Goal: Task Accomplishment & Management: Manage account settings

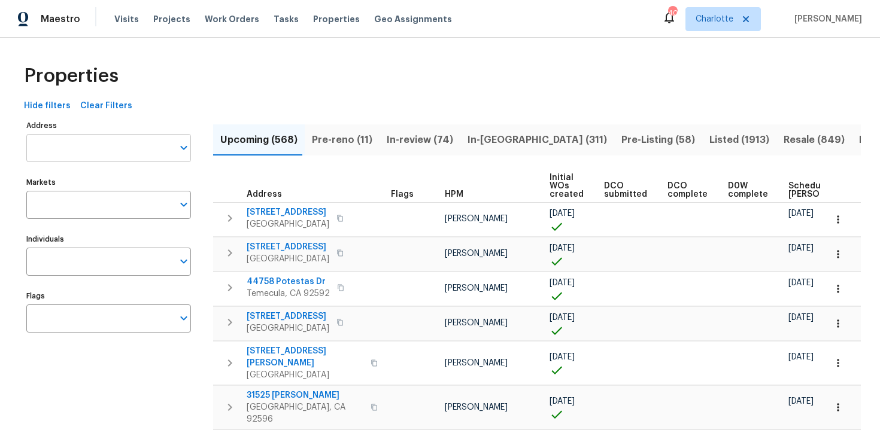
click at [104, 151] on input "Address" at bounding box center [99, 148] width 147 height 28
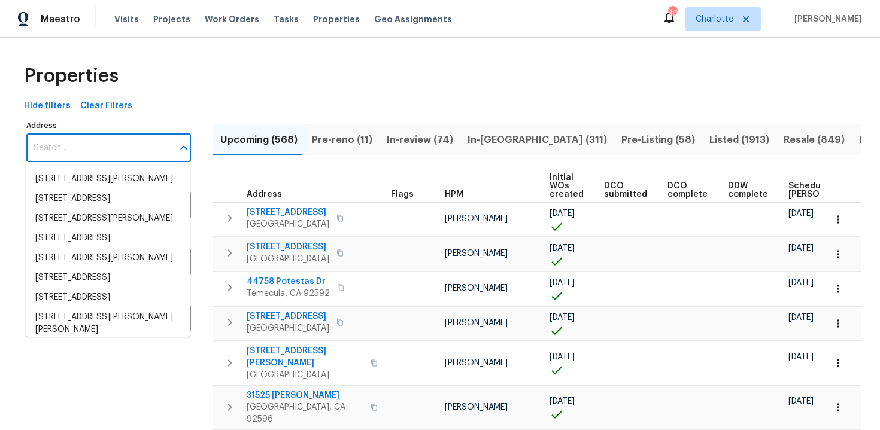
paste input "15317 Athol St, Fontana, CA 92335"
type input "15317 Athol St, Fontana, CA 92335"
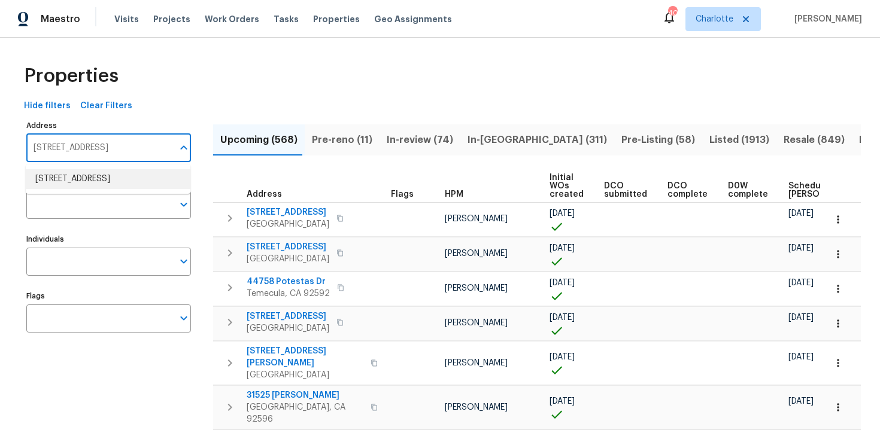
click at [104, 176] on li "15317 Athol St Fontana CA 92335" at bounding box center [108, 179] width 165 height 20
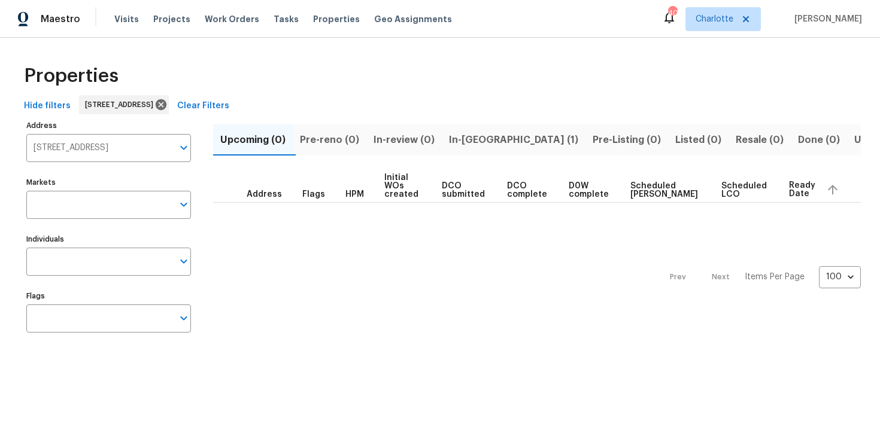
click at [482, 142] on span "In-reno (1)" at bounding box center [513, 140] width 129 height 17
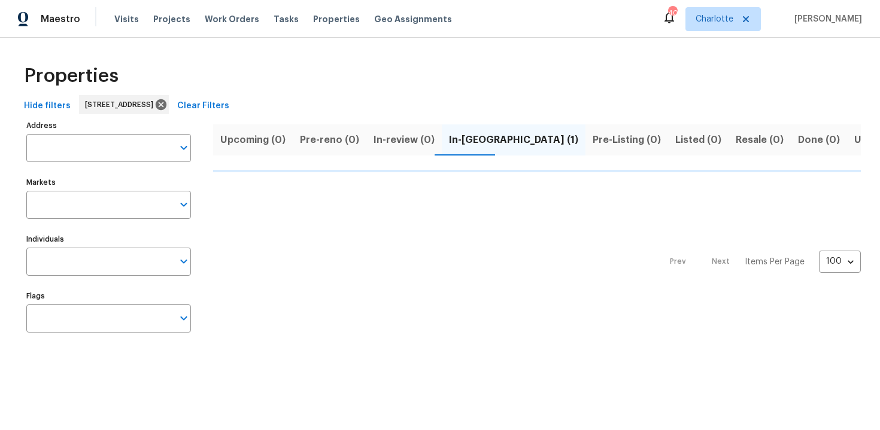
type input "15317 Athol St Fontana CA 92335"
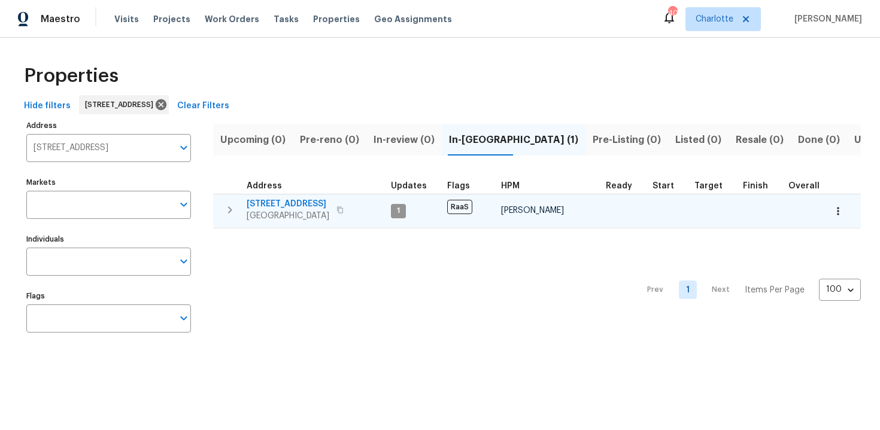
click at [311, 201] on span "15317 Athol St" at bounding box center [288, 204] width 83 height 12
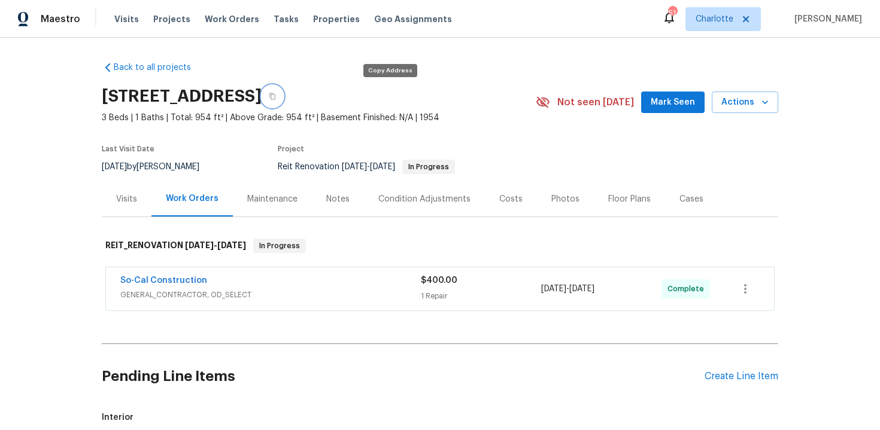
click at [276, 95] on icon "button" at bounding box center [272, 96] width 7 height 7
click at [499, 203] on div "Costs" at bounding box center [510, 199] width 23 height 12
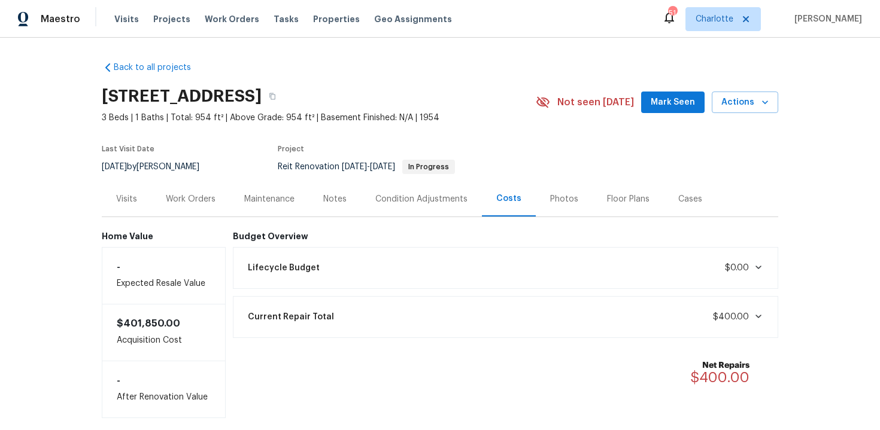
click at [186, 199] on div "Work Orders" at bounding box center [191, 199] width 50 height 12
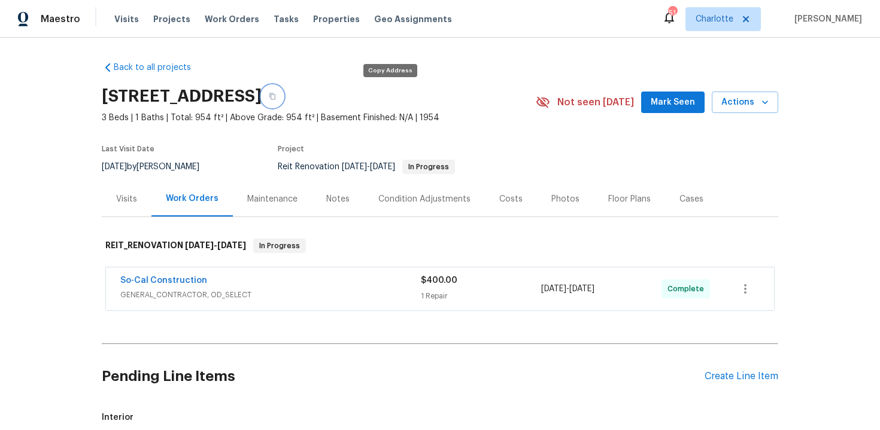
click at [275, 96] on icon "button" at bounding box center [272, 96] width 6 height 7
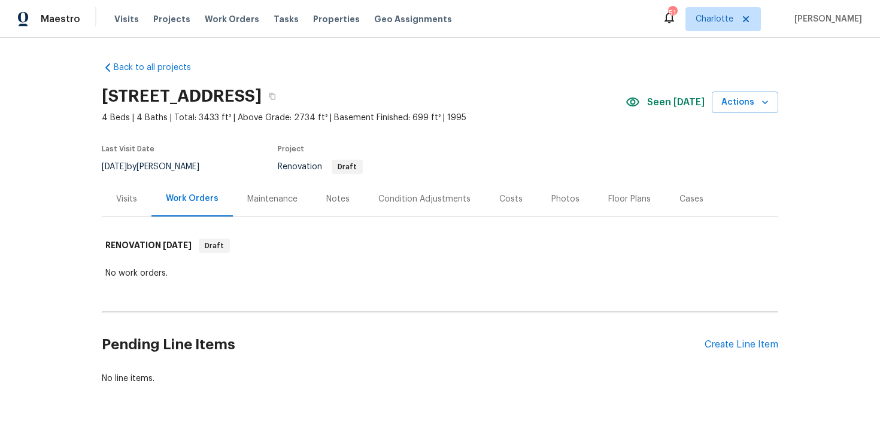
scroll to position [36, 0]
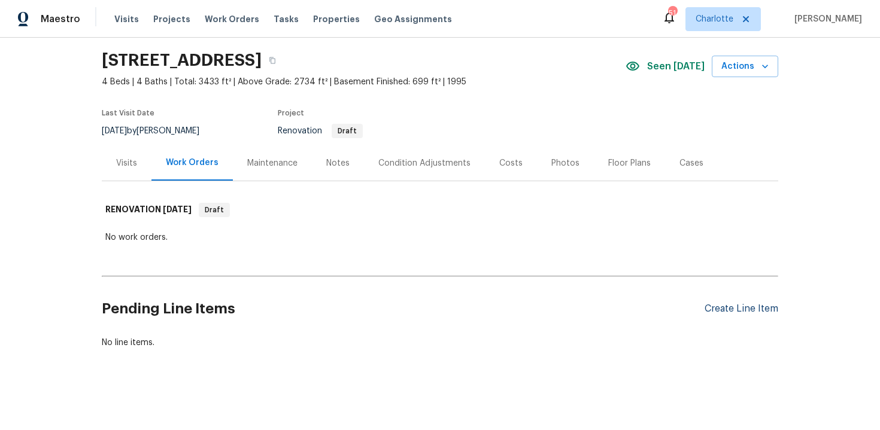
click at [753, 309] on div "Create Line Item" at bounding box center [742, 309] width 74 height 11
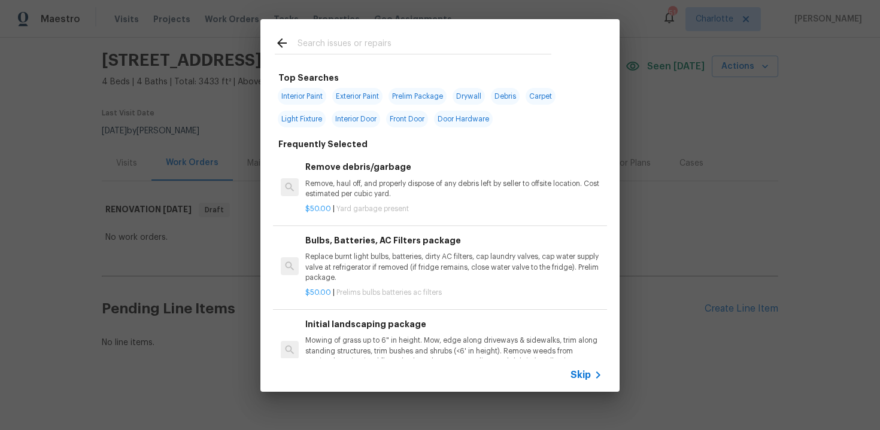
click at [582, 377] on span "Skip" at bounding box center [581, 375] width 20 height 12
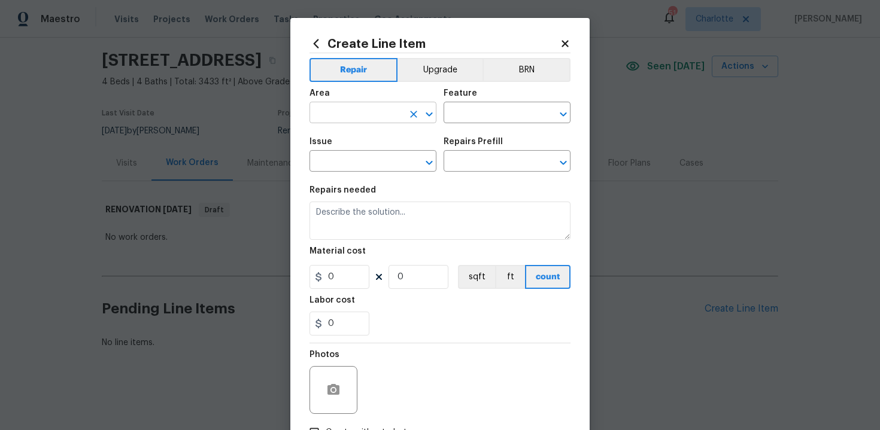
click at [374, 114] on input "text" at bounding box center [356, 114] width 93 height 19
click at [379, 157] on li "Exterior Overall" at bounding box center [373, 161] width 127 height 20
type input "Exterior Overall"
click at [466, 119] on input "text" at bounding box center [490, 114] width 93 height 19
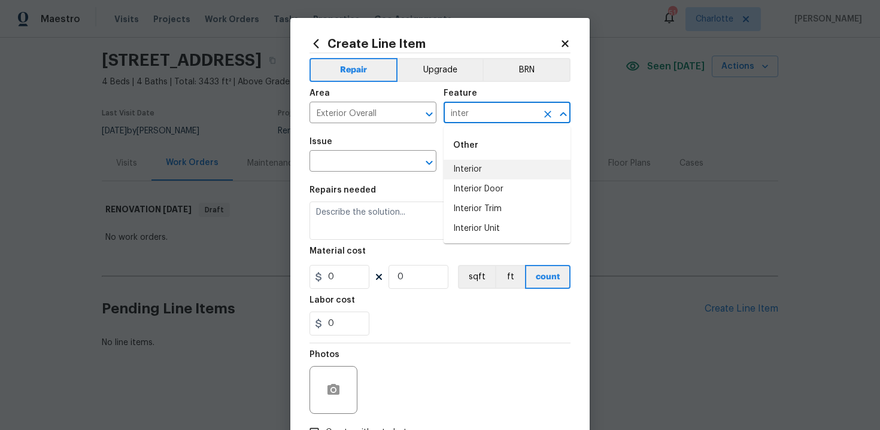
click at [472, 168] on li "Interior" at bounding box center [507, 170] width 127 height 20
type input "Interior"
click at [350, 170] on input "text" at bounding box center [356, 162] width 93 height 19
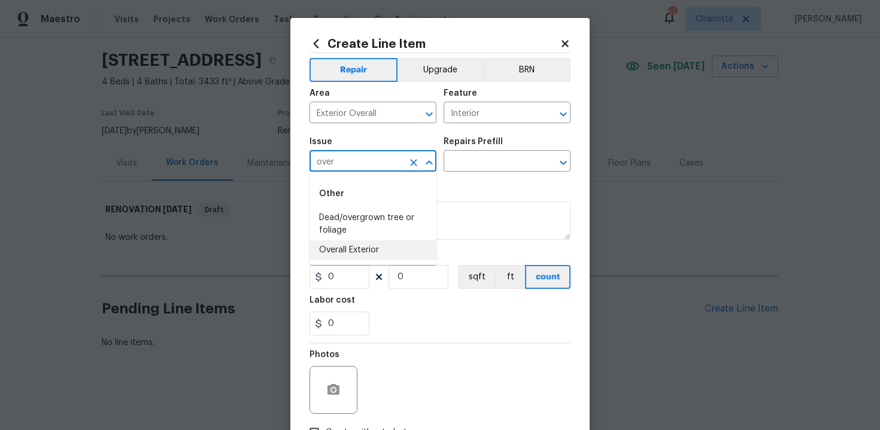
click at [356, 247] on li "Overall Exterior" at bounding box center [373, 251] width 127 height 20
type input "Overall Exterior"
click at [498, 165] on input "text" at bounding box center [490, 162] width 93 height 19
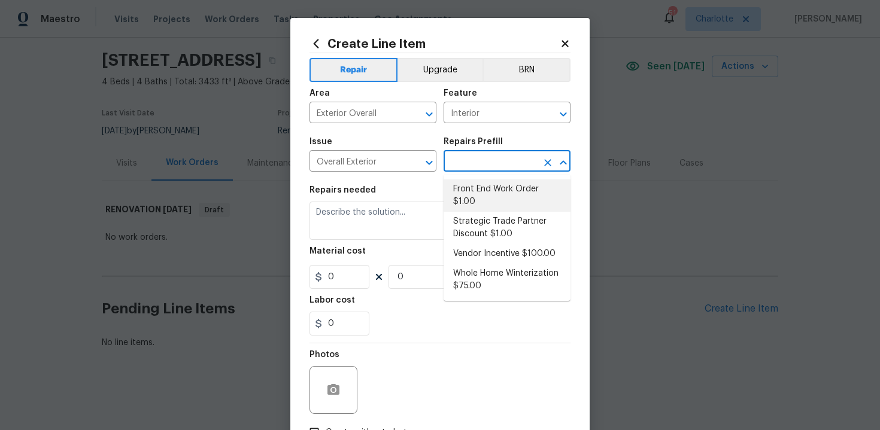
click at [498, 185] on li "Front End Work Order $1.00" at bounding box center [507, 196] width 127 height 32
type input "Front End Work Order $1.00"
type textarea "Placeholder line item for the creation of front end work orders."
type input "1"
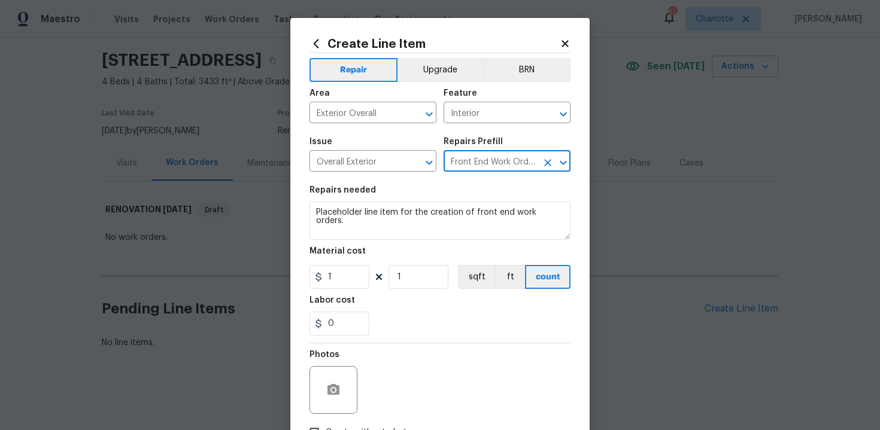
scroll to position [86, 0]
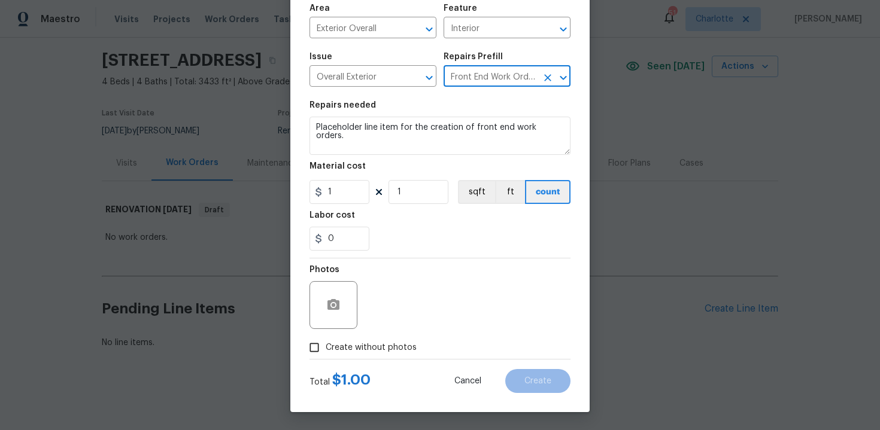
click at [378, 350] on span "Create without photos" at bounding box center [371, 348] width 91 height 13
click at [326, 350] on input "Create without photos" at bounding box center [314, 347] width 23 height 23
checkbox input "true"
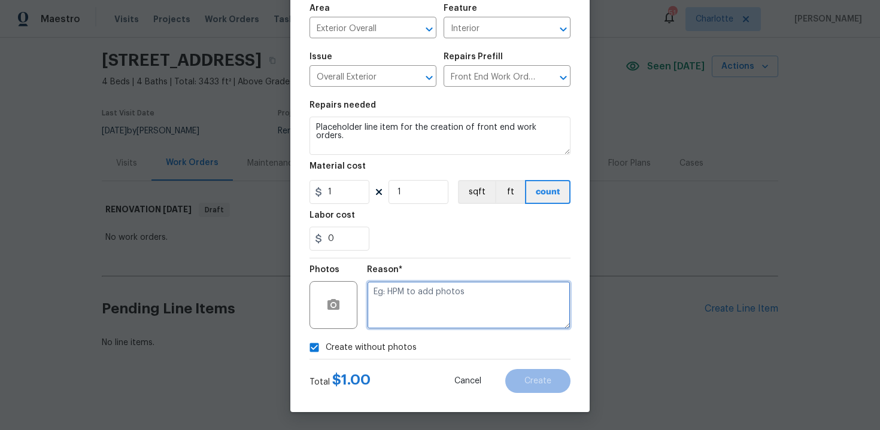
click at [442, 298] on textarea at bounding box center [469, 305] width 204 height 48
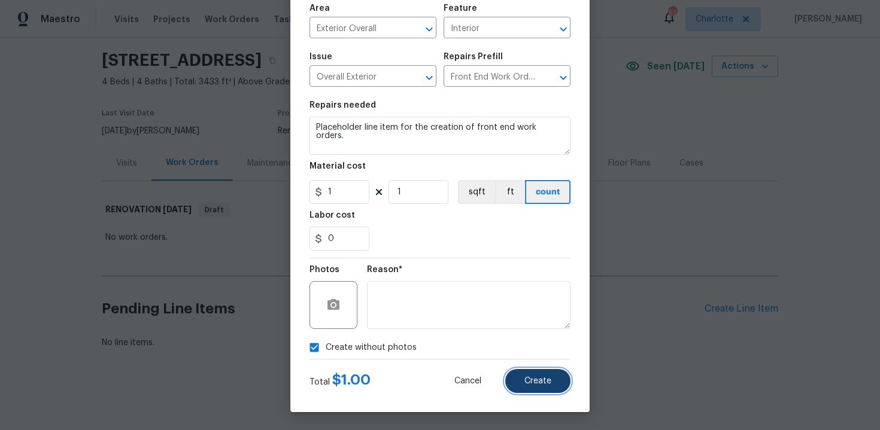
click at [547, 374] on button "Create" at bounding box center [537, 381] width 65 height 24
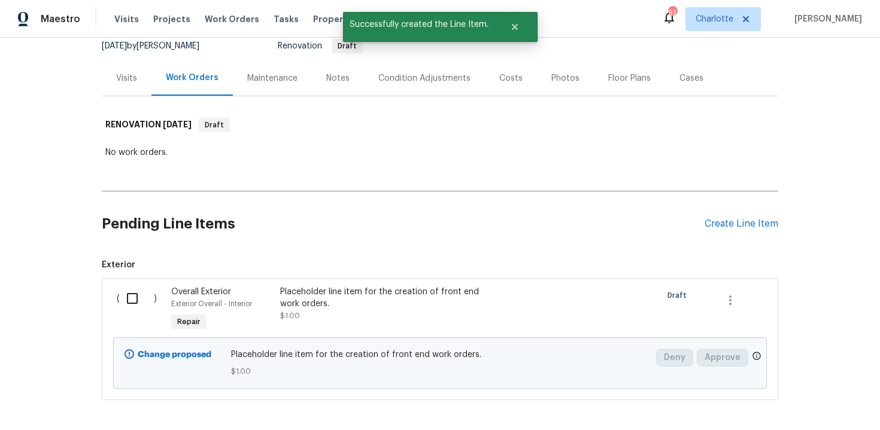
scroll to position [172, 0]
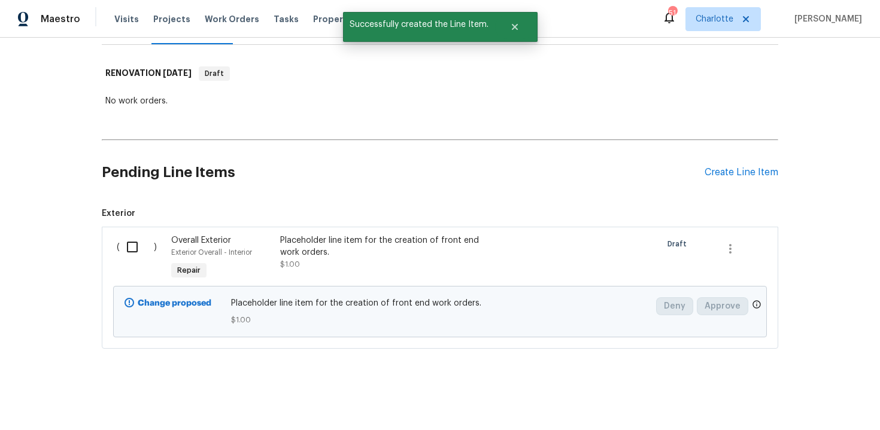
click at [133, 253] on input "checkbox" at bounding box center [137, 247] width 34 height 25
checkbox input "true"
click at [828, 405] on span "Create Work Order" at bounding box center [812, 400] width 80 height 15
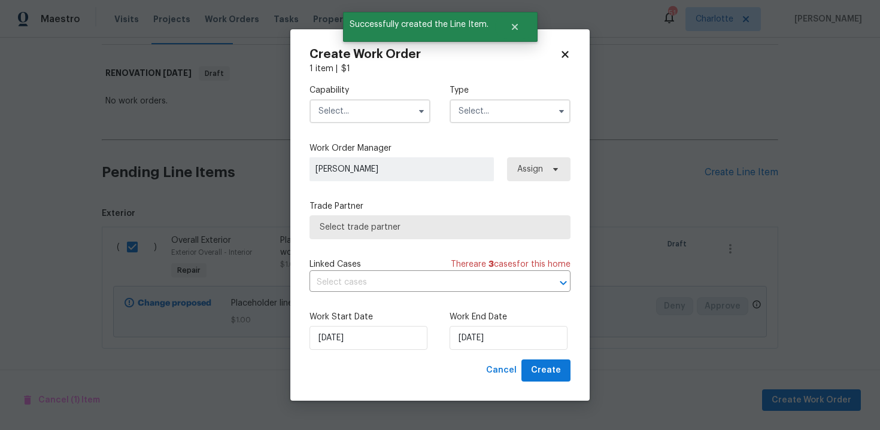
click at [376, 109] on input "text" at bounding box center [370, 111] width 121 height 24
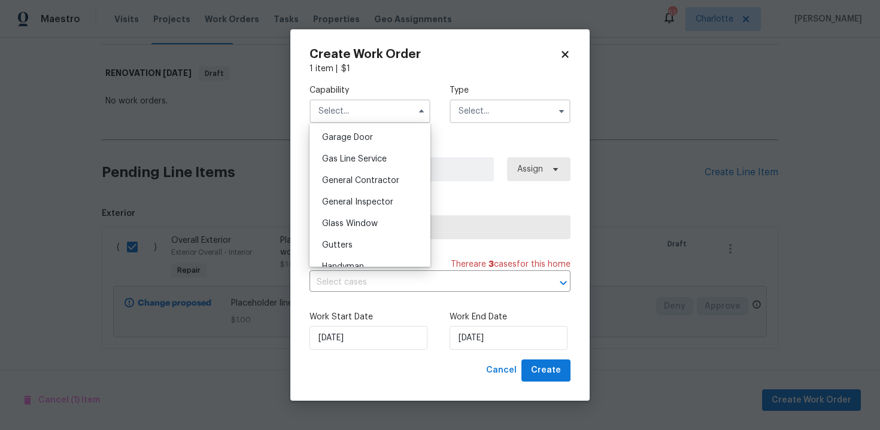
scroll to position [529, 0]
click at [366, 183] on span "General Contractor" at bounding box center [360, 180] width 77 height 8
type input "General Contractor"
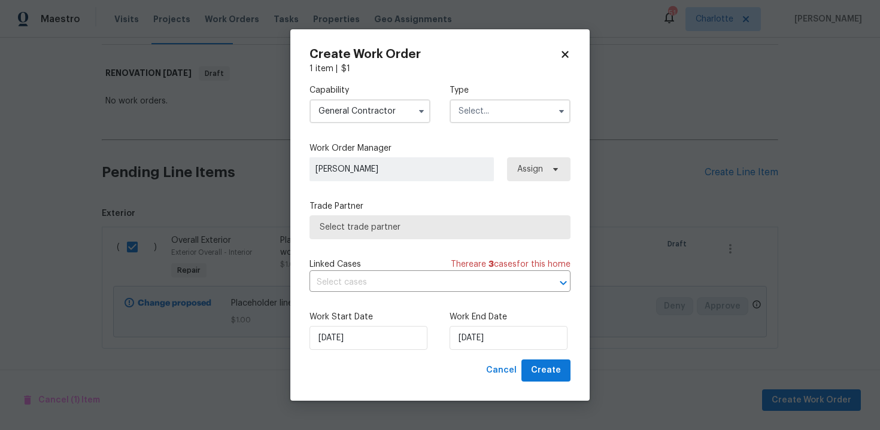
click at [505, 118] on input "text" at bounding box center [510, 111] width 121 height 24
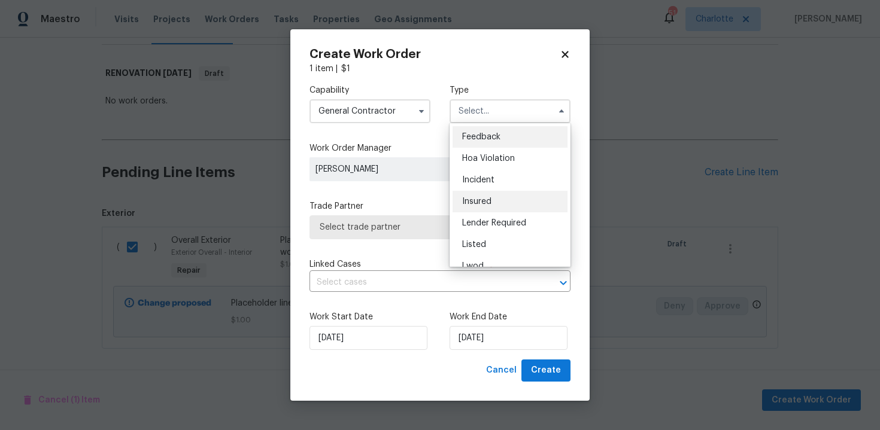
scroll to position [143, 0]
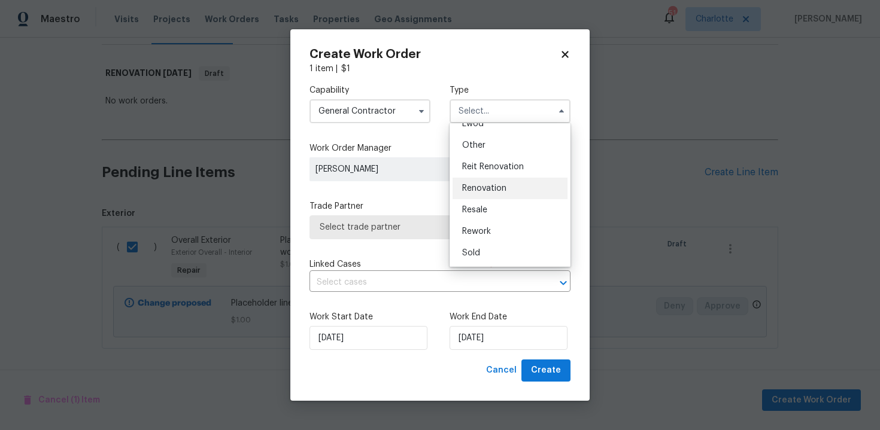
click at [502, 192] on span "Renovation" at bounding box center [484, 188] width 44 height 8
type input "Renovation"
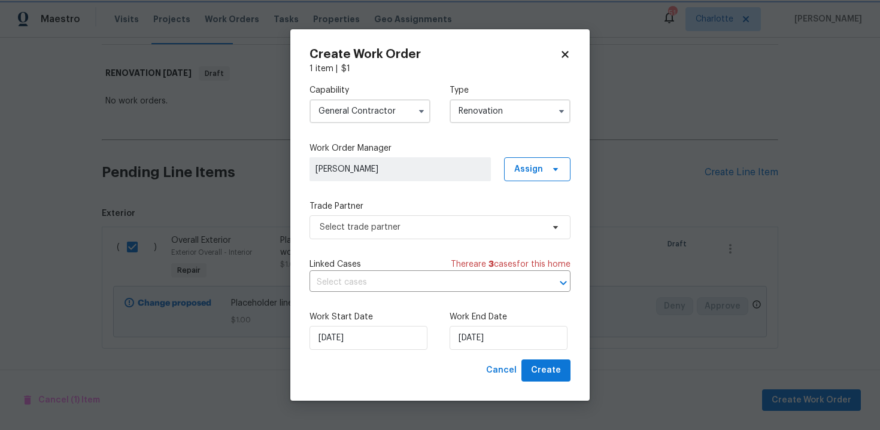
scroll to position [0, 0]
click at [418, 228] on span "Select trade partner" at bounding box center [431, 228] width 223 height 12
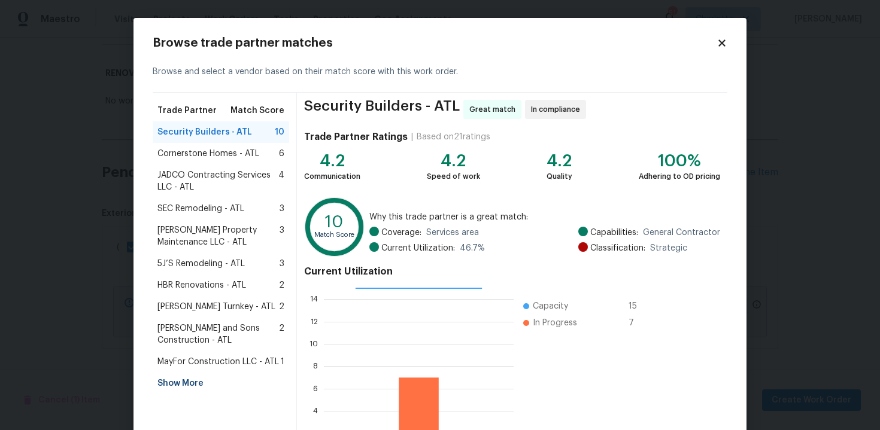
scroll to position [98, 0]
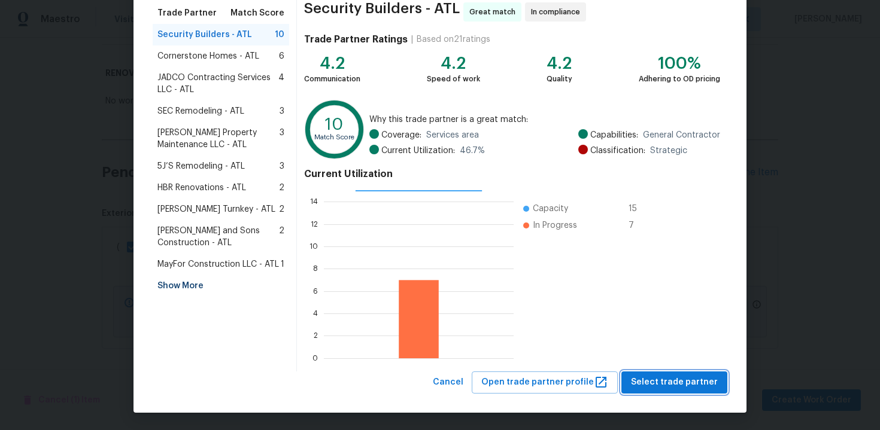
click at [678, 377] on span "Select trade partner" at bounding box center [674, 382] width 87 height 15
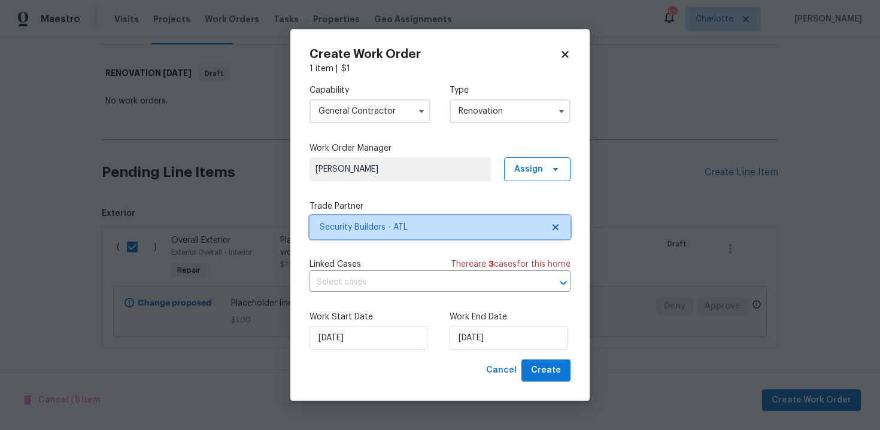
scroll to position [0, 0]
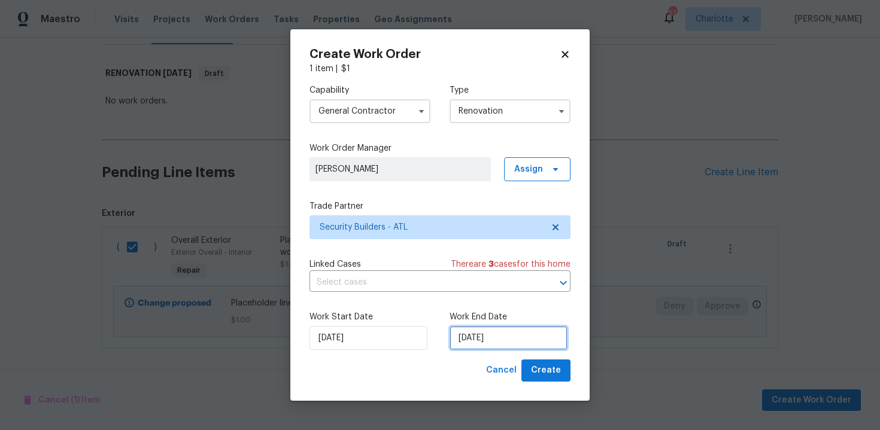
click at [507, 342] on input "[DATE]" at bounding box center [509, 338] width 118 height 24
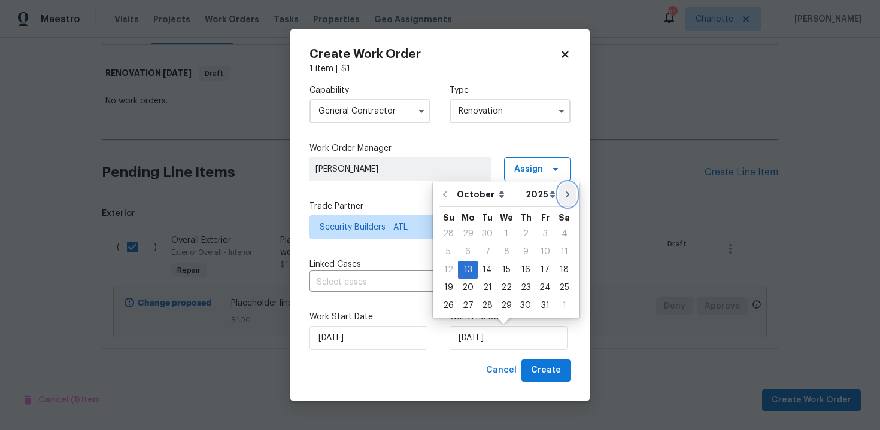
click at [566, 195] on icon "Go to next month" at bounding box center [568, 195] width 10 height 10
type input "13/11/2025"
select select "10"
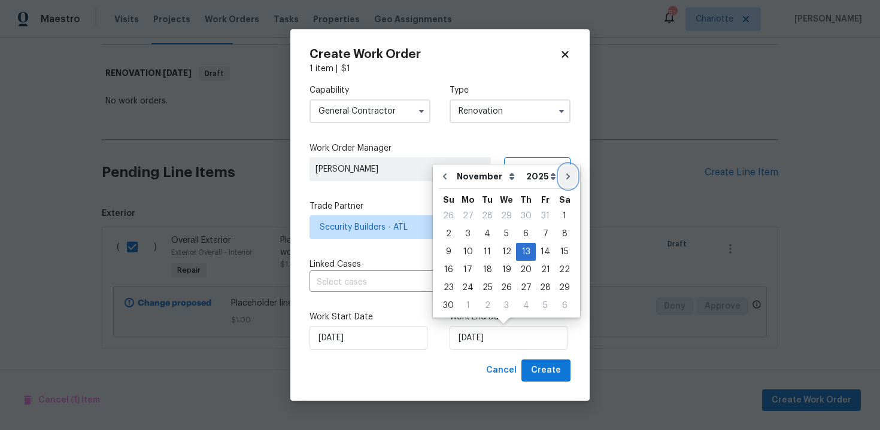
click at [563, 177] on icon "Go to next month" at bounding box center [568, 177] width 10 height 10
type input "13/12/2025"
select select "11"
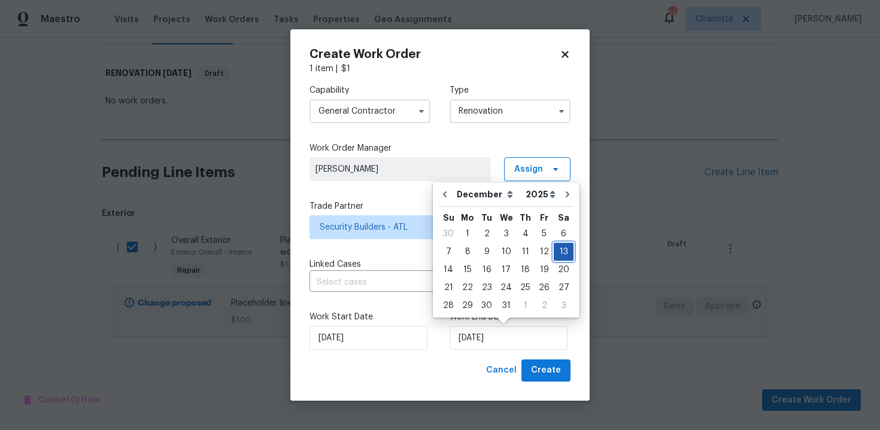
click at [559, 255] on div "13" at bounding box center [564, 252] width 20 height 17
click at [547, 372] on span "Create" at bounding box center [546, 370] width 30 height 15
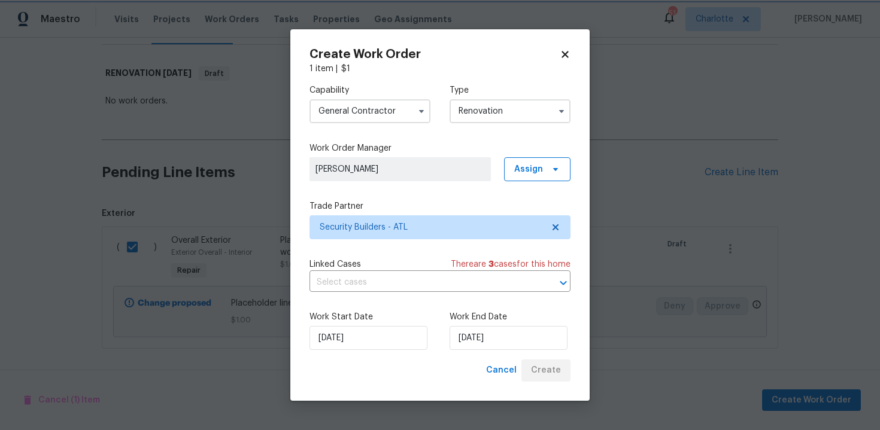
scroll to position [68, 0]
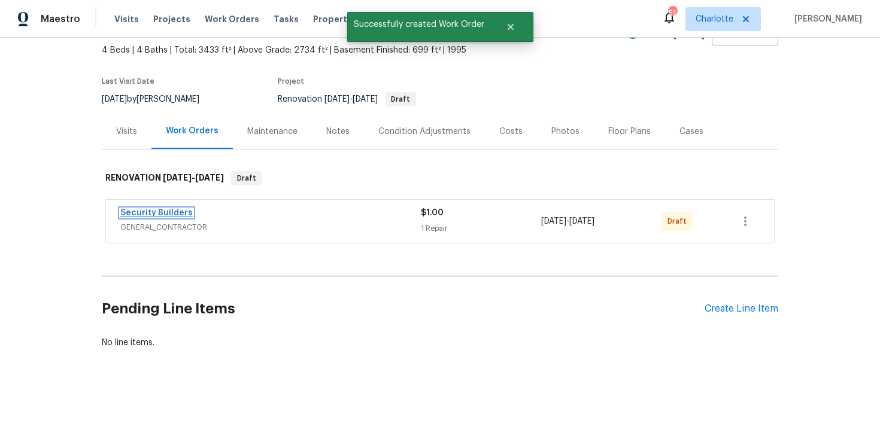
click at [172, 214] on link "Security Builders" at bounding box center [156, 213] width 72 height 8
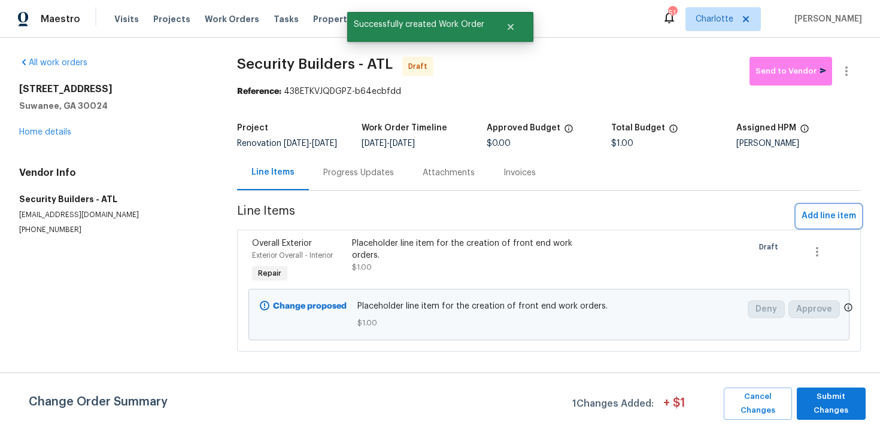
click at [813, 224] on span "Add line item" at bounding box center [829, 216] width 54 height 15
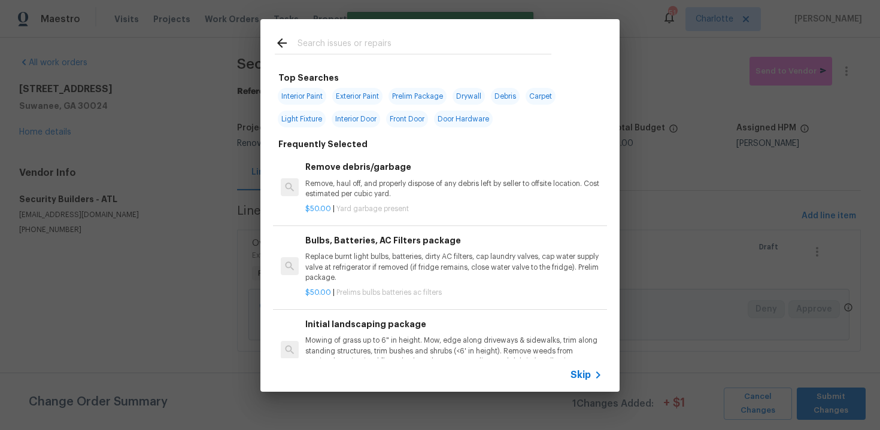
click at [578, 370] on span "Skip" at bounding box center [581, 375] width 20 height 12
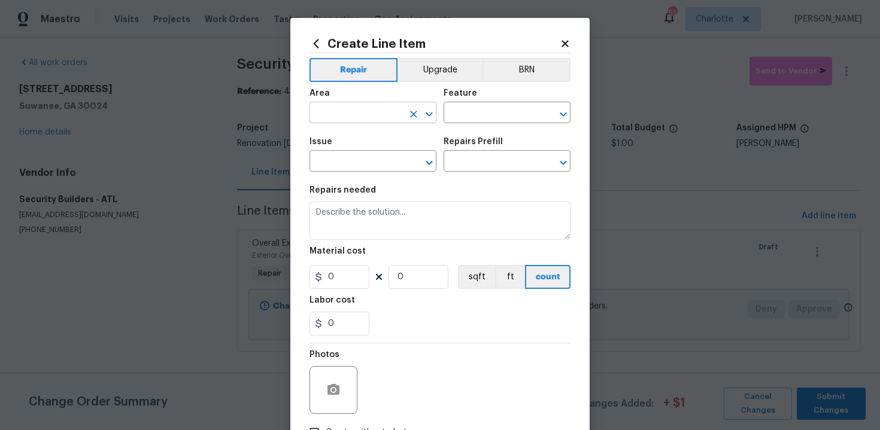
click at [339, 107] on input "text" at bounding box center [356, 114] width 93 height 19
click at [363, 160] on li "Exterior Overall" at bounding box center [373, 161] width 127 height 20
type input "Exterior Overall"
click at [484, 111] on input "text" at bounding box center [490, 114] width 93 height 19
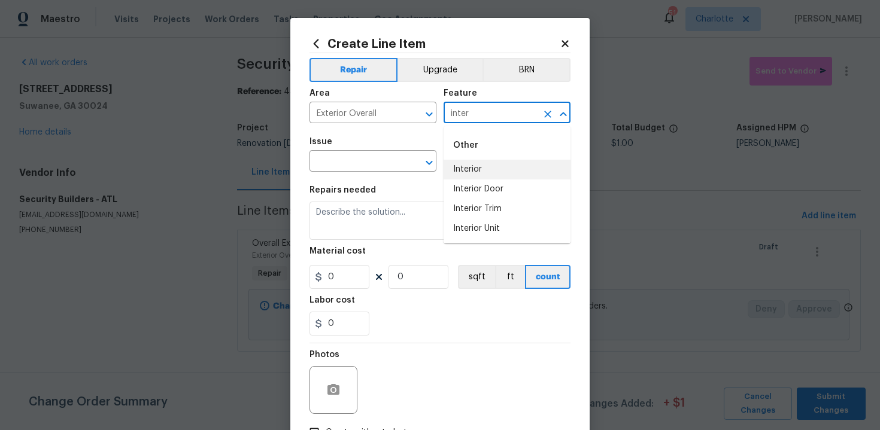
click at [486, 169] on li "Interior" at bounding box center [507, 170] width 127 height 20
type input "Interior"
click at [371, 169] on input "text" at bounding box center [356, 162] width 93 height 19
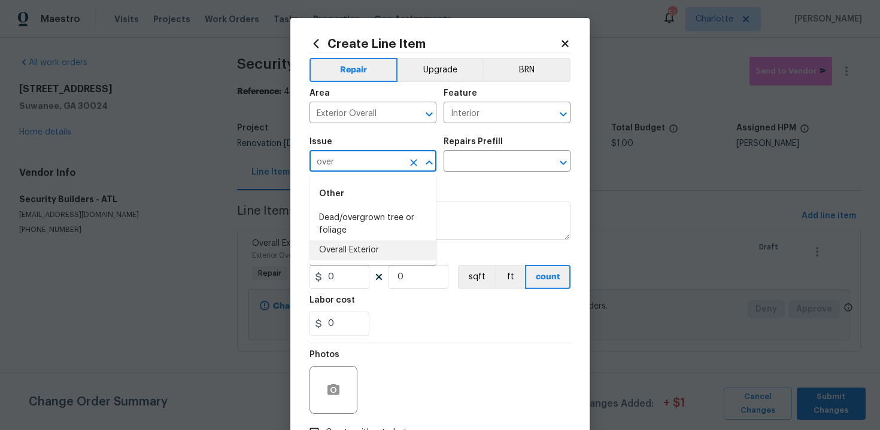
click at [383, 247] on li "Overall Exterior" at bounding box center [373, 251] width 127 height 20
type input "Overall Exterior"
click at [475, 162] on input "text" at bounding box center [490, 162] width 93 height 19
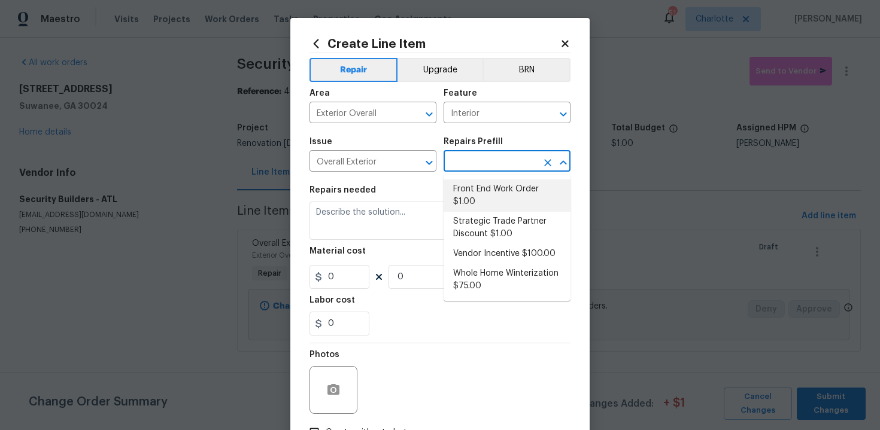
click at [487, 190] on li "Front End Work Order $1.00" at bounding box center [507, 196] width 127 height 32
type input "Front End Work Order $1.00"
type textarea "Placeholder line item for the creation of front end work orders."
type input "1"
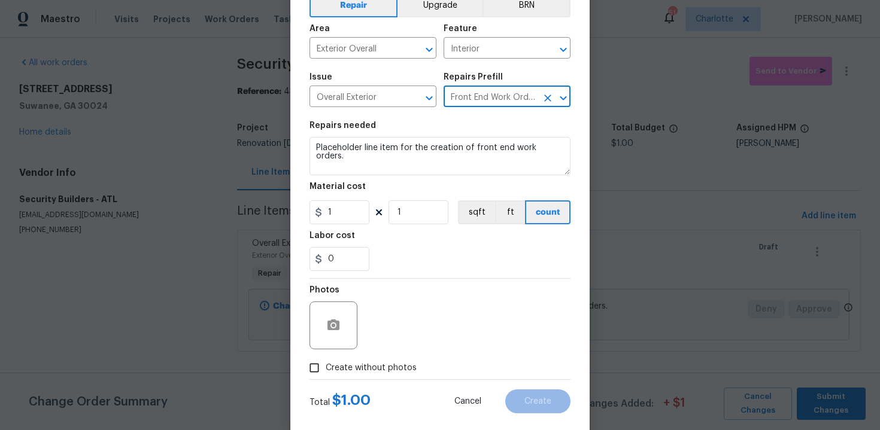
scroll to position [86, 0]
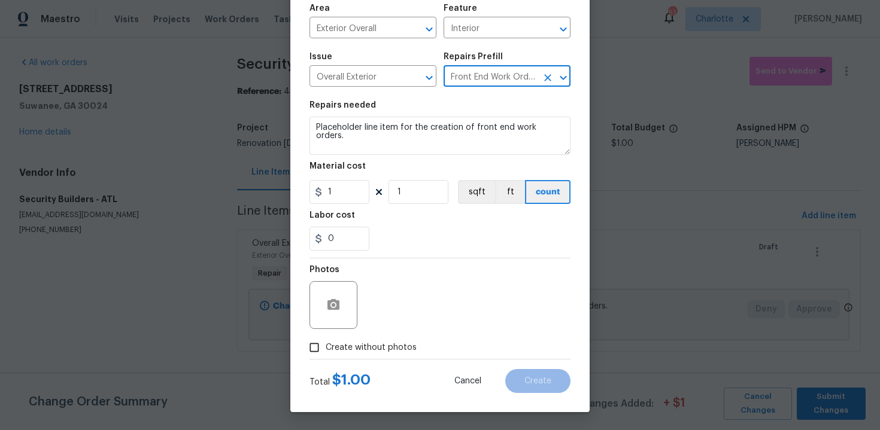
click at [548, 75] on icon "Clear" at bounding box center [548, 78] width 12 height 12
click at [496, 75] on input "text" at bounding box center [490, 77] width 93 height 19
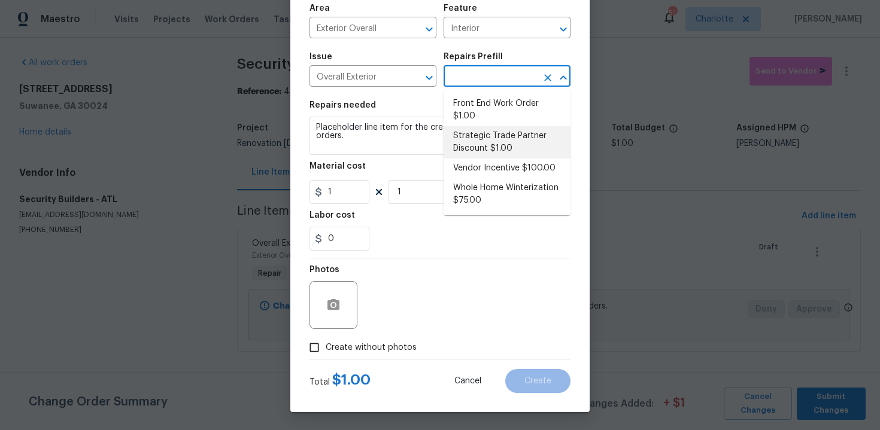
click at [489, 147] on li "Strategic Trade Partner Discount $1.00" at bounding box center [507, 142] width 127 height 32
type input "Strategic Trade Partner Discount $1.00"
type textarea "Calculate and apply 5% STPP discount to the total of the work order as a negati…"
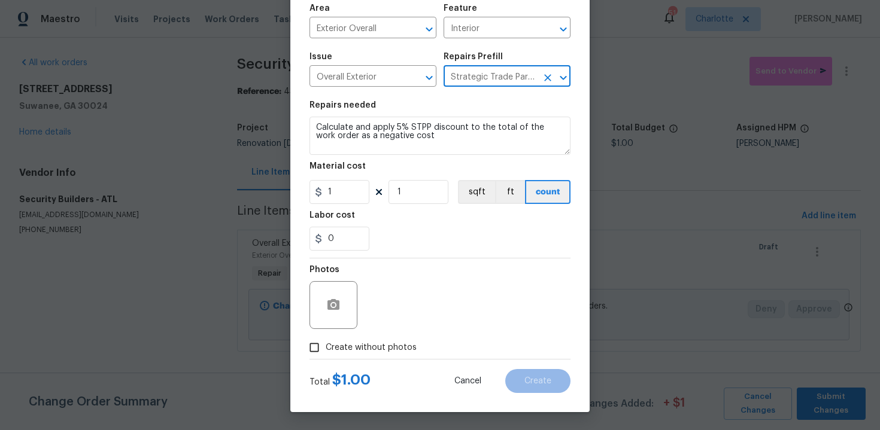
click at [385, 351] on span "Create without photos" at bounding box center [371, 348] width 91 height 13
click at [326, 351] on input "Create without photos" at bounding box center [314, 347] width 23 height 23
checkbox input "true"
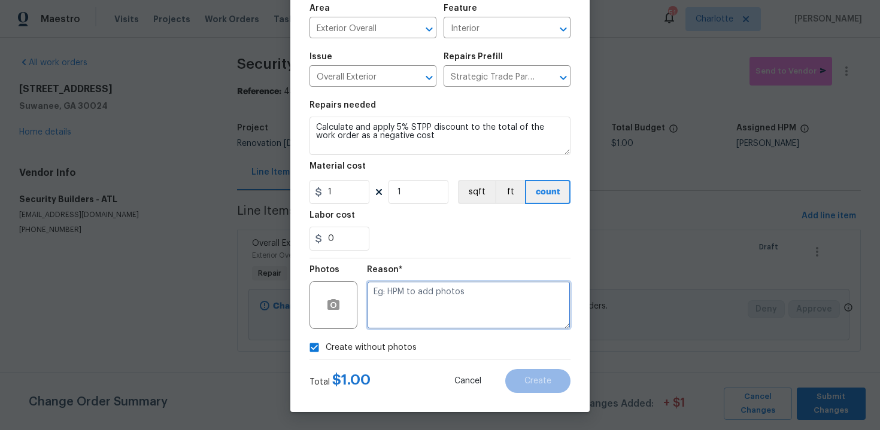
click at [426, 314] on textarea at bounding box center [469, 305] width 204 height 48
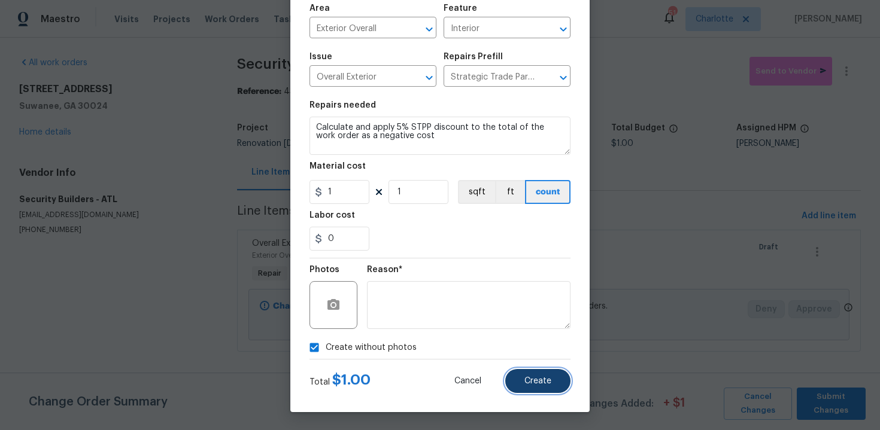
click at [528, 385] on span "Create" at bounding box center [537, 381] width 27 height 9
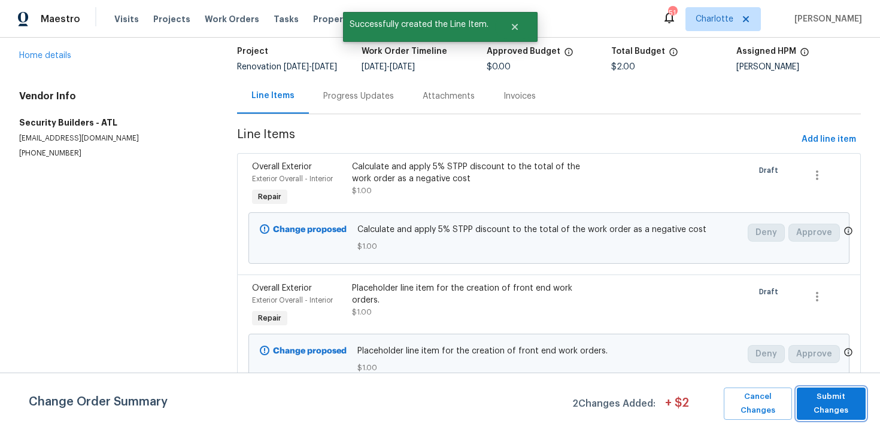
click at [820, 403] on span "Submit Changes" at bounding box center [831, 404] width 57 height 28
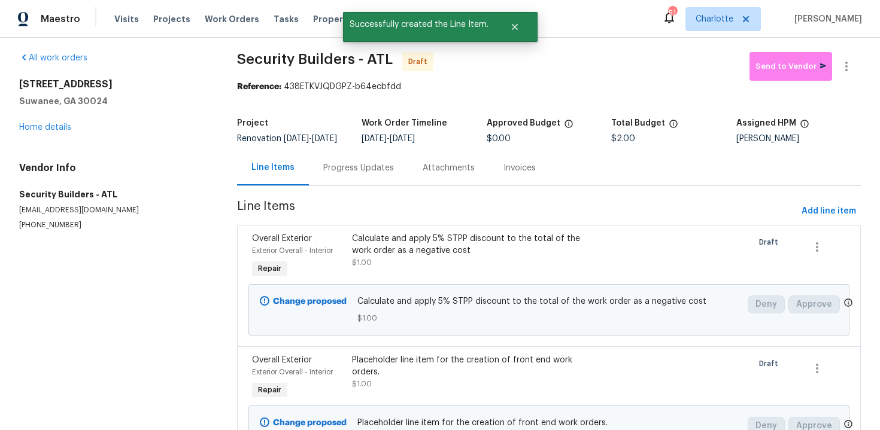
scroll to position [0, 0]
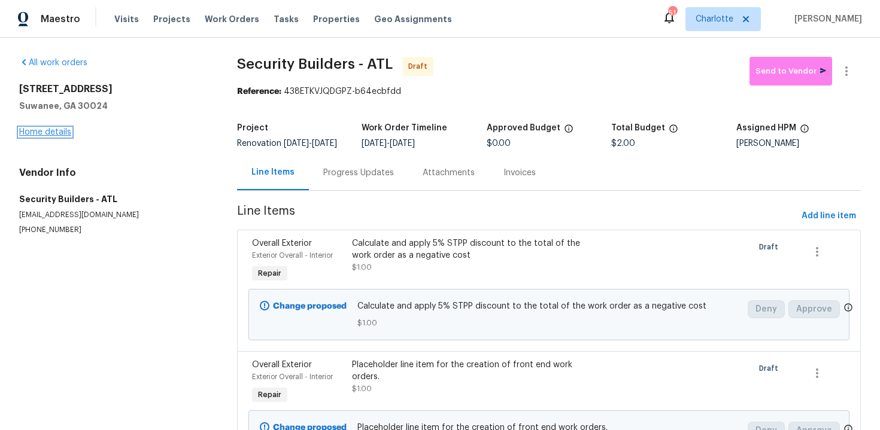
click at [62, 135] on link "Home details" at bounding box center [45, 132] width 52 height 8
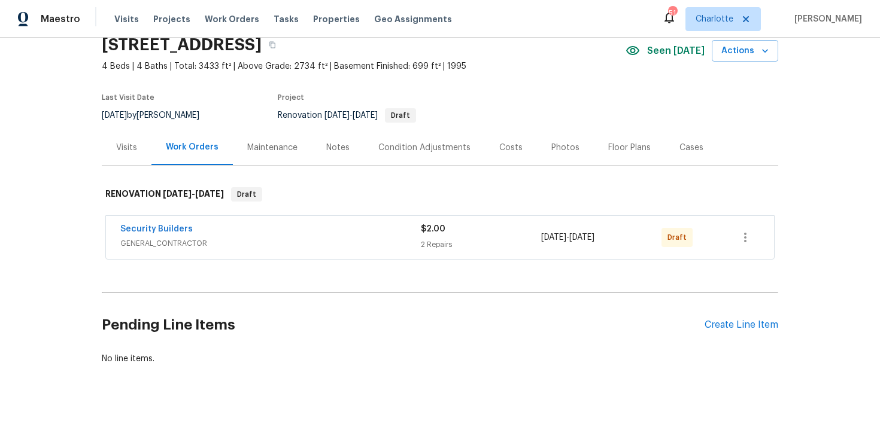
scroll to position [68, 0]
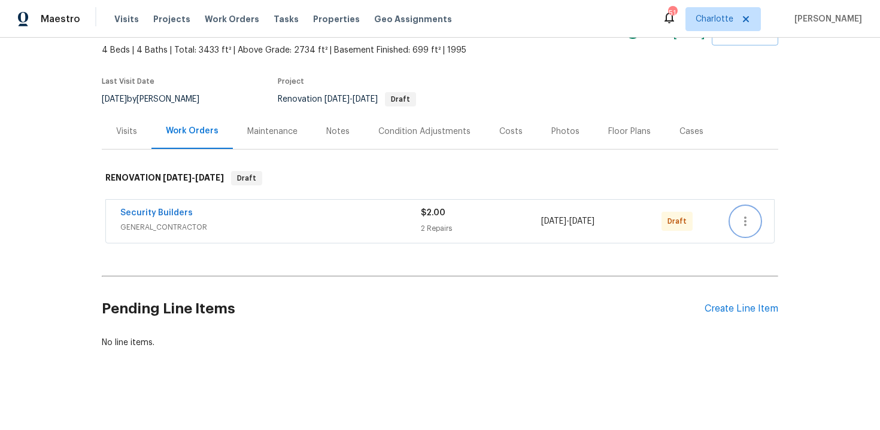
click at [748, 218] on icon "button" at bounding box center [745, 221] width 14 height 14
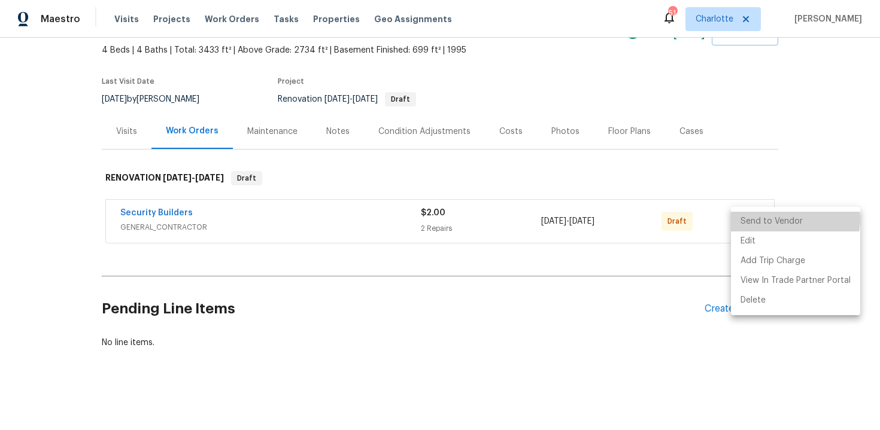
click at [787, 220] on li "Send to Vendor" at bounding box center [795, 222] width 129 height 20
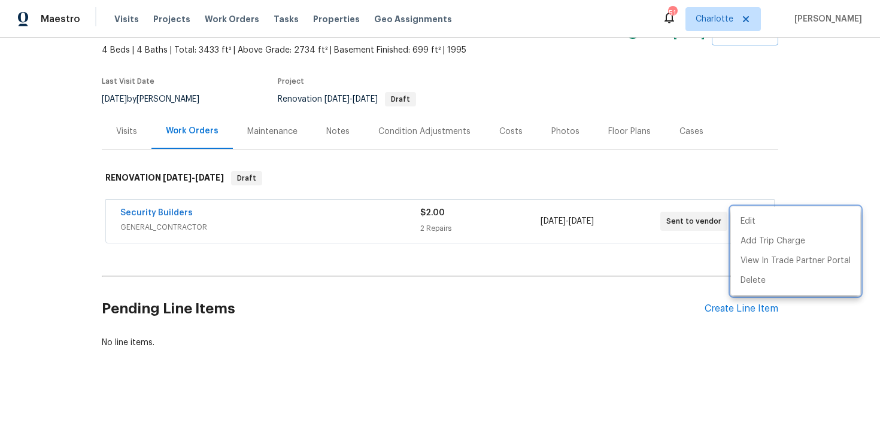
click at [819, 116] on div at bounding box center [440, 215] width 880 height 430
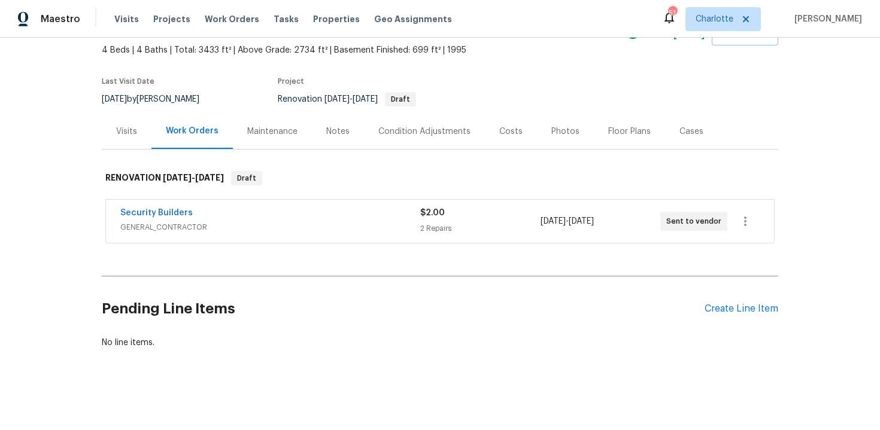
click at [819, 116] on div "Edit Add Trip Charge View In Trade Partner Portal Delete" at bounding box center [440, 215] width 880 height 430
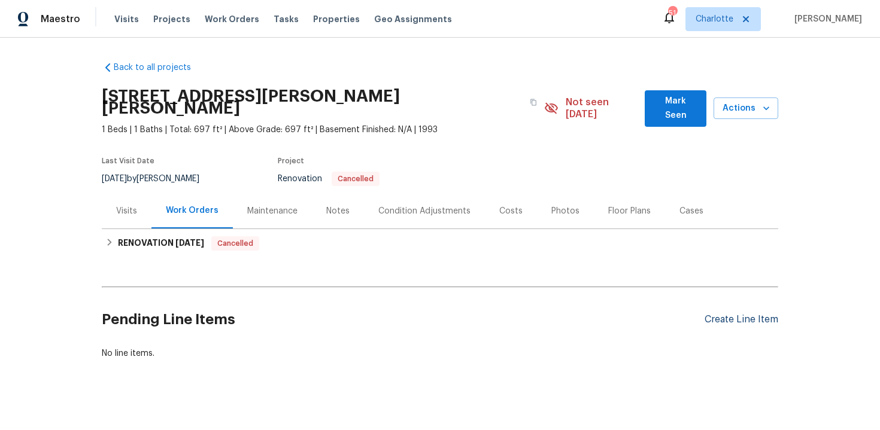
click at [738, 314] on div "Create Line Item" at bounding box center [742, 319] width 74 height 11
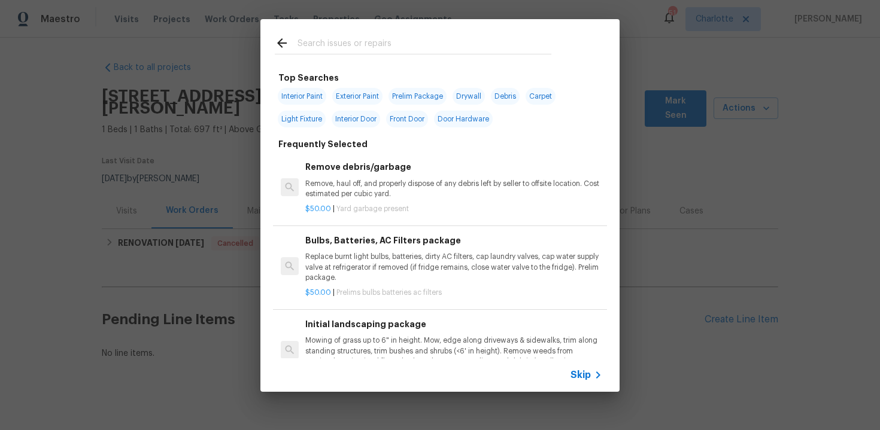
click at [587, 372] on span "Skip" at bounding box center [581, 375] width 20 height 12
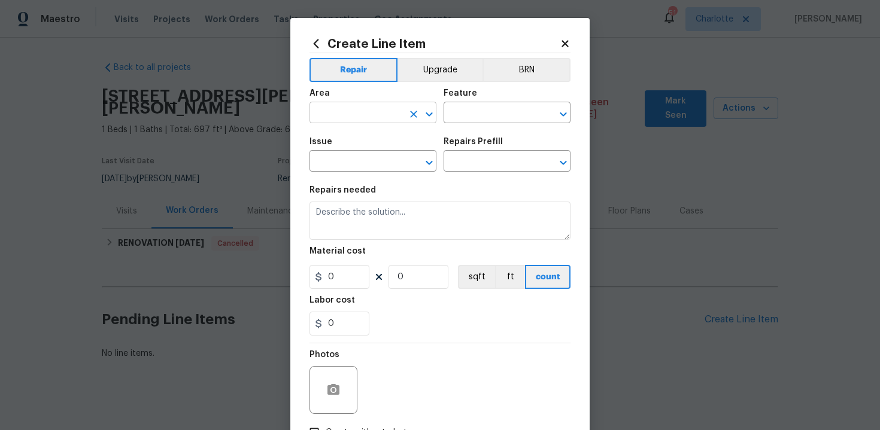
click at [377, 112] on input "text" at bounding box center [356, 114] width 93 height 19
click at [380, 151] on li "Exterior Overall" at bounding box center [373, 161] width 127 height 20
type input "Exterior Overall"
click at [483, 116] on input "text" at bounding box center [490, 114] width 93 height 19
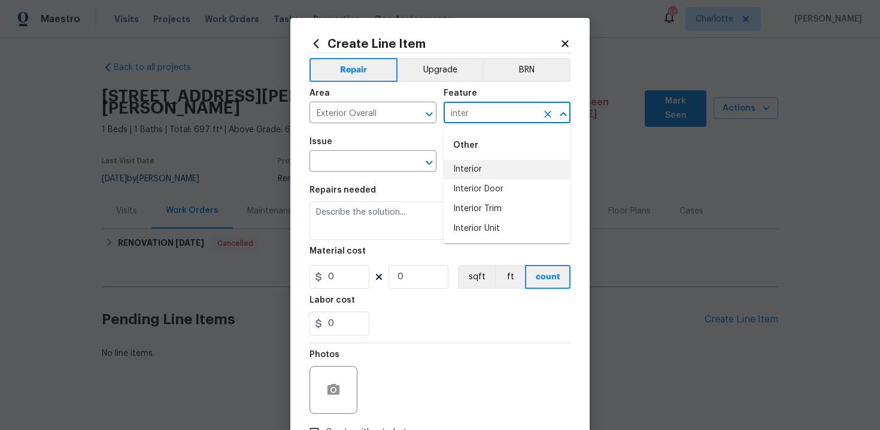
click at [491, 165] on li "Interior" at bounding box center [507, 170] width 127 height 20
type input "Interior"
click at [350, 166] on input "text" at bounding box center [356, 162] width 93 height 19
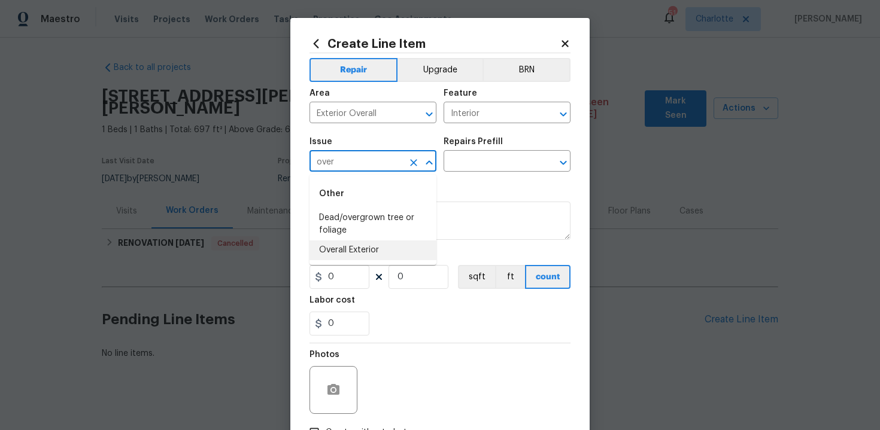
click at [360, 242] on li "Overall Exterior" at bounding box center [373, 251] width 127 height 20
type input "Overall Exterior"
click at [514, 160] on input "text" at bounding box center [490, 162] width 93 height 19
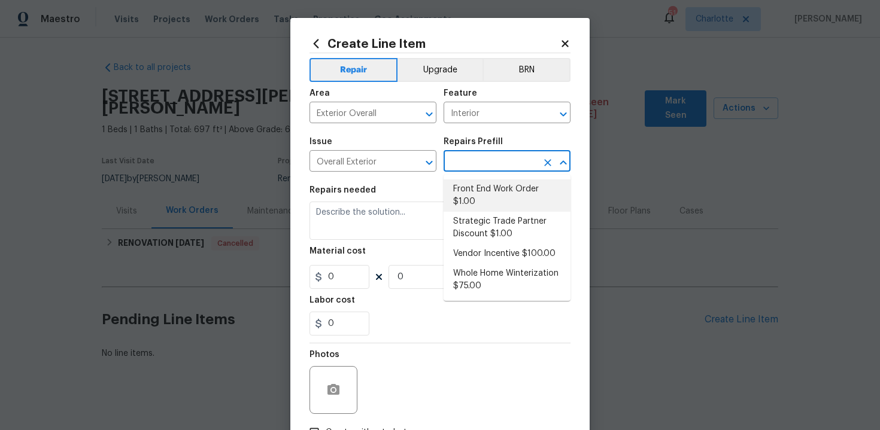
click at [508, 197] on li "Front End Work Order $1.00" at bounding box center [507, 196] width 127 height 32
type input "Front End Work Order $1.00"
type textarea "Placeholder line item for the creation of front end work orders."
type input "1"
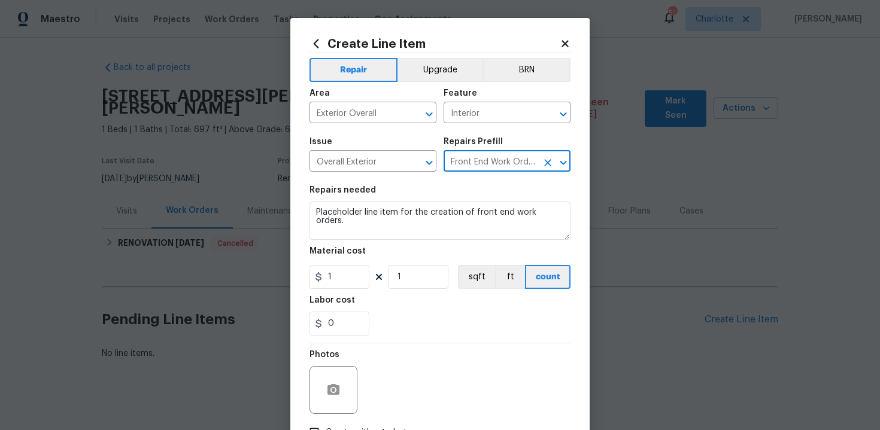
scroll to position [86, 0]
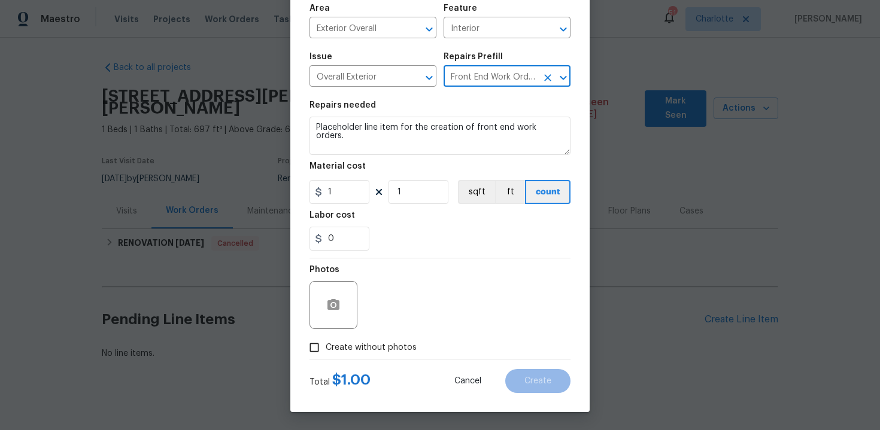
click at [380, 342] on span "Create without photos" at bounding box center [371, 348] width 91 height 13
click at [326, 342] on input "Create without photos" at bounding box center [314, 347] width 23 height 23
checkbox input "true"
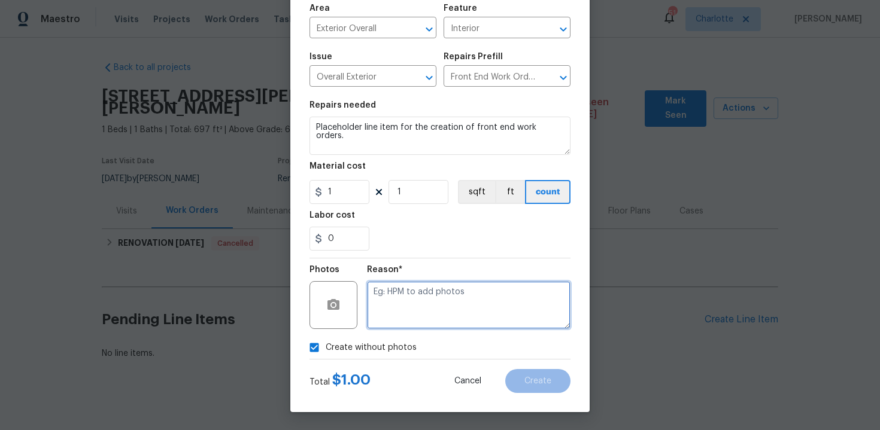
click at [436, 302] on textarea at bounding box center [469, 305] width 204 height 48
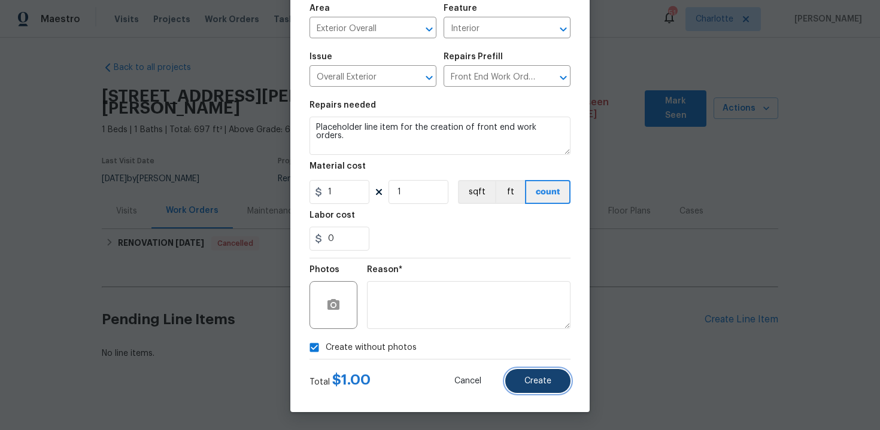
click at [544, 380] on span "Create" at bounding box center [537, 381] width 27 height 9
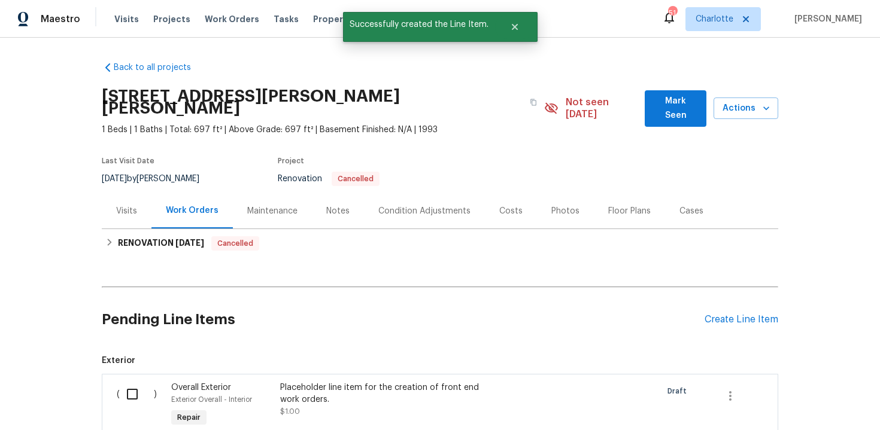
scroll to position [135, 0]
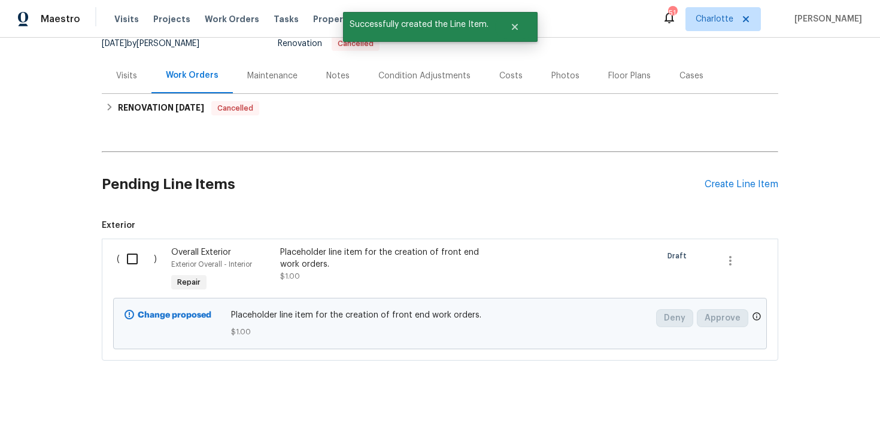
click at [138, 247] on input "checkbox" at bounding box center [137, 259] width 34 height 25
checkbox input "true"
click at [821, 404] on span "Create Work Order" at bounding box center [812, 400] width 80 height 15
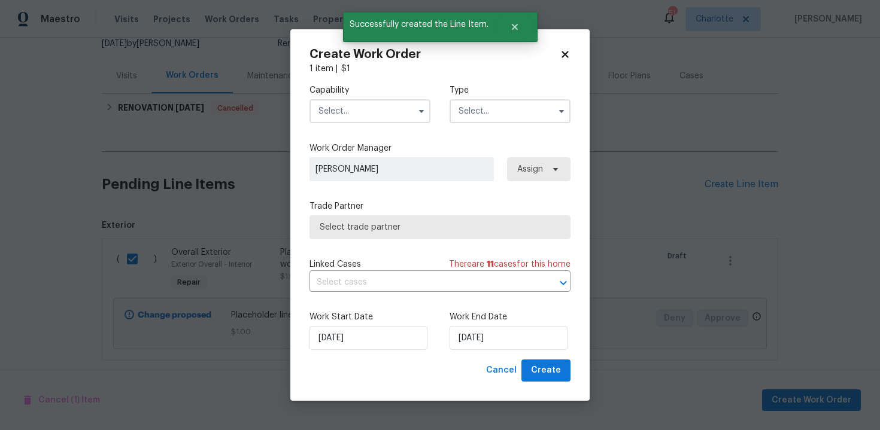
click at [382, 116] on input "text" at bounding box center [370, 111] width 121 height 24
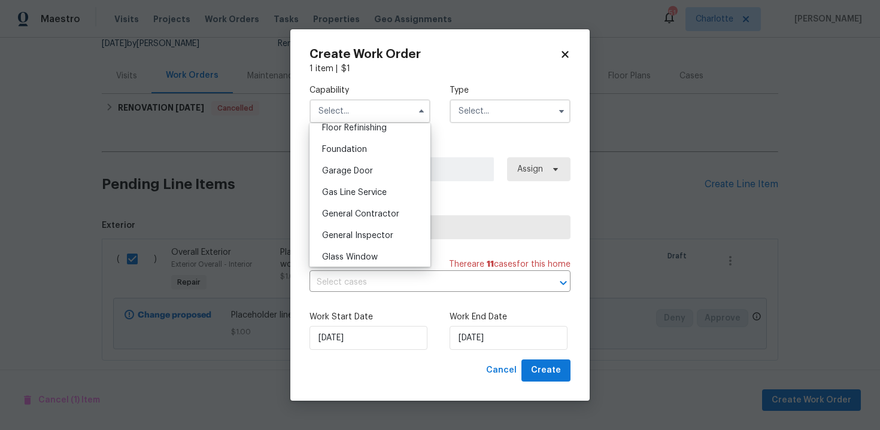
scroll to position [497, 0]
click at [361, 210] on span "General Contractor" at bounding box center [360, 212] width 77 height 8
type input "General Contractor"
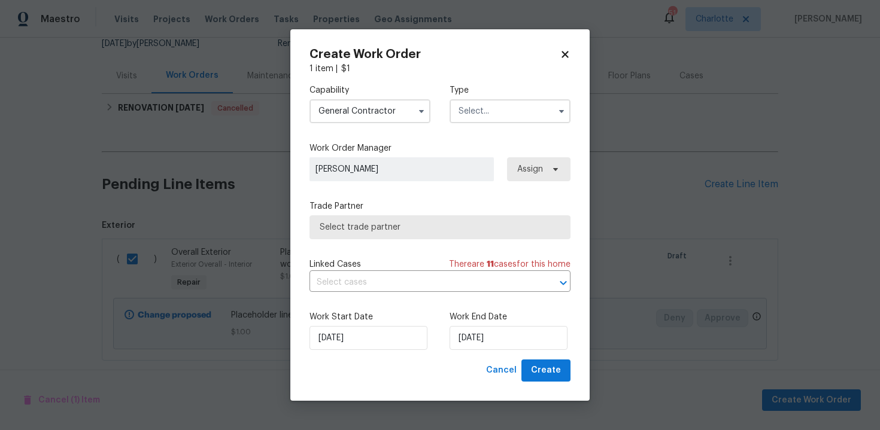
click at [507, 116] on input "text" at bounding box center [510, 111] width 121 height 24
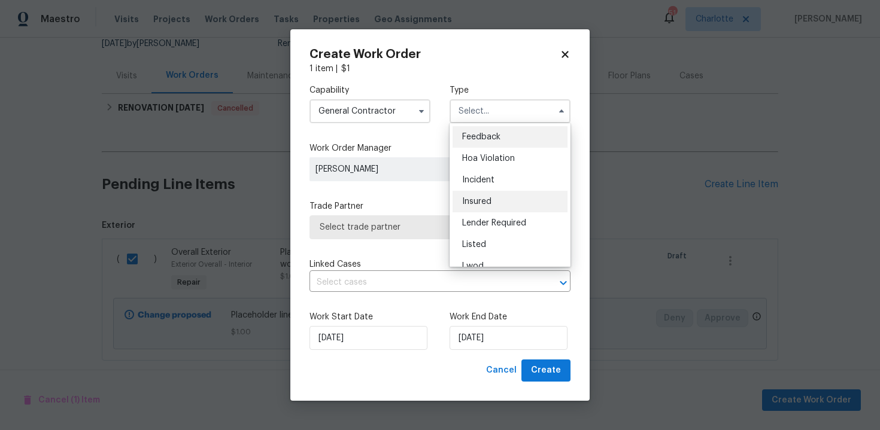
scroll to position [143, 0]
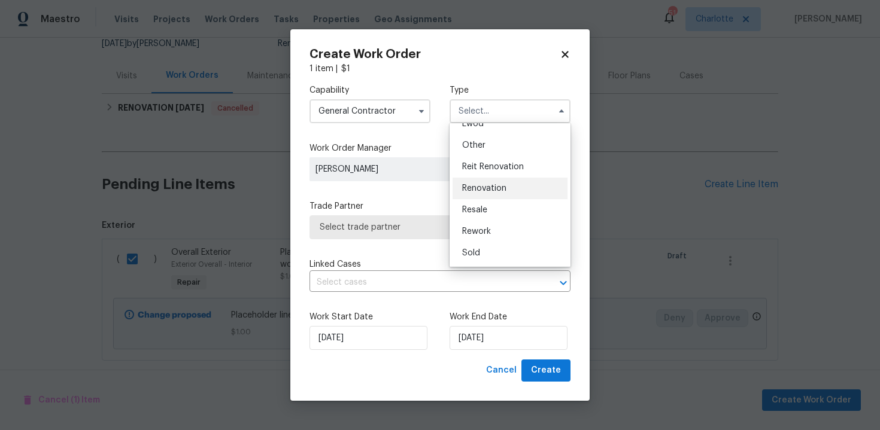
click at [496, 187] on span "Renovation" at bounding box center [484, 188] width 44 height 8
type input "Renovation"
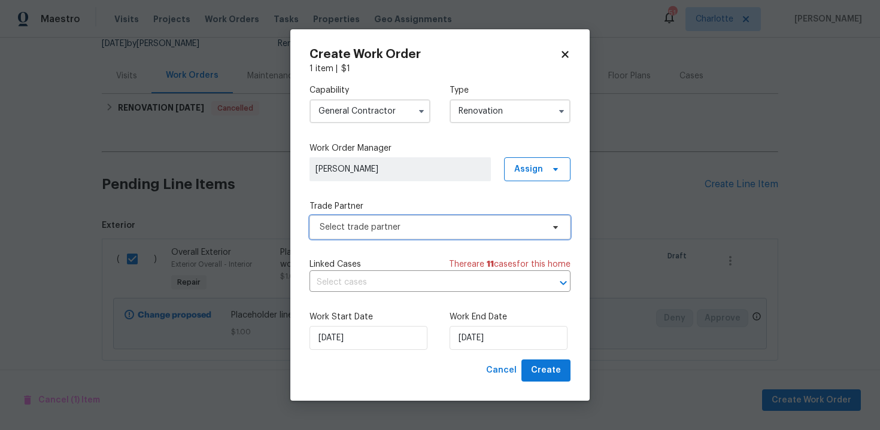
click at [441, 228] on span "Select trade partner" at bounding box center [431, 228] width 223 height 12
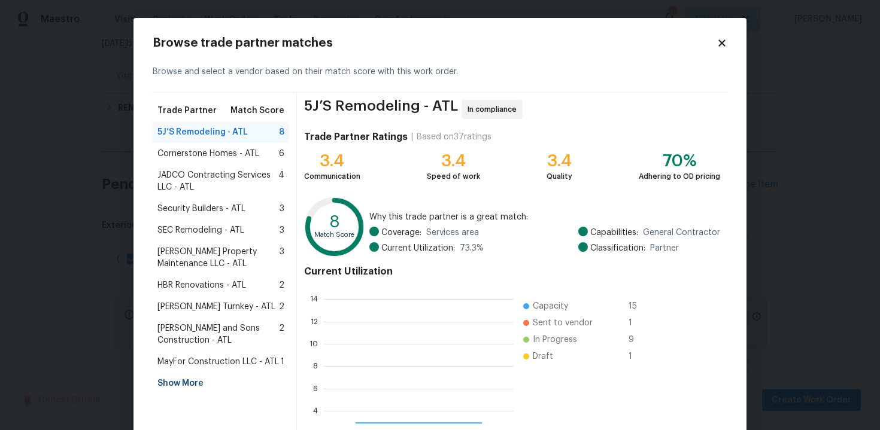
scroll to position [168, 190]
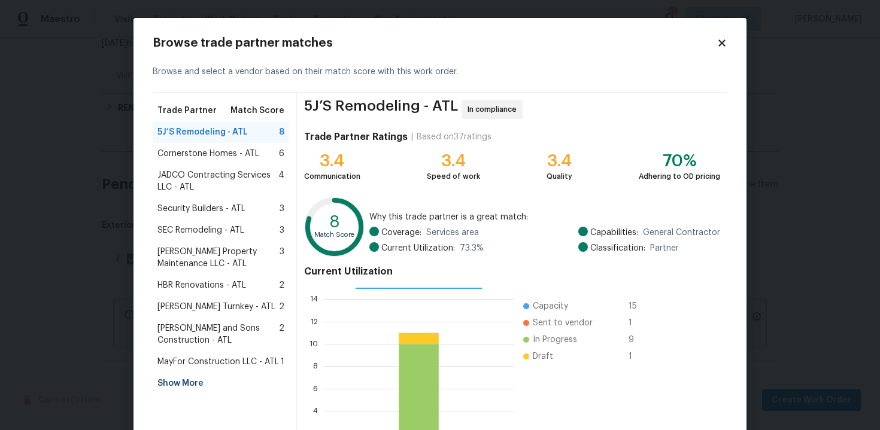
click at [190, 381] on div "Show More" at bounding box center [221, 384] width 137 height 22
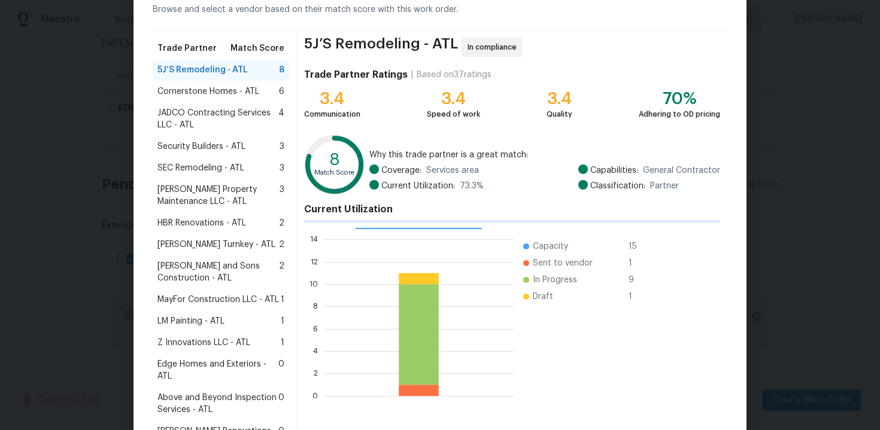
scroll to position [1, 1]
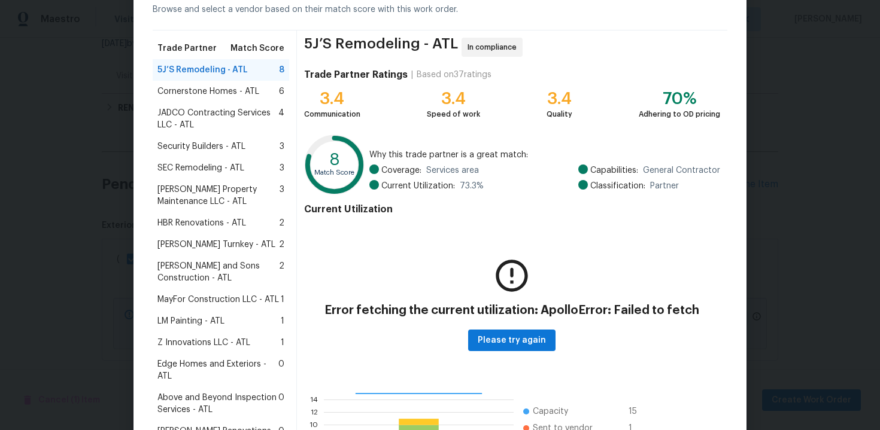
click at [207, 328] on div "LM Painting - ATL 1" at bounding box center [221, 322] width 137 height 22
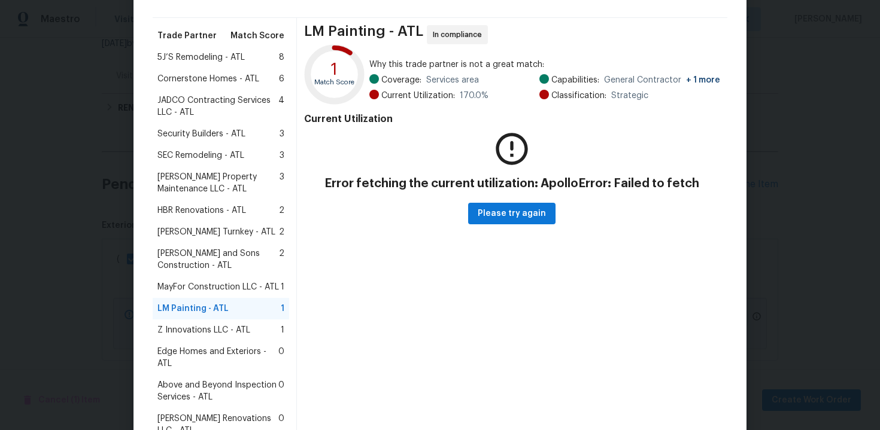
scroll to position [76, 0]
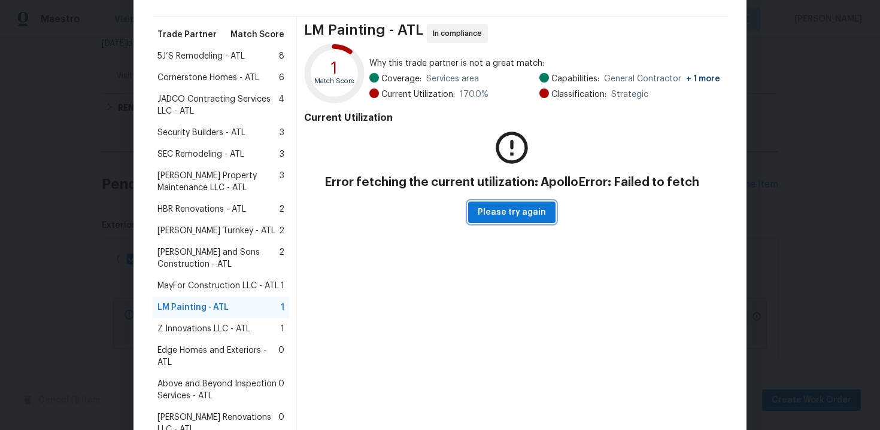
click at [522, 211] on span "Please try again" at bounding box center [512, 212] width 68 height 15
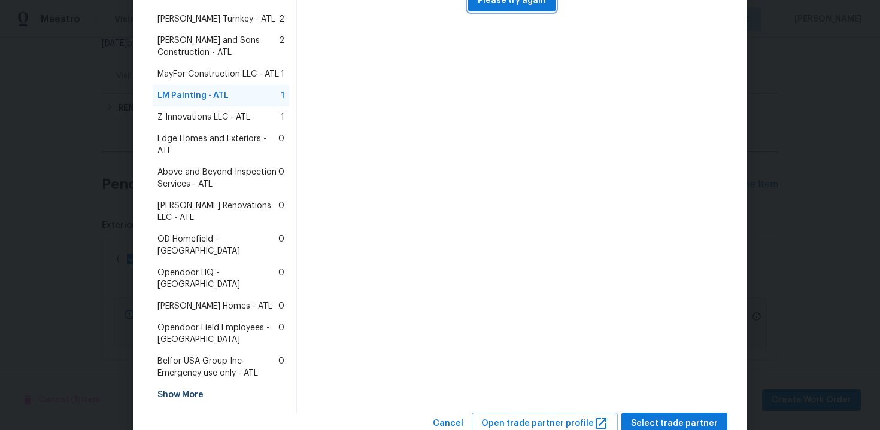
scroll to position [293, 0]
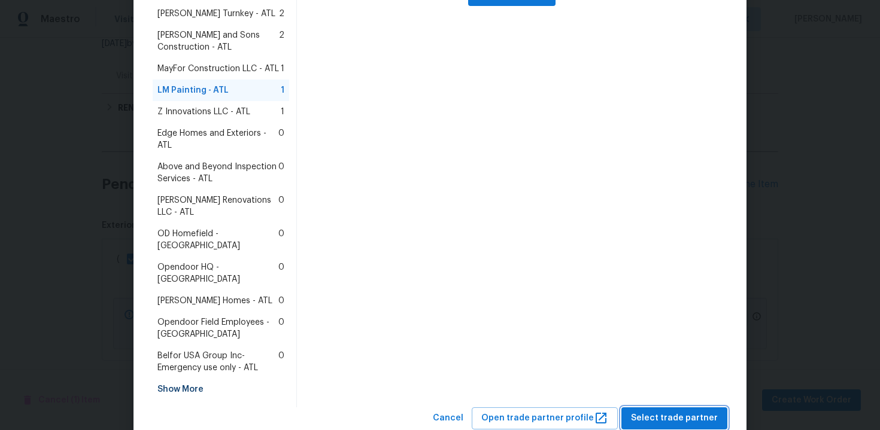
click at [660, 411] on span "Select trade partner" at bounding box center [674, 418] width 87 height 15
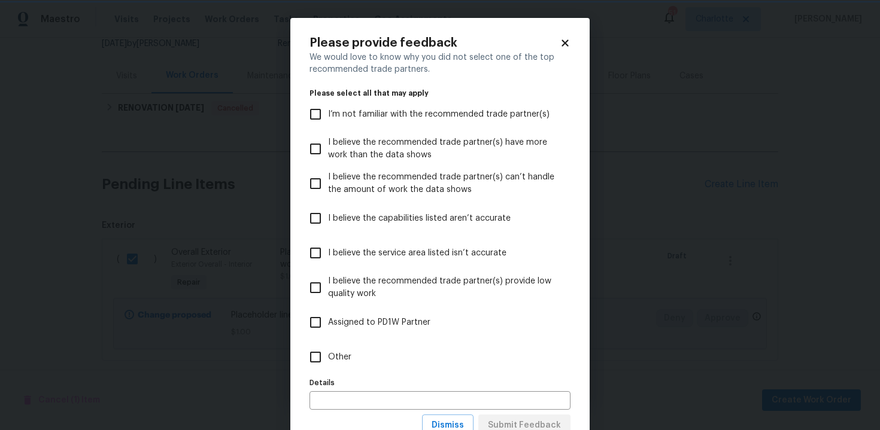
scroll to position [0, 0]
click at [326, 359] on input "Other" at bounding box center [315, 357] width 25 height 25
checkbox input "true"
click at [338, 386] on label "Details" at bounding box center [440, 383] width 261 height 7
click at [350, 397] on input "text" at bounding box center [440, 401] width 261 height 19
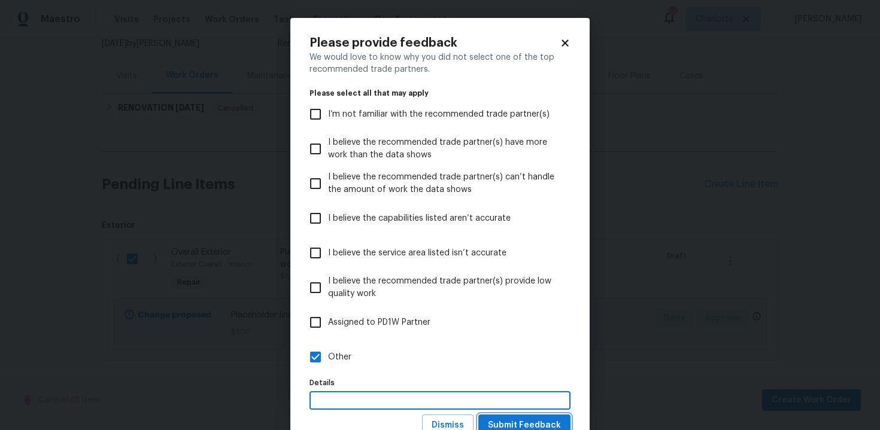
click at [516, 423] on span "Submit Feedback" at bounding box center [524, 426] width 73 height 15
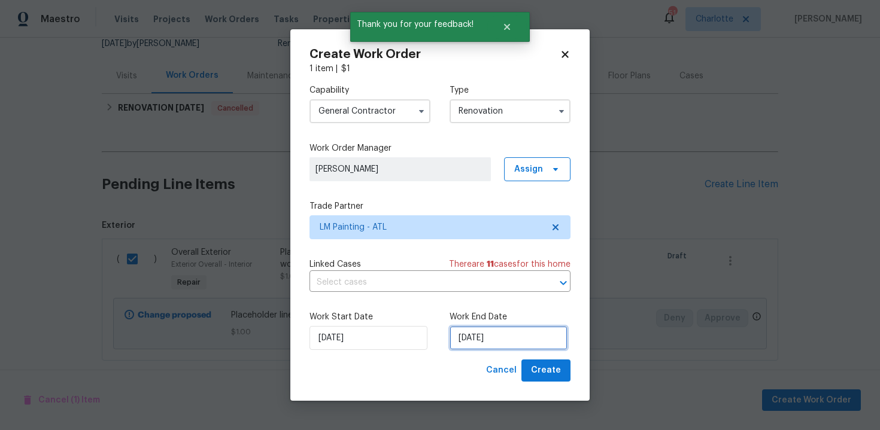
click at [520, 334] on input "[DATE]" at bounding box center [509, 338] width 118 height 24
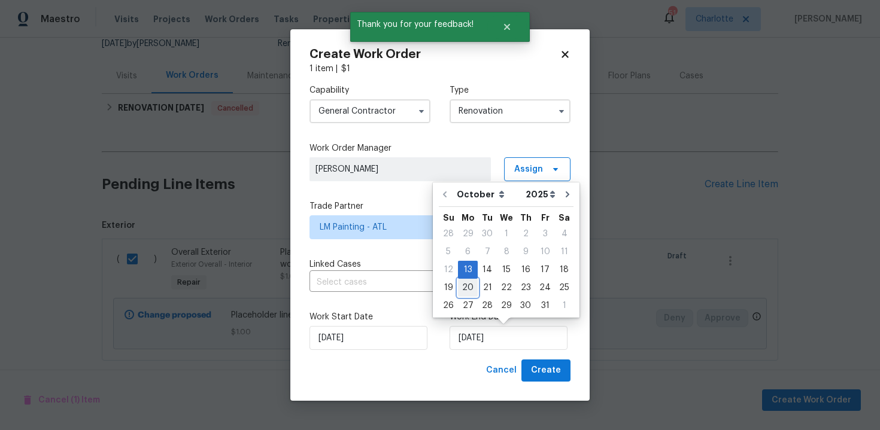
click at [464, 286] on div "20" at bounding box center [468, 288] width 20 height 17
type input "[DATE]"
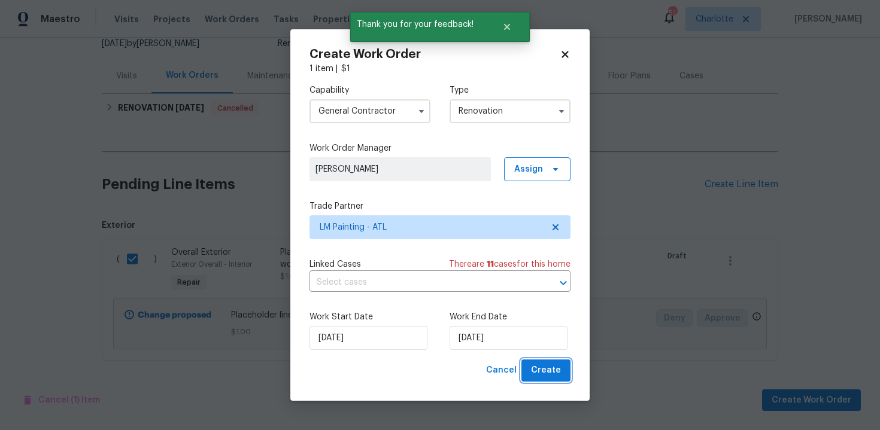
click at [539, 369] on span "Create" at bounding box center [546, 370] width 30 height 15
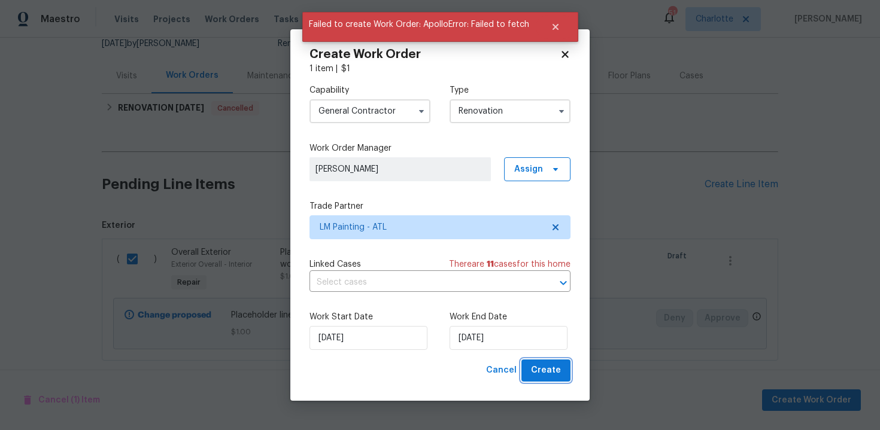
click at [557, 378] on span "Create" at bounding box center [546, 370] width 30 height 15
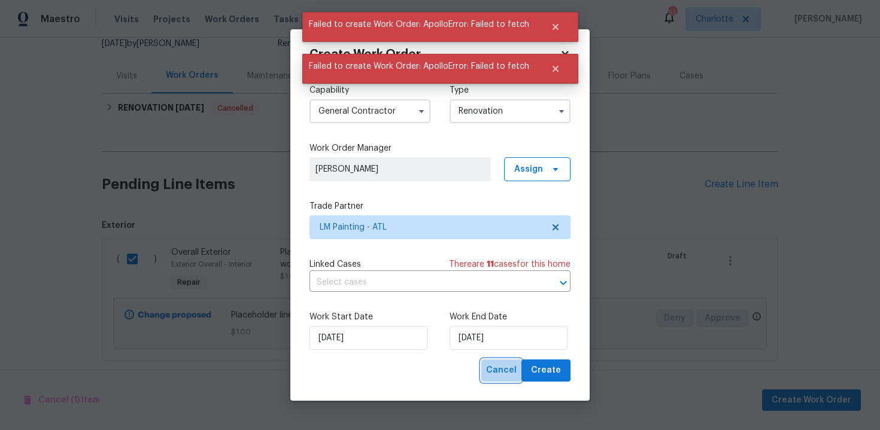
click at [513, 371] on span "Cancel" at bounding box center [501, 370] width 31 height 15
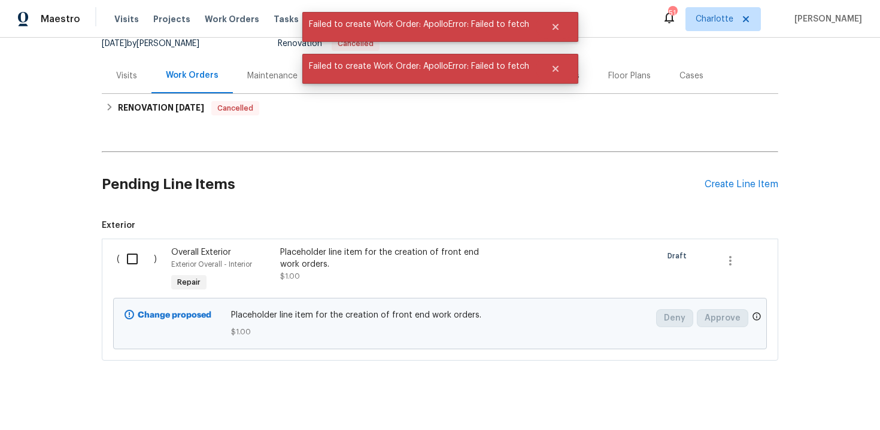
click at [134, 247] on input "checkbox" at bounding box center [137, 259] width 34 height 25
checkbox input "true"
click at [808, 396] on span "Create Work Order" at bounding box center [812, 400] width 80 height 15
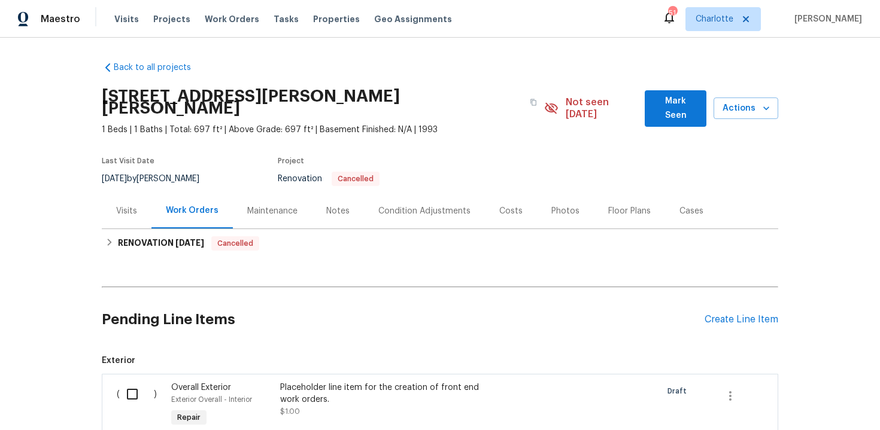
scroll to position [135, 0]
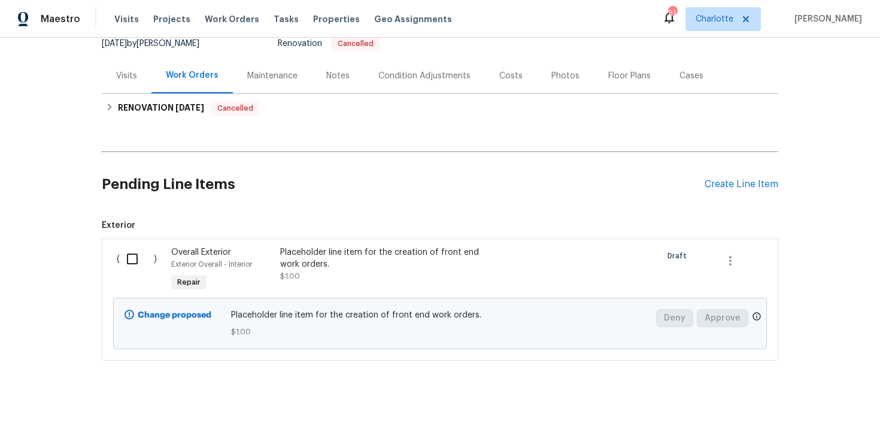
click at [135, 247] on input "checkbox" at bounding box center [137, 259] width 34 height 25
checkbox input "true"
click at [801, 396] on span "Create Work Order" at bounding box center [812, 400] width 80 height 15
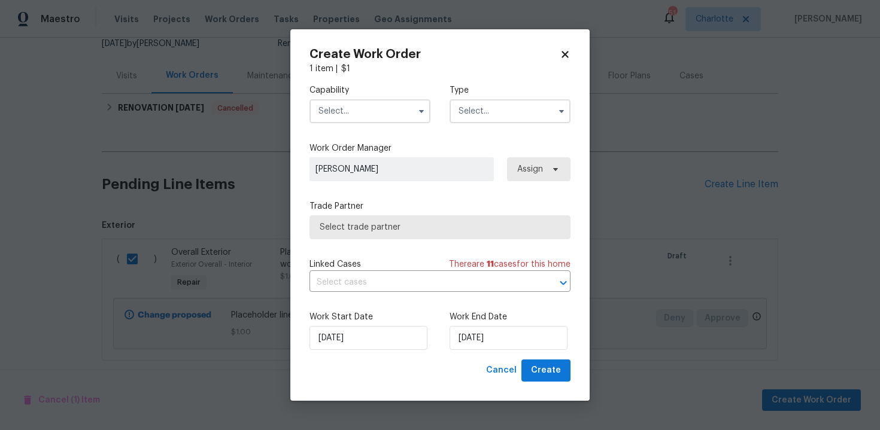
click at [371, 116] on input "text" at bounding box center [370, 111] width 121 height 24
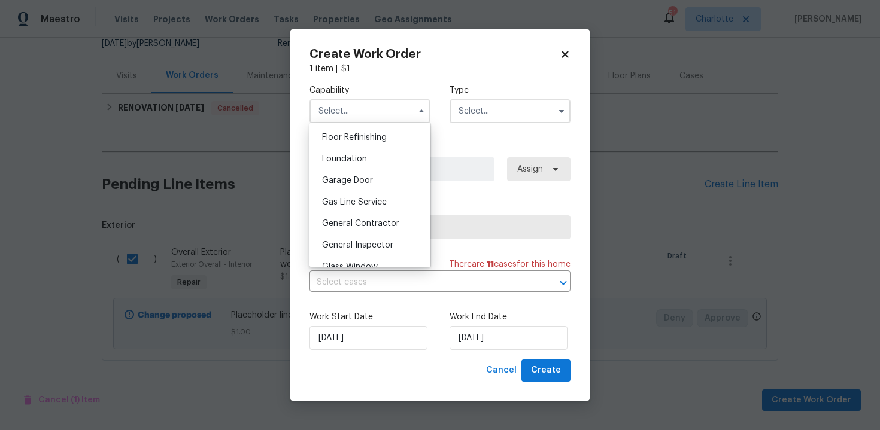
scroll to position [502, 0]
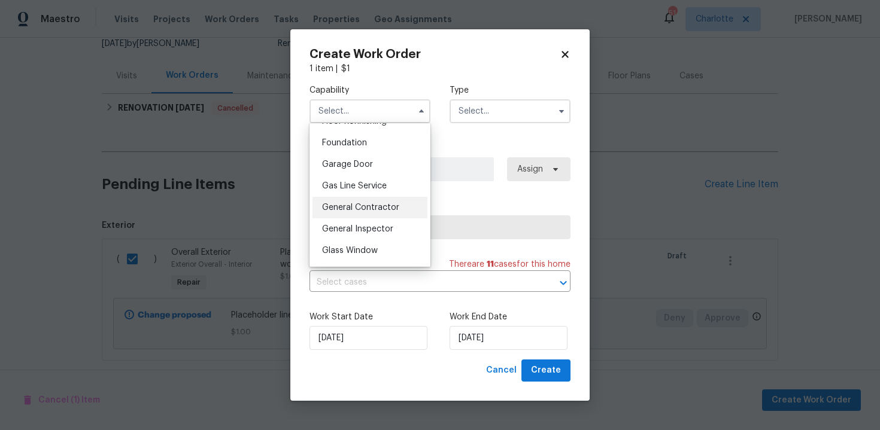
click at [359, 210] on span "General Contractor" at bounding box center [360, 208] width 77 height 8
type input "General Contractor"
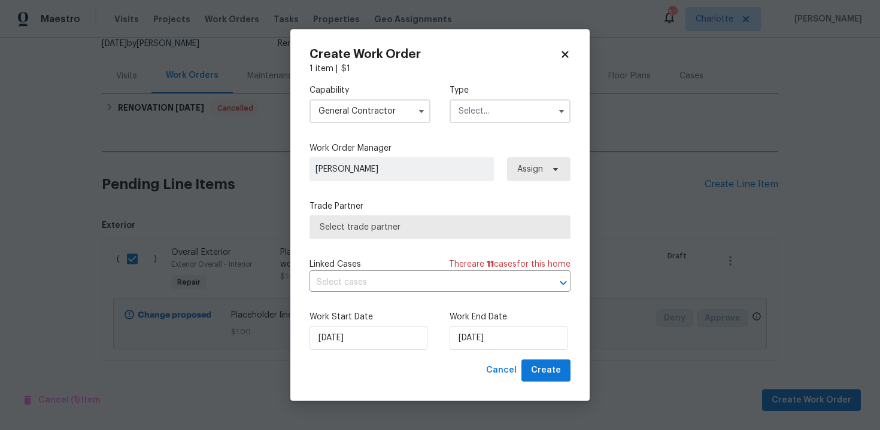
click at [504, 116] on input "text" at bounding box center [510, 111] width 121 height 24
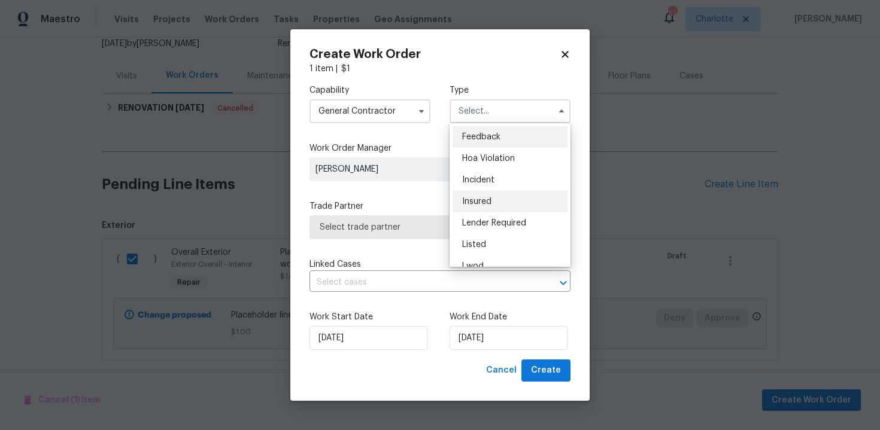
scroll to position [143, 0]
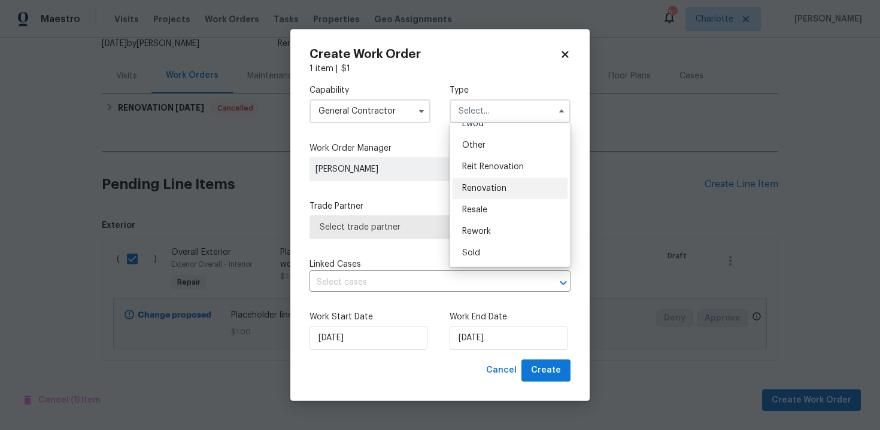
click at [486, 185] on span "Renovation" at bounding box center [484, 188] width 44 height 8
type input "Renovation"
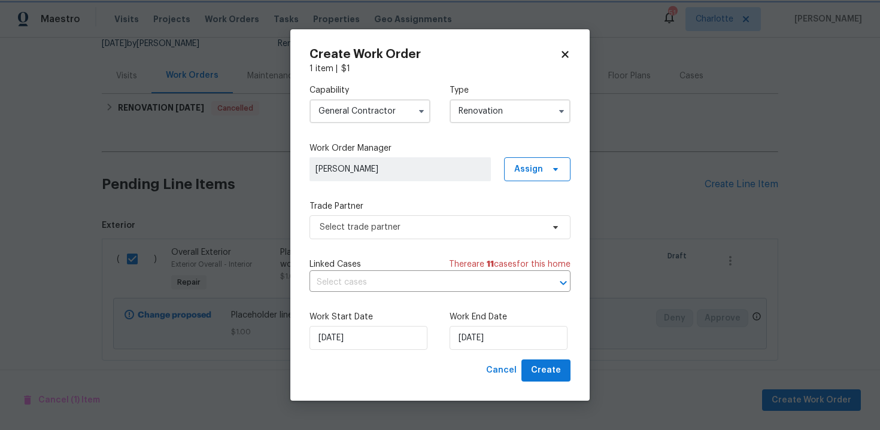
scroll to position [0, 0]
click at [425, 223] on span "Select trade partner" at bounding box center [431, 228] width 223 height 12
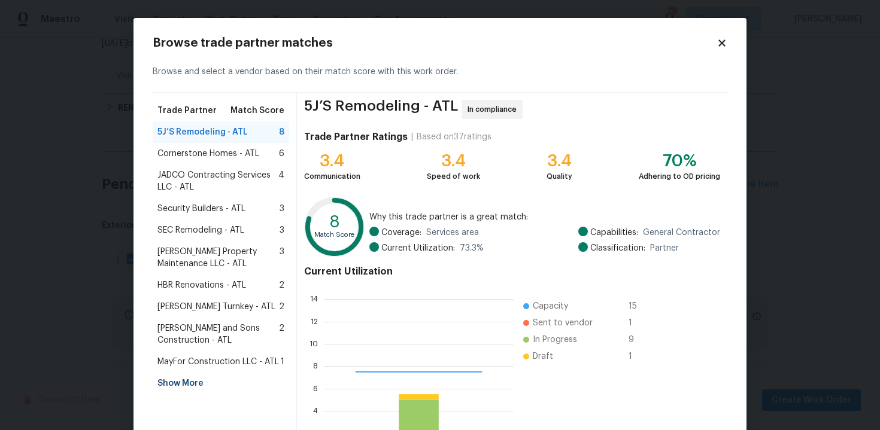
scroll to position [168, 190]
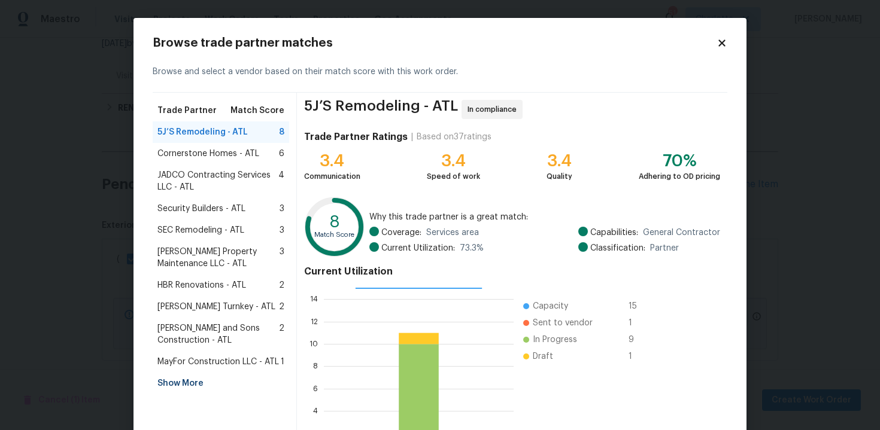
click at [175, 383] on div "Show More" at bounding box center [221, 384] width 137 height 22
click at [211, 378] on span "LM Painting - ATL" at bounding box center [190, 384] width 67 height 12
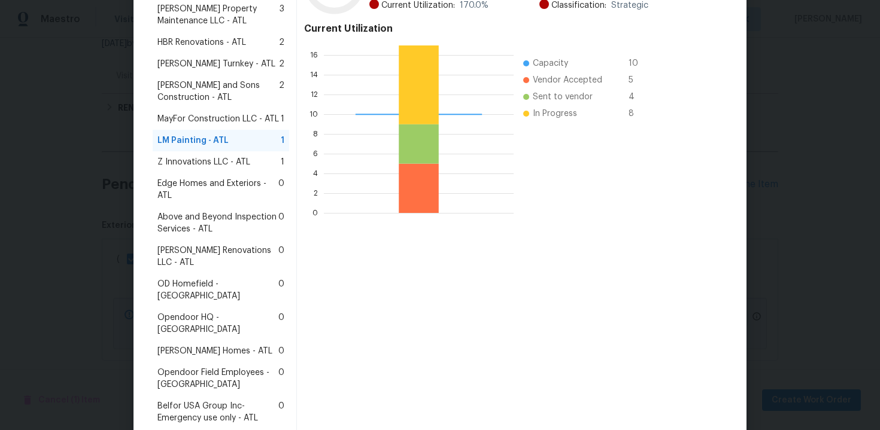
scroll to position [293, 0]
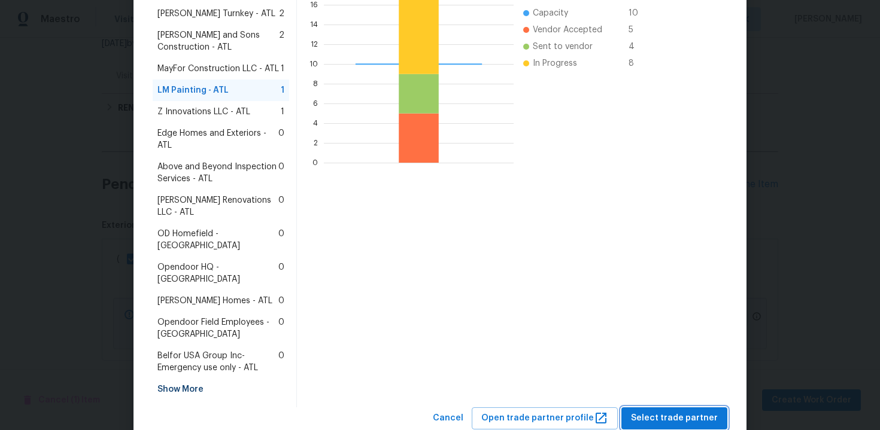
click at [650, 411] on span "Select trade partner" at bounding box center [674, 418] width 87 height 15
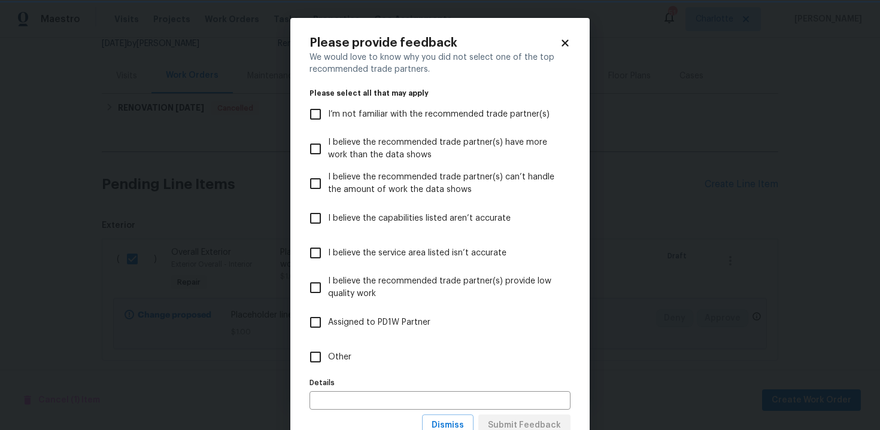
scroll to position [44, 0]
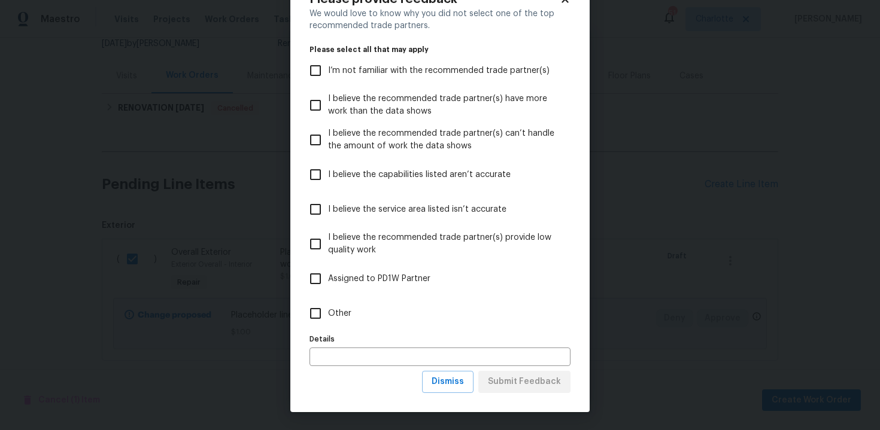
click at [337, 317] on span "Other" at bounding box center [339, 314] width 23 height 13
click at [328, 317] on input "Other" at bounding box center [315, 313] width 25 height 25
checkbox input "true"
click at [357, 348] on input "text" at bounding box center [440, 357] width 261 height 19
click at [519, 382] on span "Submit Feedback" at bounding box center [524, 382] width 73 height 15
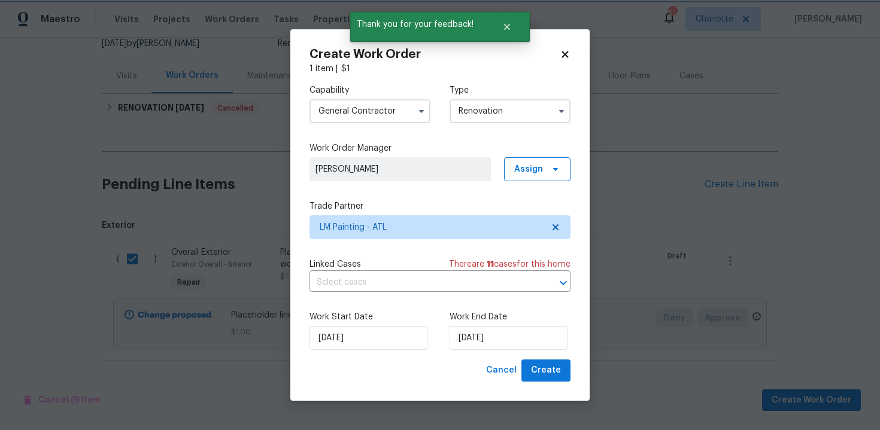
scroll to position [0, 0]
click at [518, 340] on input "13/10/2025" at bounding box center [509, 338] width 118 height 24
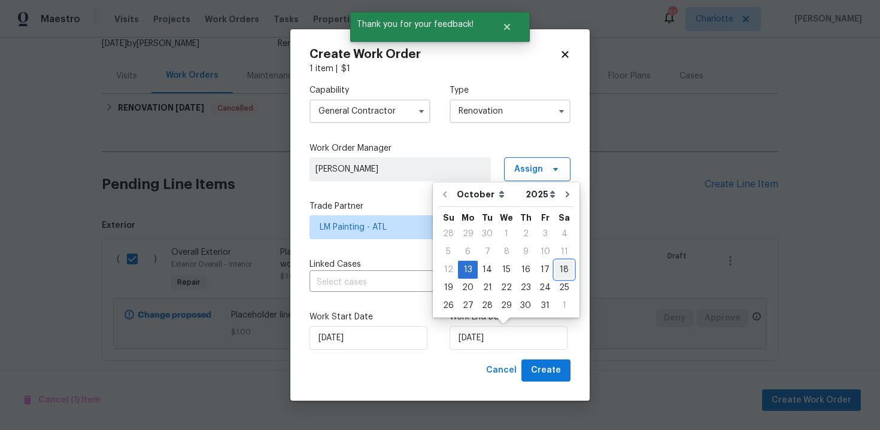
click at [559, 268] on div "18" at bounding box center [564, 270] width 19 height 17
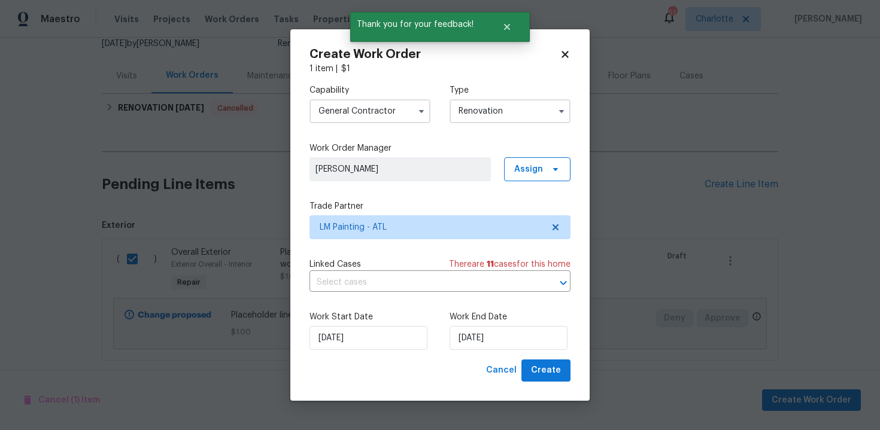
click at [509, 323] on label "Work End Date" at bounding box center [510, 317] width 121 height 12
click at [514, 341] on input "18/10/2025" at bounding box center [509, 338] width 118 height 24
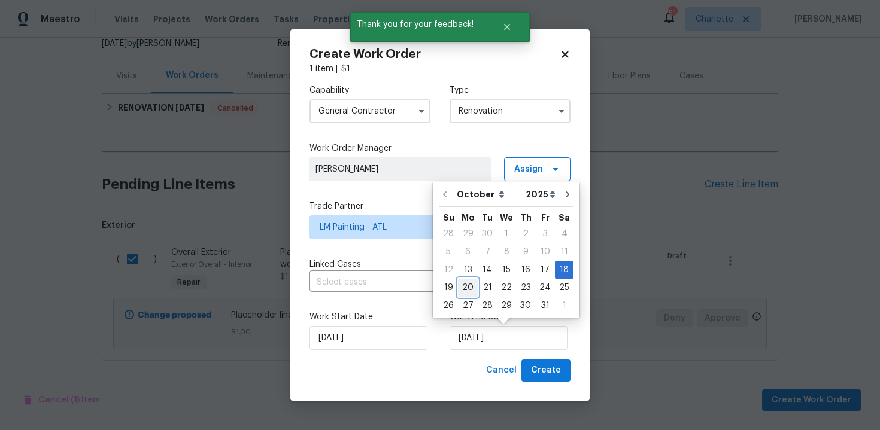
click at [462, 287] on div "20" at bounding box center [468, 288] width 20 height 17
type input "20/10/2025"
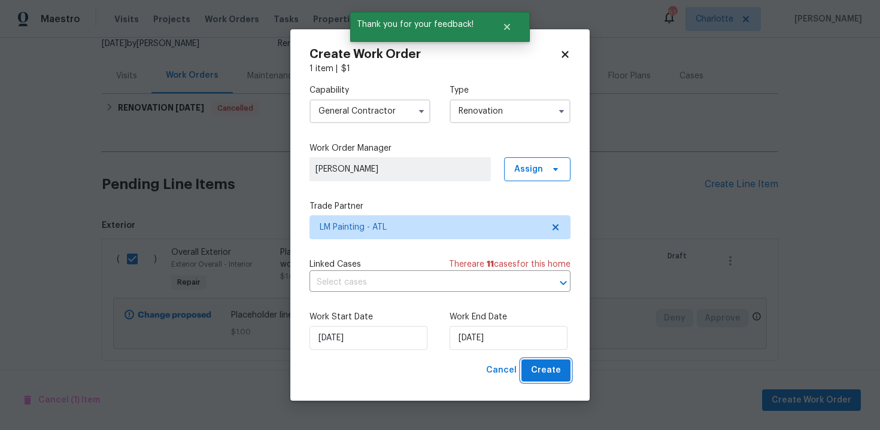
click at [537, 375] on span "Create" at bounding box center [546, 370] width 30 height 15
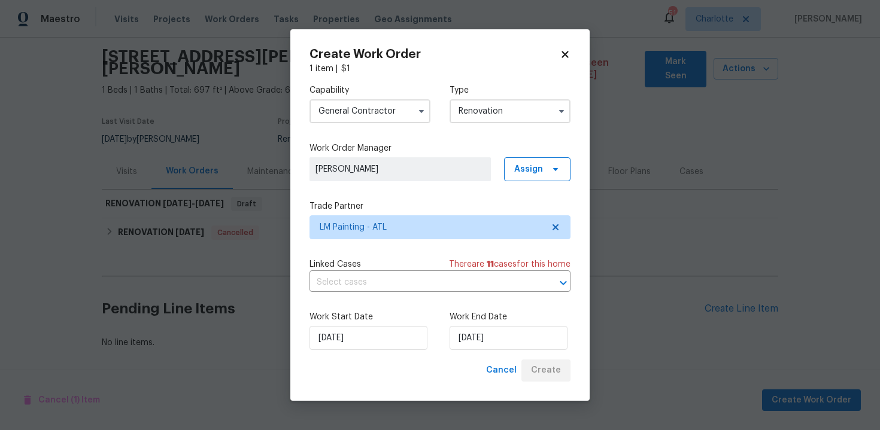
scroll to position [28, 0]
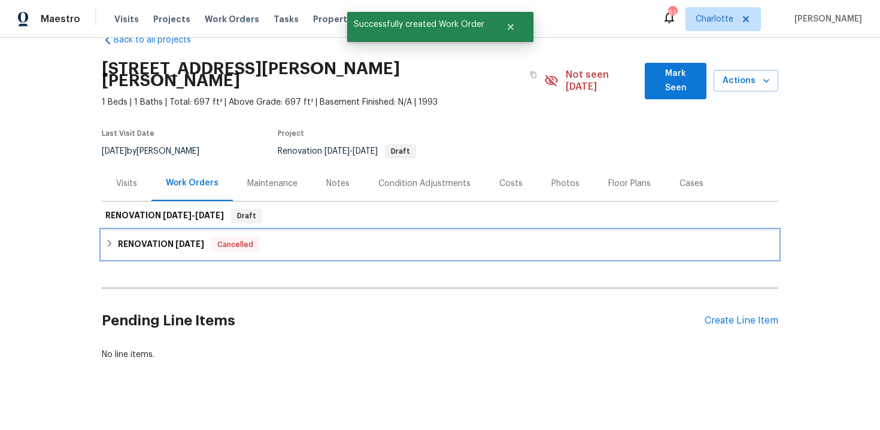
click at [344, 238] on div "RENOVATION 10/13/25 Cancelled" at bounding box center [439, 245] width 669 height 14
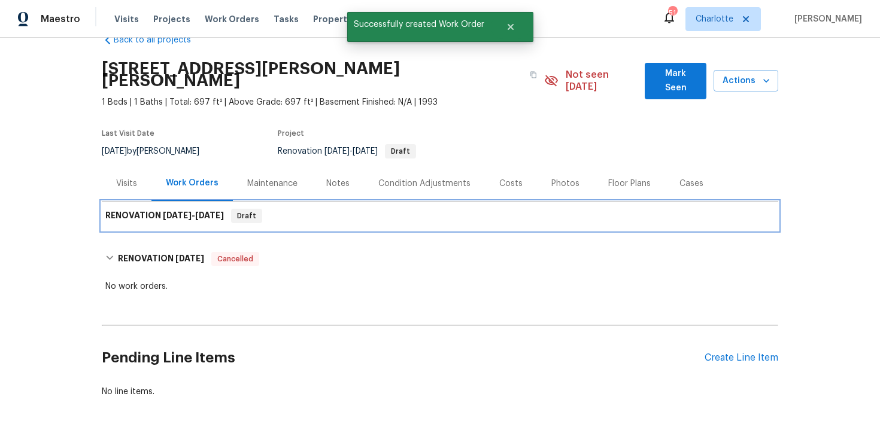
click at [348, 209] on div "RENOVATION 10/13/25 - 10/20/25 Draft" at bounding box center [439, 216] width 669 height 14
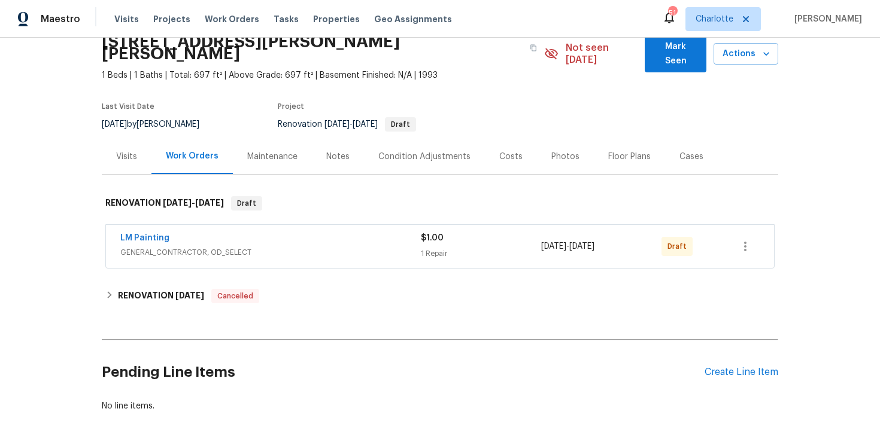
scroll to position [74, 0]
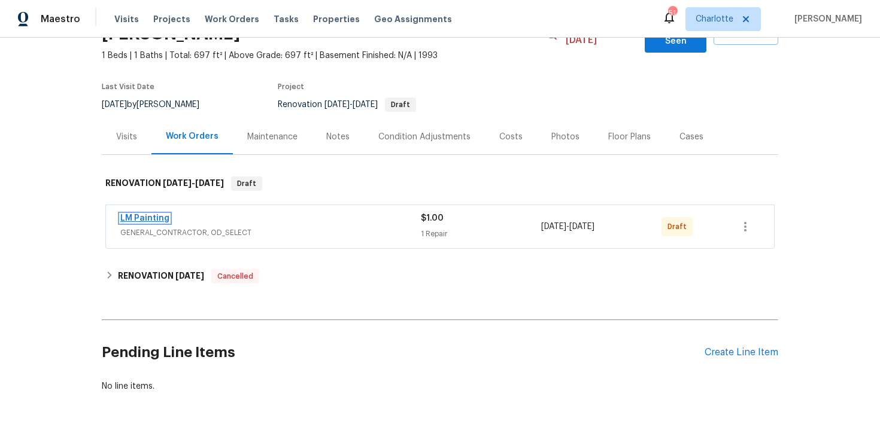
click at [161, 214] on link "LM Painting" at bounding box center [144, 218] width 49 height 8
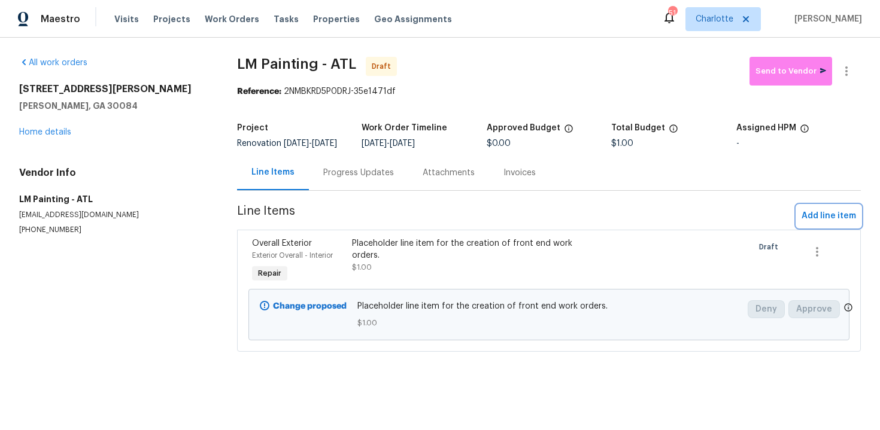
click at [814, 219] on span "Add line item" at bounding box center [829, 216] width 54 height 15
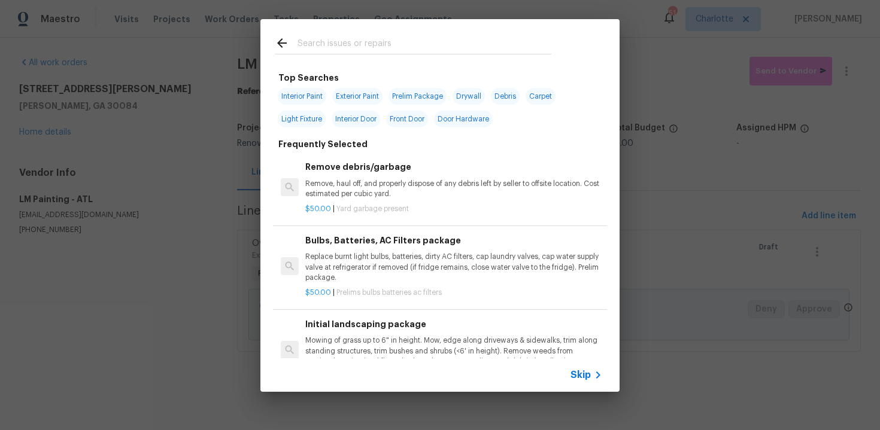
click at [579, 373] on span "Skip" at bounding box center [581, 375] width 20 height 12
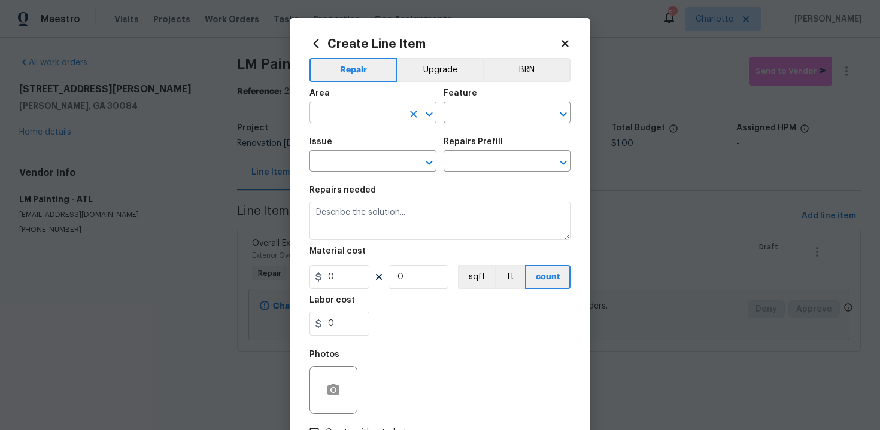
click at [364, 112] on input "text" at bounding box center [356, 114] width 93 height 19
click at [384, 155] on li "Exterior Overall" at bounding box center [373, 161] width 127 height 20
type input "Exterior Overall"
click at [469, 118] on input "text" at bounding box center [490, 114] width 93 height 19
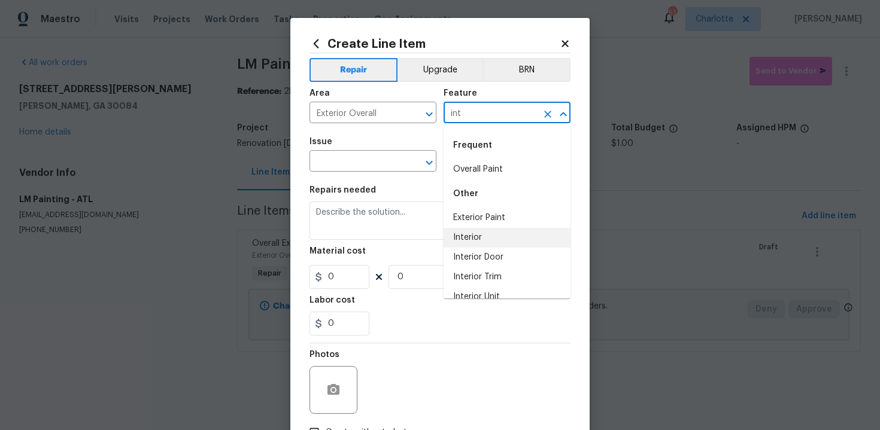
click at [478, 230] on li "Interior" at bounding box center [507, 238] width 127 height 20
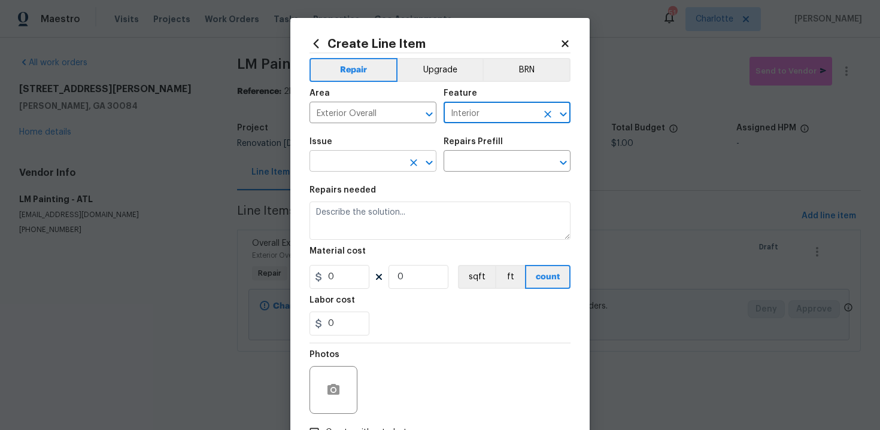
type input "Interior"
click at [363, 167] on input "text" at bounding box center [356, 162] width 93 height 19
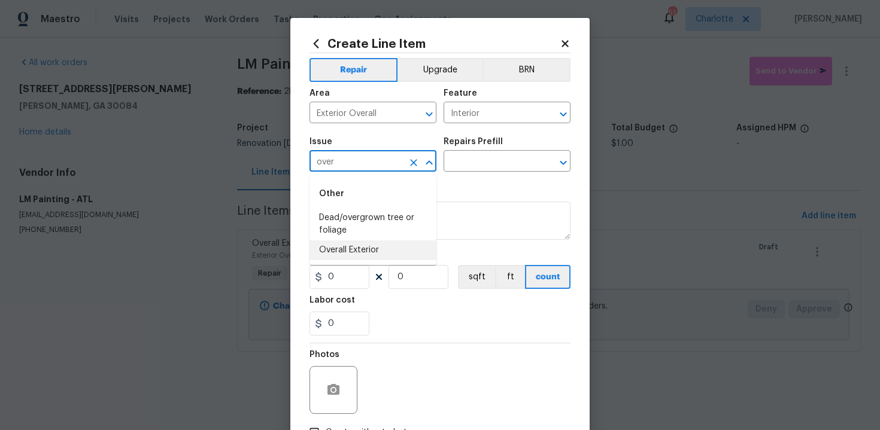
click at [395, 241] on li "Overall Exterior" at bounding box center [373, 251] width 127 height 20
type input "Overall Exterior"
click at [495, 157] on input "text" at bounding box center [490, 162] width 93 height 19
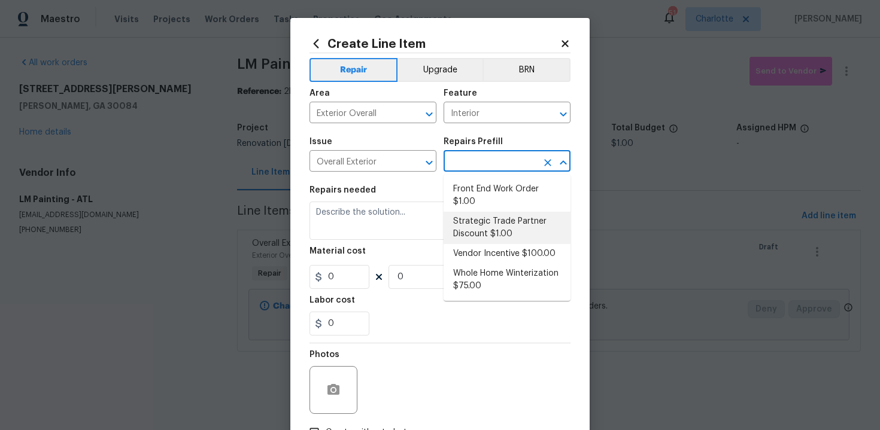
click at [488, 230] on li "Strategic Trade Partner Discount $1.00" at bounding box center [507, 228] width 127 height 32
type input "Strategic Trade Partner Discount $1.00"
type textarea "Calculate and apply 5% STPP discount to the total of the work order as a negati…"
type input "1"
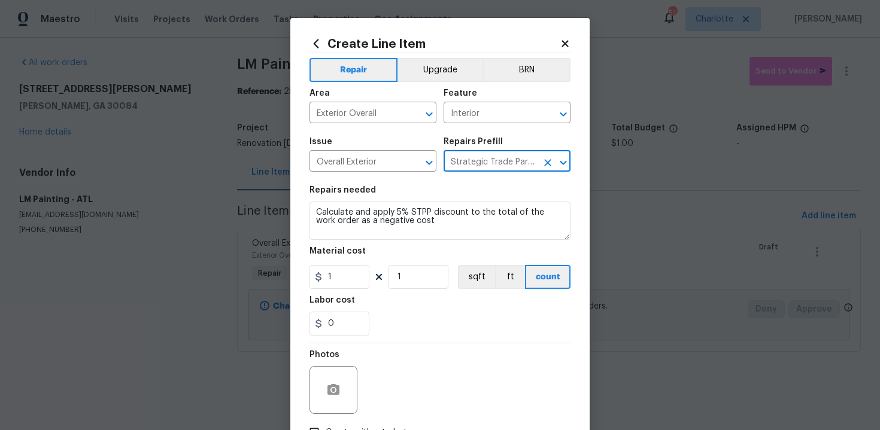
scroll to position [86, 0]
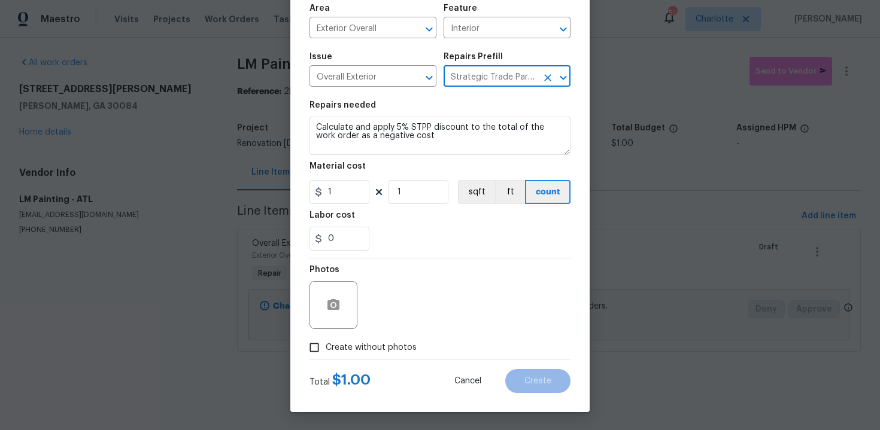
click at [384, 348] on span "Create without photos" at bounding box center [371, 348] width 91 height 13
click at [326, 348] on input "Create without photos" at bounding box center [314, 347] width 23 height 23
checkbox input "true"
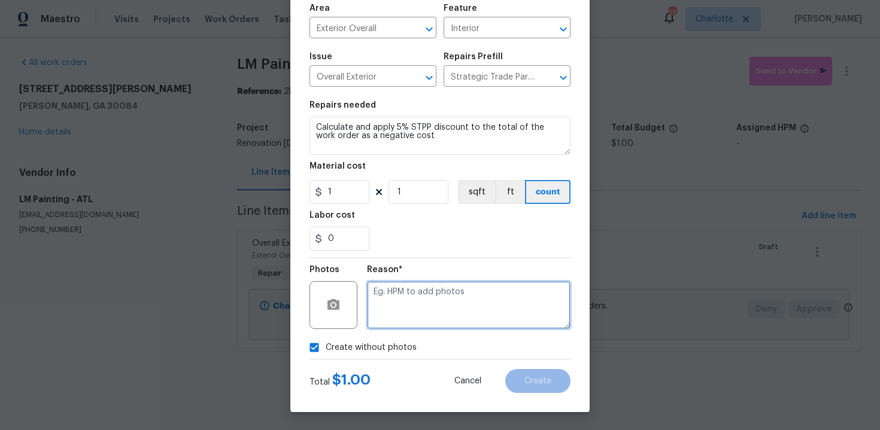
click at [424, 313] on textarea at bounding box center [469, 305] width 204 height 48
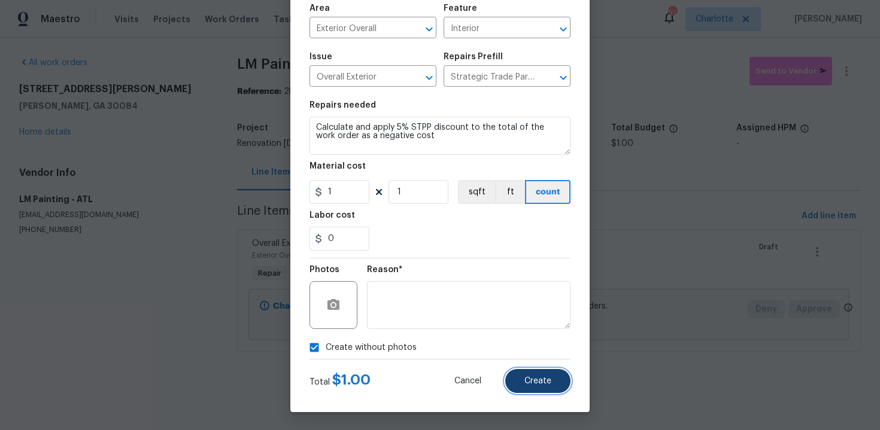
click at [541, 379] on span "Create" at bounding box center [537, 381] width 27 height 9
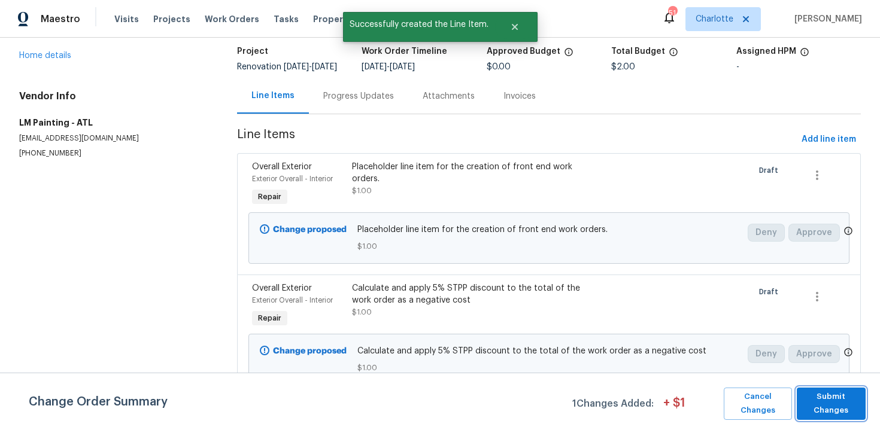
click at [830, 403] on span "Submit Changes" at bounding box center [831, 404] width 57 height 28
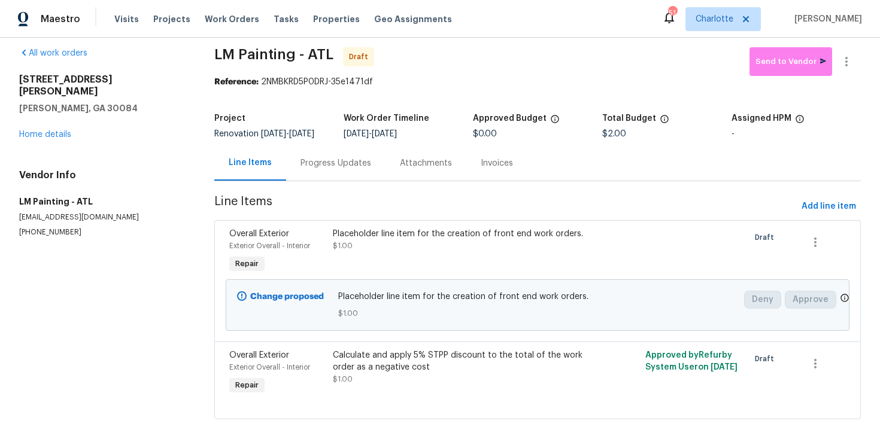
scroll to position [12, 0]
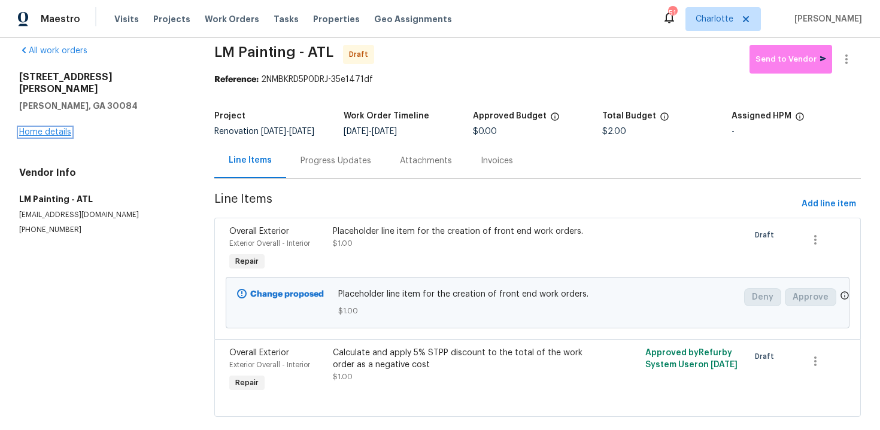
click at [62, 128] on link "Home details" at bounding box center [45, 132] width 52 height 8
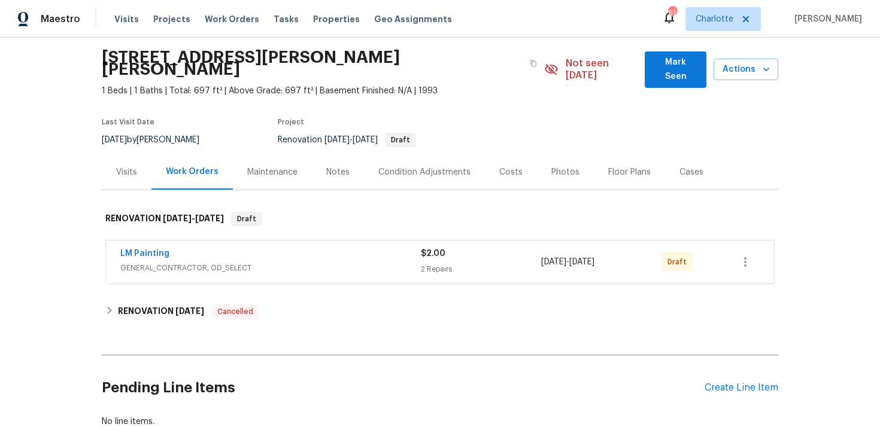
scroll to position [86, 0]
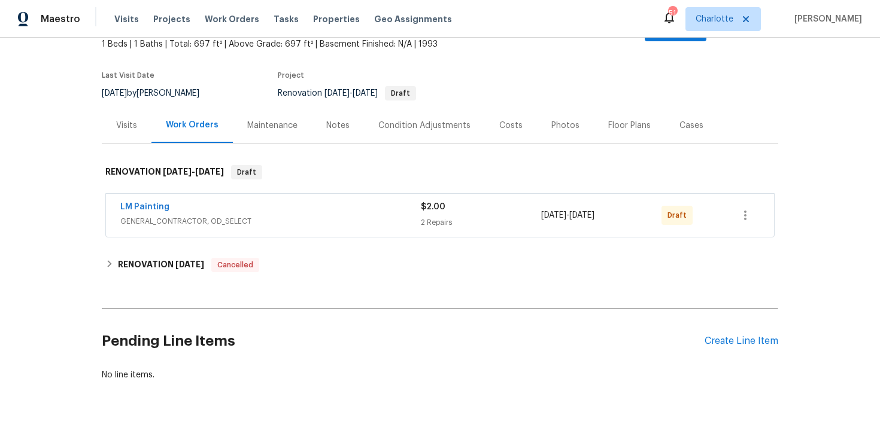
click at [516, 204] on div "$2.00 2 Repairs" at bounding box center [481, 215] width 120 height 29
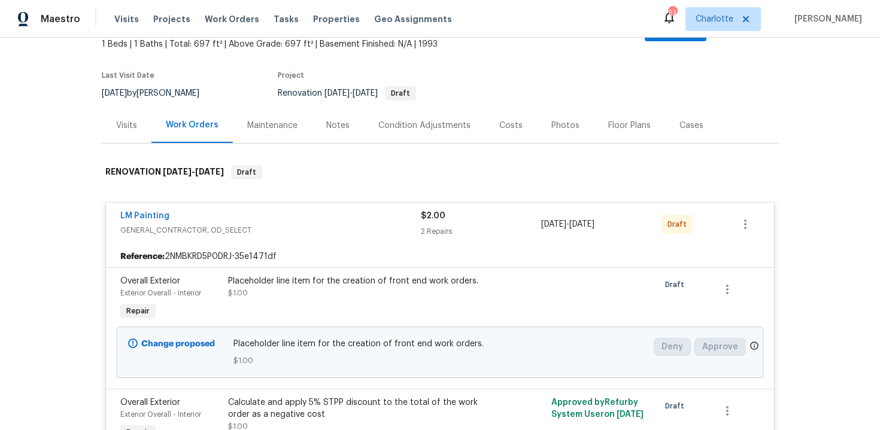
click at [498, 210] on div "$2.00" at bounding box center [481, 216] width 120 height 12
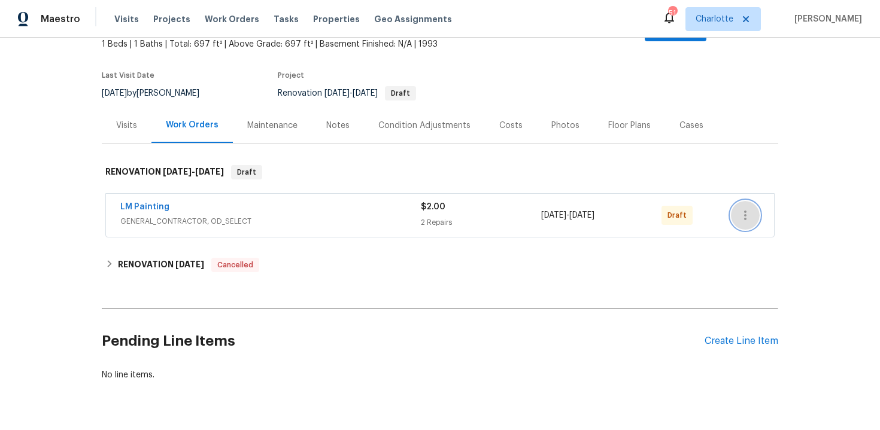
click at [750, 208] on icon "button" at bounding box center [745, 215] width 14 height 14
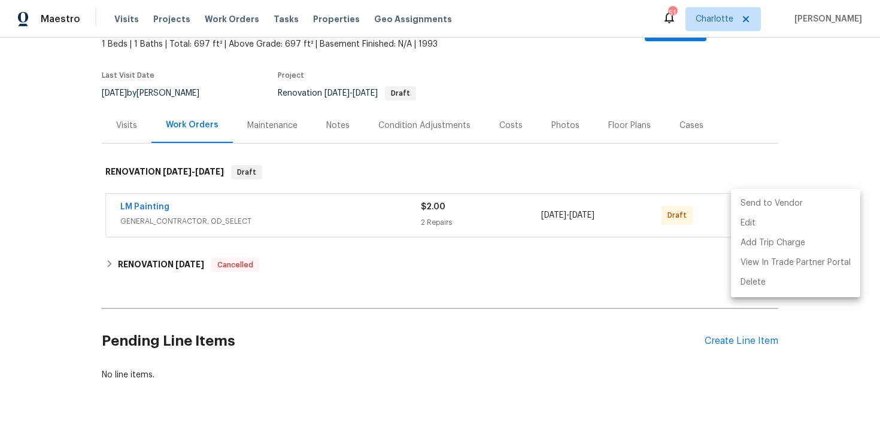
click at [778, 205] on li "Send to Vendor" at bounding box center [795, 204] width 129 height 20
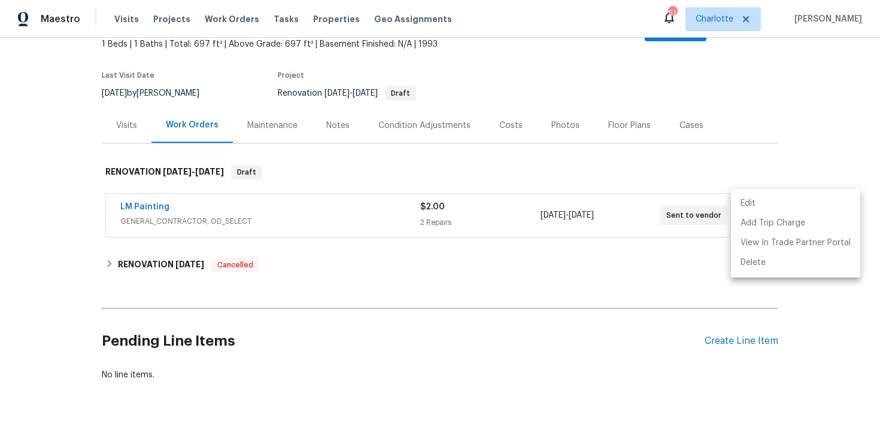
click at [836, 106] on div at bounding box center [440, 215] width 880 height 430
click at [836, 106] on div "Edit Add Trip Charge View In Trade Partner Portal Delete" at bounding box center [440, 215] width 880 height 430
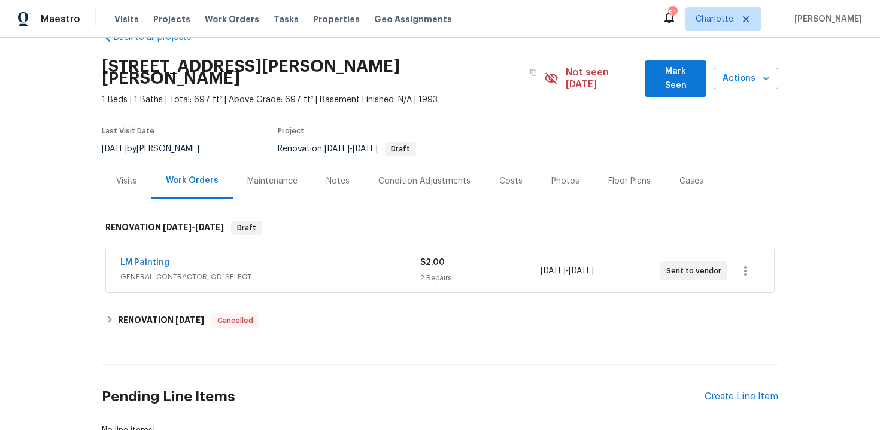
scroll to position [20, 0]
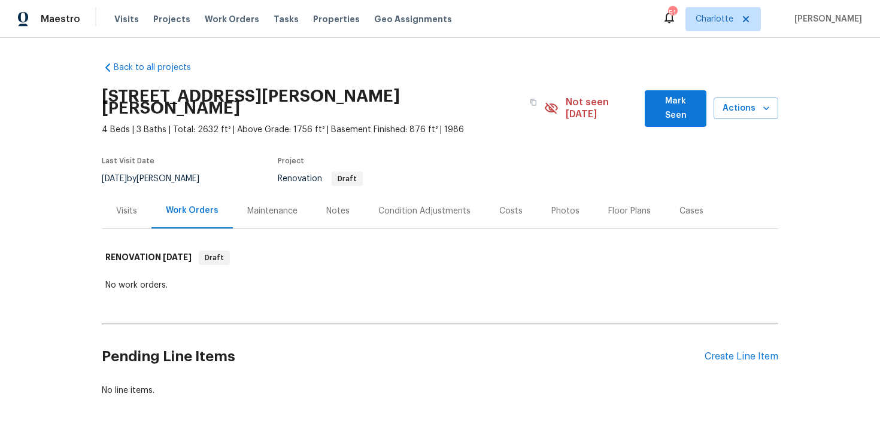
scroll to position [36, 0]
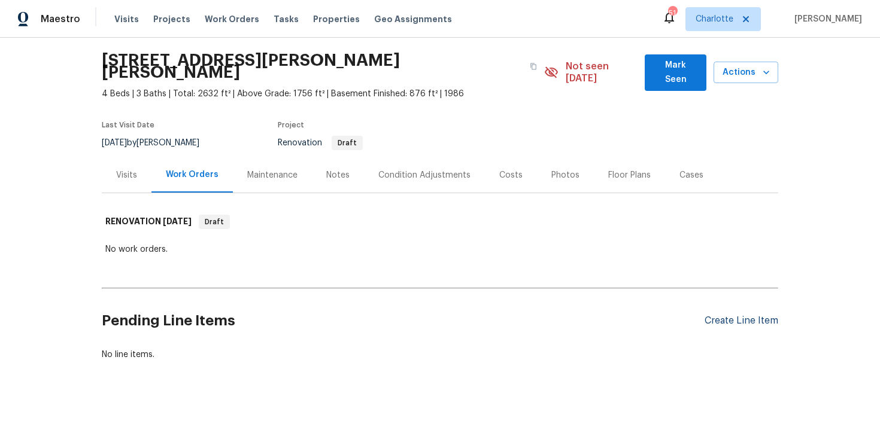
click at [742, 316] on div "Create Line Item" at bounding box center [742, 321] width 74 height 11
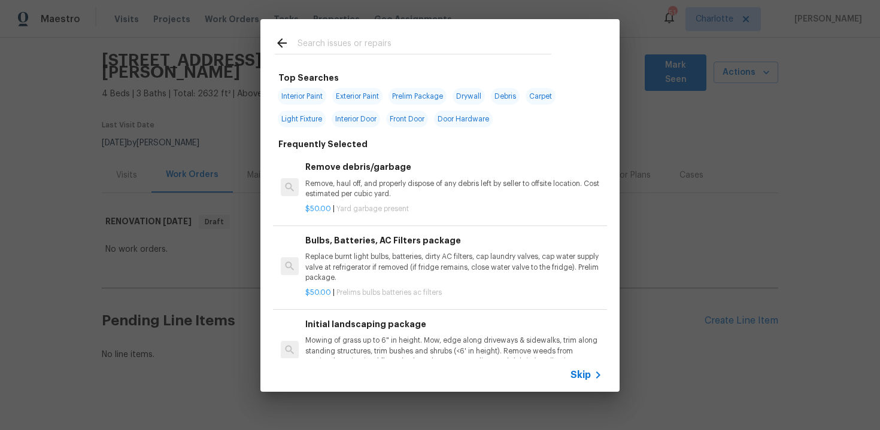
click at [579, 369] on span "Skip" at bounding box center [581, 375] width 20 height 12
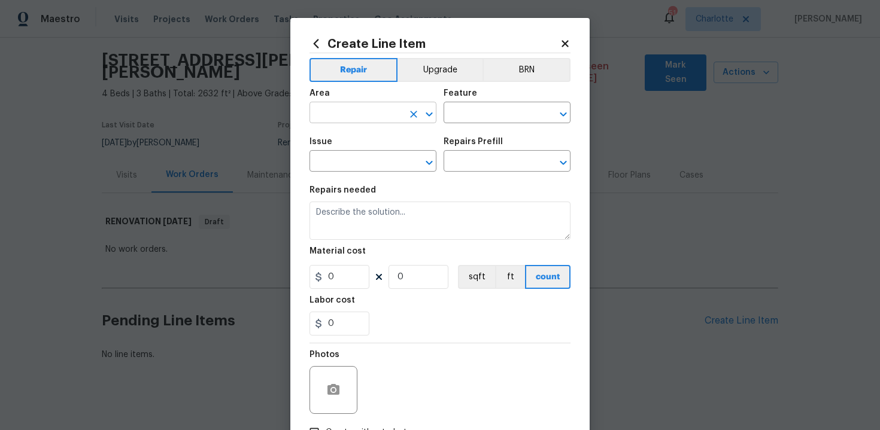
click at [389, 108] on input "text" at bounding box center [356, 114] width 93 height 19
click at [390, 163] on li "Exterior Overall" at bounding box center [373, 161] width 127 height 20
type input "Exterior Overall"
click at [469, 113] on input "text" at bounding box center [490, 114] width 93 height 19
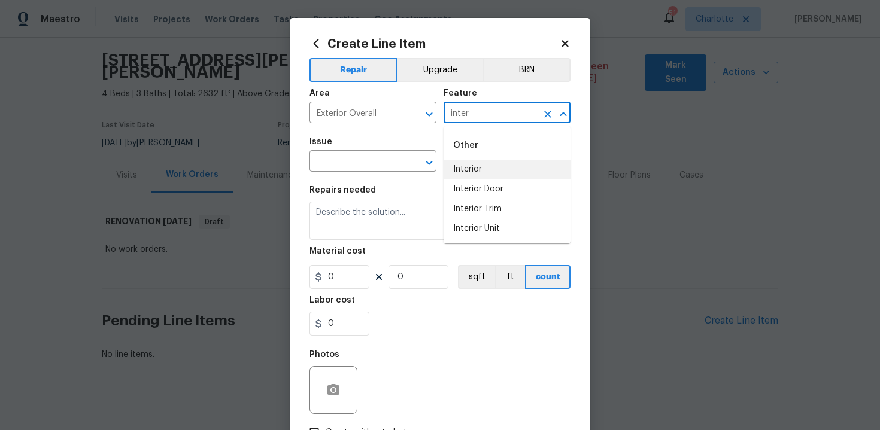
click at [472, 170] on li "Interior" at bounding box center [507, 170] width 127 height 20
type input "Interior"
click at [361, 169] on input "text" at bounding box center [356, 162] width 93 height 19
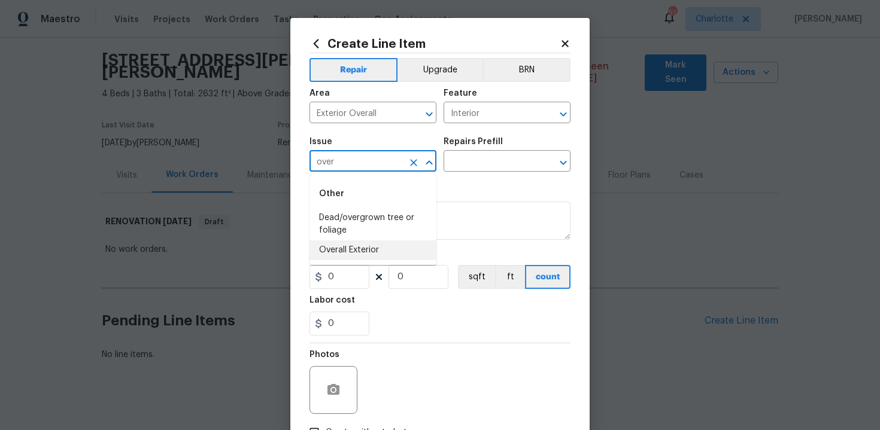
click at [375, 245] on li "Overall Exterior" at bounding box center [373, 251] width 127 height 20
type input "Overall Exterior"
click at [487, 167] on input "text" at bounding box center [490, 162] width 93 height 19
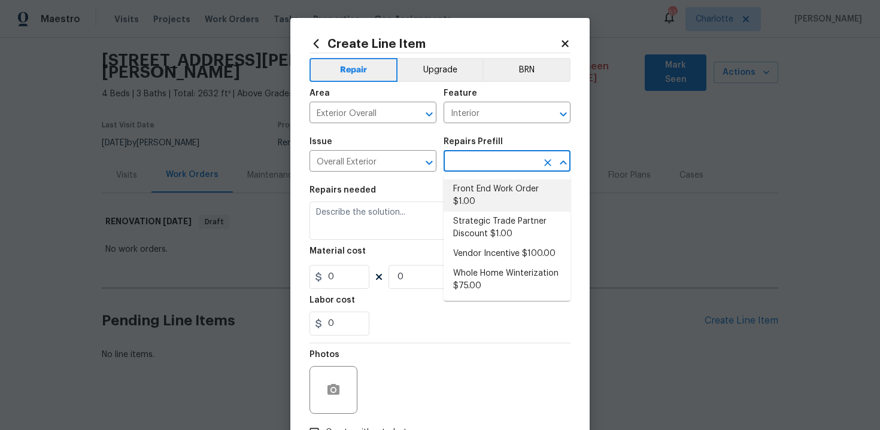
click at [486, 190] on li "Front End Work Order $1.00" at bounding box center [507, 196] width 127 height 32
type input "Front End Work Order $1.00"
type textarea "Placeholder line item for the creation of front end work orders."
type input "1"
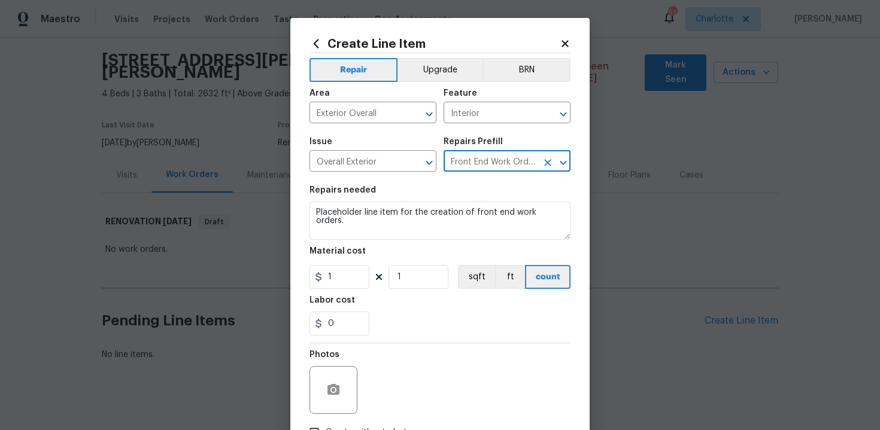
scroll to position [86, 0]
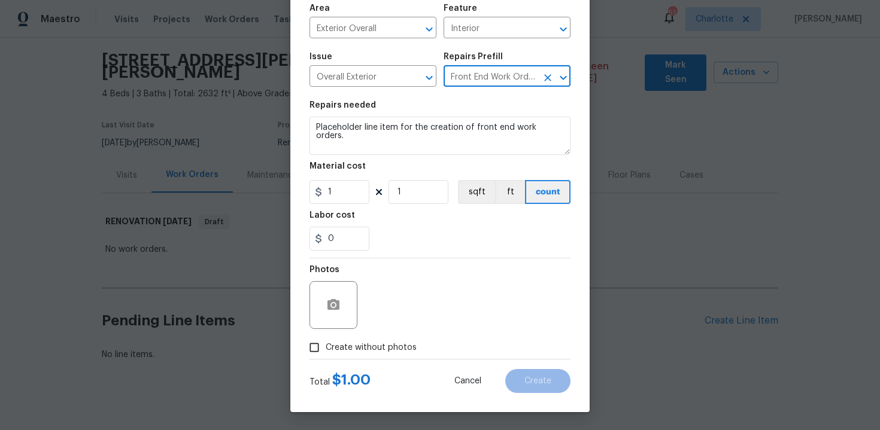
click at [392, 347] on span "Create without photos" at bounding box center [371, 348] width 91 height 13
click at [326, 347] on input "Create without photos" at bounding box center [314, 347] width 23 height 23
checkbox input "true"
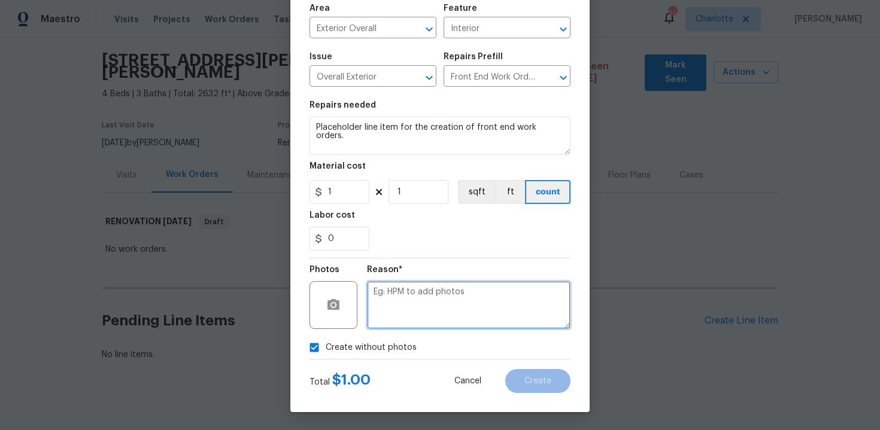
click at [451, 298] on textarea at bounding box center [469, 305] width 204 height 48
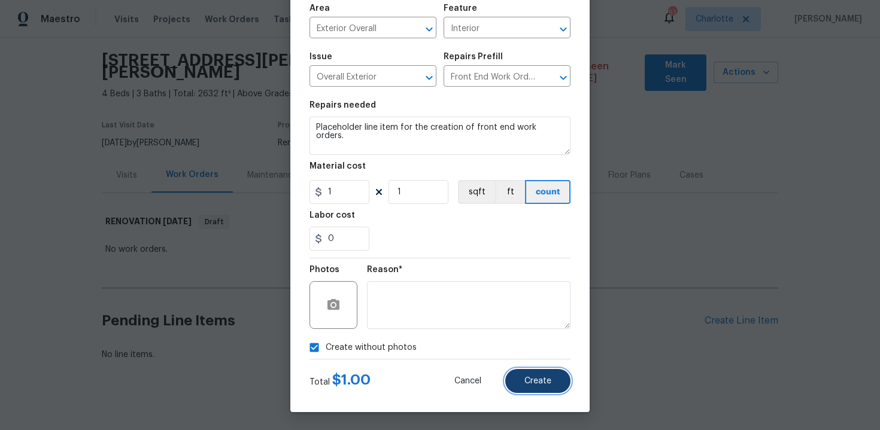
click at [546, 380] on span "Create" at bounding box center [537, 381] width 27 height 9
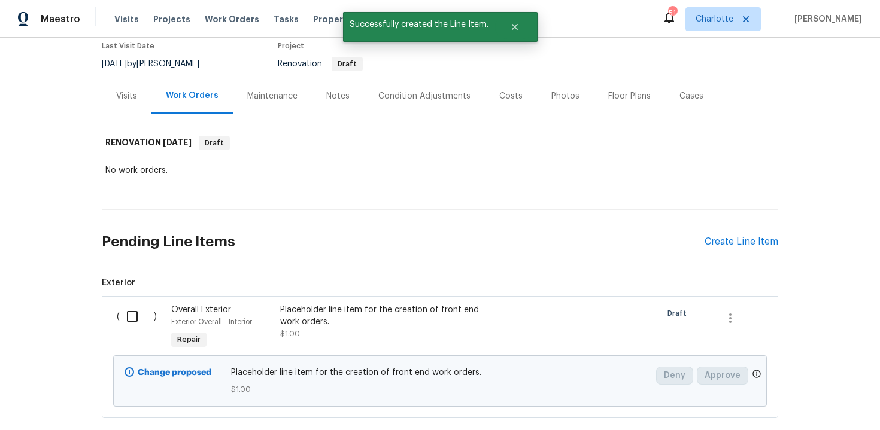
scroll to position [172, 0]
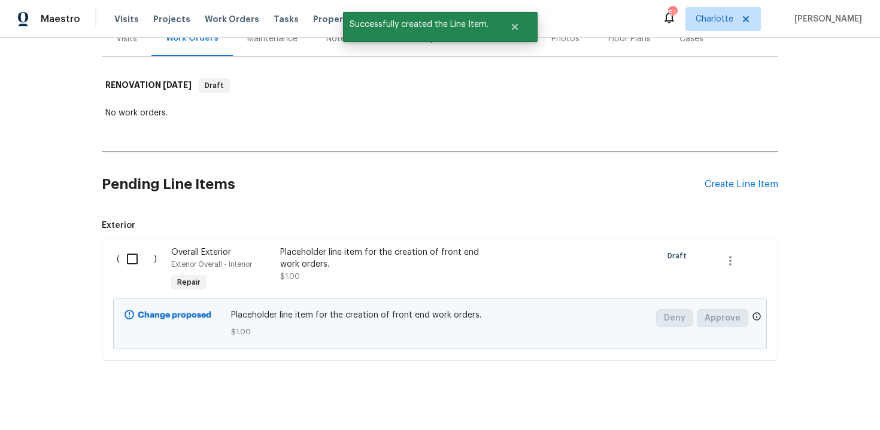
click at [131, 251] on input "checkbox" at bounding box center [137, 259] width 34 height 25
checkbox input "true"
click at [789, 404] on span "Create Work Order" at bounding box center [812, 400] width 80 height 15
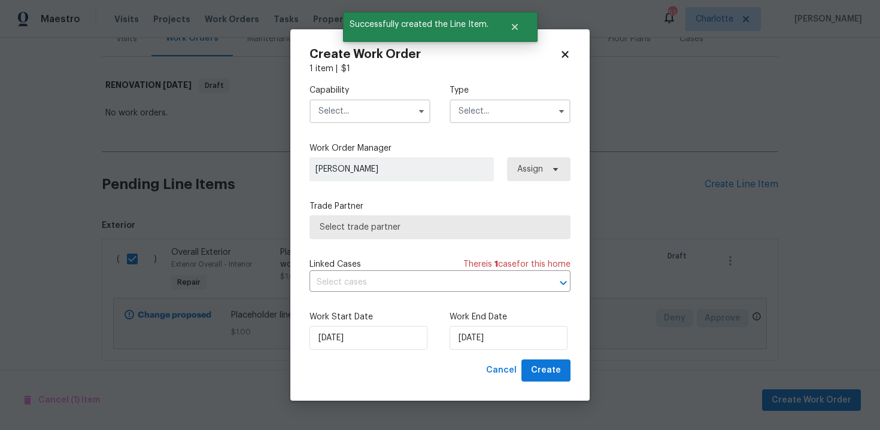
click at [387, 116] on input "text" at bounding box center [370, 111] width 121 height 24
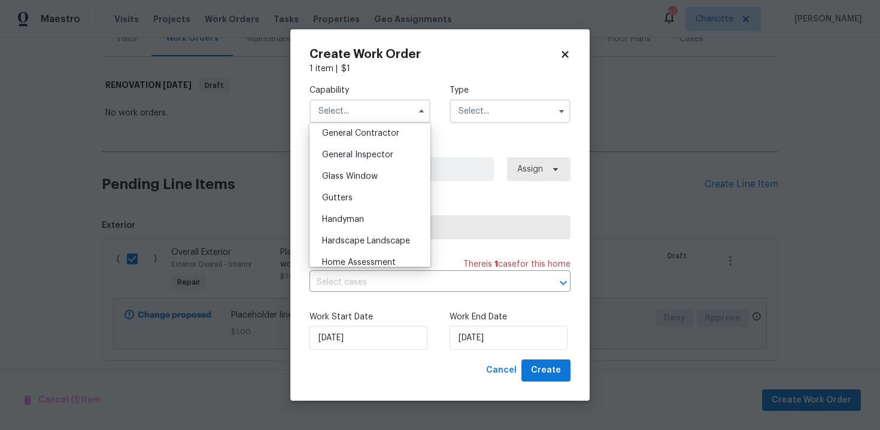
scroll to position [527, 0]
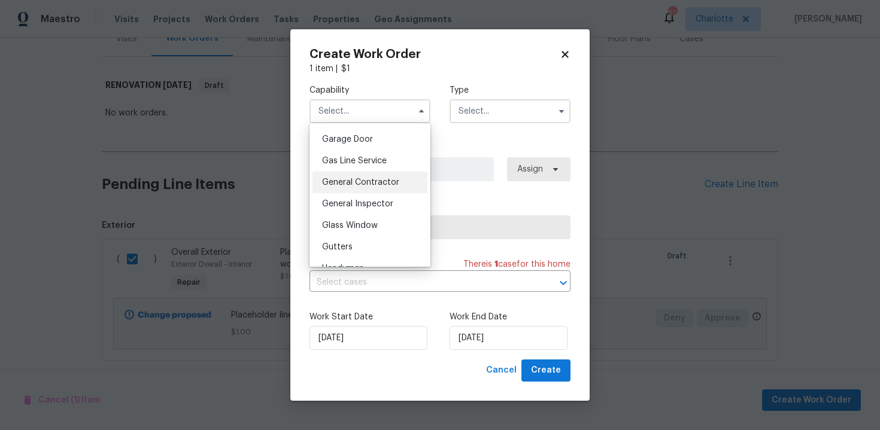
click at [379, 184] on span "General Contractor" at bounding box center [360, 182] width 77 height 8
type input "General Contractor"
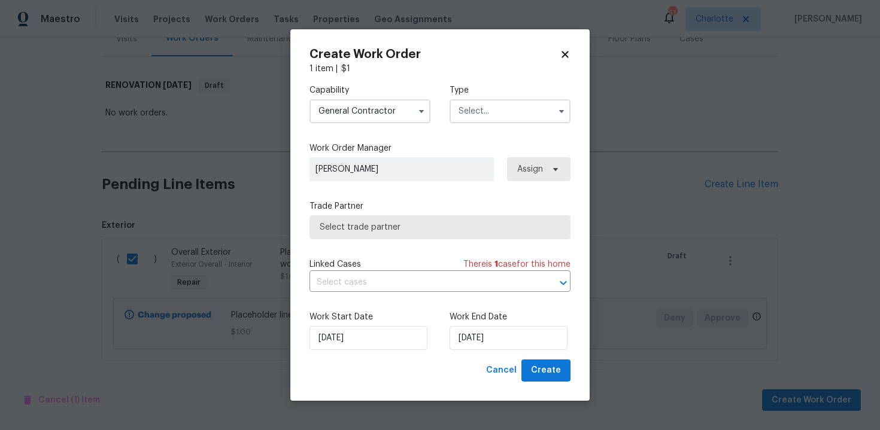
click at [518, 105] on input "text" at bounding box center [510, 111] width 121 height 24
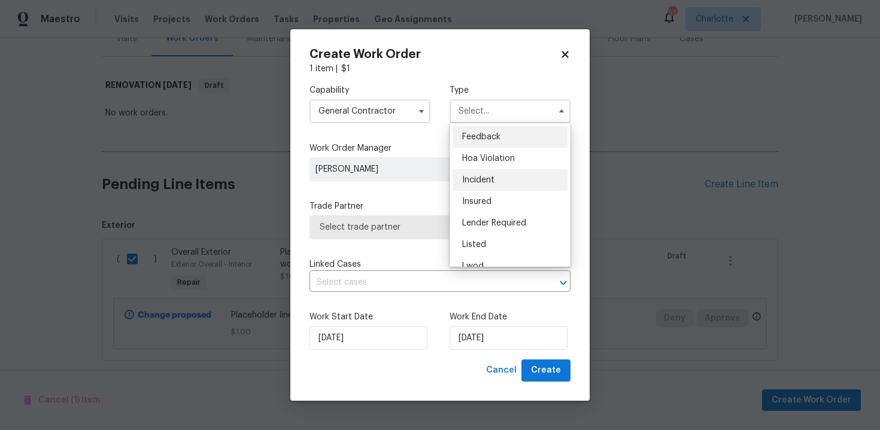
scroll to position [143, 0]
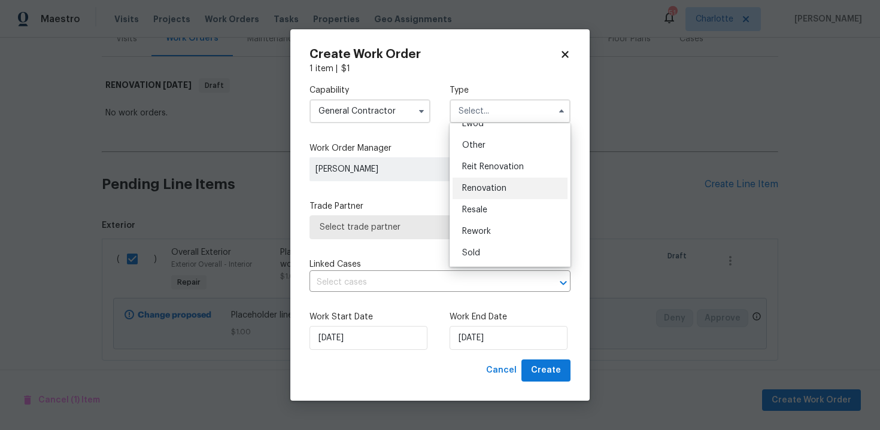
click at [495, 186] on span "Renovation" at bounding box center [484, 188] width 44 height 8
type input "Renovation"
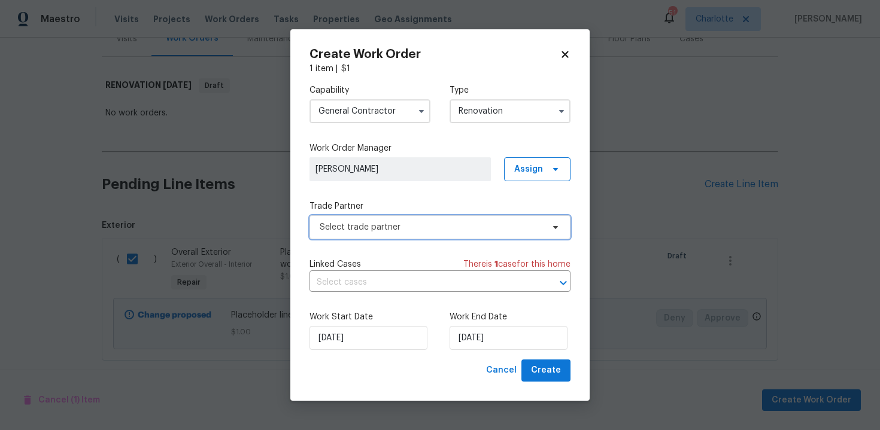
click at [420, 226] on span "Select trade partner" at bounding box center [431, 228] width 223 height 12
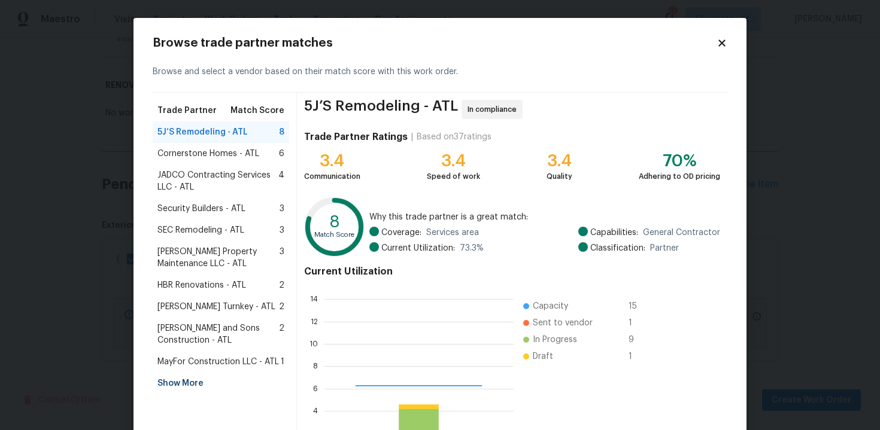
scroll to position [168, 190]
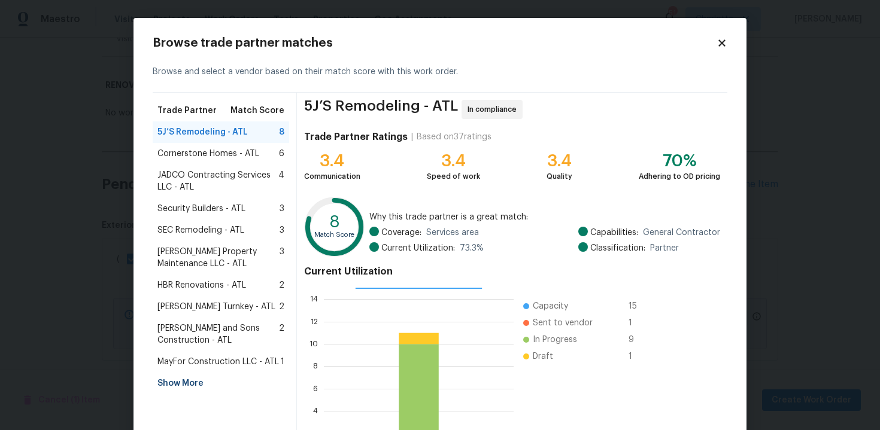
click at [193, 386] on div "Show More" at bounding box center [221, 384] width 137 height 22
click at [193, 386] on span "LM Painting - ATL" at bounding box center [190, 384] width 67 height 12
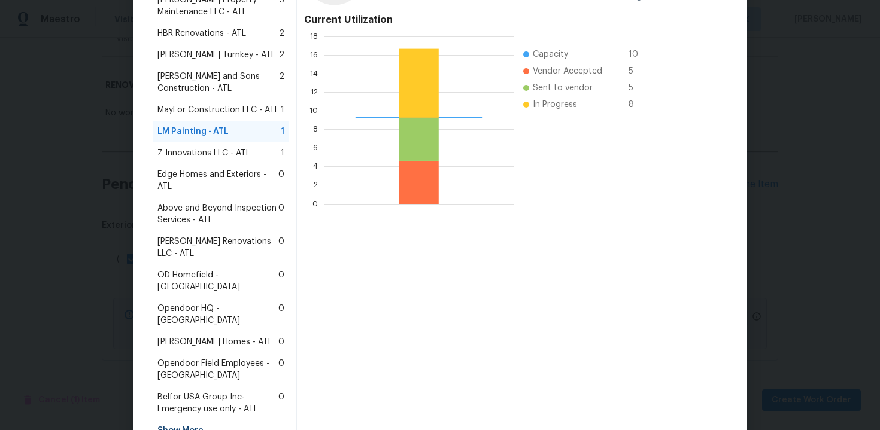
scroll to position [293, 0]
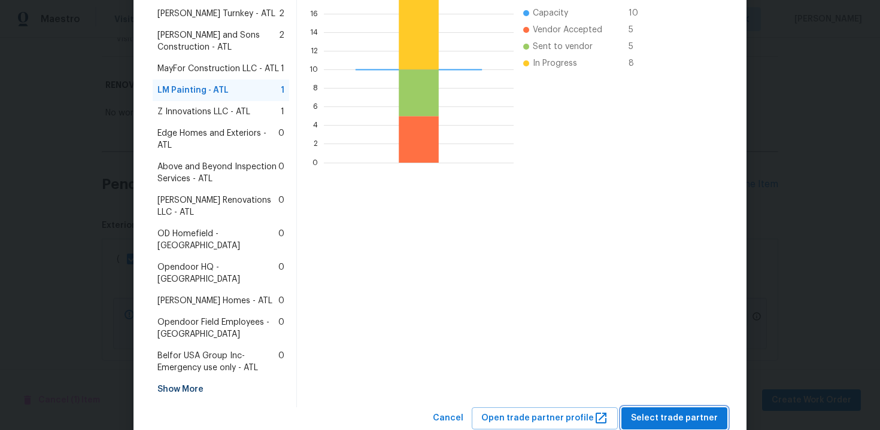
click at [633, 408] on button "Select trade partner" at bounding box center [674, 419] width 106 height 22
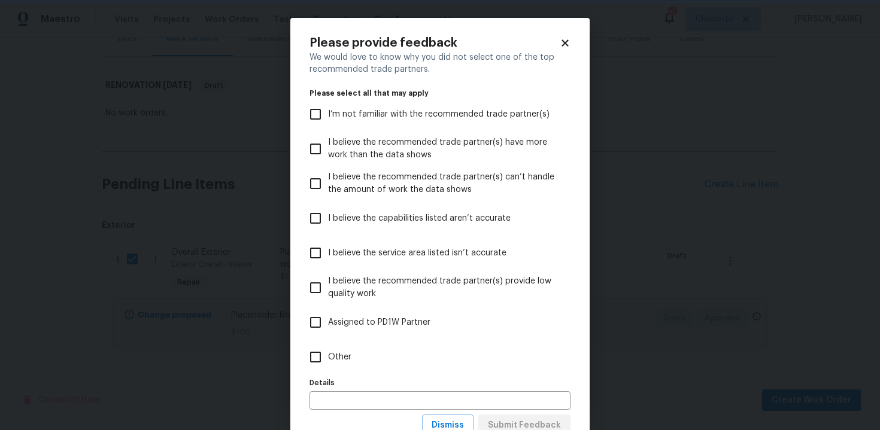
scroll to position [44, 0]
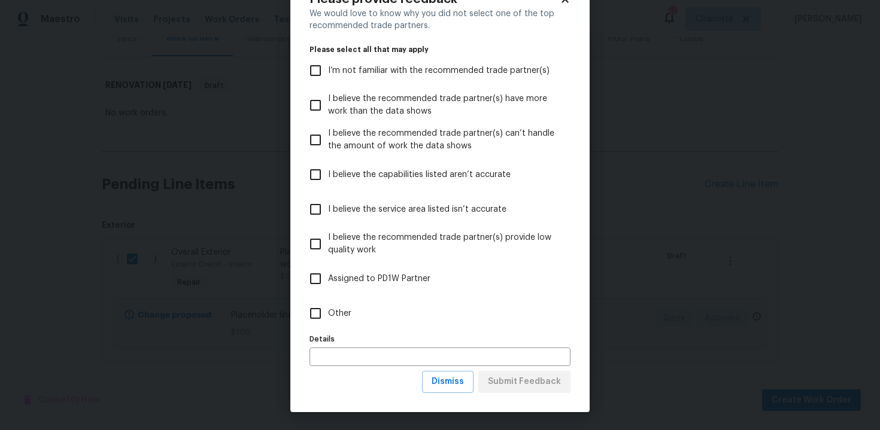
click at [334, 307] on label "Other" at bounding box center [432, 313] width 258 height 35
click at [328, 307] on input "Other" at bounding box center [315, 313] width 25 height 25
checkbox input "true"
click at [361, 361] on input "text" at bounding box center [440, 357] width 261 height 19
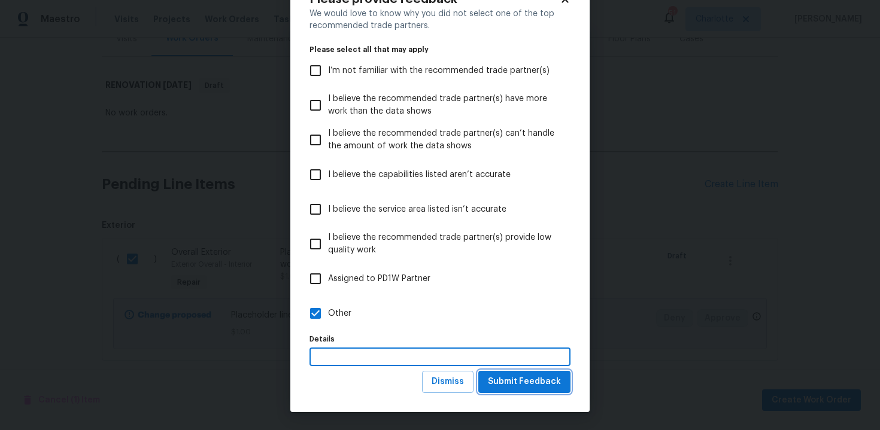
click at [535, 387] on span "Submit Feedback" at bounding box center [524, 382] width 73 height 15
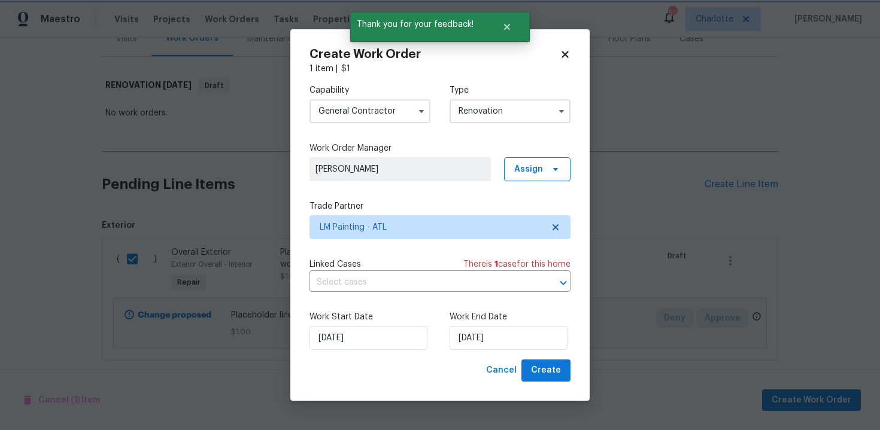
scroll to position [0, 0]
click at [526, 331] on input "13/10/2025" at bounding box center [509, 338] width 118 height 24
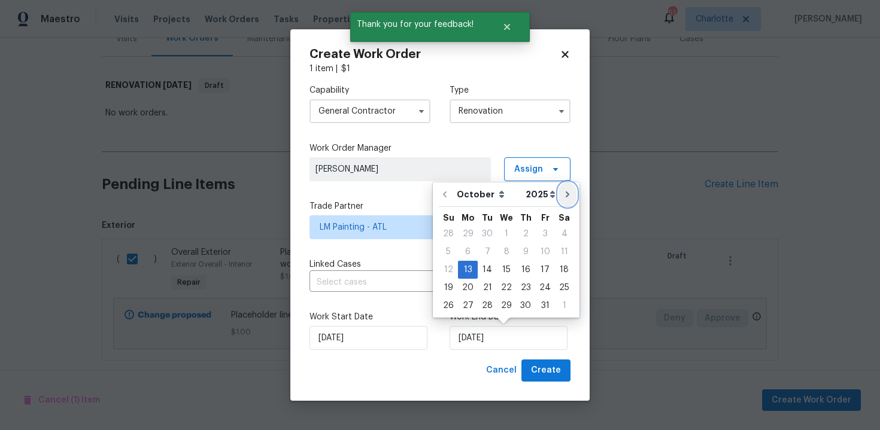
click at [568, 194] on button "Go to next month" at bounding box center [568, 195] width 18 height 24
type input "13/11/2025"
select select "10"
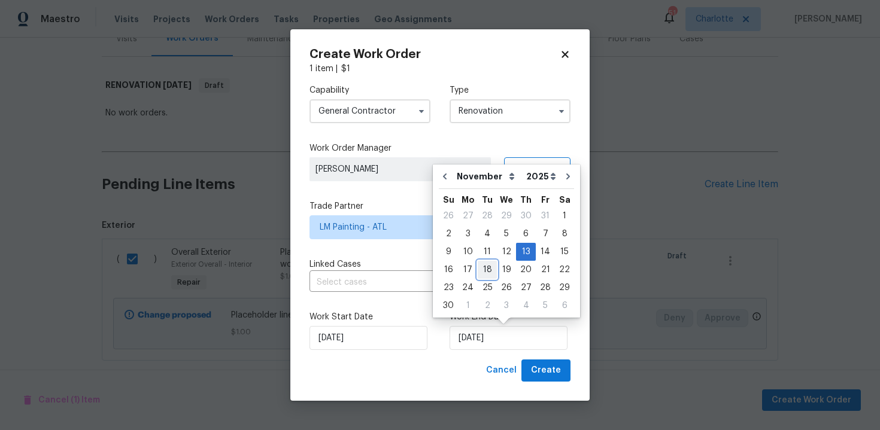
click at [490, 271] on div "18" at bounding box center [487, 270] width 19 height 17
type input "18/11/2025"
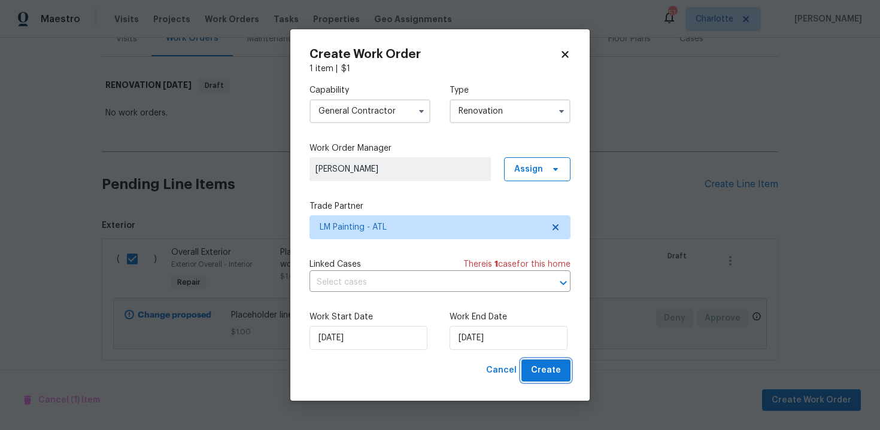
click at [551, 363] on span "Create" at bounding box center [546, 370] width 30 height 15
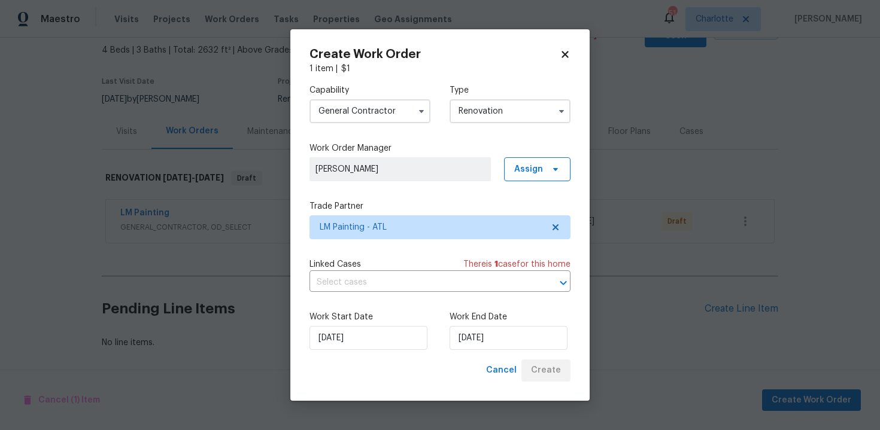
scroll to position [68, 0]
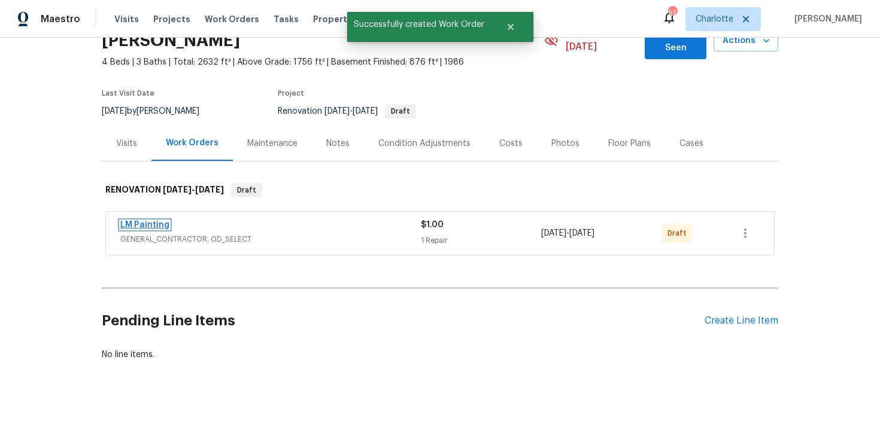
click at [150, 221] on link "LM Painting" at bounding box center [144, 225] width 49 height 8
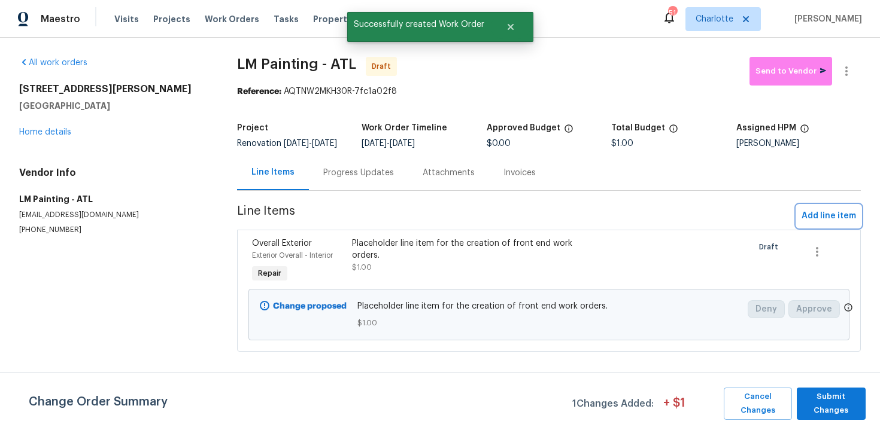
click at [824, 224] on span "Add line item" at bounding box center [829, 216] width 54 height 15
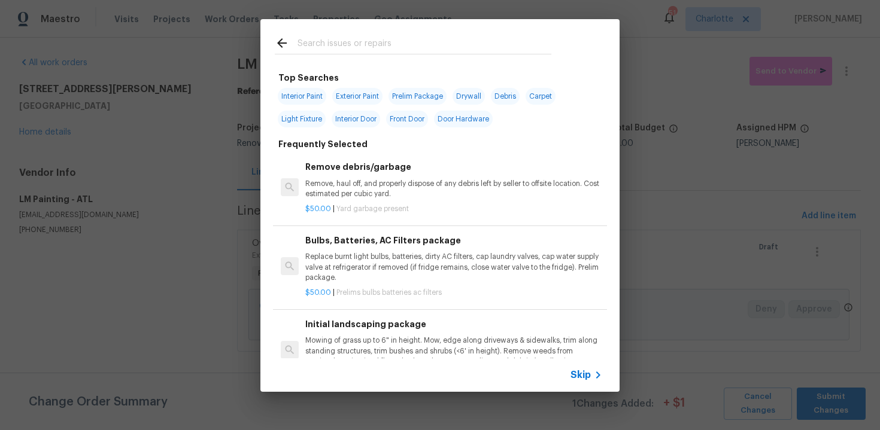
click at [581, 377] on span "Skip" at bounding box center [581, 375] width 20 height 12
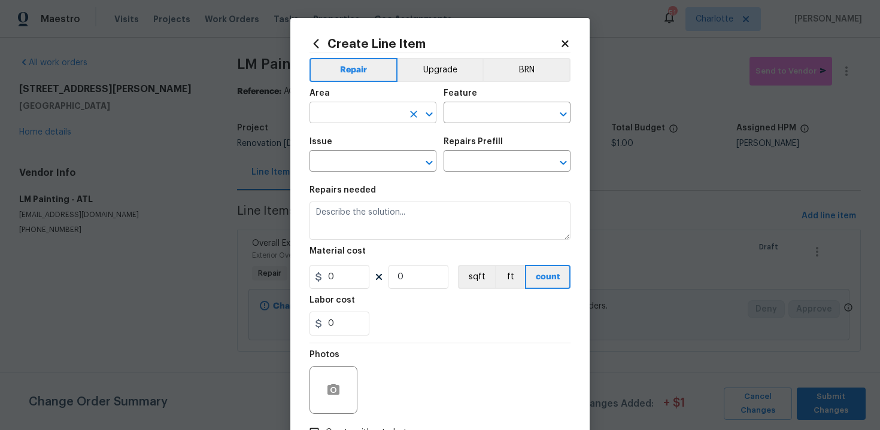
click at [363, 115] on input "text" at bounding box center [356, 114] width 93 height 19
click at [391, 156] on li "Exterior Overall" at bounding box center [373, 161] width 127 height 20
type input "Exterior Overall"
click at [472, 120] on input "text" at bounding box center [490, 114] width 93 height 19
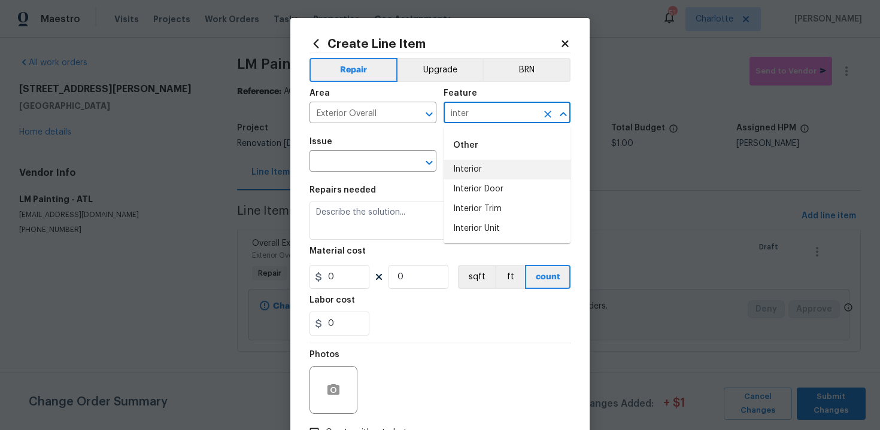
click at [476, 174] on li "Interior" at bounding box center [507, 170] width 127 height 20
type input "Interior"
click at [375, 167] on input "text" at bounding box center [356, 162] width 93 height 19
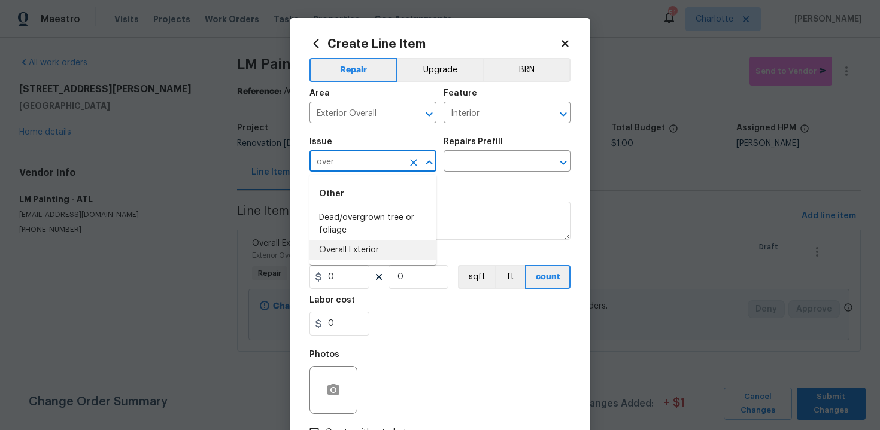
click at [381, 251] on li "Overall Exterior" at bounding box center [373, 251] width 127 height 20
type input "Overall Exterior"
click at [469, 164] on input "text" at bounding box center [490, 162] width 93 height 19
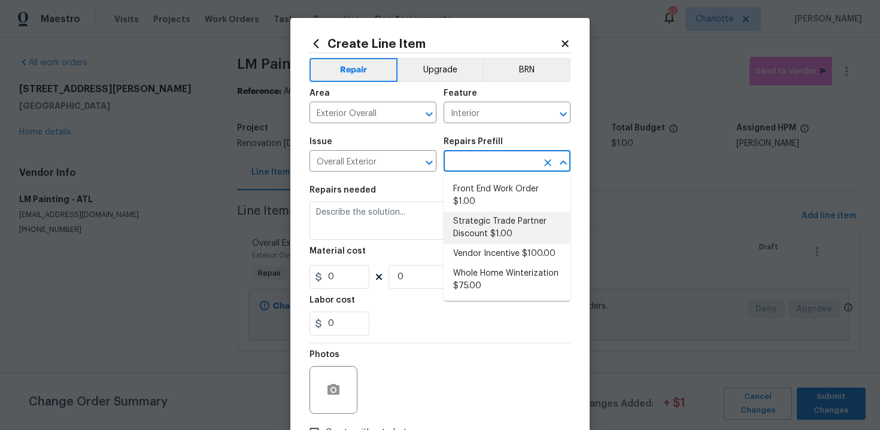
click at [484, 215] on li "Strategic Trade Partner Discount $1.00" at bounding box center [507, 228] width 127 height 32
type input "Strategic Trade Partner Discount $1.00"
type textarea "Calculate and apply 5% STPP discount to the total of the work order as a negati…"
type input "1"
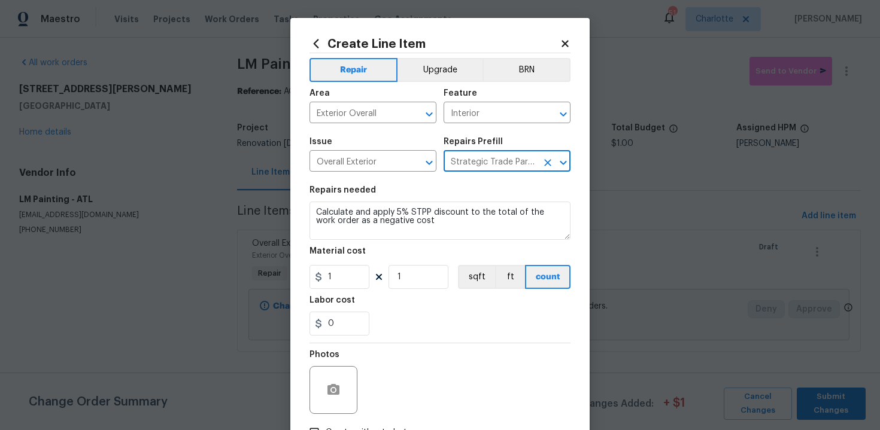
scroll to position [86, 0]
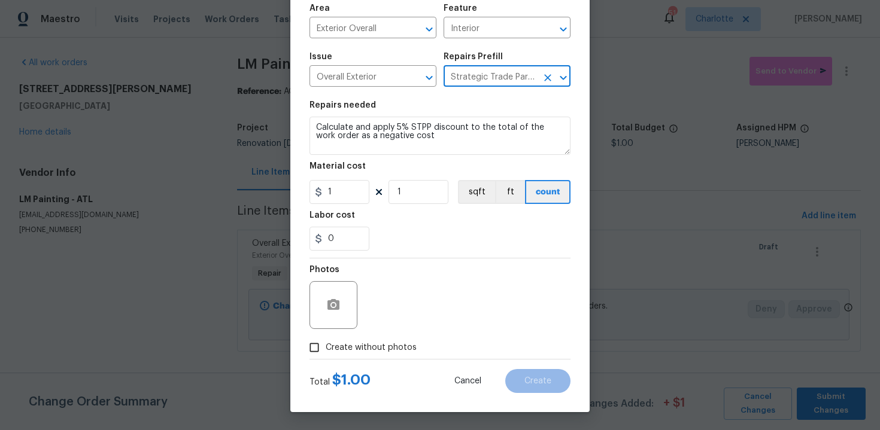
click at [380, 349] on span "Create without photos" at bounding box center [371, 348] width 91 height 13
click at [326, 349] on input "Create without photos" at bounding box center [314, 347] width 23 height 23
checkbox input "true"
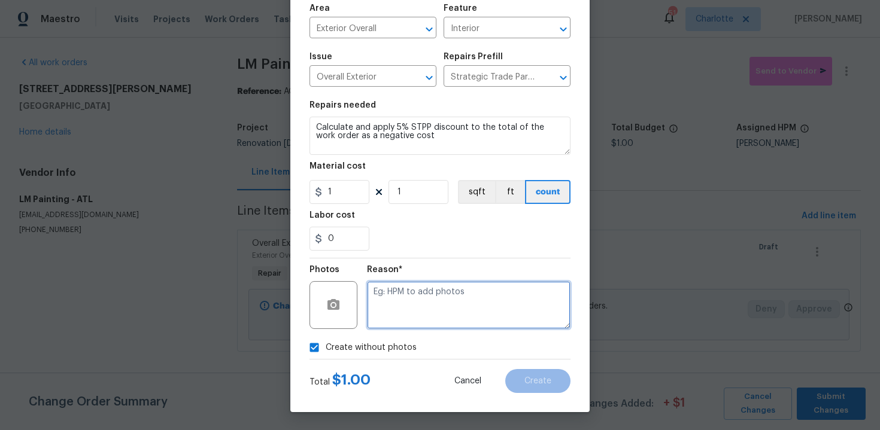
click at [416, 319] on textarea at bounding box center [469, 305] width 204 height 48
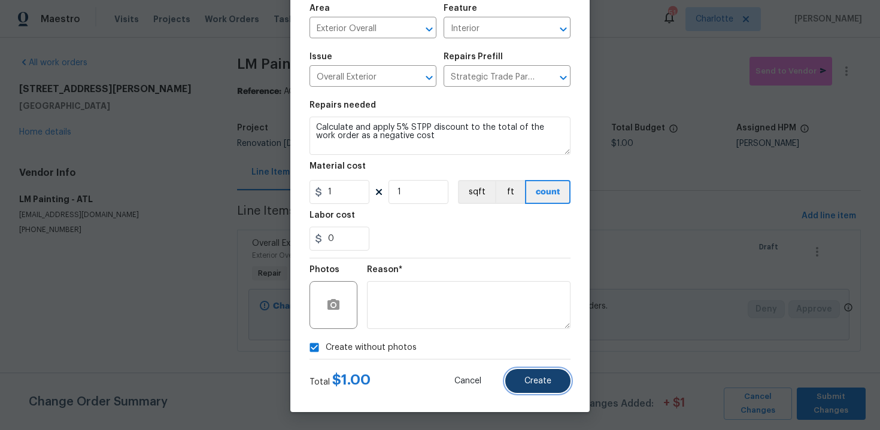
click at [524, 376] on button "Create" at bounding box center [537, 381] width 65 height 24
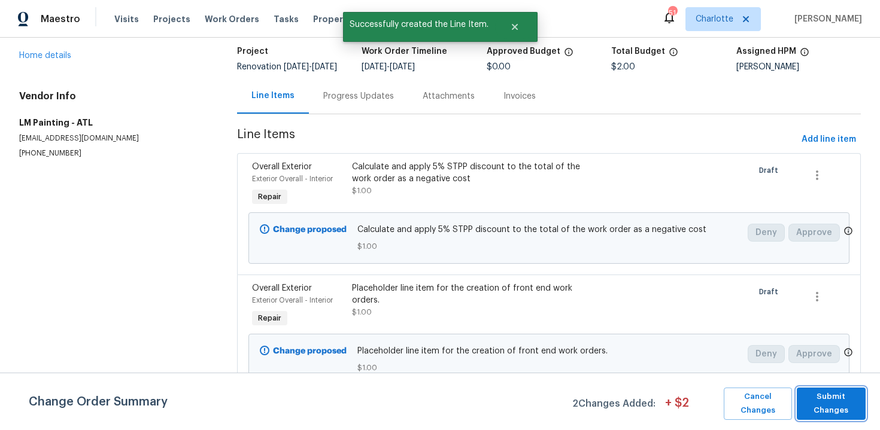
click at [829, 395] on span "Submit Changes" at bounding box center [831, 404] width 57 height 28
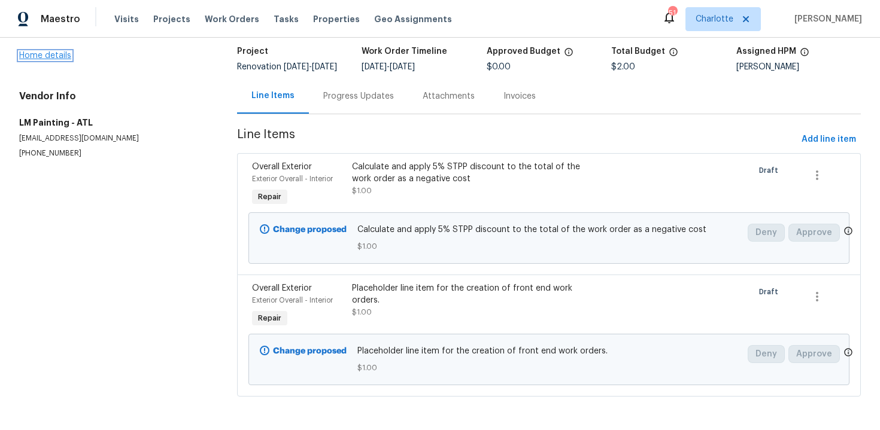
click at [56, 51] on link "Home details" at bounding box center [45, 55] width 52 height 8
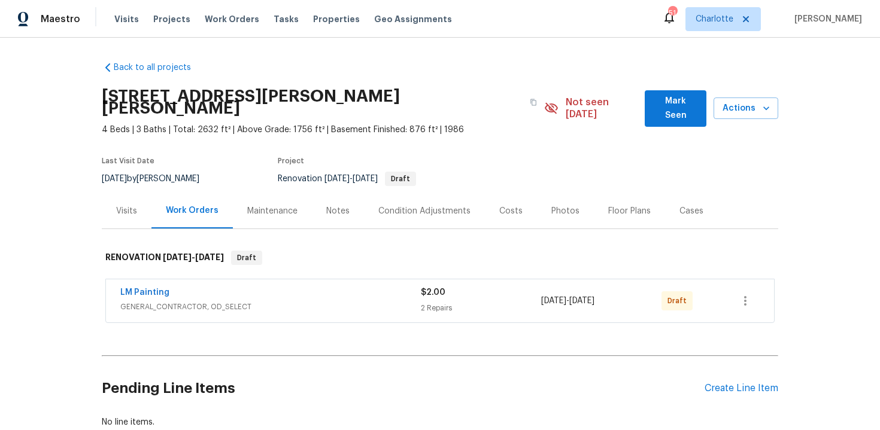
scroll to position [68, 0]
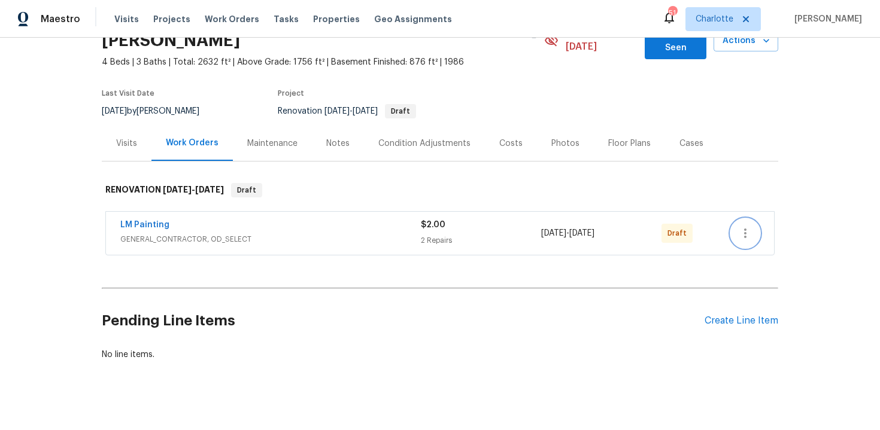
click at [743, 226] on icon "button" at bounding box center [745, 233] width 14 height 14
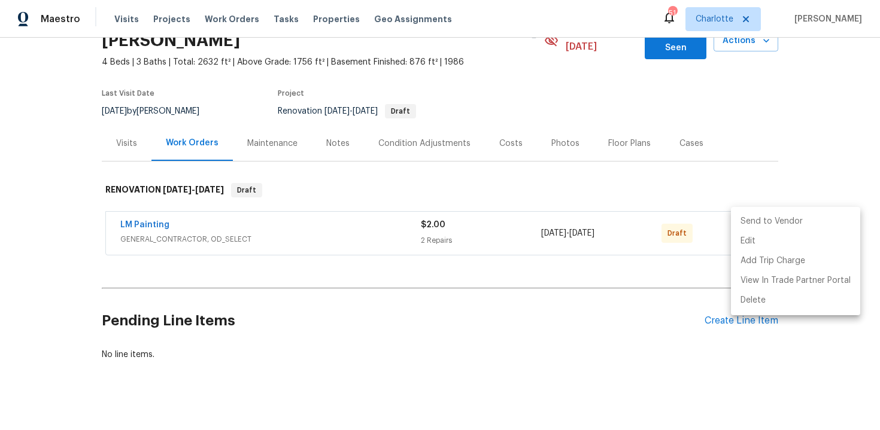
click at [785, 218] on li "Send to Vendor" at bounding box center [795, 222] width 129 height 20
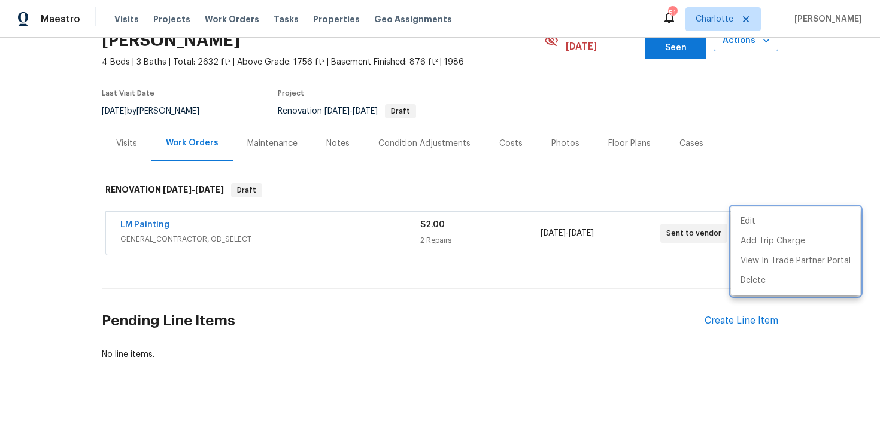
click at [824, 122] on div at bounding box center [440, 215] width 880 height 430
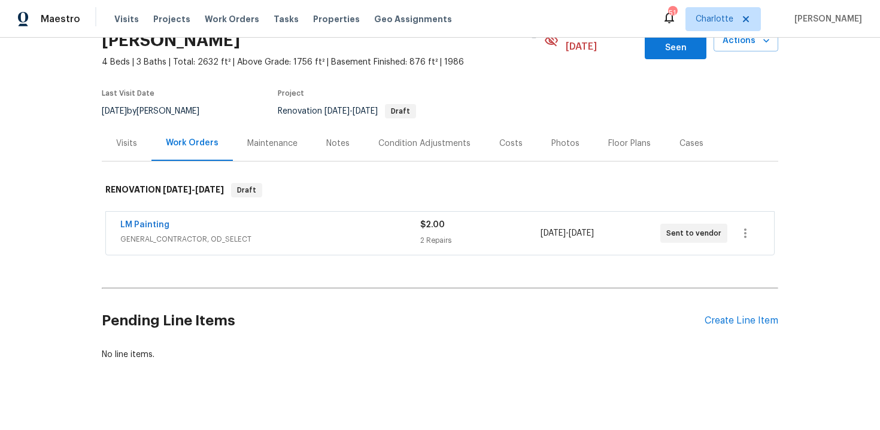
click at [824, 122] on div "Edit Add Trip Charge View In Trade Partner Portal Delete" at bounding box center [440, 215] width 880 height 430
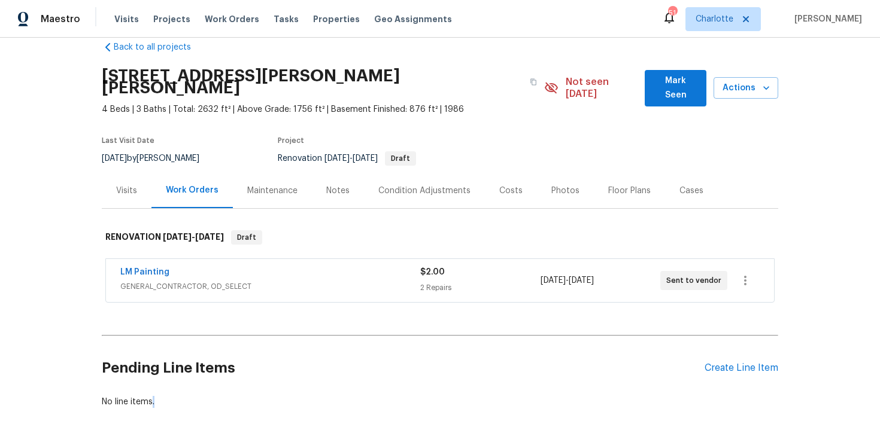
scroll to position [0, 0]
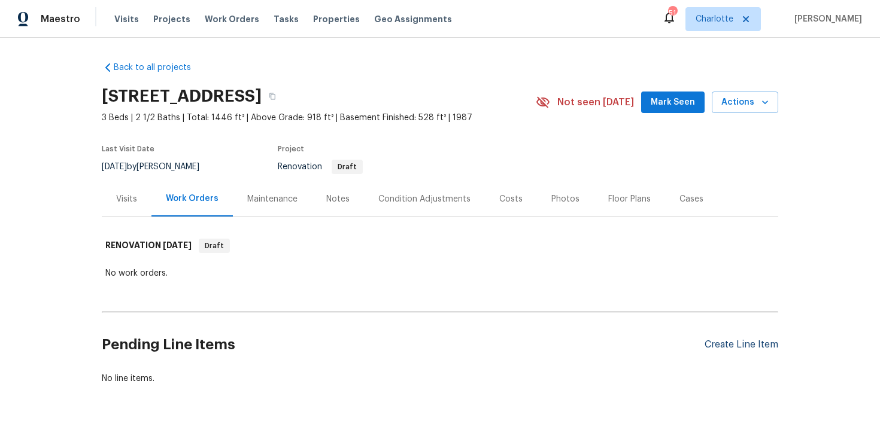
click at [759, 348] on div "Create Line Item" at bounding box center [742, 344] width 74 height 11
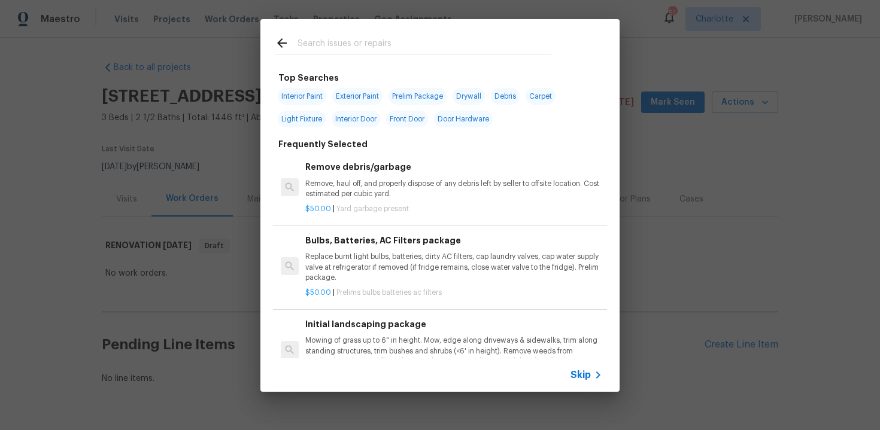
click at [580, 375] on span "Skip" at bounding box center [581, 375] width 20 height 12
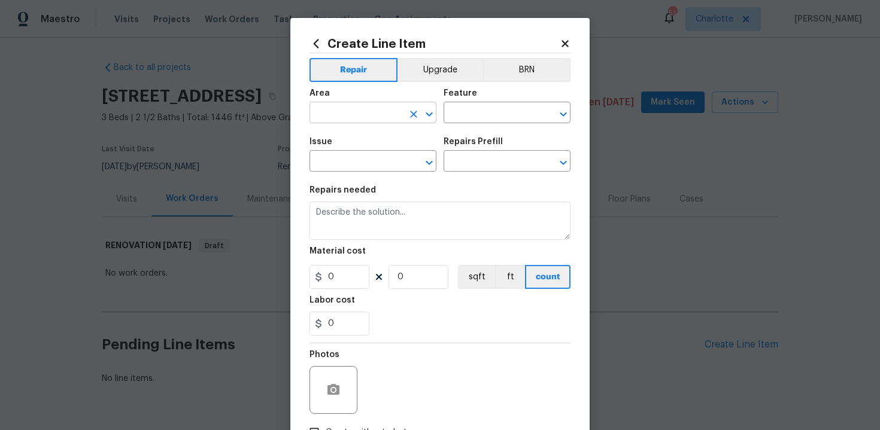
click at [373, 116] on input "text" at bounding box center [356, 114] width 93 height 19
click at [374, 160] on li "Exterior Overall" at bounding box center [373, 161] width 127 height 20
type input "Exterior Overall"
click at [475, 116] on input "text" at bounding box center [490, 114] width 93 height 19
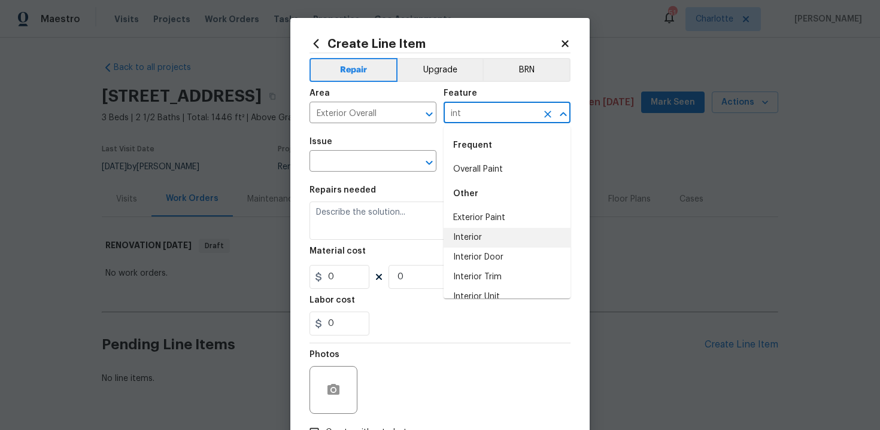
click at [477, 231] on li "Interior" at bounding box center [507, 238] width 127 height 20
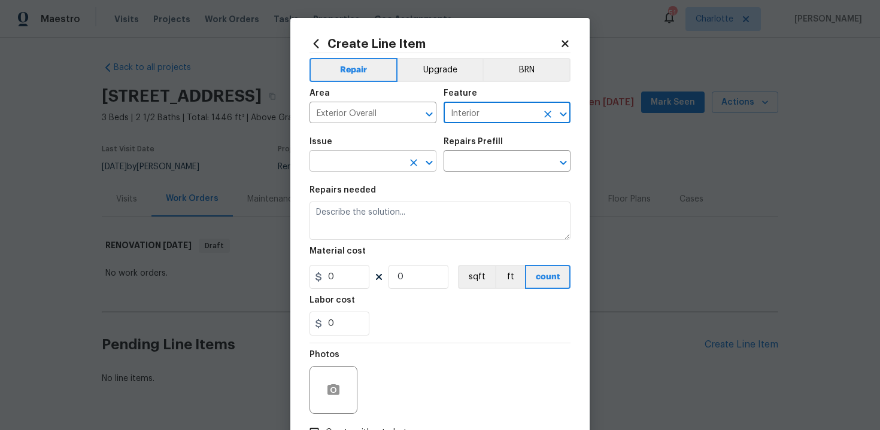
type input "Interior"
click at [360, 169] on input "text" at bounding box center [356, 162] width 93 height 19
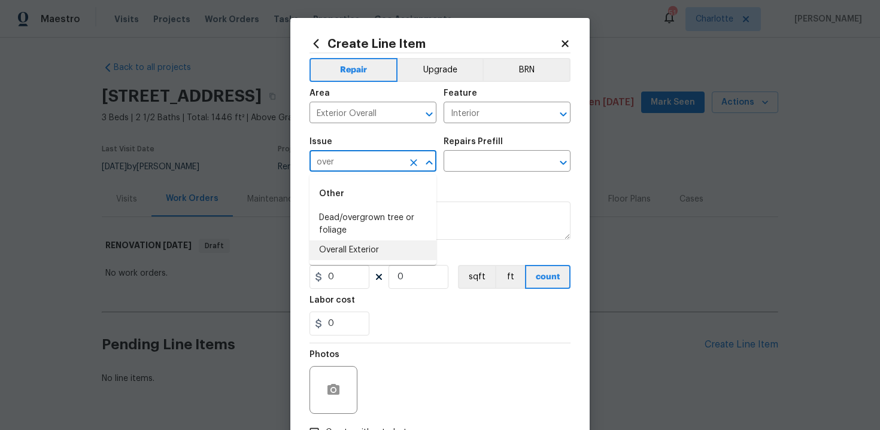
click at [377, 251] on li "Overall Exterior" at bounding box center [373, 251] width 127 height 20
type input "Overall Exterior"
click at [483, 163] on input "text" at bounding box center [490, 162] width 93 height 19
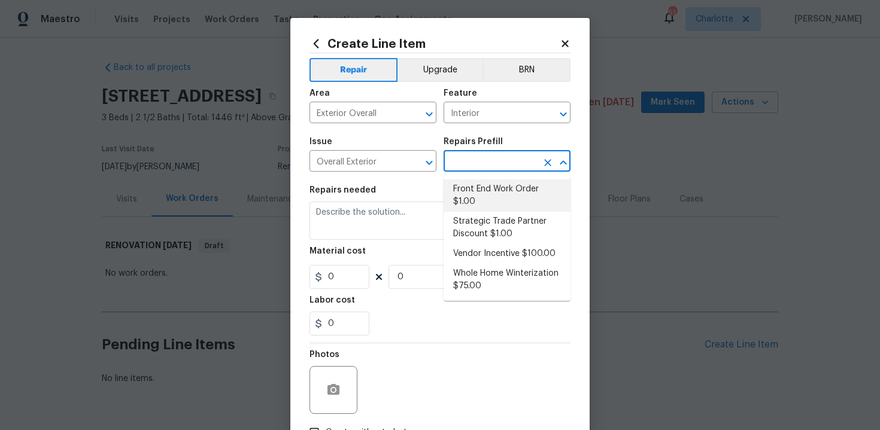
click at [480, 201] on li "Front End Work Order $1.00" at bounding box center [507, 196] width 127 height 32
type input "Front End Work Order $1.00"
type textarea "Placeholder line item for the creation of front end work orders."
type input "1"
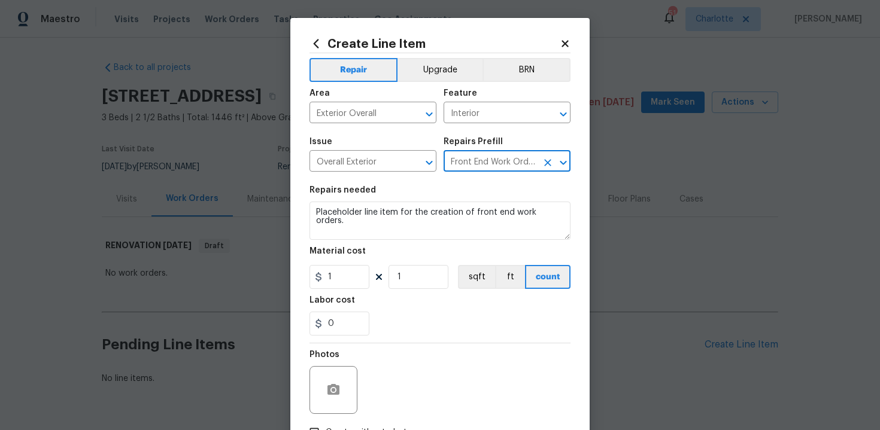
scroll to position [86, 0]
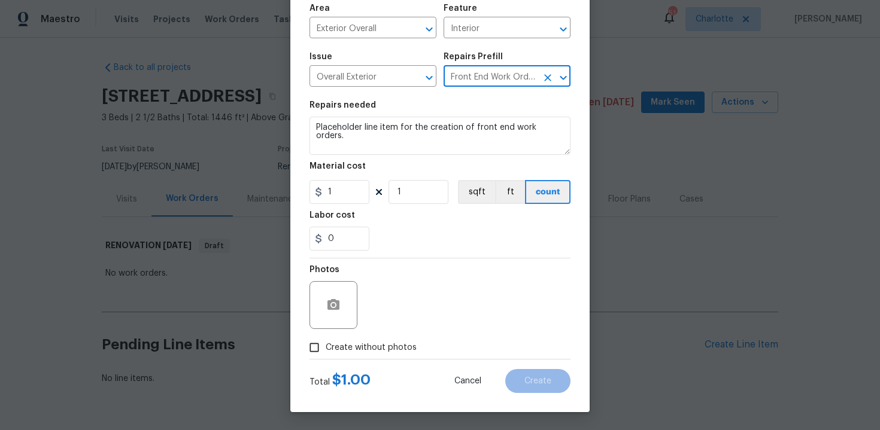
click at [369, 346] on span "Create without photos" at bounding box center [371, 348] width 91 height 13
click at [326, 346] on input "Create without photos" at bounding box center [314, 347] width 23 height 23
checkbox input "true"
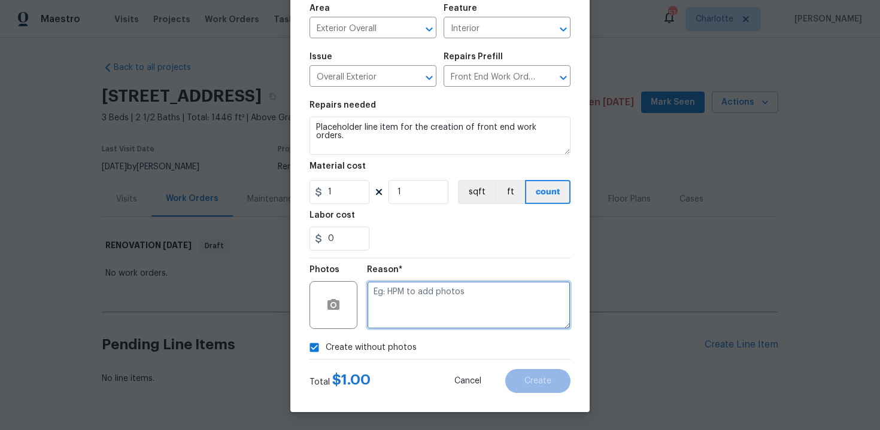
click at [422, 316] on textarea at bounding box center [469, 305] width 204 height 48
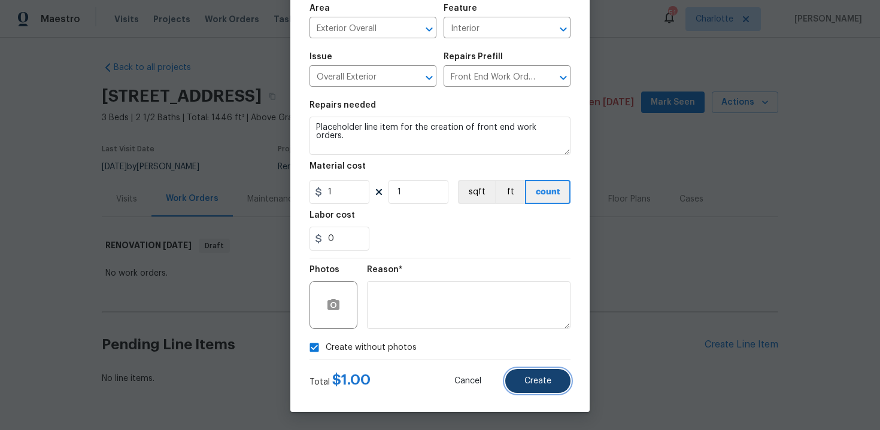
click at [541, 377] on span "Create" at bounding box center [537, 381] width 27 height 9
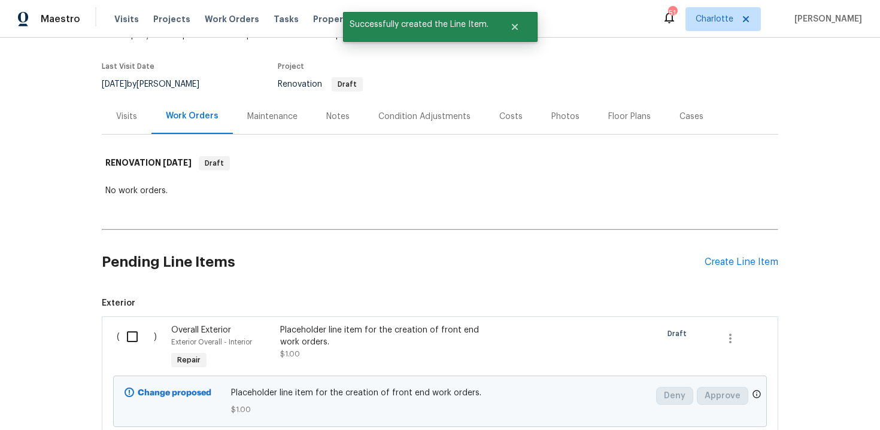
scroll to position [172, 0]
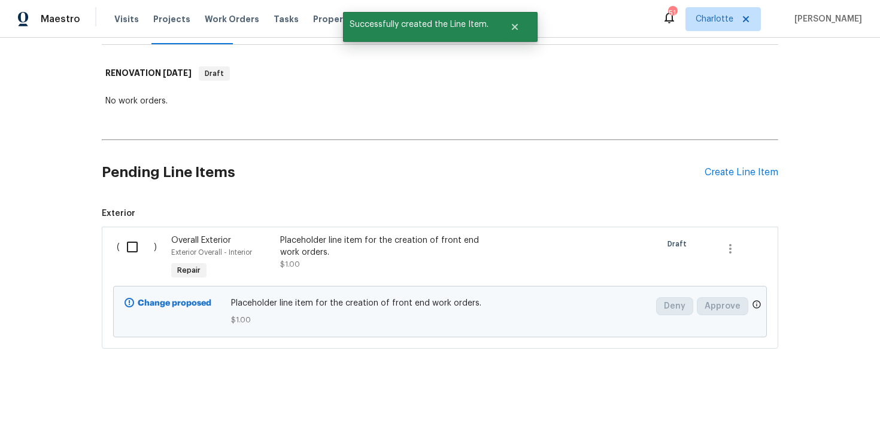
click at [143, 247] on input "checkbox" at bounding box center [137, 247] width 34 height 25
checkbox input "true"
click at [796, 397] on span "Create Work Order" at bounding box center [812, 400] width 80 height 15
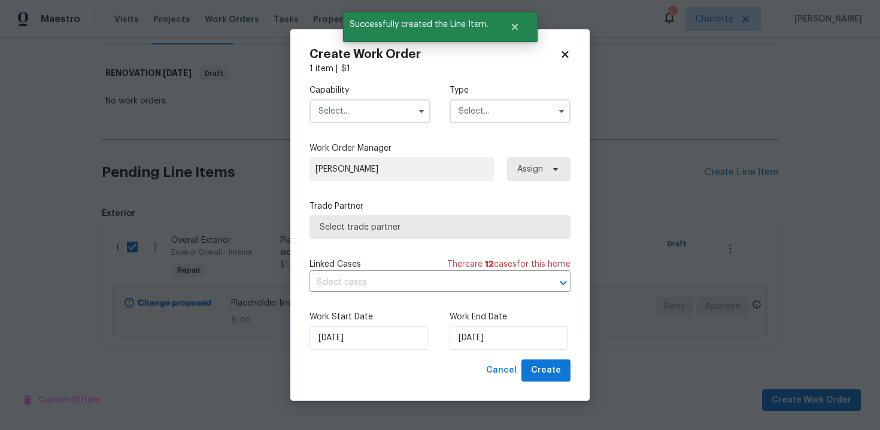
click at [405, 114] on input "text" at bounding box center [370, 111] width 121 height 24
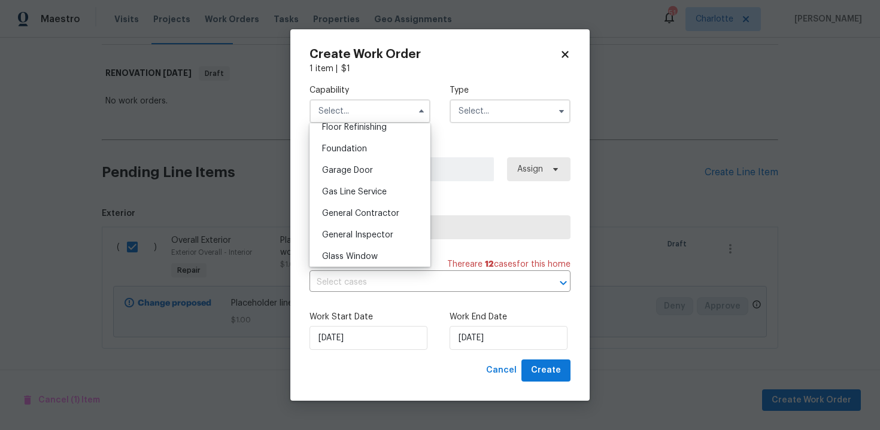
scroll to position [527, 0]
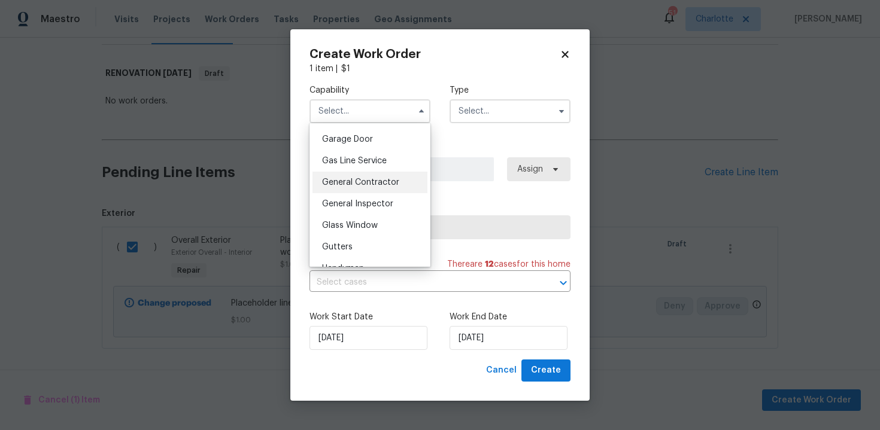
click at [369, 182] on span "General Contractor" at bounding box center [360, 182] width 77 height 8
type input "General Contractor"
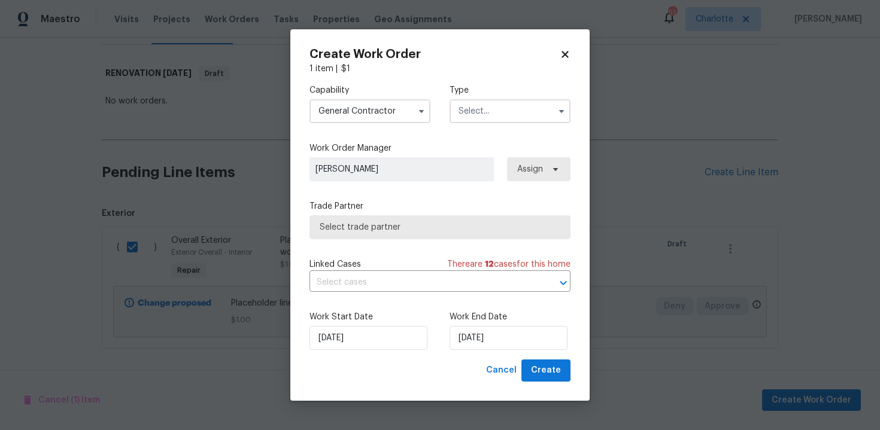
click at [504, 118] on input "text" at bounding box center [510, 111] width 121 height 24
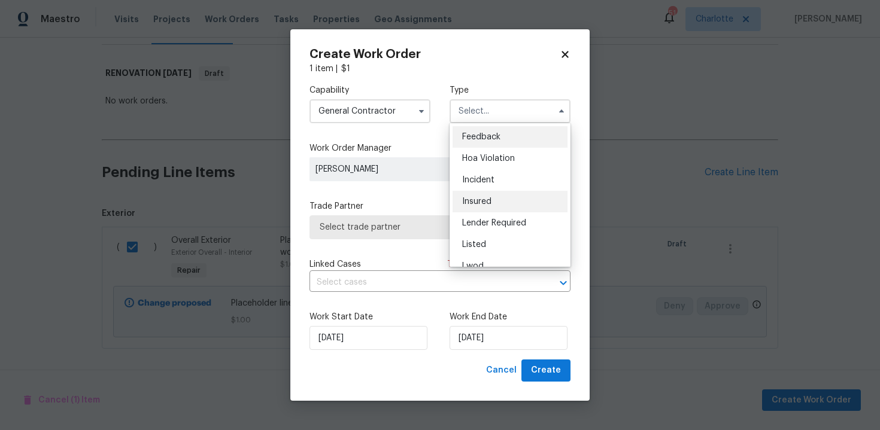
scroll to position [143, 0]
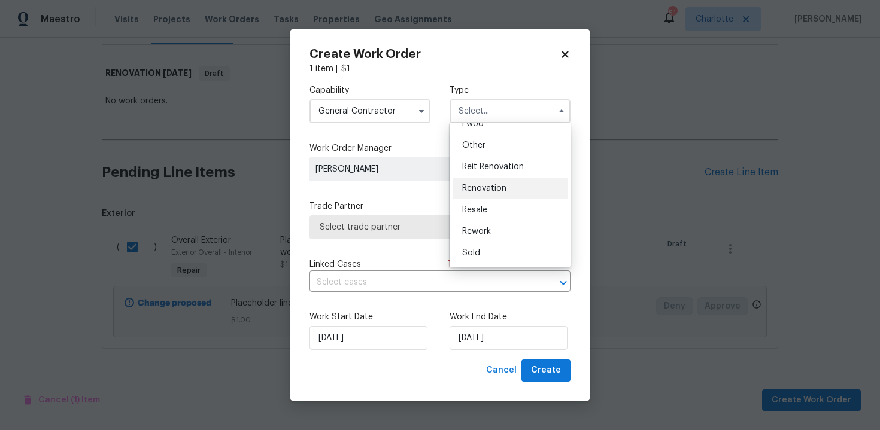
click at [485, 182] on div "Renovation" at bounding box center [510, 189] width 115 height 22
type input "Renovation"
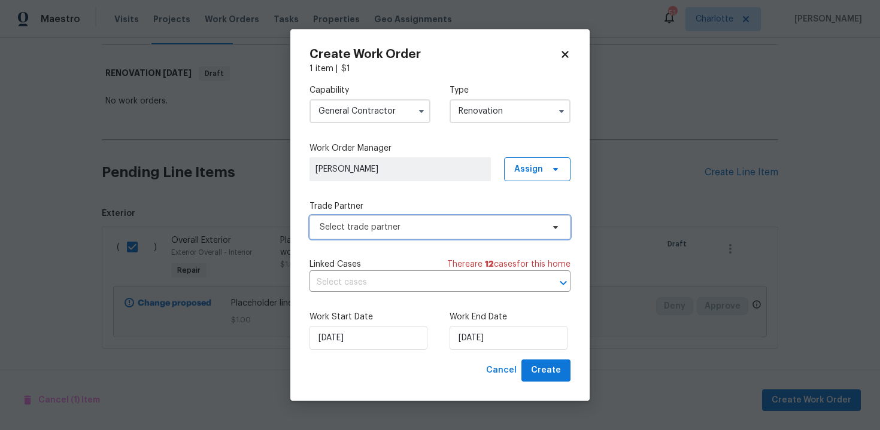
click at [413, 223] on span "Select trade partner" at bounding box center [431, 228] width 223 height 12
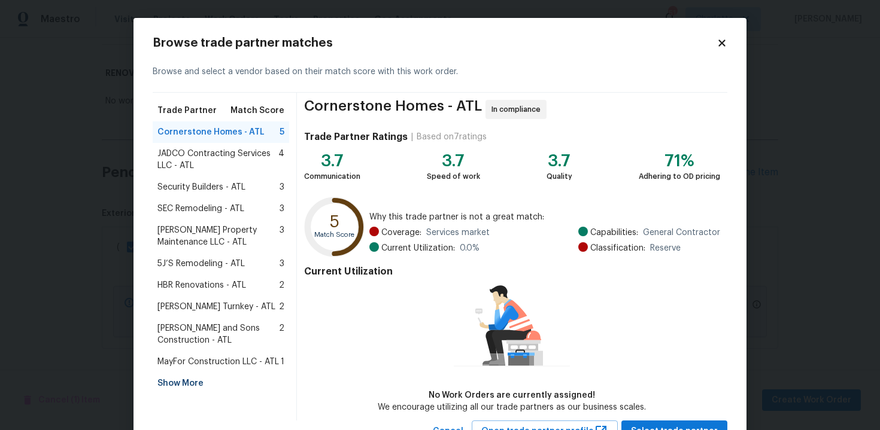
click at [184, 383] on div "Show More" at bounding box center [221, 384] width 137 height 22
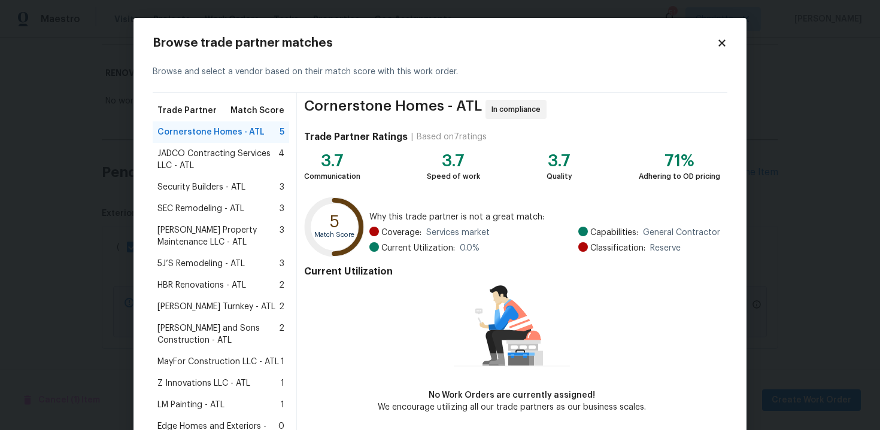
scroll to position [8, 0]
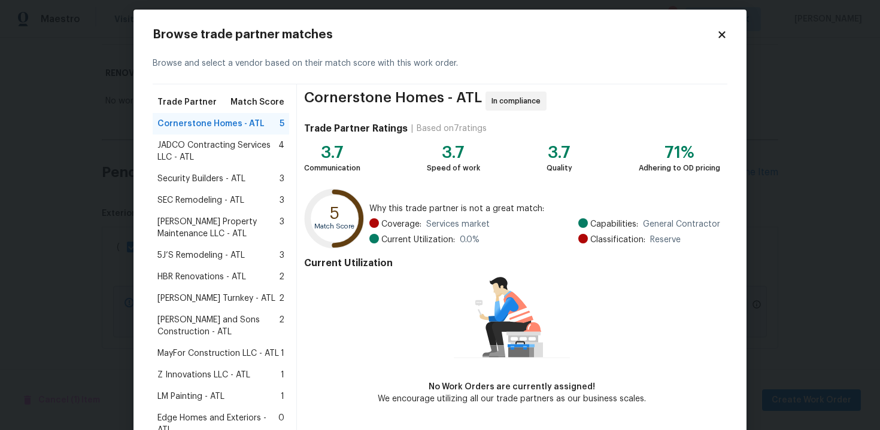
click at [207, 375] on span "Z Innovations LLC - ATL" at bounding box center [203, 375] width 93 height 12
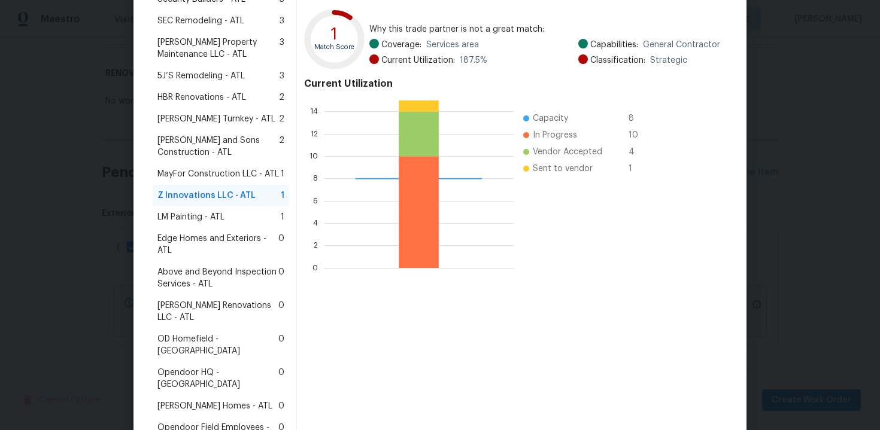
scroll to position [293, 0]
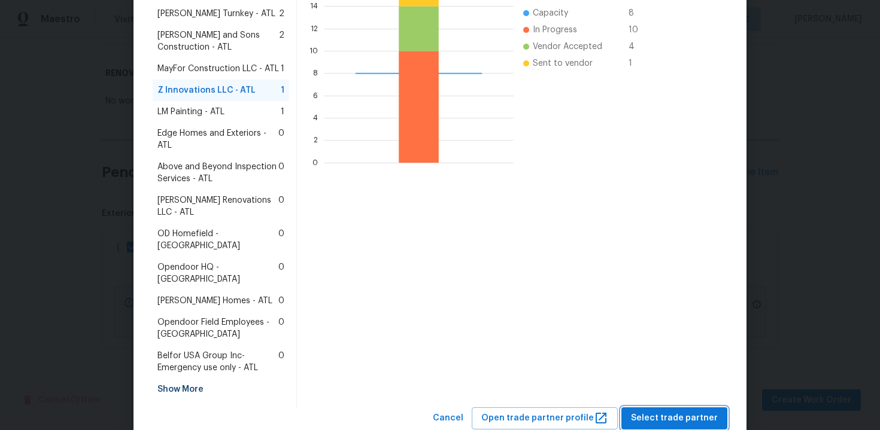
click at [654, 411] on span "Select trade partner" at bounding box center [674, 418] width 87 height 15
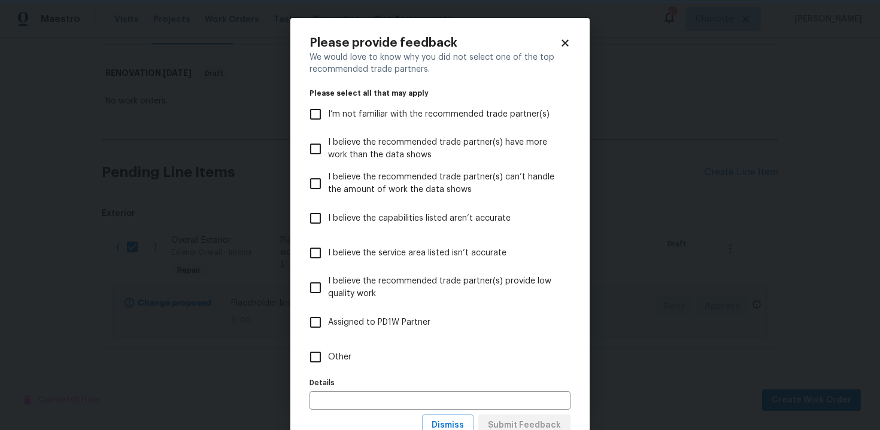
scroll to position [44, 0]
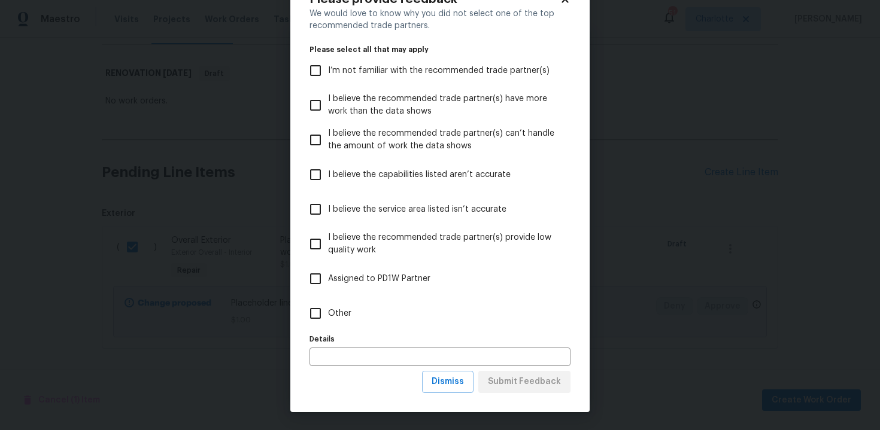
click at [317, 314] on input "Other" at bounding box center [315, 313] width 25 height 25
checkbox input "true"
click at [341, 355] on input "text" at bounding box center [440, 357] width 261 height 19
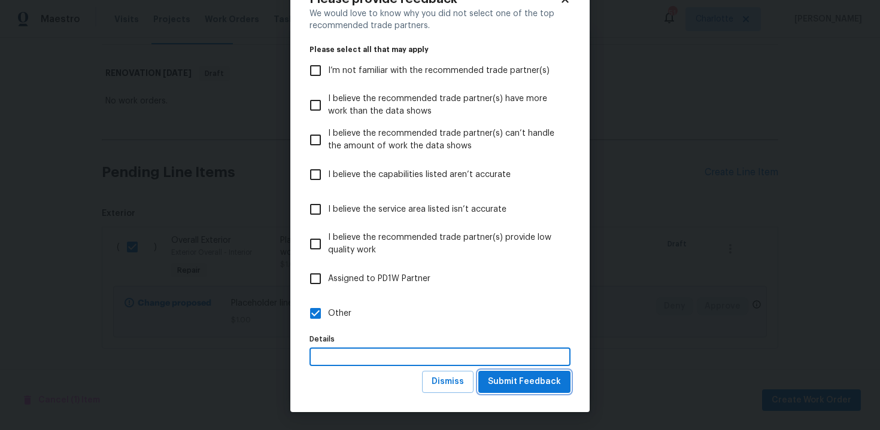
click at [504, 381] on span "Submit Feedback" at bounding box center [524, 382] width 73 height 15
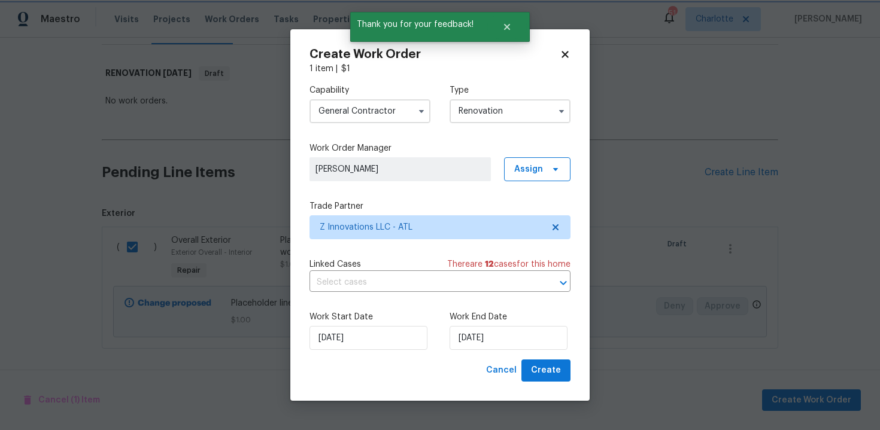
scroll to position [0, 0]
click at [516, 334] on input "[DATE]" at bounding box center [509, 338] width 118 height 24
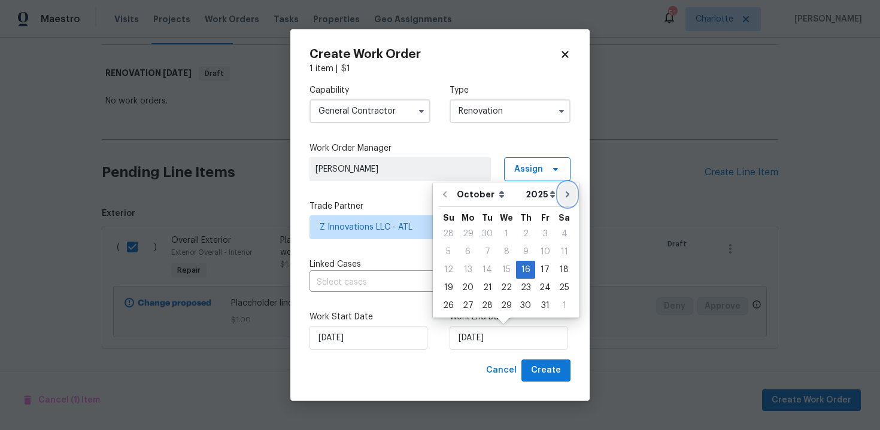
click at [567, 195] on button "Go to next month" at bounding box center [568, 195] width 18 height 24
type input "[DATE]"
select select "10"
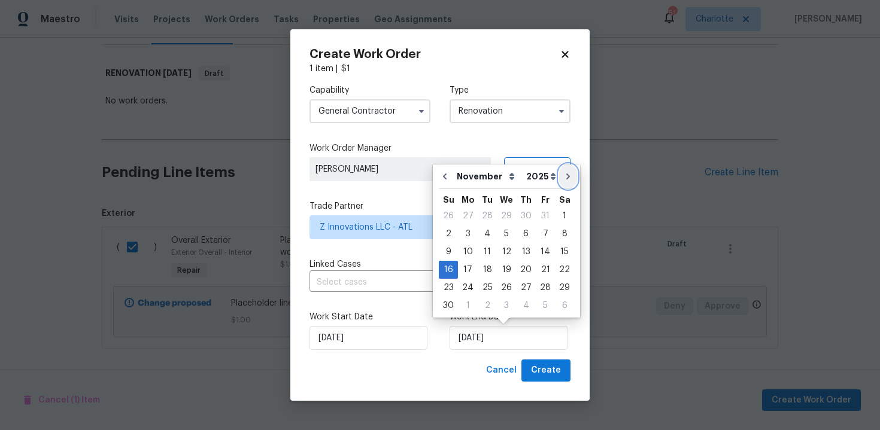
click at [563, 179] on icon "Go to next month" at bounding box center [568, 177] width 10 height 10
type input "[DATE]"
select select "11"
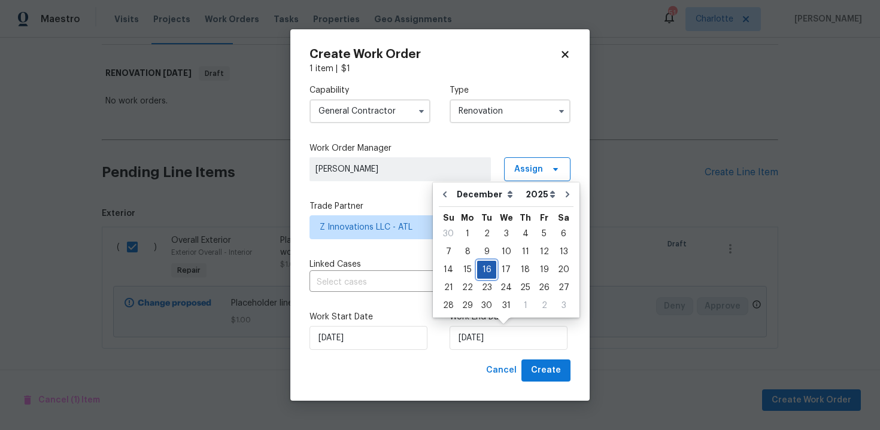
click at [484, 269] on div "16" at bounding box center [486, 270] width 19 height 17
click at [541, 372] on span "Create" at bounding box center [546, 370] width 30 height 15
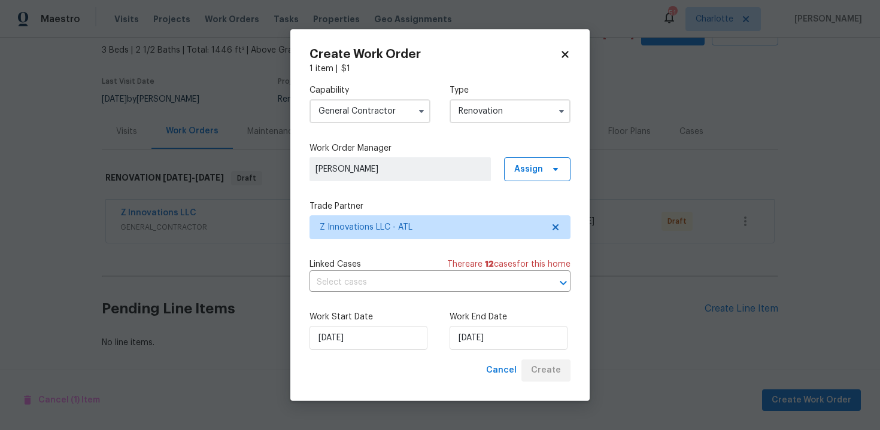
scroll to position [68, 0]
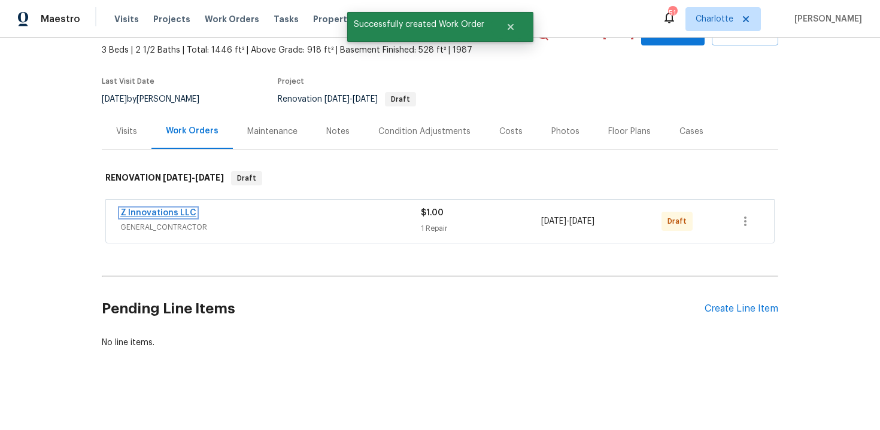
click at [157, 216] on link "Z Innovations LLC" at bounding box center [158, 213] width 76 height 8
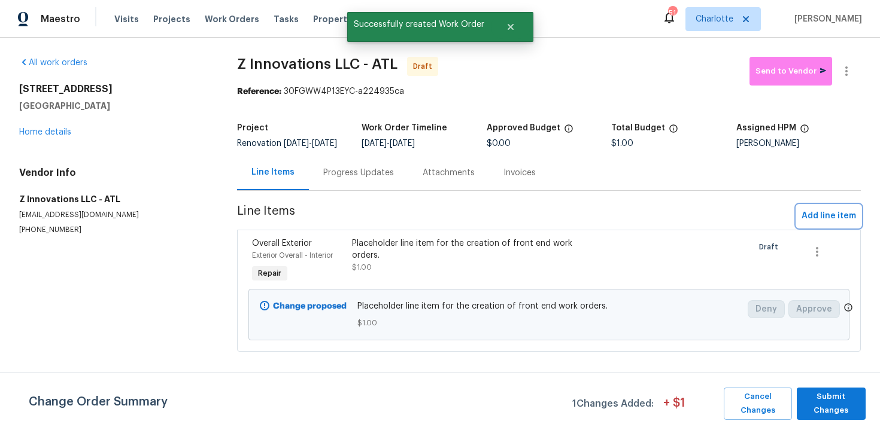
click at [821, 224] on span "Add line item" at bounding box center [829, 216] width 54 height 15
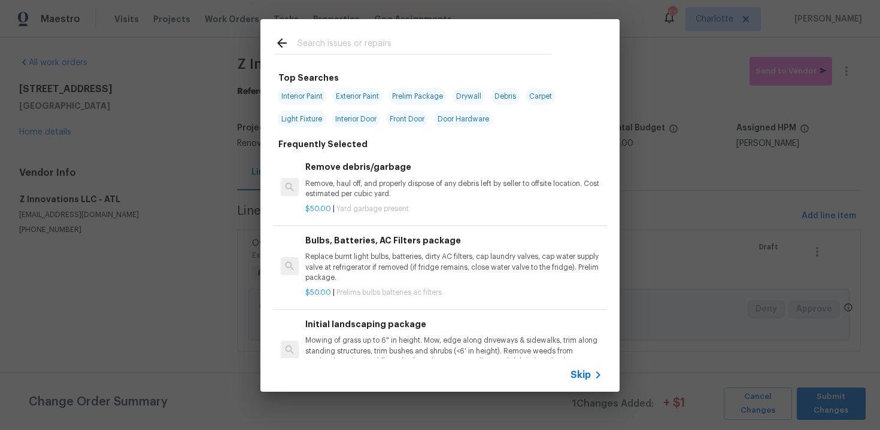
click at [576, 381] on div "Skip" at bounding box center [588, 375] width 35 height 14
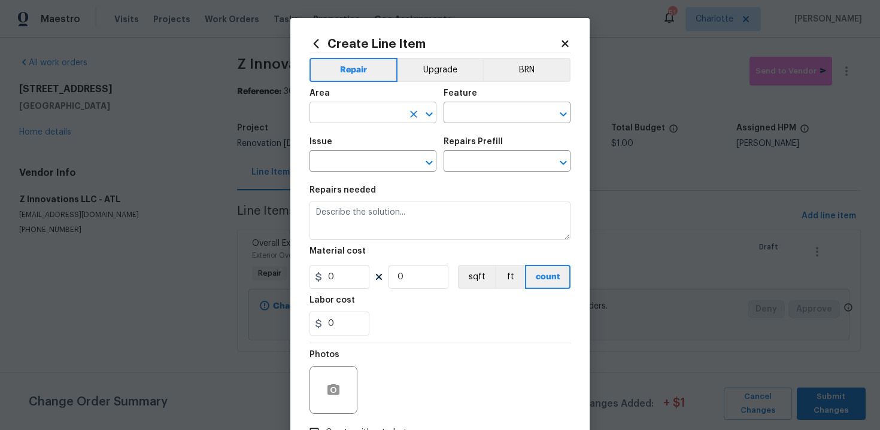
click at [359, 110] on input "text" at bounding box center [356, 114] width 93 height 19
click at [376, 153] on li "Exterior Overall" at bounding box center [373, 161] width 127 height 20
type input "Exterior Overall"
click at [471, 111] on input "text" at bounding box center [490, 114] width 93 height 19
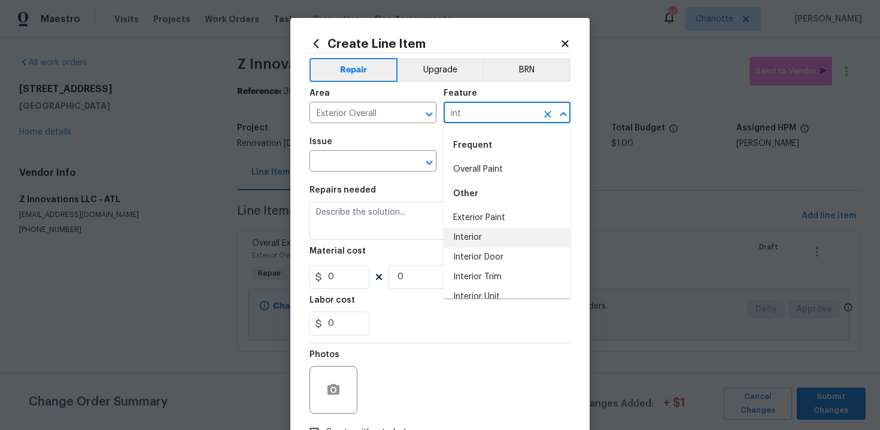
click at [476, 235] on li "Interior" at bounding box center [507, 238] width 127 height 20
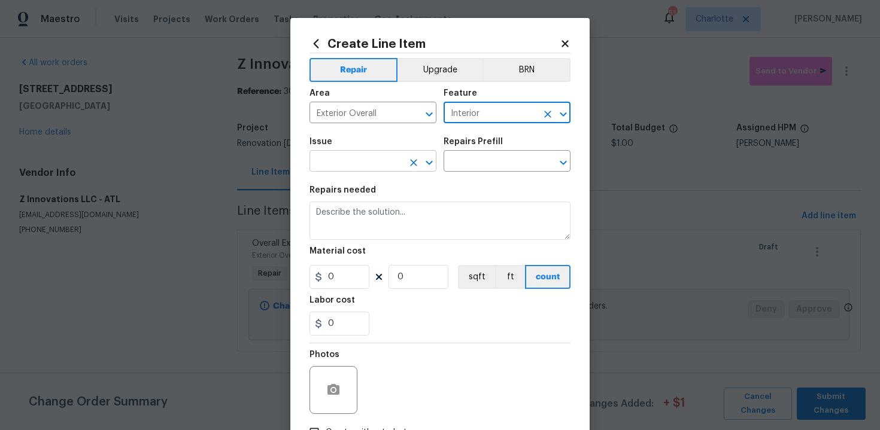
type input "Interior"
click at [354, 166] on input "text" at bounding box center [356, 162] width 93 height 19
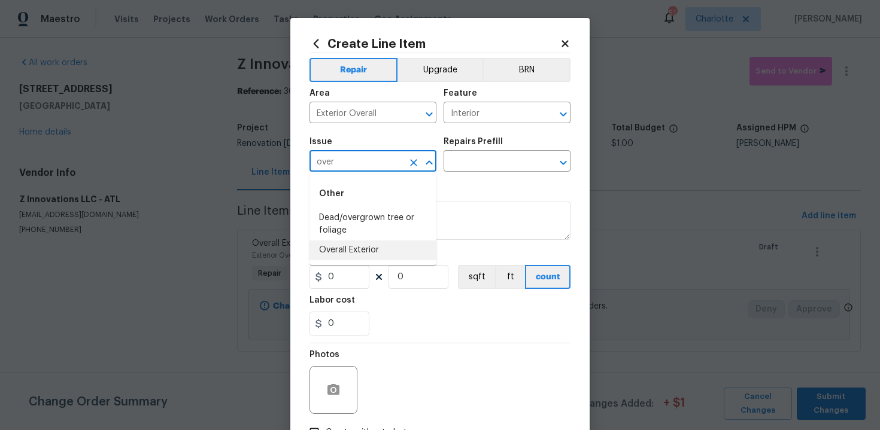
click at [365, 250] on li "Overall Exterior" at bounding box center [373, 251] width 127 height 20
type input "Overall Exterior"
click at [496, 157] on input "text" at bounding box center [490, 162] width 93 height 19
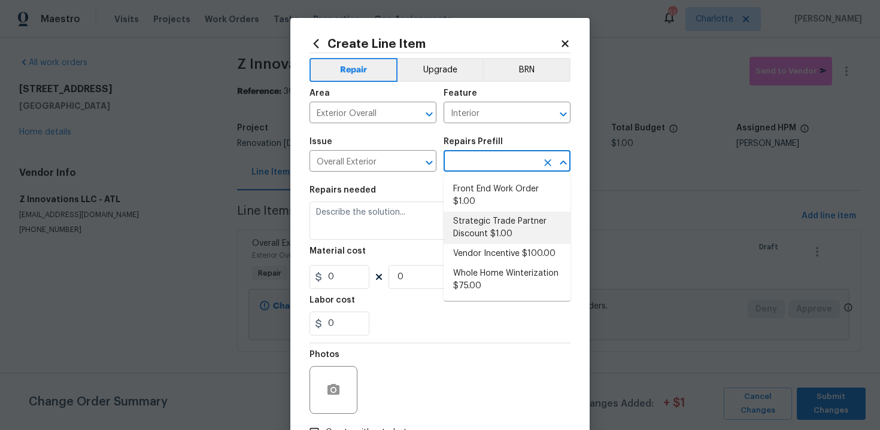
click at [489, 229] on li "Strategic Trade Partner Discount $1.00" at bounding box center [507, 228] width 127 height 32
type input "Strategic Trade Partner Discount $1.00"
type textarea "Calculate and apply 5% STPP discount to the total of the work order as a negati…"
type input "1"
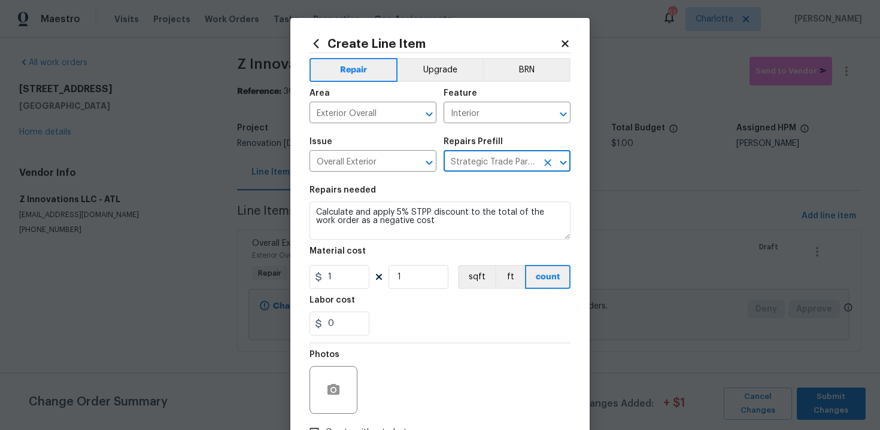
scroll to position [86, 0]
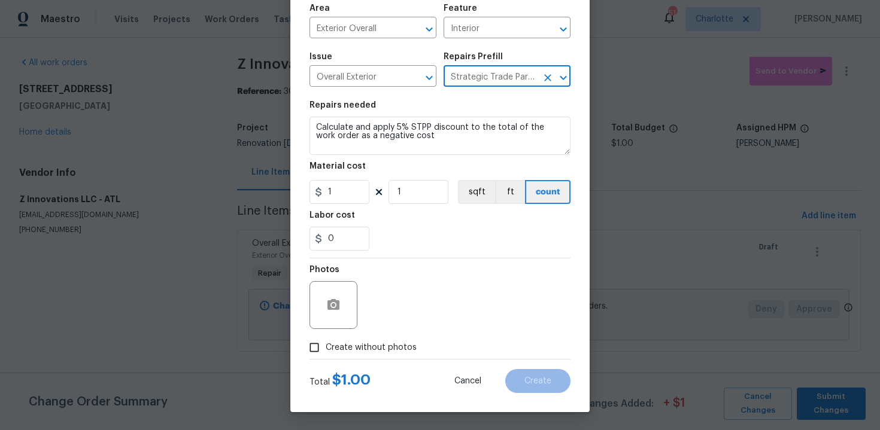
click at [383, 355] on label "Create without photos" at bounding box center [360, 347] width 114 height 23
click at [326, 355] on input "Create without photos" at bounding box center [314, 347] width 23 height 23
checkbox input "true"
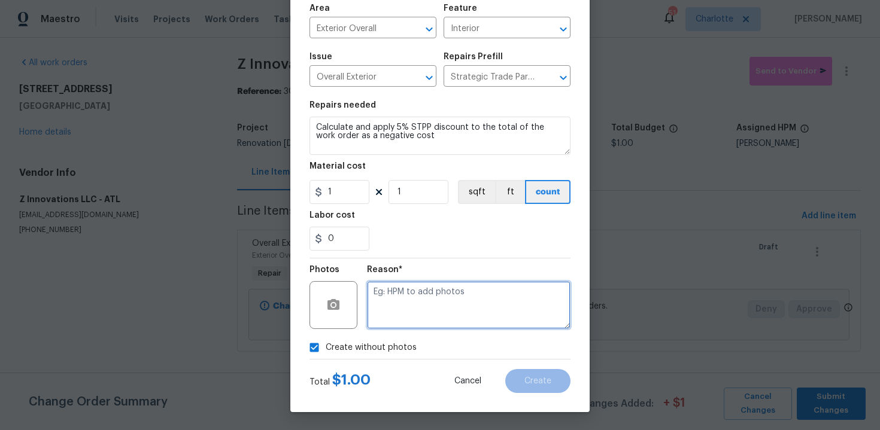
click at [449, 307] on textarea at bounding box center [469, 305] width 204 height 48
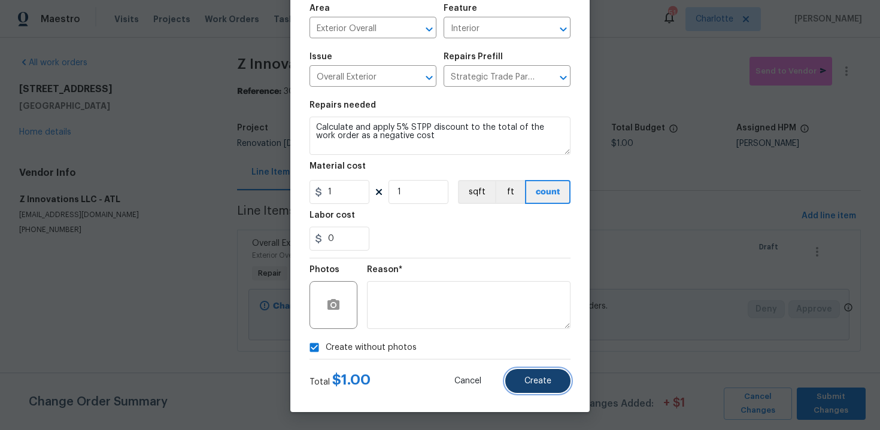
click at [548, 383] on span "Create" at bounding box center [537, 381] width 27 height 9
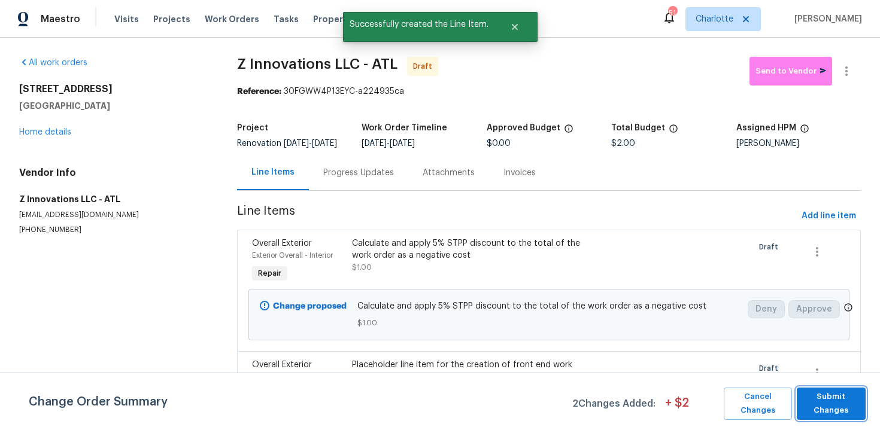
click at [832, 403] on span "Submit Changes" at bounding box center [831, 404] width 57 height 28
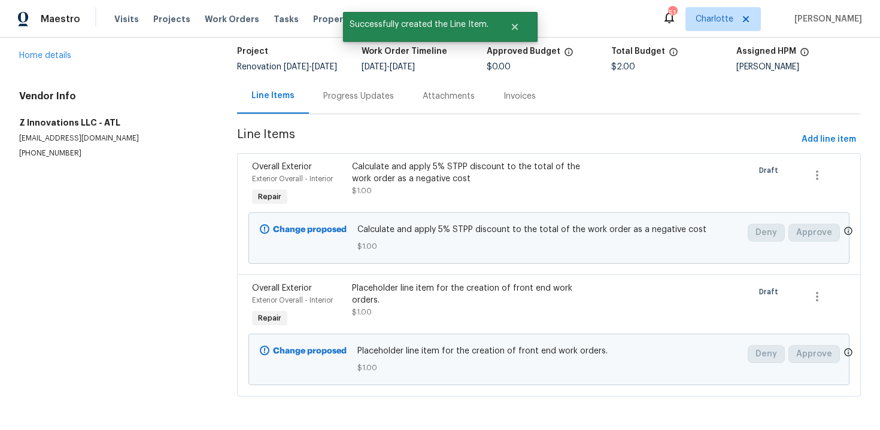
scroll to position [0, 0]
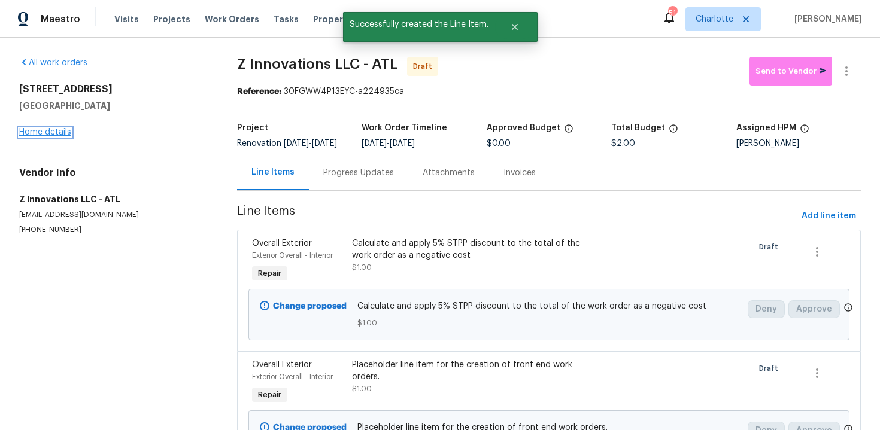
click at [57, 135] on link "Home details" at bounding box center [45, 132] width 52 height 8
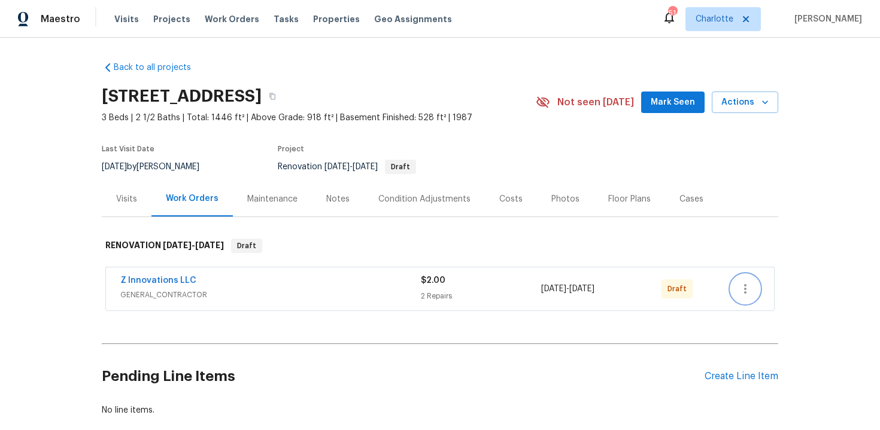
click at [745, 285] on icon "button" at bounding box center [745, 289] width 2 height 10
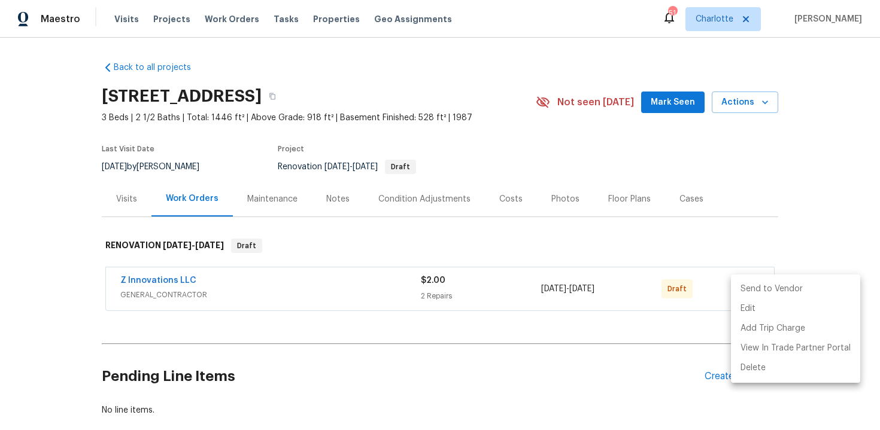
click at [773, 290] on li "Send to Vendor" at bounding box center [795, 290] width 129 height 20
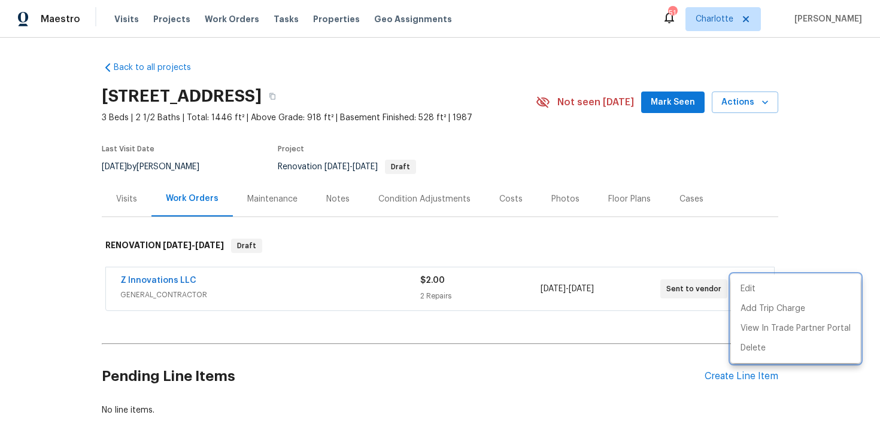
click at [826, 157] on div at bounding box center [440, 215] width 880 height 430
click at [826, 157] on div "Edit Add Trip Charge View In Trade Partner Portal Delete" at bounding box center [440, 215] width 880 height 430
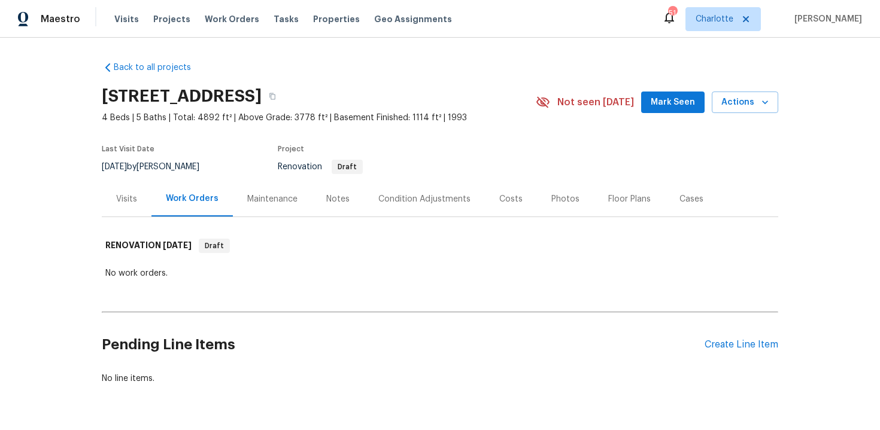
scroll to position [36, 0]
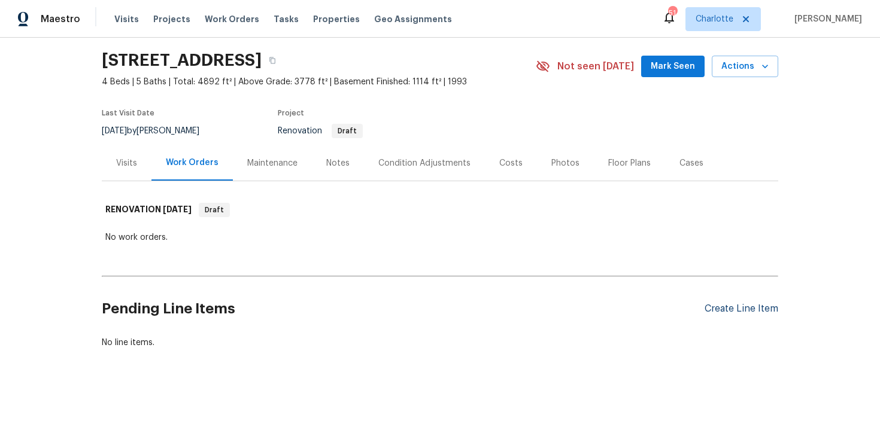
click at [729, 309] on div "Create Line Item" at bounding box center [742, 309] width 74 height 11
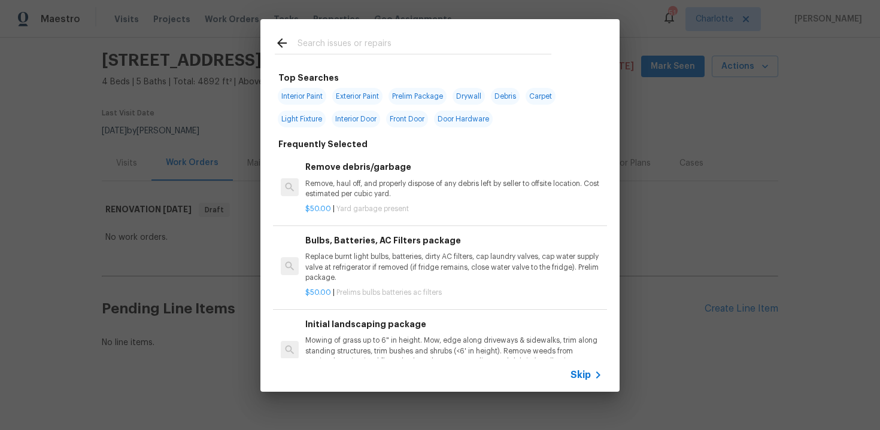
click at [578, 370] on span "Skip" at bounding box center [581, 375] width 20 height 12
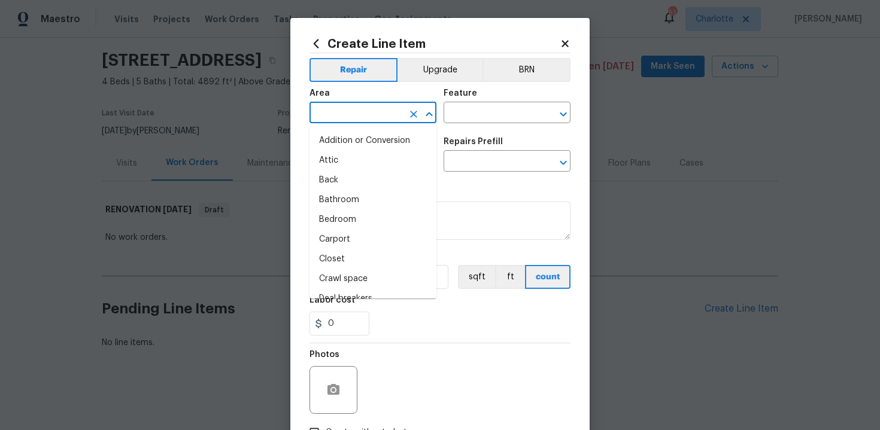
click at [369, 115] on input "text" at bounding box center [356, 114] width 93 height 19
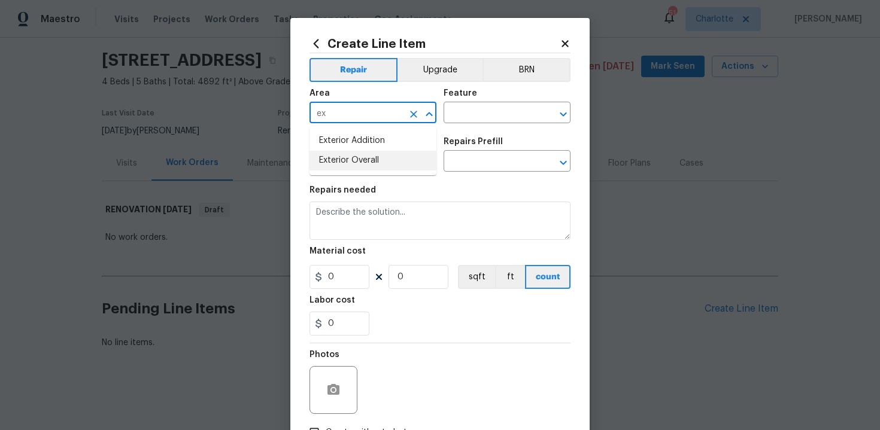
click at [384, 154] on li "Exterior Overall" at bounding box center [373, 161] width 127 height 20
type input "Exterior Overall"
click at [484, 111] on input "text" at bounding box center [490, 114] width 93 height 19
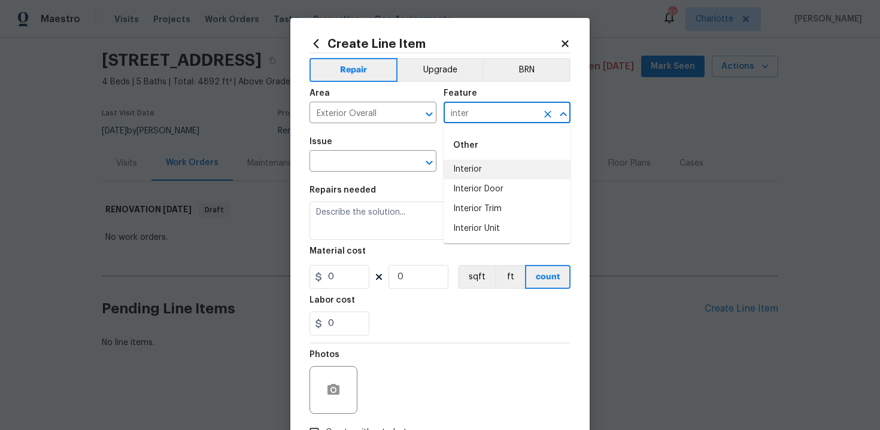
click at [487, 166] on li "Interior" at bounding box center [507, 170] width 127 height 20
type input "Interior"
click at [359, 166] on input "text" at bounding box center [356, 162] width 93 height 19
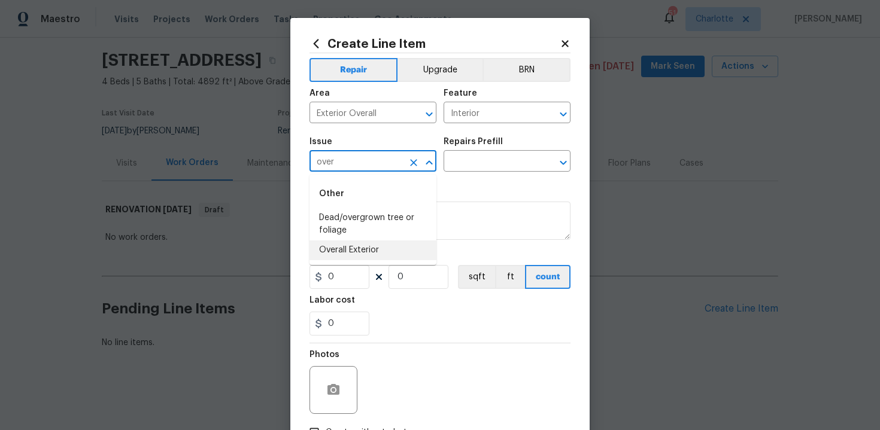
click at [369, 250] on li "Overall Exterior" at bounding box center [373, 251] width 127 height 20
type input "Overall Exterior"
click at [480, 156] on input "text" at bounding box center [490, 162] width 93 height 19
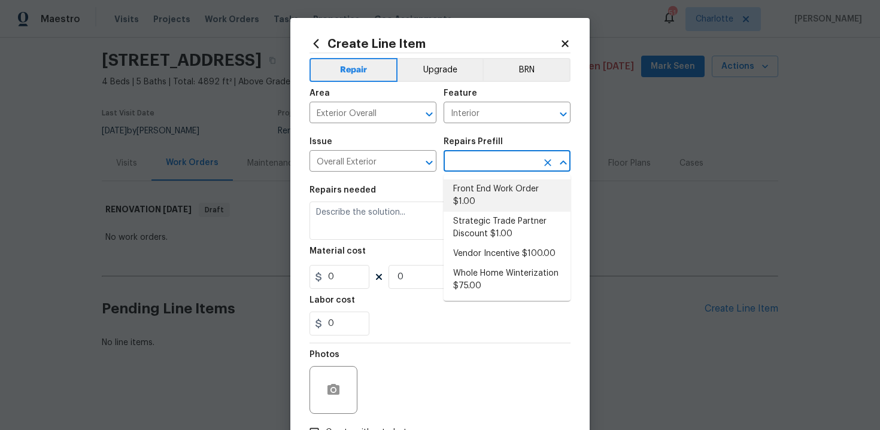
click at [486, 182] on li "Front End Work Order $1.00" at bounding box center [507, 196] width 127 height 32
type input "Front End Work Order $1.00"
type textarea "Placeholder line item for the creation of front end work orders."
type input "1"
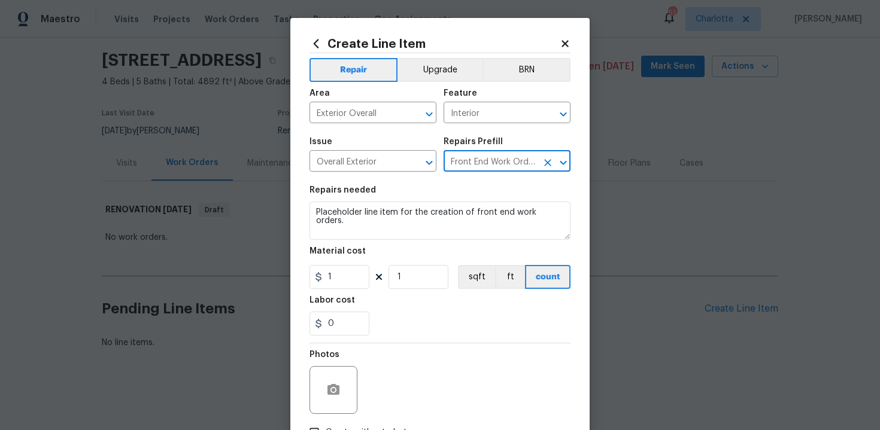
scroll to position [86, 0]
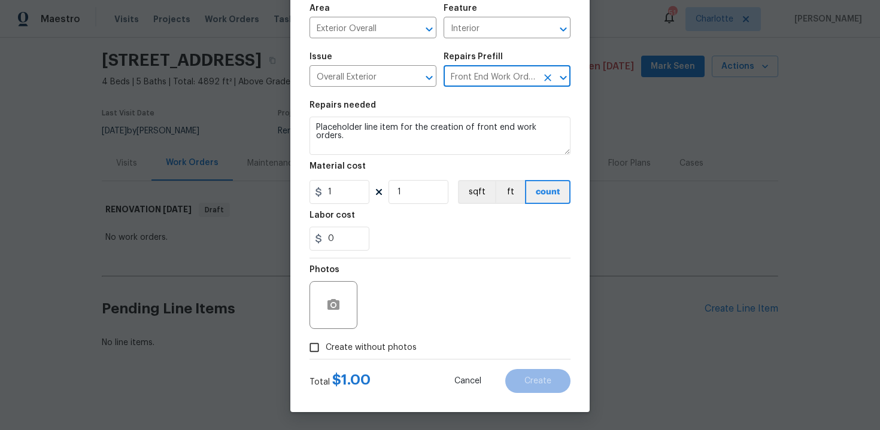
click at [389, 354] on label "Create without photos" at bounding box center [360, 347] width 114 height 23
click at [326, 354] on input "Create without photos" at bounding box center [314, 347] width 23 height 23
checkbox input "true"
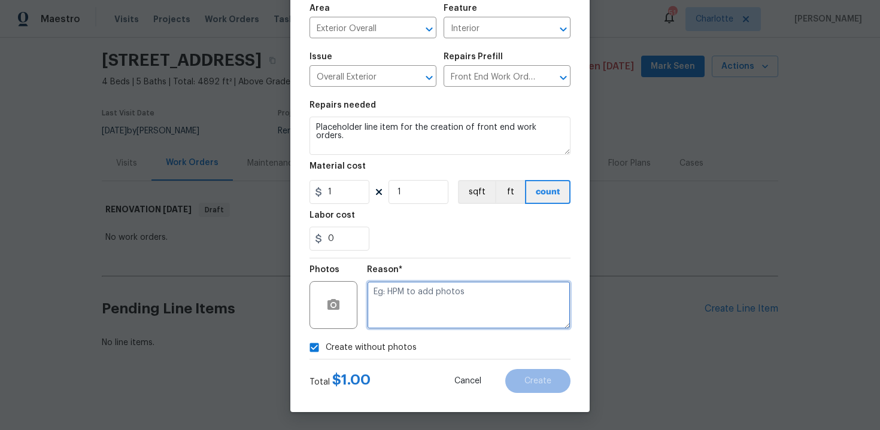
click at [422, 323] on textarea at bounding box center [469, 305] width 204 height 48
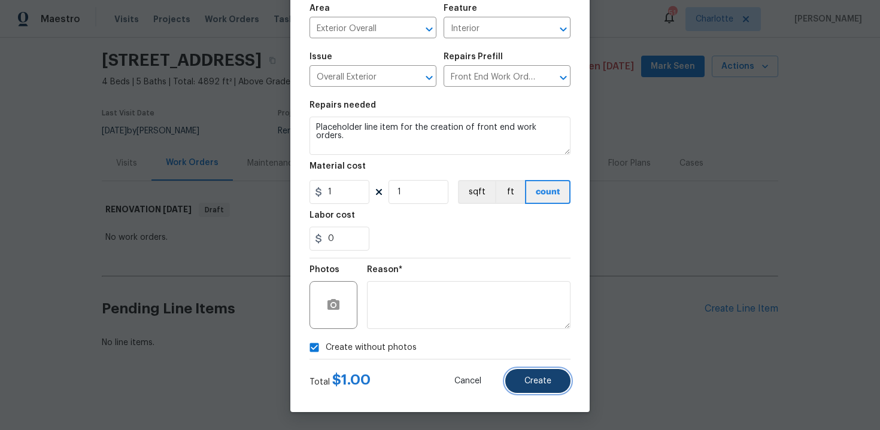
click at [529, 382] on span "Create" at bounding box center [537, 381] width 27 height 9
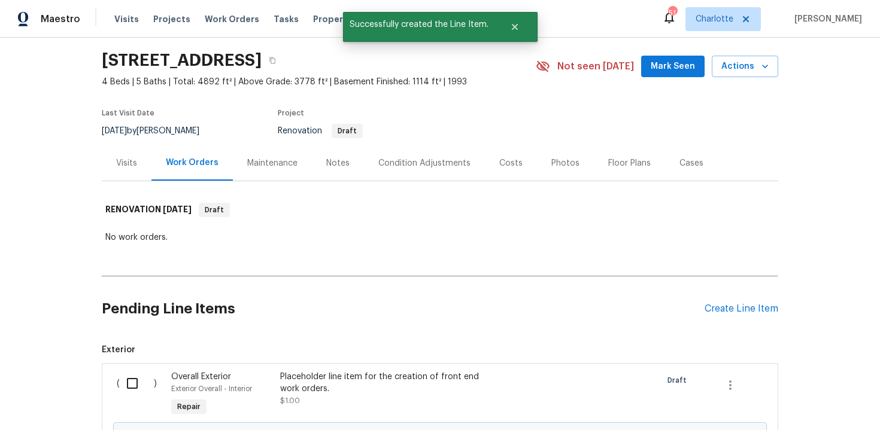
scroll to position [172, 0]
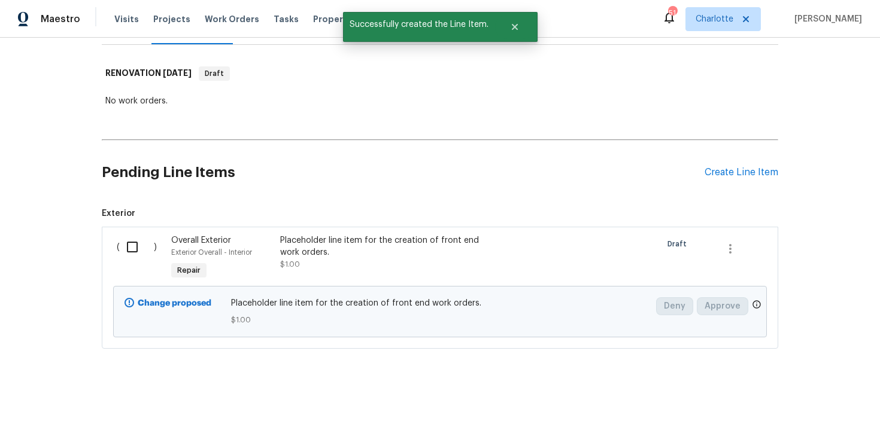
click at [129, 246] on input "checkbox" at bounding box center [137, 247] width 34 height 25
checkbox input "true"
click at [811, 398] on span "Create Work Order" at bounding box center [812, 400] width 80 height 15
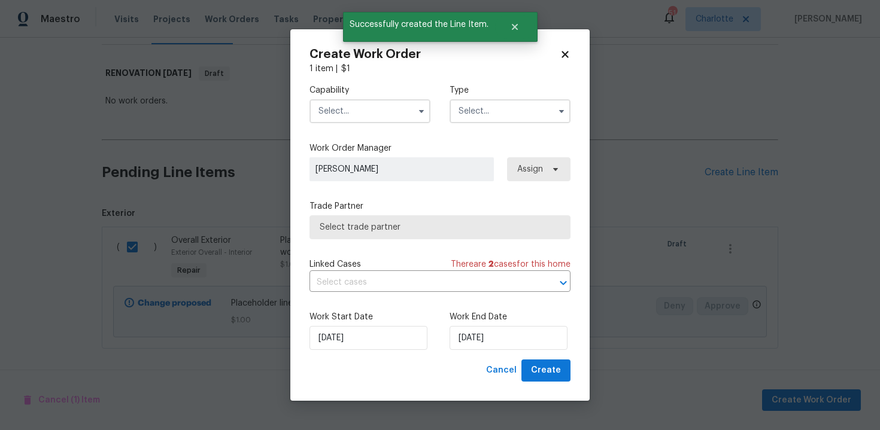
click at [398, 111] on input "text" at bounding box center [370, 111] width 121 height 24
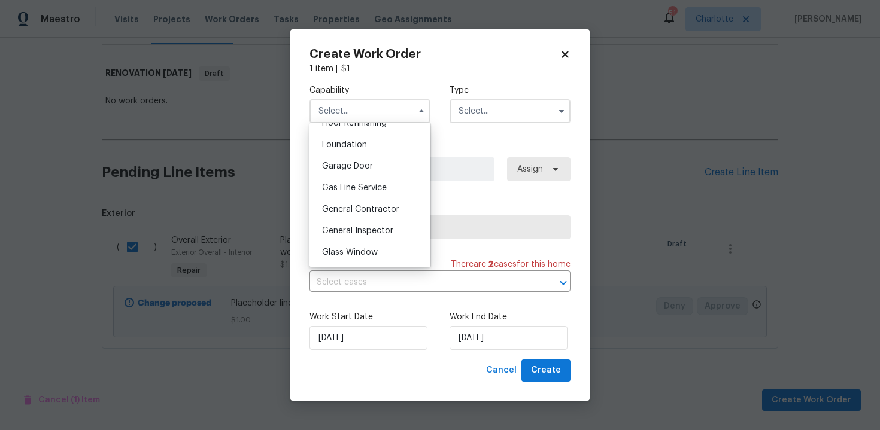
scroll to position [532, 0]
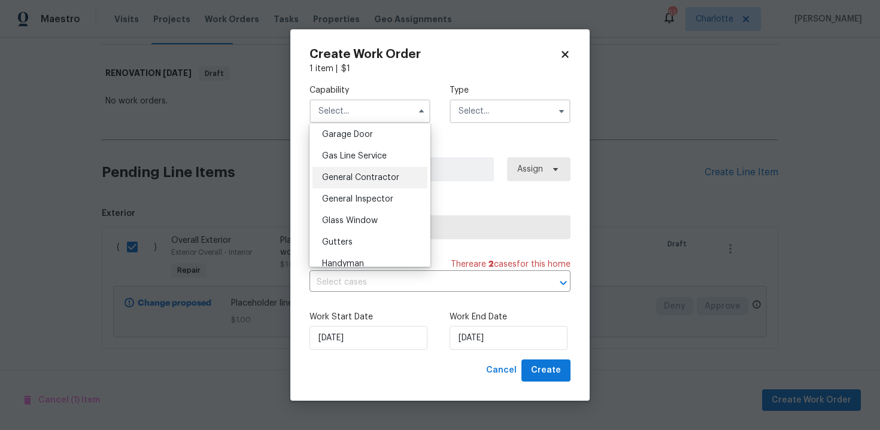
click at [370, 175] on span "General Contractor" at bounding box center [360, 178] width 77 height 8
type input "General Contractor"
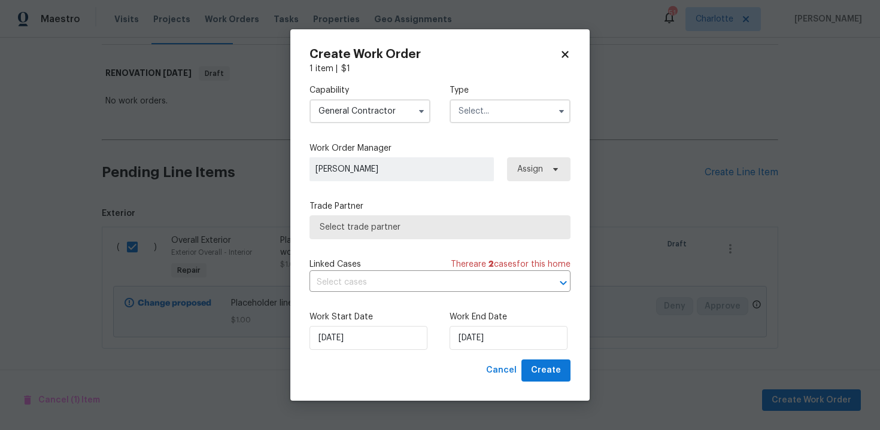
click at [523, 117] on input "text" at bounding box center [510, 111] width 121 height 24
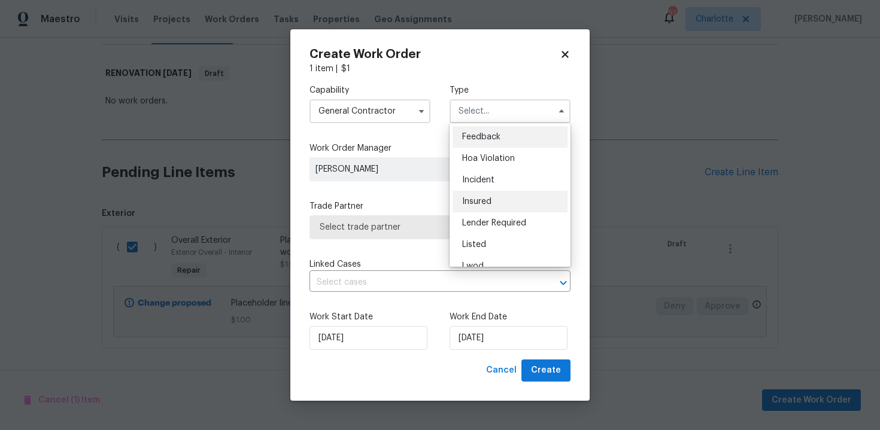
scroll to position [143, 0]
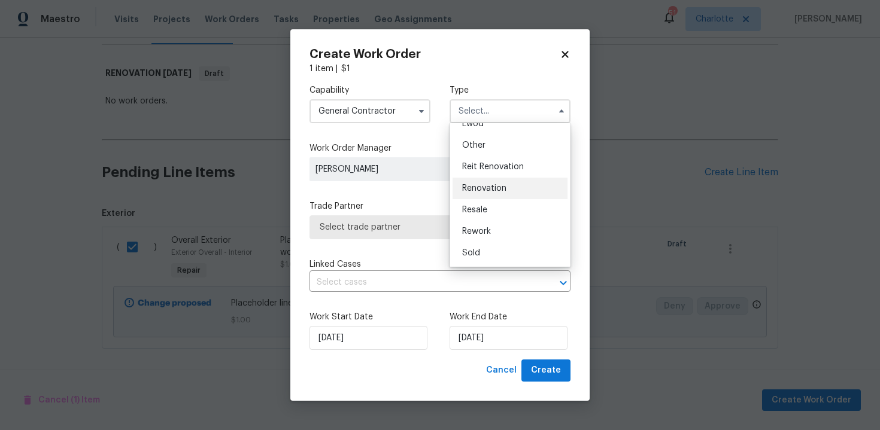
click at [507, 183] on div "Renovation" at bounding box center [510, 189] width 115 height 22
type input "Renovation"
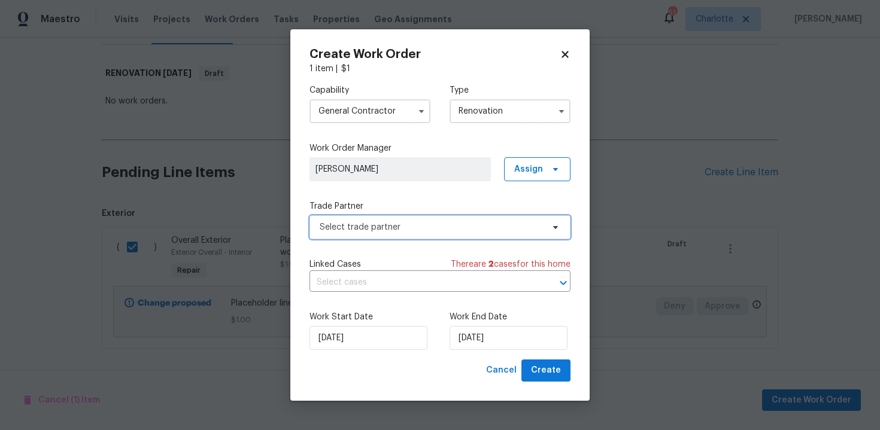
click at [428, 225] on span "Select trade partner" at bounding box center [431, 228] width 223 height 12
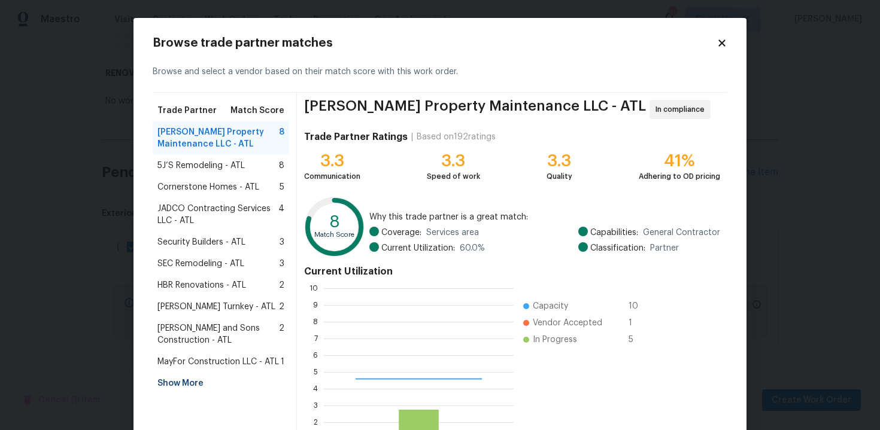
scroll to position [168, 190]
click at [193, 381] on div "Show More" at bounding box center [221, 384] width 137 height 22
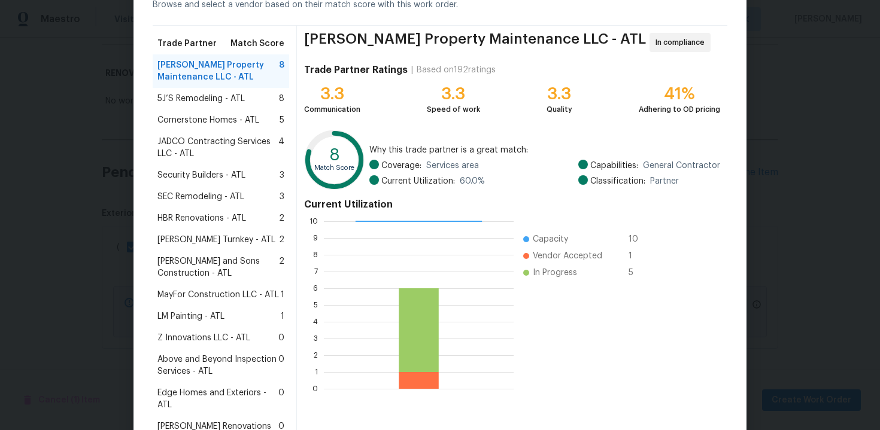
scroll to position [74, 0]
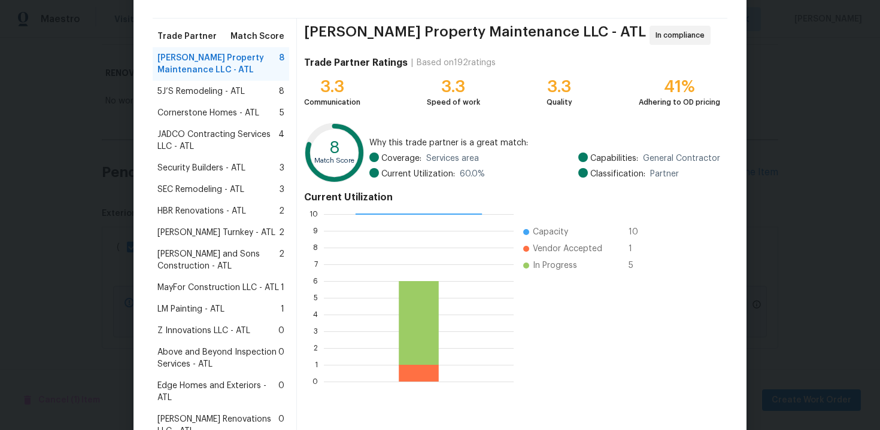
click at [228, 332] on span "Z Innovations LLC - ATL" at bounding box center [203, 331] width 93 height 12
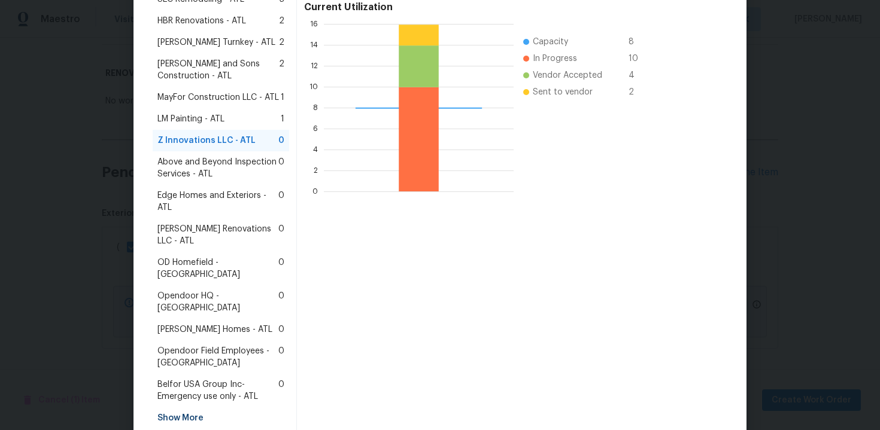
scroll to position [293, 0]
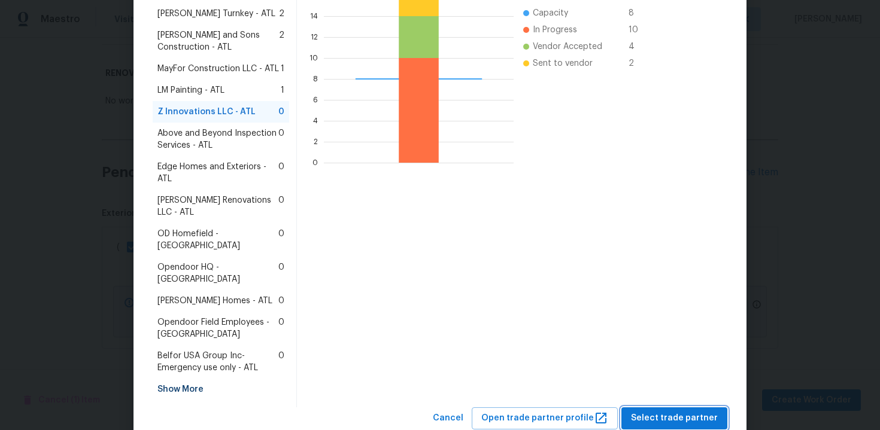
click at [645, 411] on span "Select trade partner" at bounding box center [674, 418] width 87 height 15
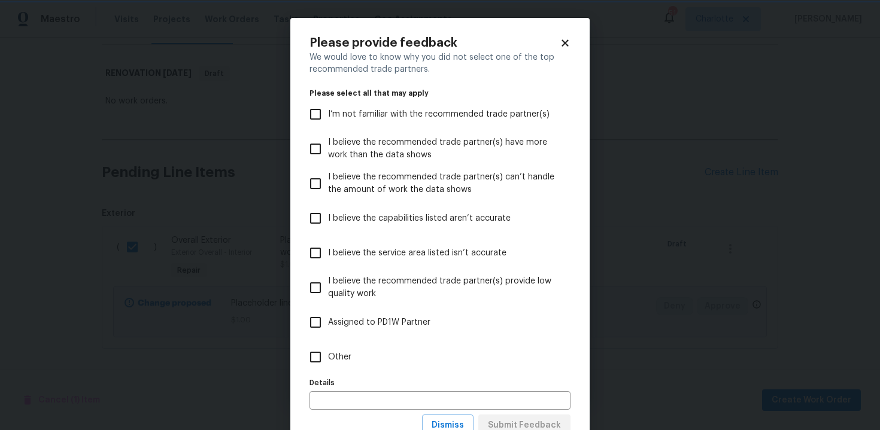
scroll to position [44, 0]
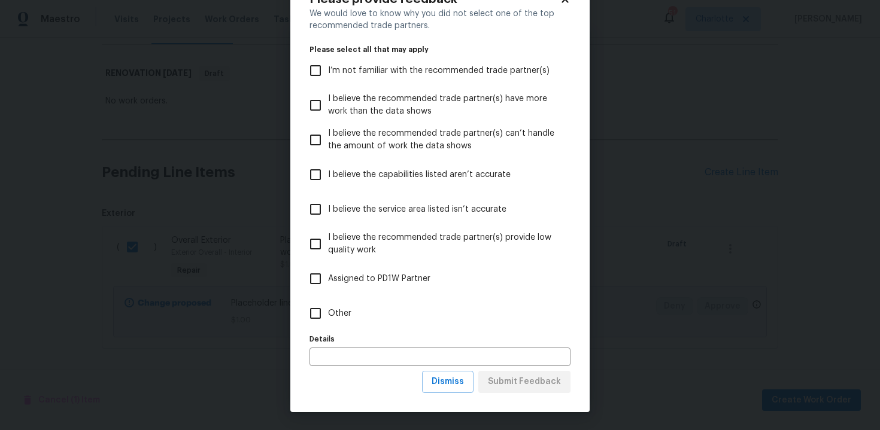
click at [331, 311] on span "Other" at bounding box center [339, 314] width 23 height 13
click at [328, 311] on input "Other" at bounding box center [315, 313] width 25 height 25
checkbox input "true"
click at [354, 349] on input "text" at bounding box center [440, 357] width 261 height 19
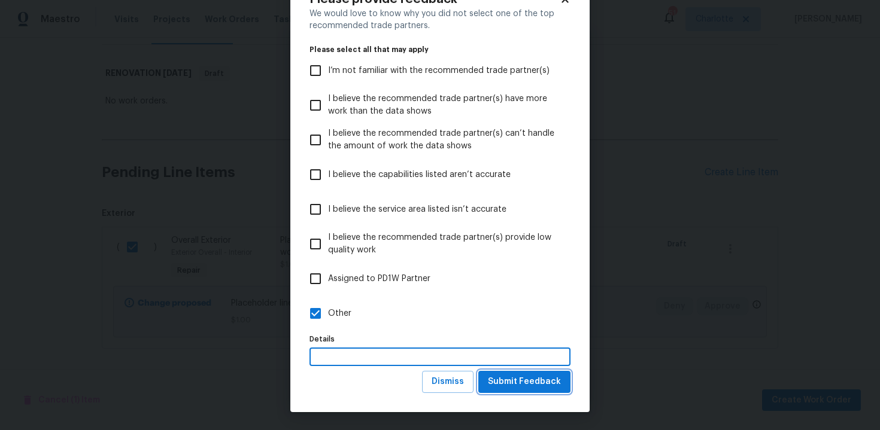
click at [523, 382] on span "Submit Feedback" at bounding box center [524, 382] width 73 height 15
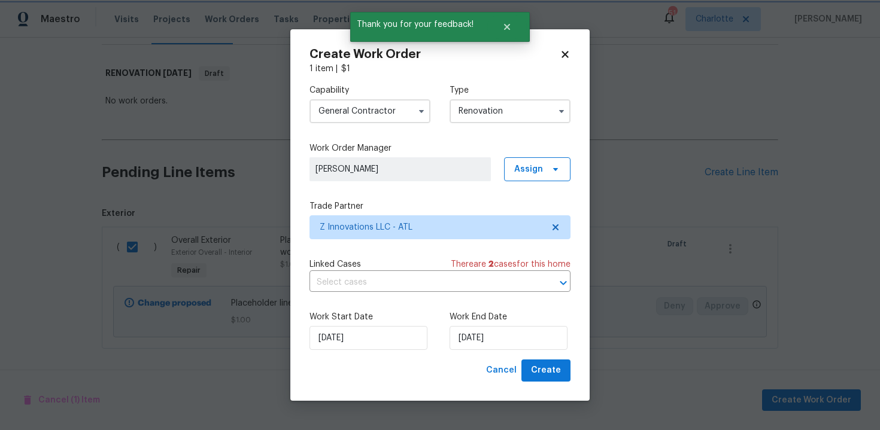
scroll to position [0, 0]
click at [519, 337] on input "15/10/2025" at bounding box center [509, 338] width 118 height 24
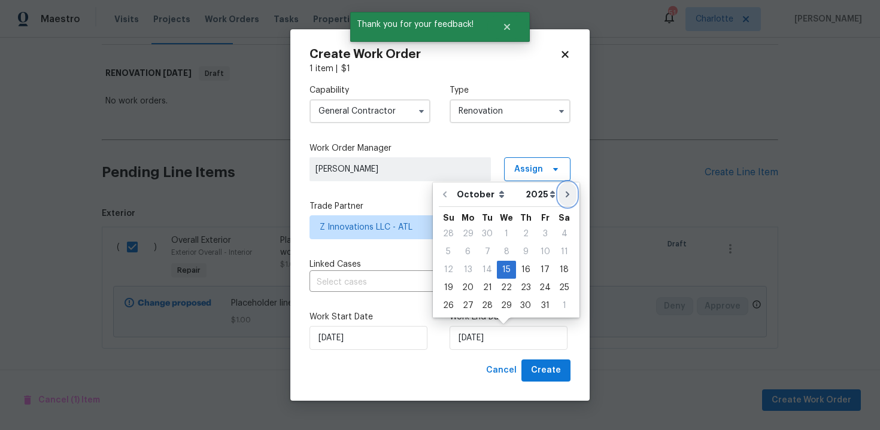
click at [559, 199] on button "Go to next month" at bounding box center [568, 195] width 18 height 24
type input "15/11/2025"
select select "10"
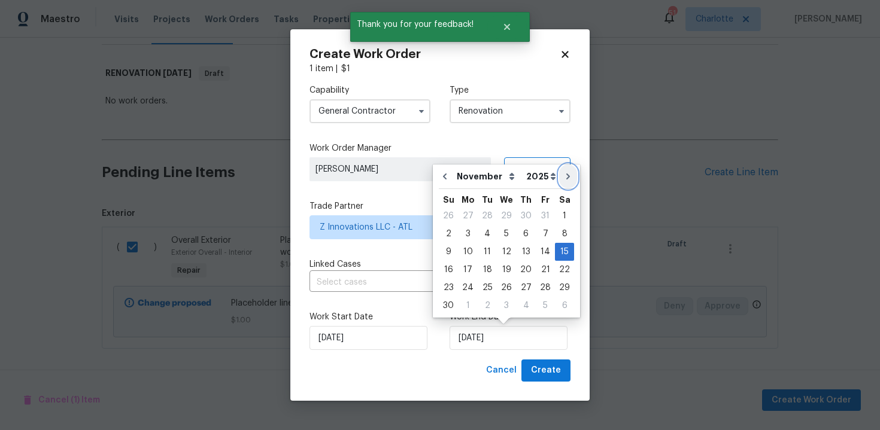
click at [563, 172] on icon "Go to next month" at bounding box center [568, 177] width 10 height 10
type input "15/12/2025"
select select "11"
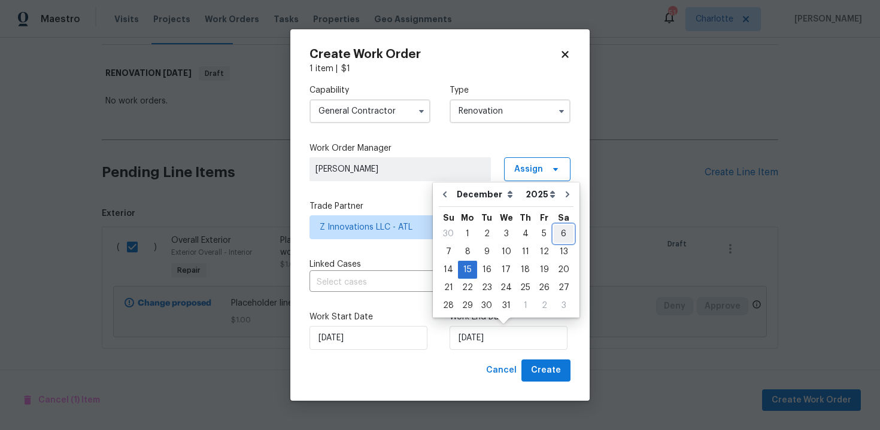
click at [557, 234] on div "6" at bounding box center [564, 234] width 20 height 17
type input "06/12/2025"
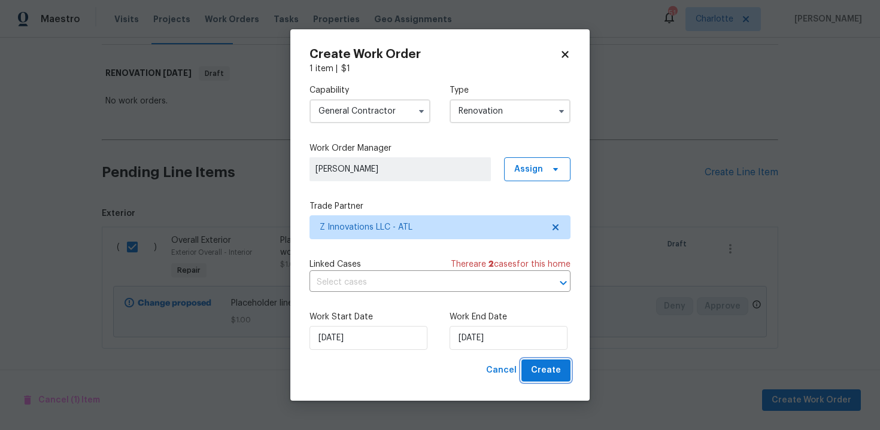
click at [551, 367] on span "Create" at bounding box center [546, 370] width 30 height 15
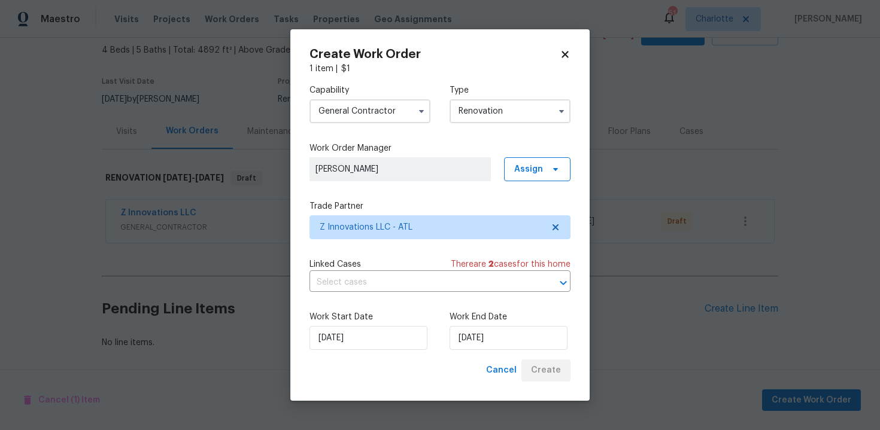
scroll to position [68, 0]
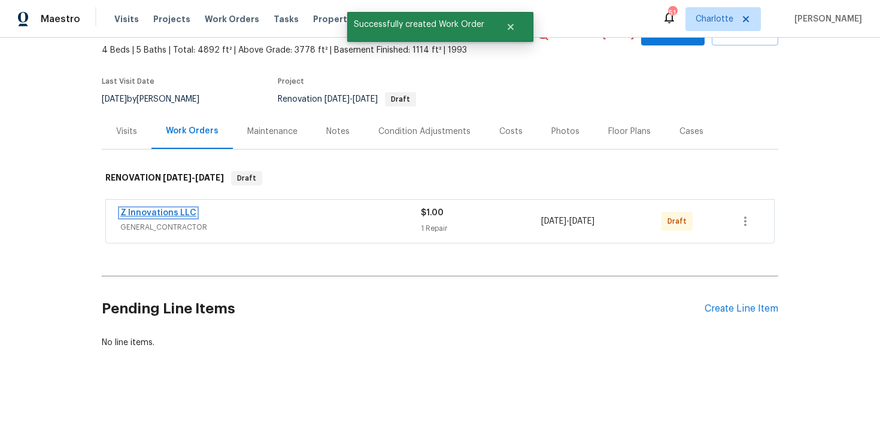
click at [181, 212] on link "Z Innovations LLC" at bounding box center [158, 213] width 76 height 8
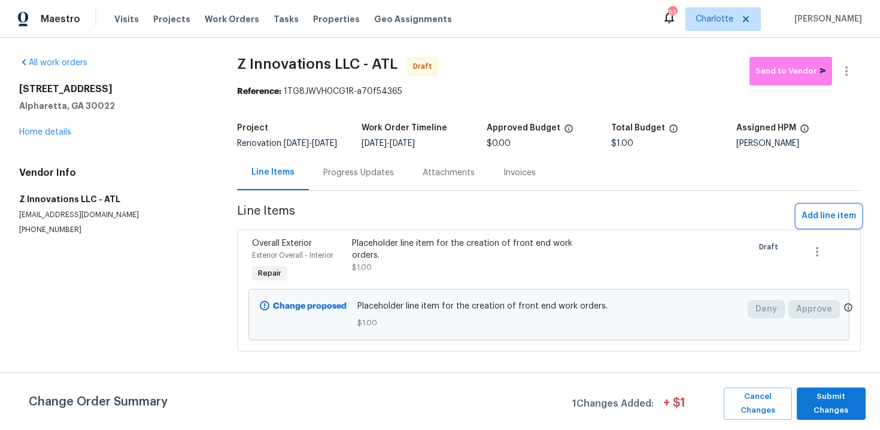
click at [829, 223] on span "Add line item" at bounding box center [829, 216] width 54 height 15
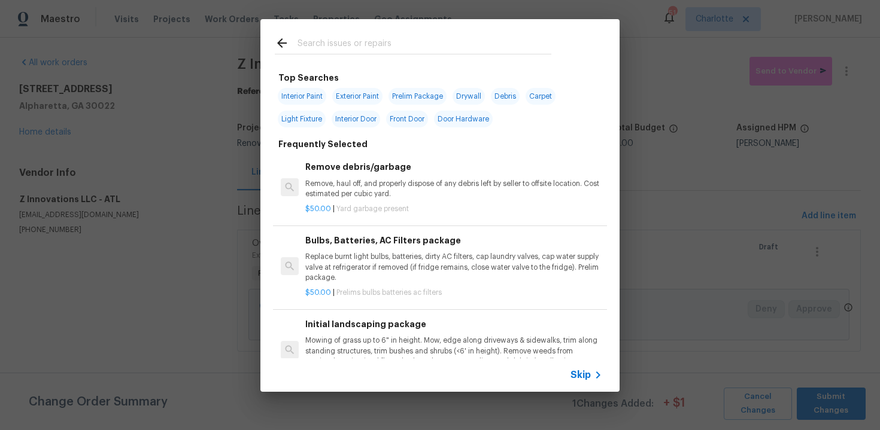
click at [586, 372] on span "Skip" at bounding box center [581, 375] width 20 height 12
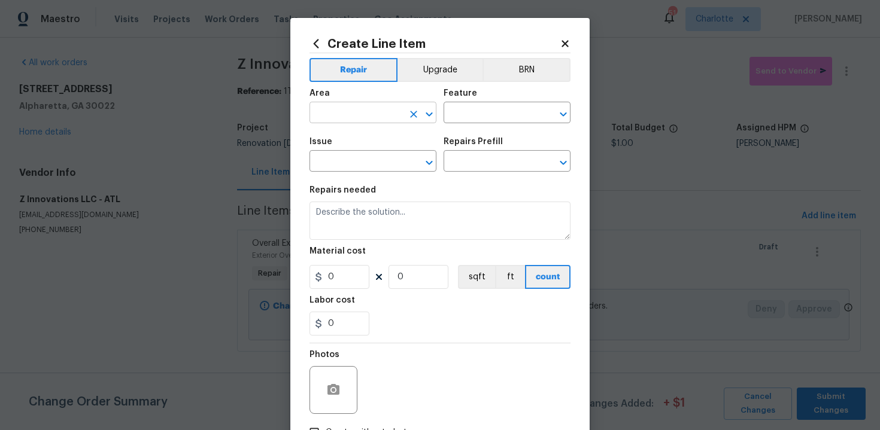
click at [391, 116] on input "text" at bounding box center [356, 114] width 93 height 19
click at [374, 153] on li "Exterior Overall" at bounding box center [373, 161] width 127 height 20
type input "Exterior Overall"
click at [458, 114] on input "text" at bounding box center [490, 114] width 93 height 19
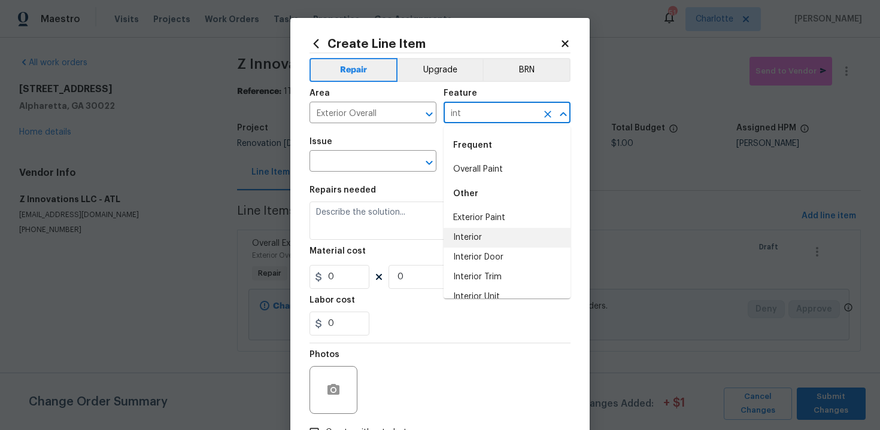
click at [485, 231] on li "Interior" at bounding box center [507, 238] width 127 height 20
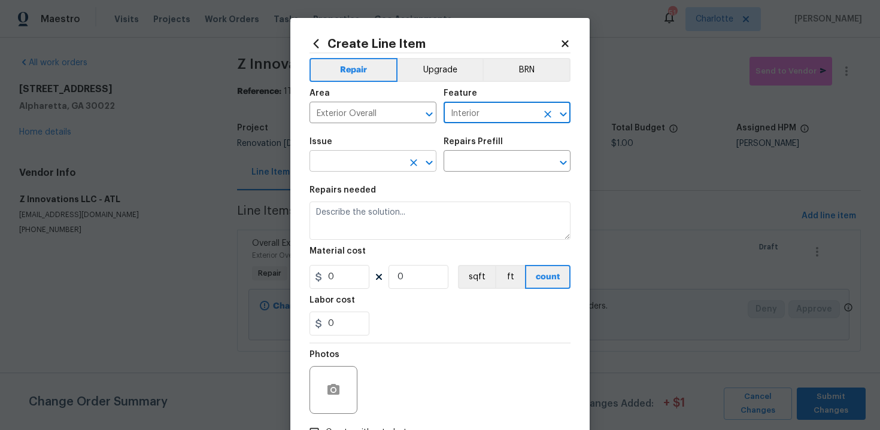
type input "Interior"
click at [365, 160] on input "text" at bounding box center [356, 162] width 93 height 19
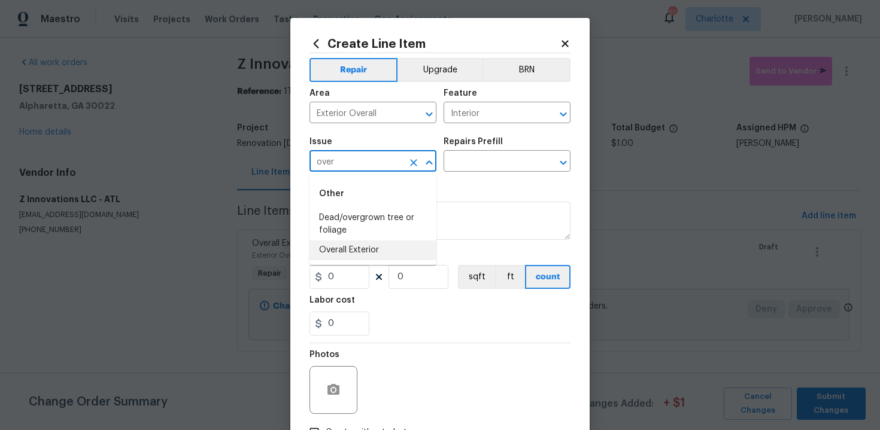
click at [382, 252] on li "Overall Exterior" at bounding box center [373, 251] width 127 height 20
type input "Overall Exterior"
click at [480, 168] on input "text" at bounding box center [490, 162] width 93 height 19
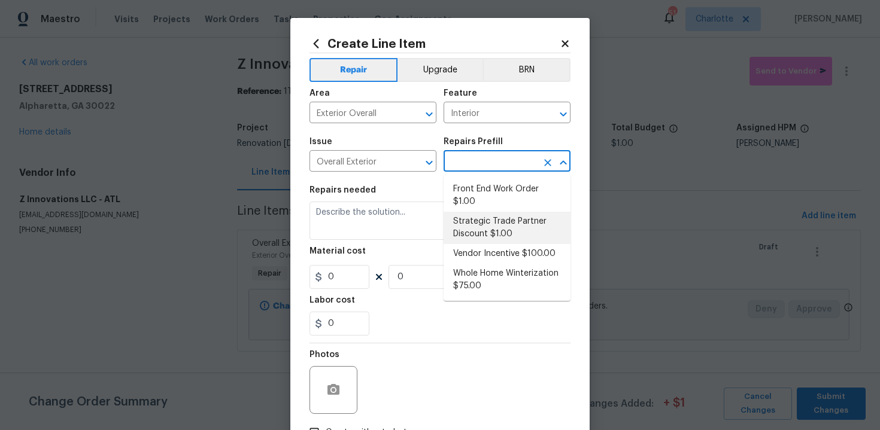
click at [495, 232] on li "Strategic Trade Partner Discount $1.00" at bounding box center [507, 228] width 127 height 32
type input "Strategic Trade Partner Discount $1.00"
type textarea "Calculate and apply 5% STPP discount to the total of the work order as a negati…"
type input "1"
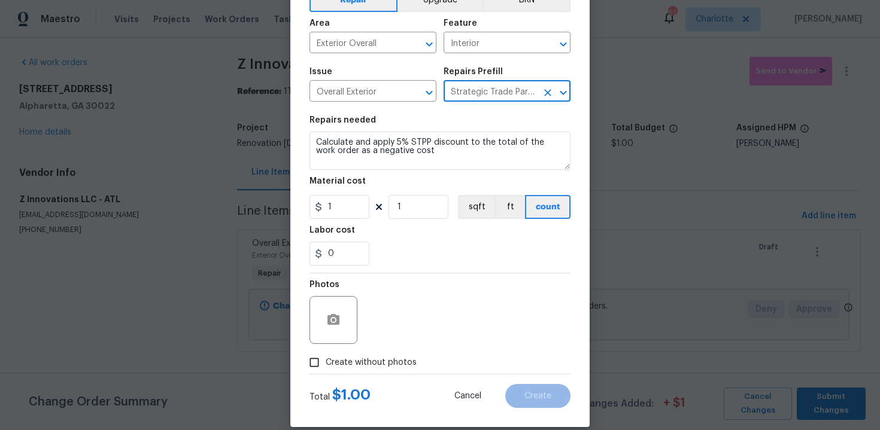
scroll to position [86, 0]
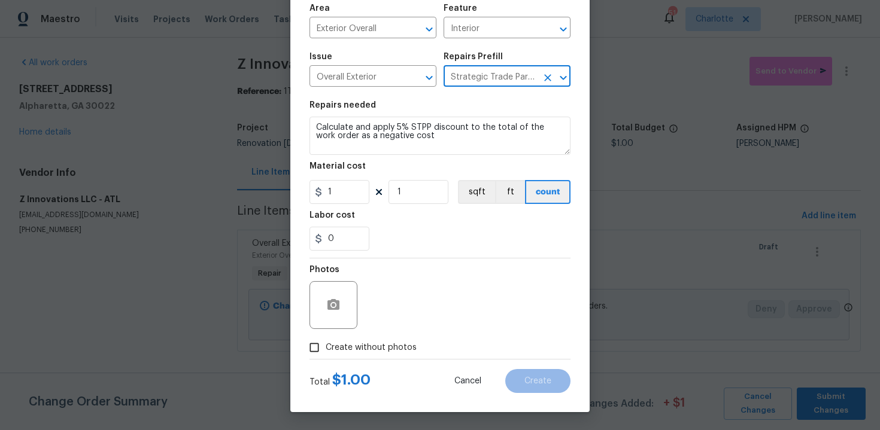
click at [386, 348] on span "Create without photos" at bounding box center [371, 348] width 91 height 13
click at [326, 348] on input "Create without photos" at bounding box center [314, 347] width 23 height 23
checkbox input "true"
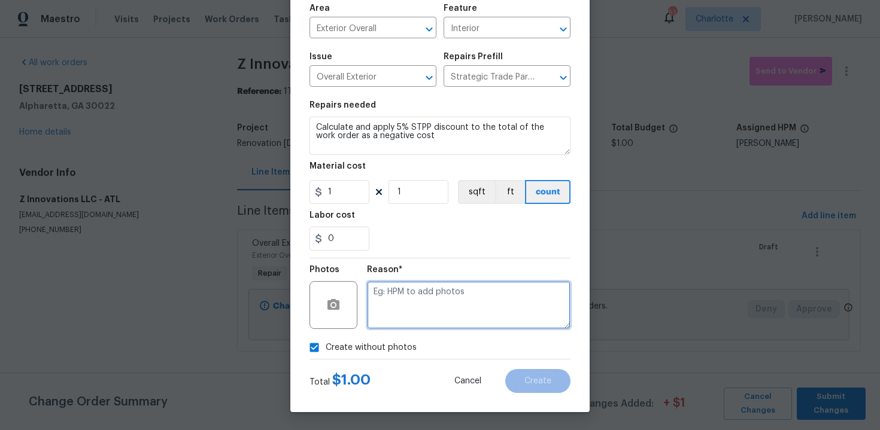
click at [406, 295] on textarea at bounding box center [469, 305] width 204 height 48
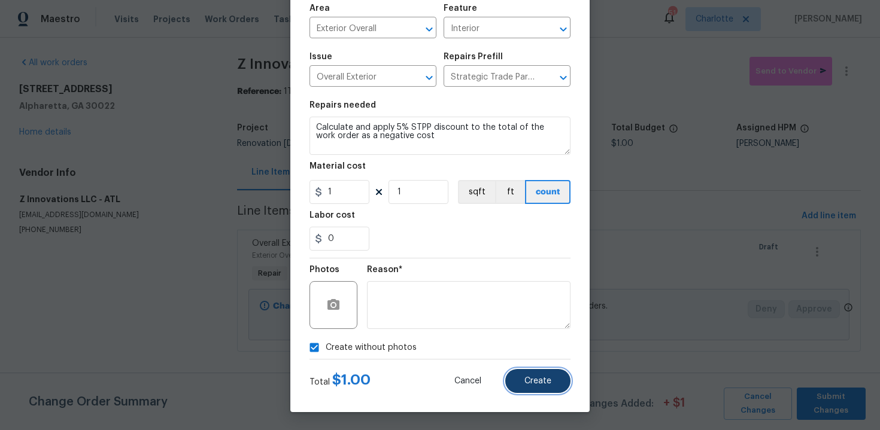
click at [521, 377] on button "Create" at bounding box center [537, 381] width 65 height 24
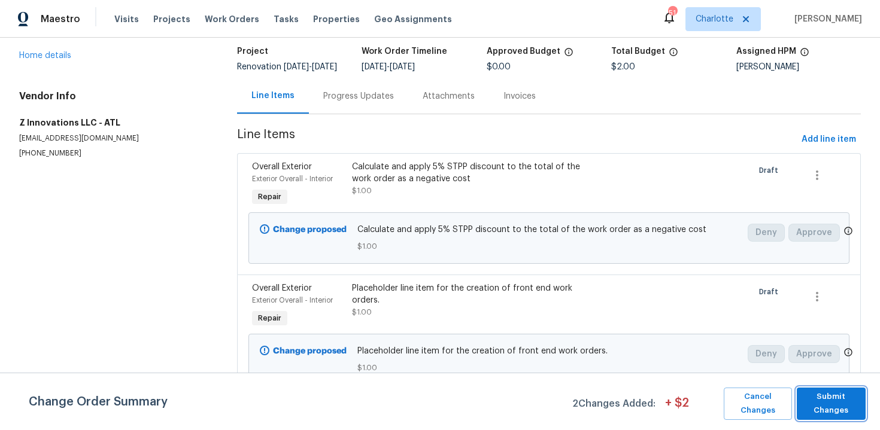
click at [859, 398] on span "Submit Changes" at bounding box center [831, 404] width 57 height 28
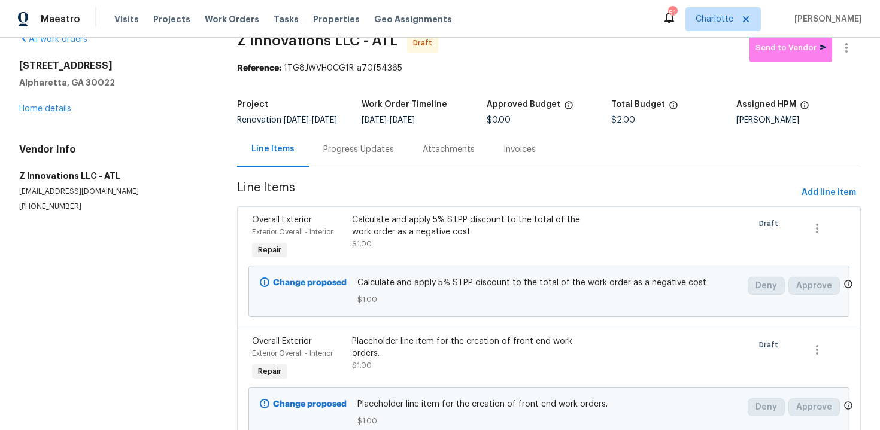
scroll to position [0, 0]
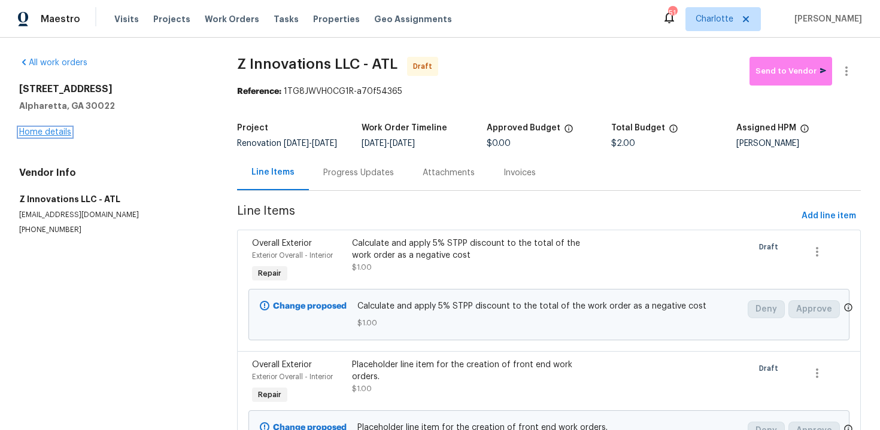
click at [64, 132] on link "Home details" at bounding box center [45, 132] width 52 height 8
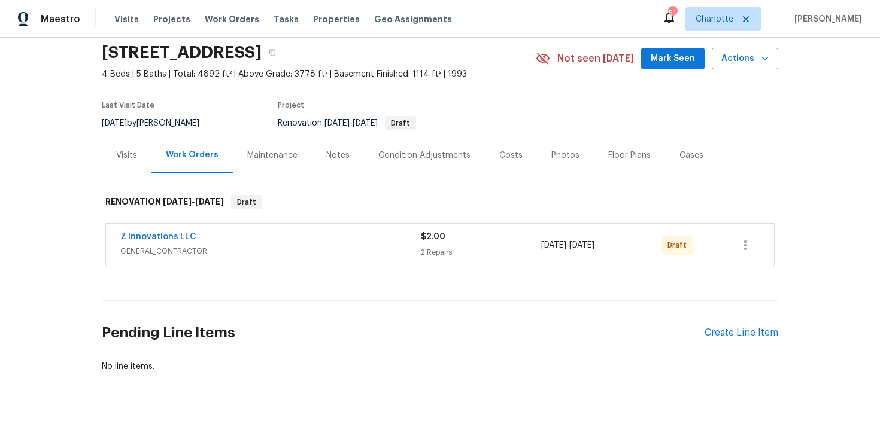
scroll to position [68, 0]
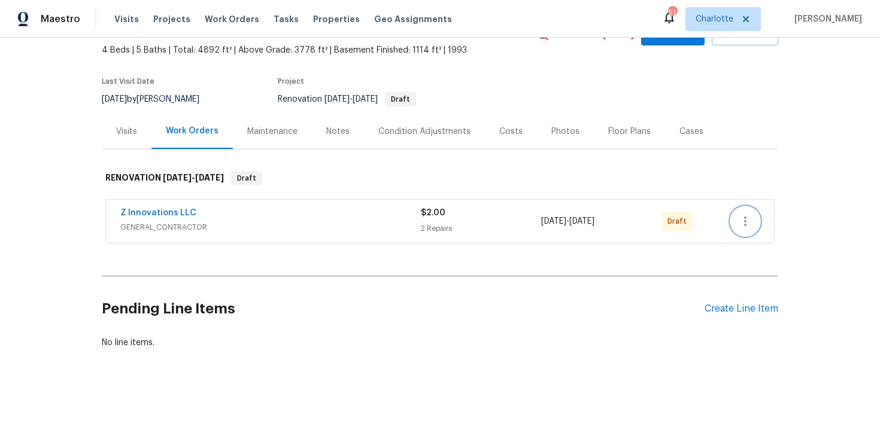
click at [747, 217] on icon "button" at bounding box center [745, 221] width 14 height 14
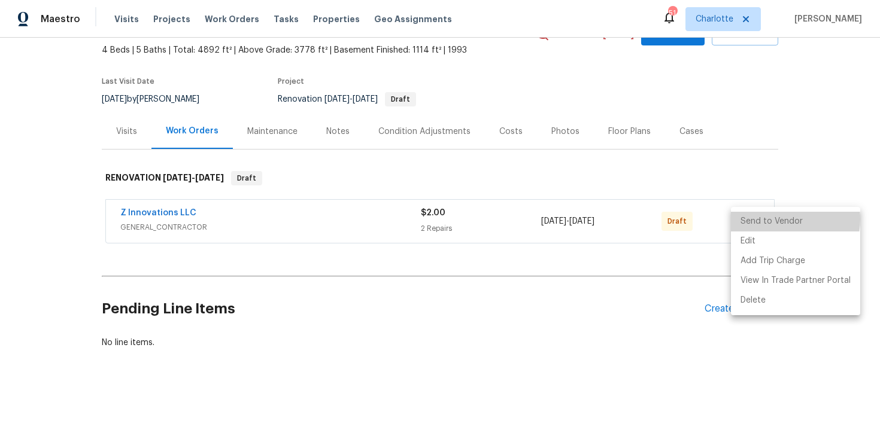
click at [775, 219] on li "Send to Vendor" at bounding box center [795, 222] width 129 height 20
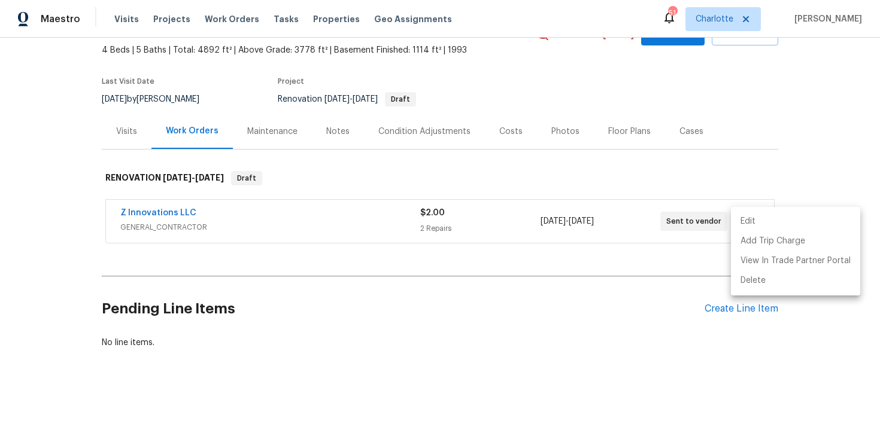
click at [844, 111] on div at bounding box center [440, 215] width 880 height 430
click at [844, 111] on div "Edit Add Trip Charge View In Trade Partner Portal Delete" at bounding box center [440, 215] width 880 height 430
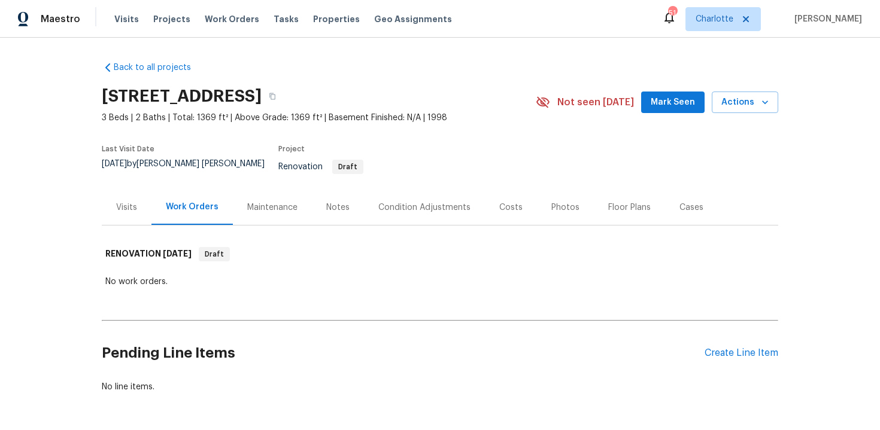
scroll to position [36, 0]
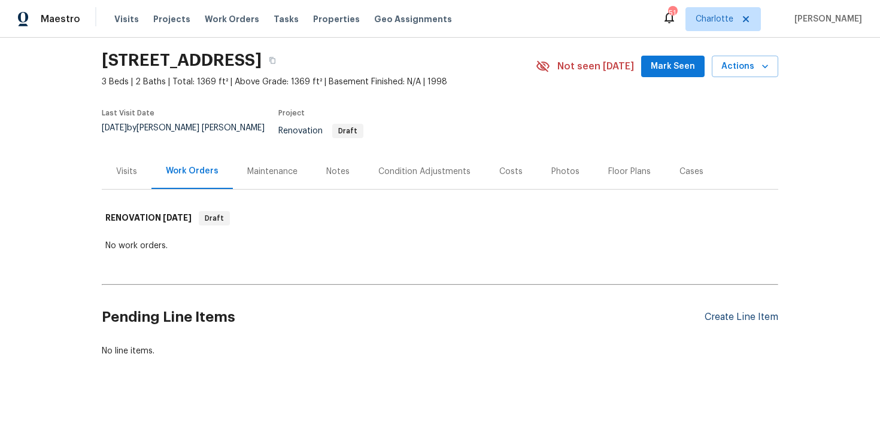
click at [739, 312] on div "Create Line Item" at bounding box center [742, 317] width 74 height 11
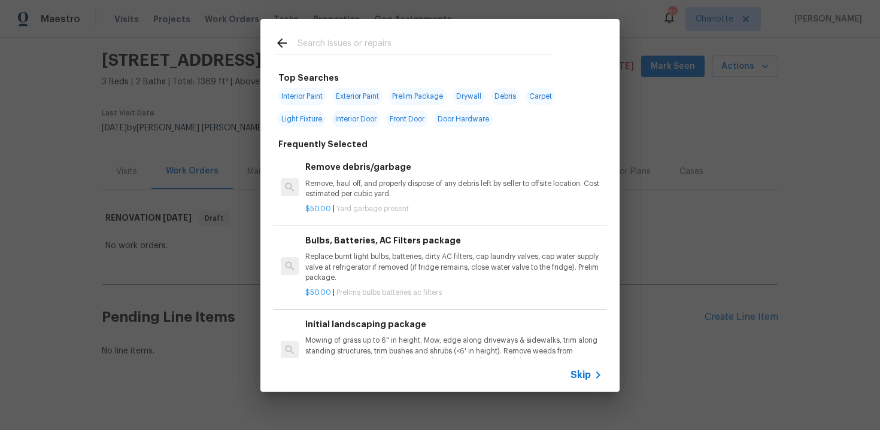
click at [577, 371] on span "Skip" at bounding box center [581, 375] width 20 height 12
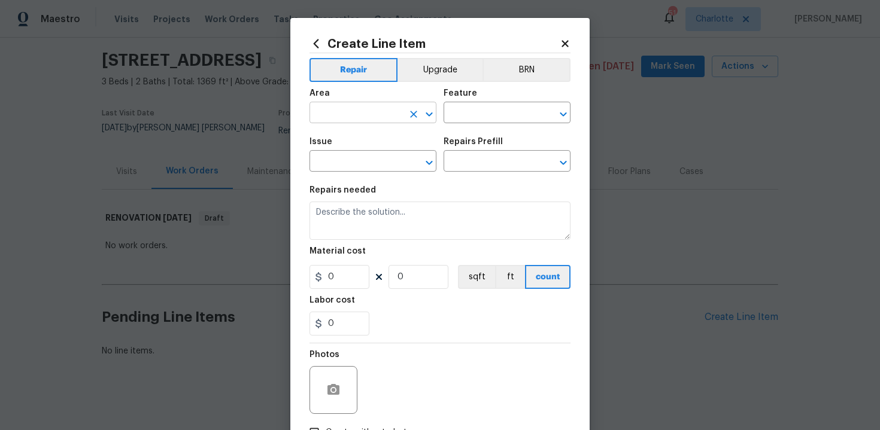
click at [384, 115] on input "text" at bounding box center [356, 114] width 93 height 19
click at [383, 163] on li "Exterior Overall" at bounding box center [373, 161] width 127 height 20
type input "Exterior Overall"
click at [454, 114] on input "text" at bounding box center [490, 114] width 93 height 19
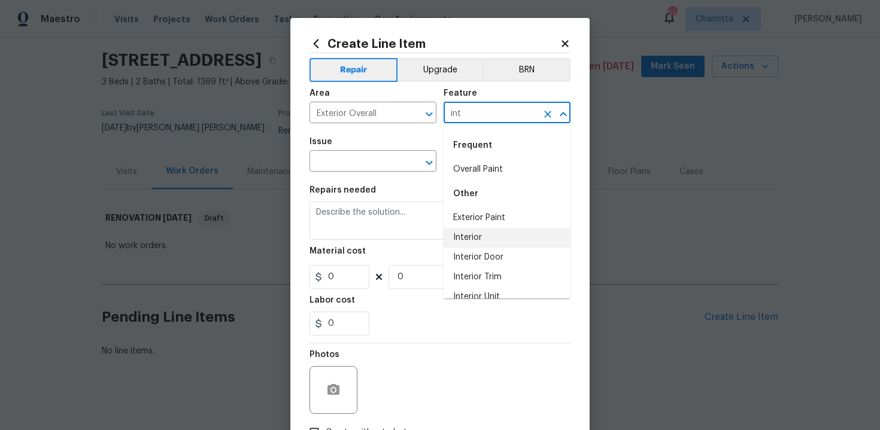
click at [462, 237] on li "Interior" at bounding box center [507, 238] width 127 height 20
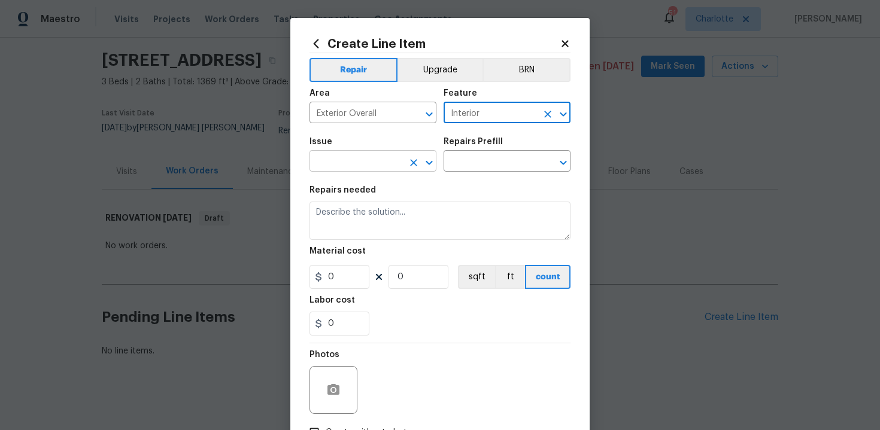
type input "Interior"
click at [378, 165] on input "text" at bounding box center [356, 162] width 93 height 19
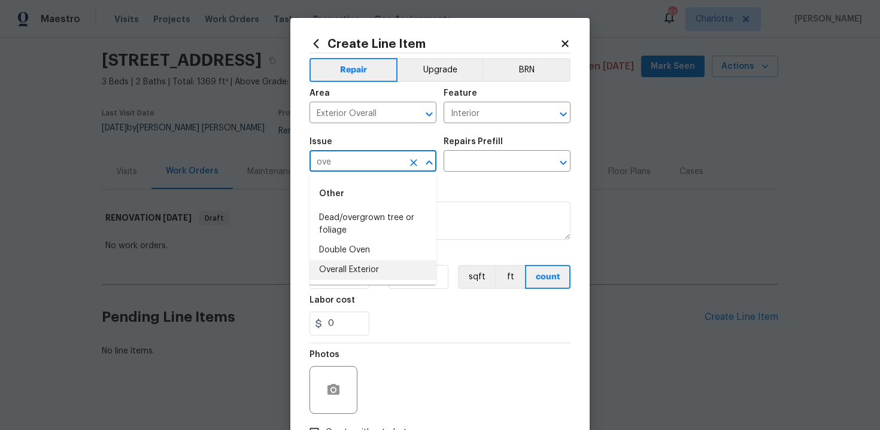
click at [393, 274] on li "Overall Exterior" at bounding box center [373, 270] width 127 height 20
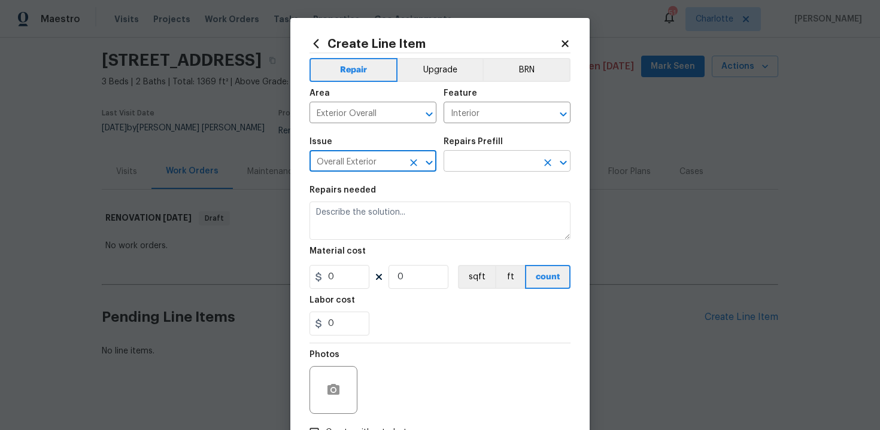
type input "Overall Exterior"
click at [476, 163] on input "text" at bounding box center [490, 162] width 93 height 19
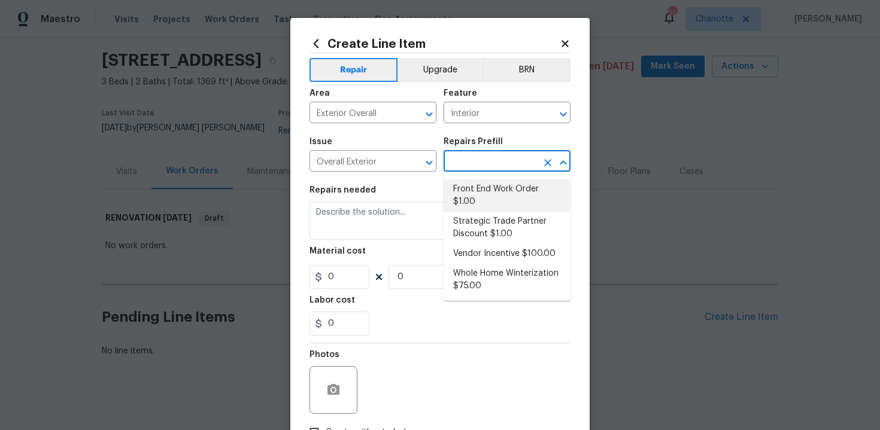
click at [476, 194] on li "Front End Work Order $1.00" at bounding box center [507, 196] width 127 height 32
type input "Front End Work Order $1.00"
type textarea "Placeholder line item for the creation of front end work orders."
type input "1"
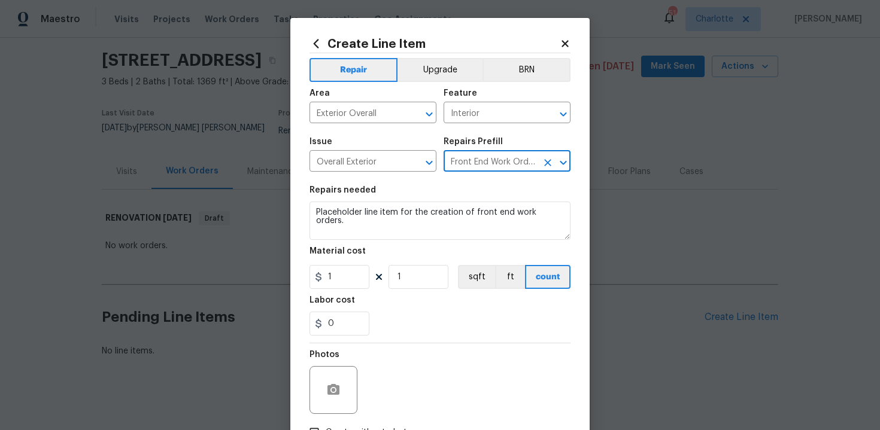
scroll to position [86, 0]
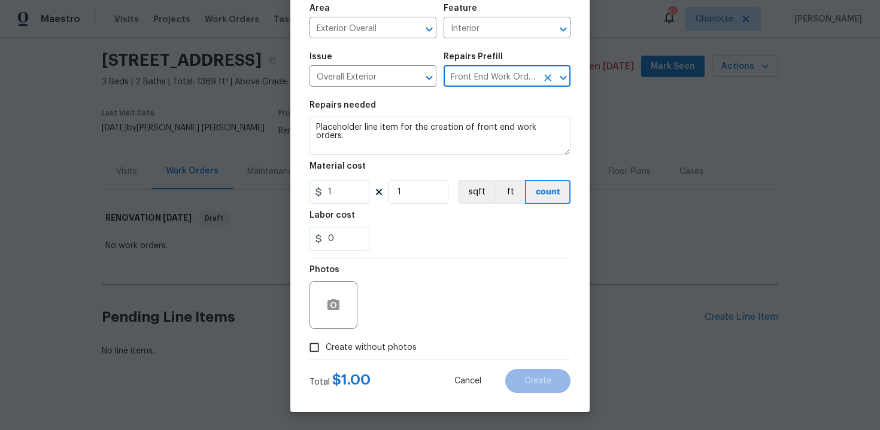
click at [406, 344] on span "Create without photos" at bounding box center [371, 348] width 91 height 13
click at [326, 344] on input "Create without photos" at bounding box center [314, 347] width 23 height 23
checkbox input "true"
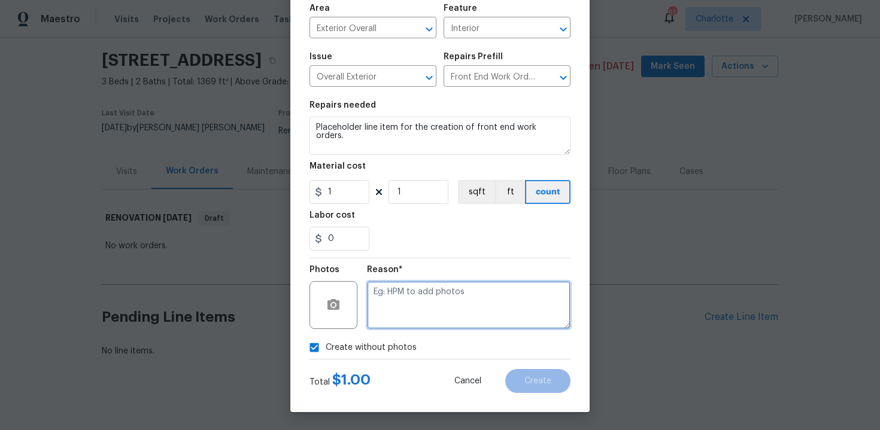
click at [429, 296] on textarea at bounding box center [469, 305] width 204 height 48
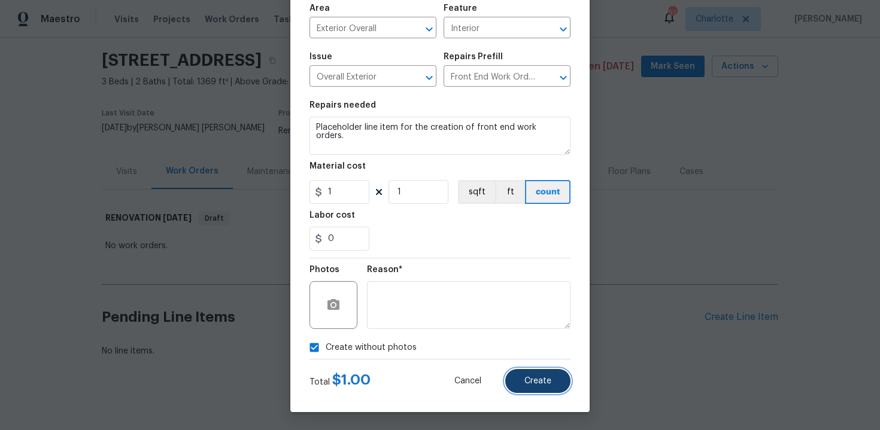
click at [562, 384] on button "Create" at bounding box center [537, 381] width 65 height 24
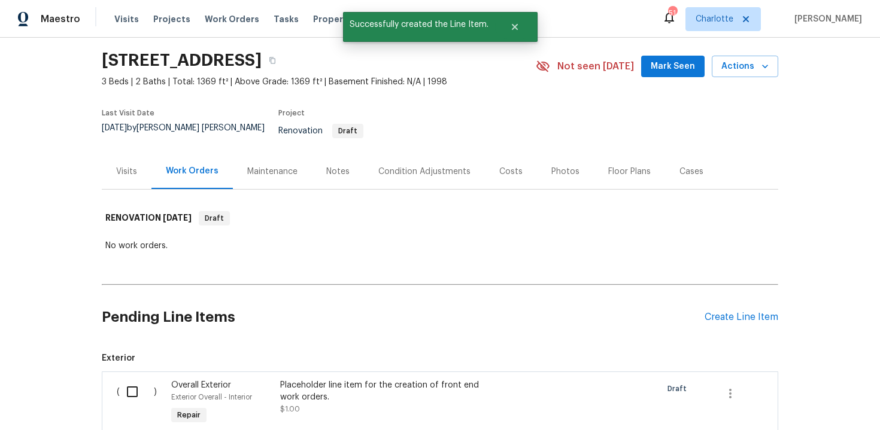
scroll to position [172, 0]
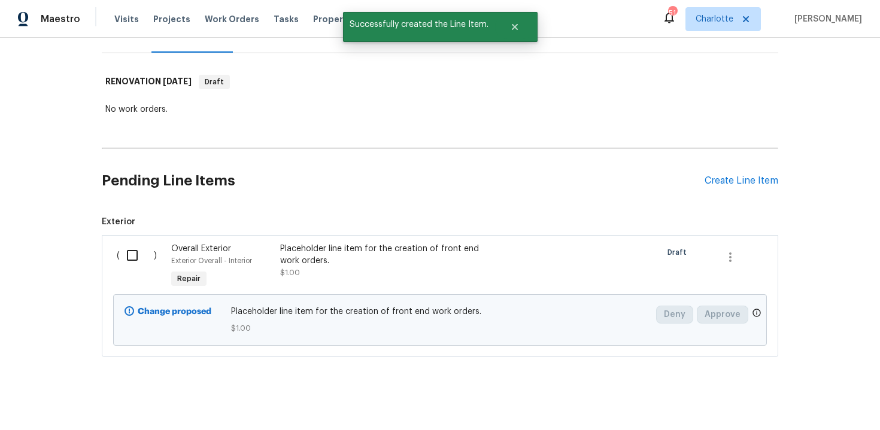
click at [132, 247] on input "checkbox" at bounding box center [137, 255] width 34 height 25
checkbox input "true"
click at [804, 401] on span "Create Work Order" at bounding box center [812, 400] width 80 height 15
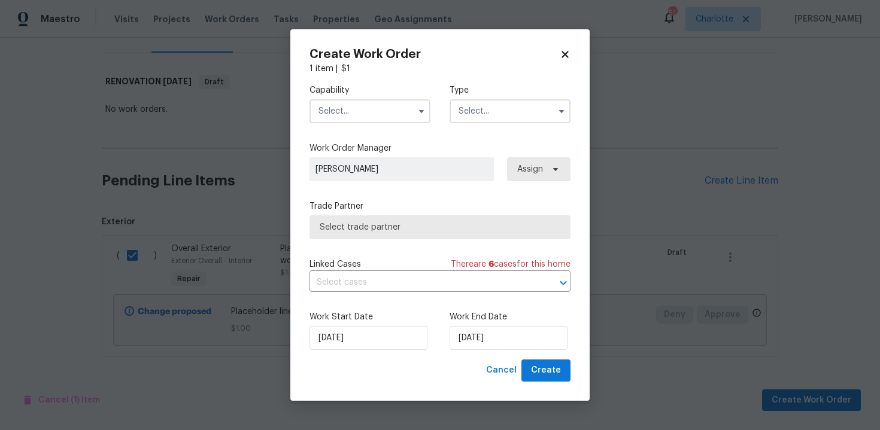
click at [407, 112] on input "text" at bounding box center [370, 111] width 121 height 24
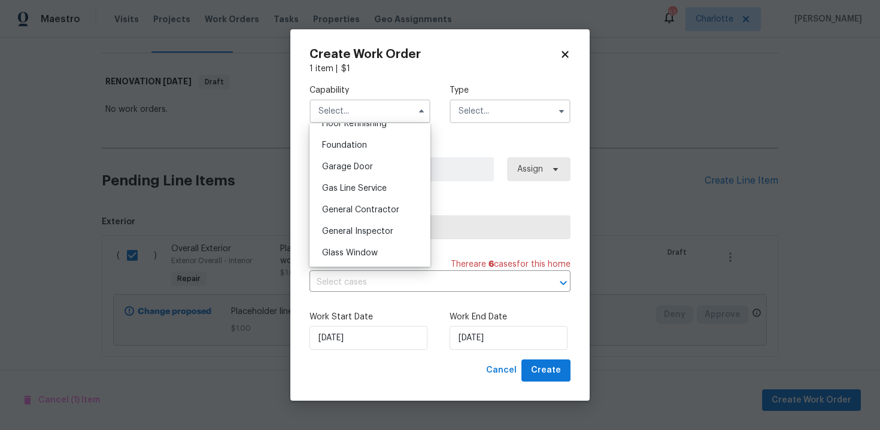
scroll to position [504, 0]
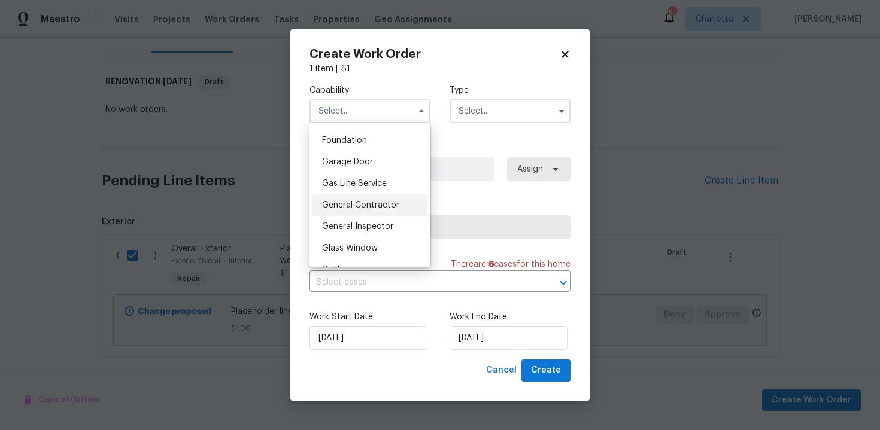
click at [389, 201] on span "General Contractor" at bounding box center [360, 205] width 77 height 8
type input "General Contractor"
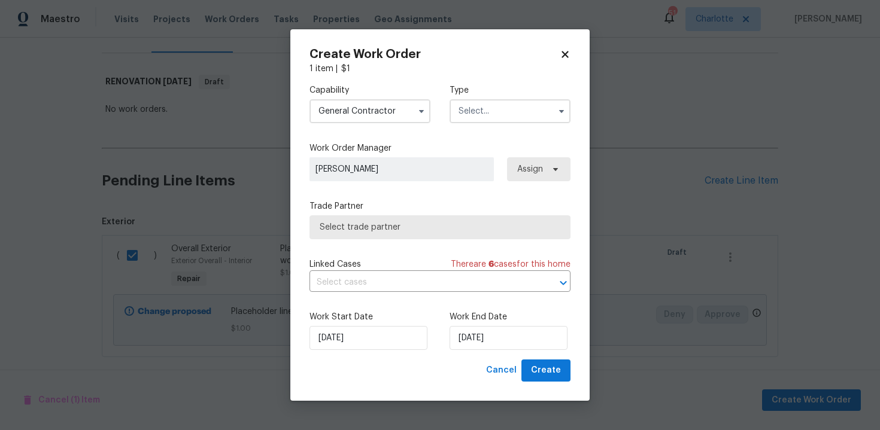
click at [532, 117] on input "text" at bounding box center [510, 111] width 121 height 24
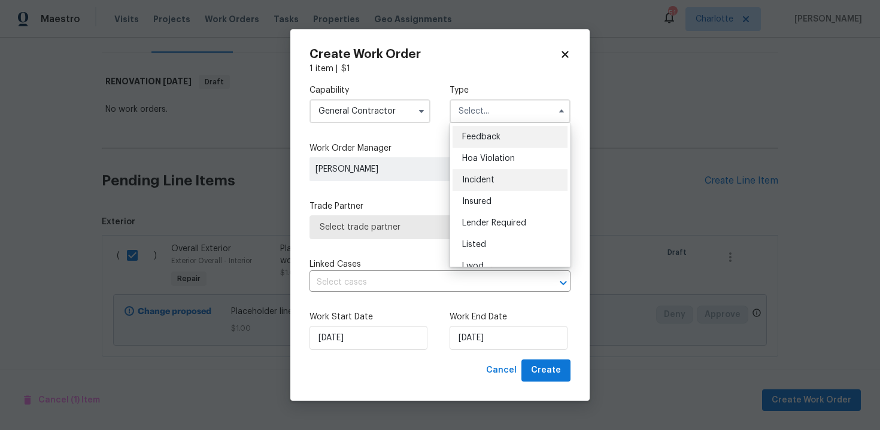
scroll to position [143, 0]
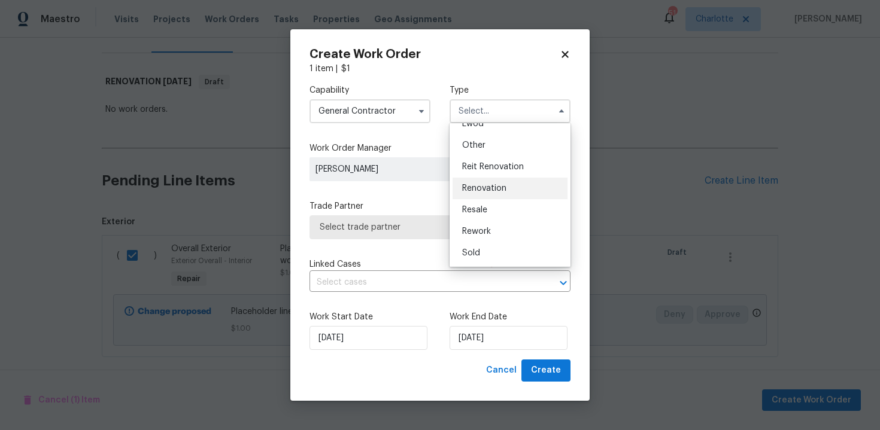
click at [523, 186] on div "Renovation" at bounding box center [510, 189] width 115 height 22
type input "Renovation"
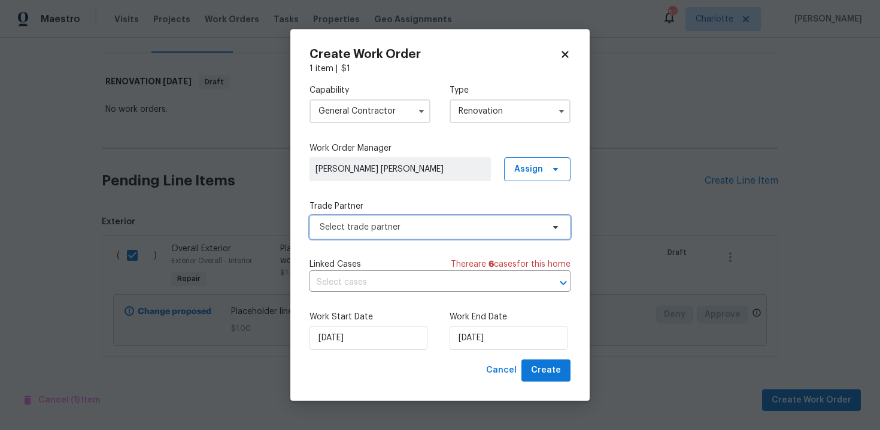
click at [496, 228] on span "Select trade partner" at bounding box center [431, 228] width 223 height 12
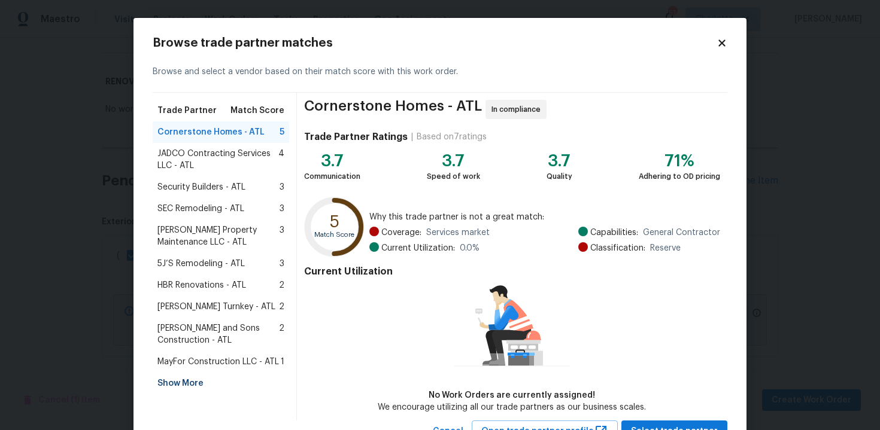
click at [189, 385] on div "Show More" at bounding box center [221, 384] width 137 height 22
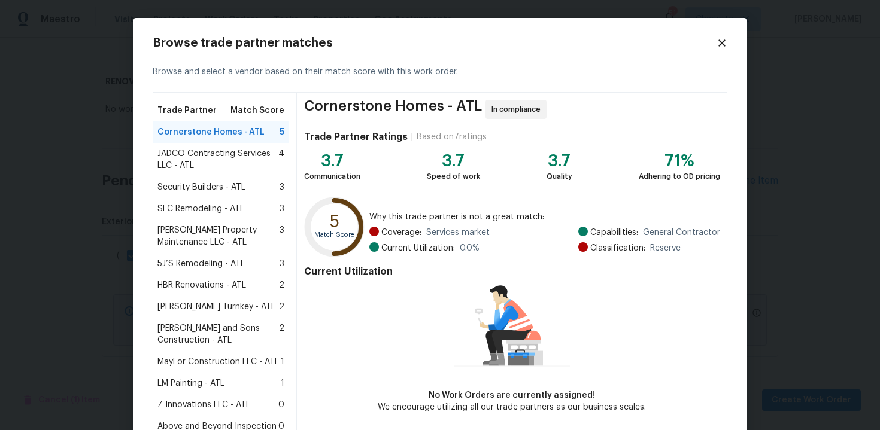
scroll to position [36, 0]
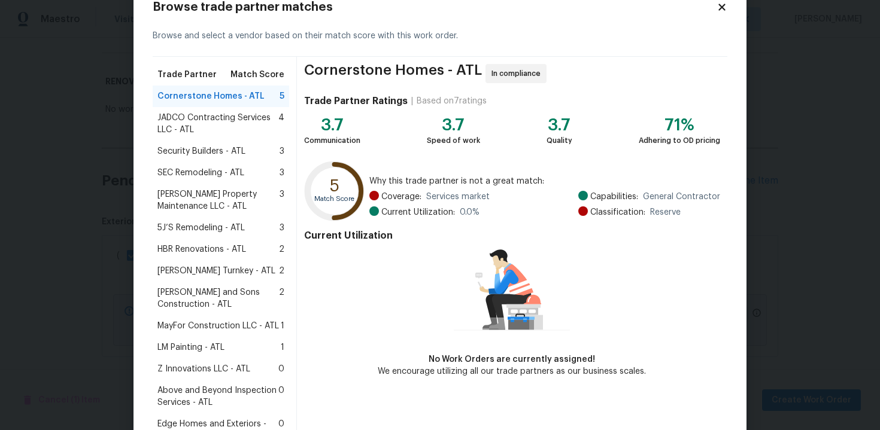
click at [208, 323] on span "MayFor Construction LLC - ATL" at bounding box center [218, 326] width 122 height 12
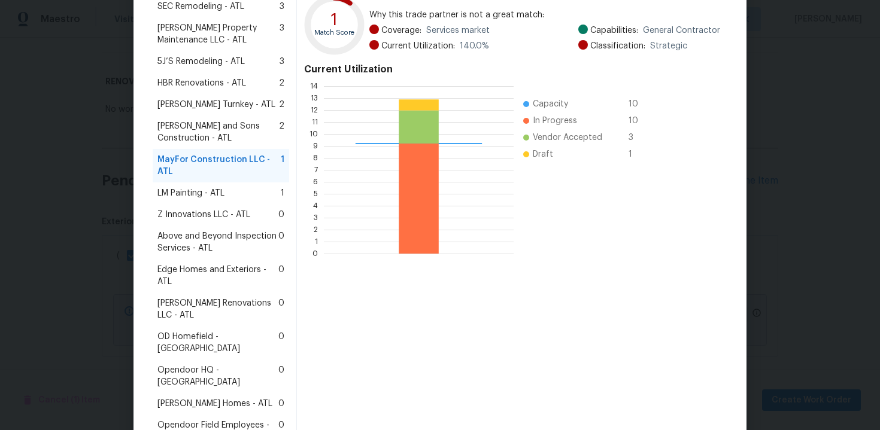
scroll to position [293, 0]
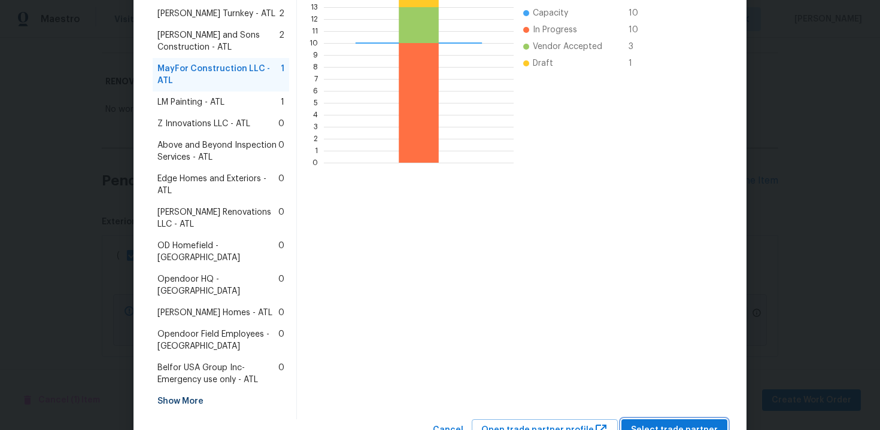
click at [667, 423] on span "Select trade partner" at bounding box center [674, 430] width 87 height 15
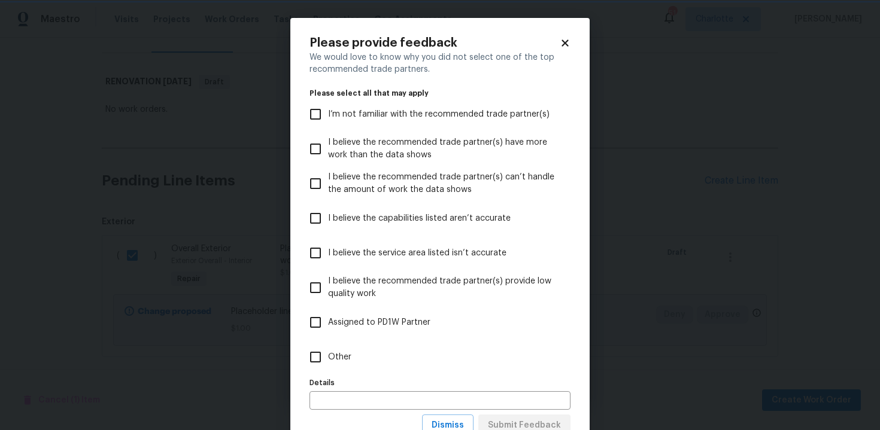
scroll to position [0, 0]
click at [342, 352] on span "Other" at bounding box center [339, 357] width 23 height 13
click at [328, 352] on input "Other" at bounding box center [315, 357] width 25 height 25
checkbox input "true"
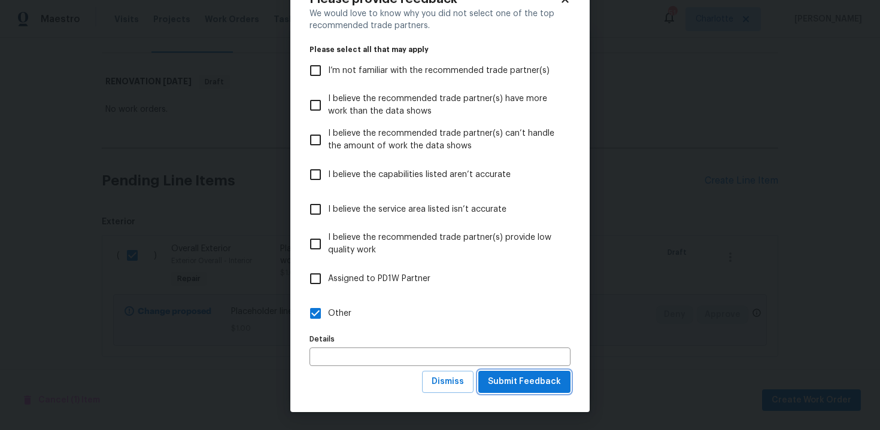
click at [513, 387] on span "Submit Feedback" at bounding box center [524, 382] width 73 height 15
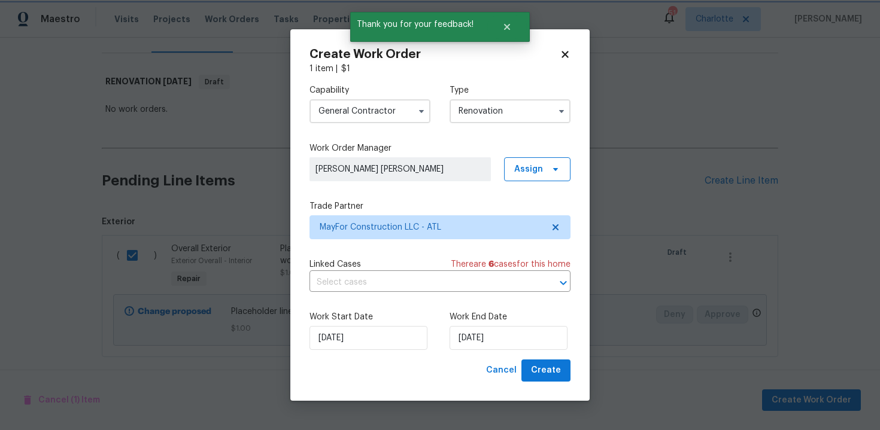
scroll to position [0, 0]
click at [514, 339] on input "13/10/2025" at bounding box center [509, 338] width 118 height 24
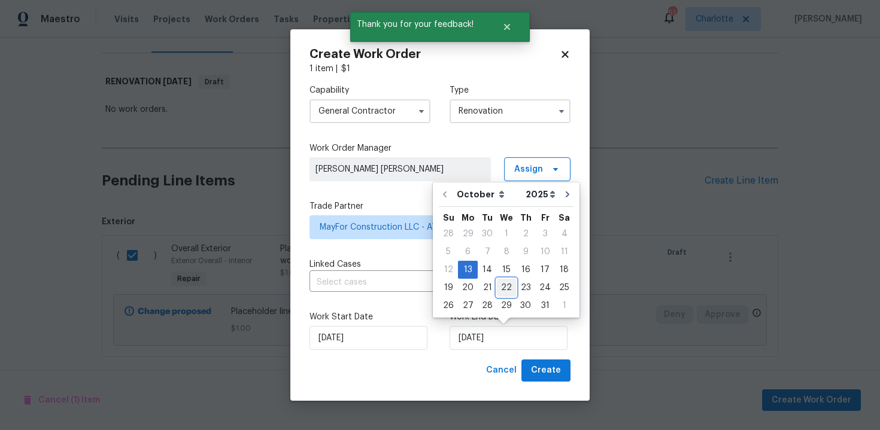
click at [510, 287] on div "22" at bounding box center [506, 288] width 19 height 17
type input "22/10/2025"
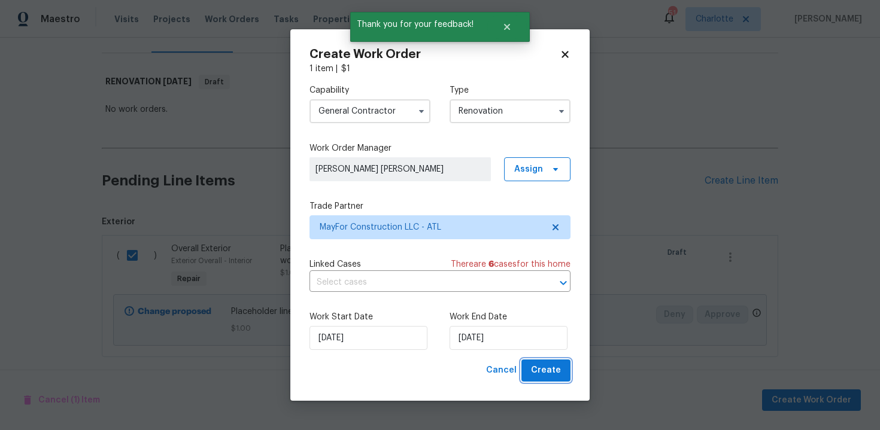
click at [550, 373] on span "Create" at bounding box center [546, 370] width 30 height 15
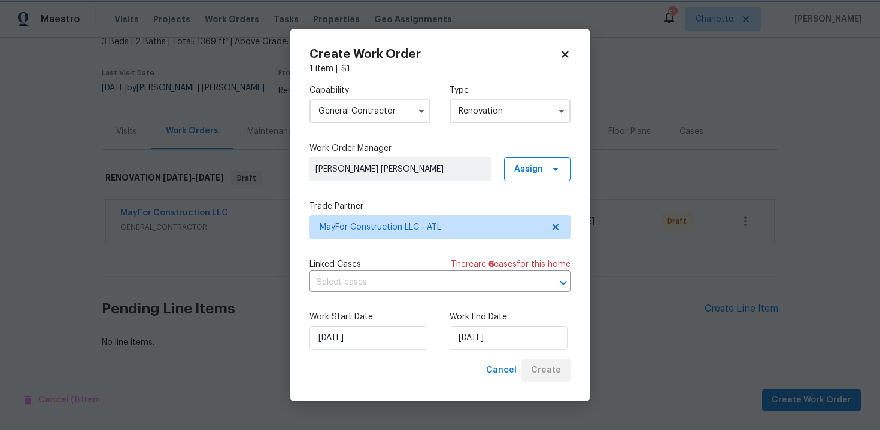
scroll to position [68, 0]
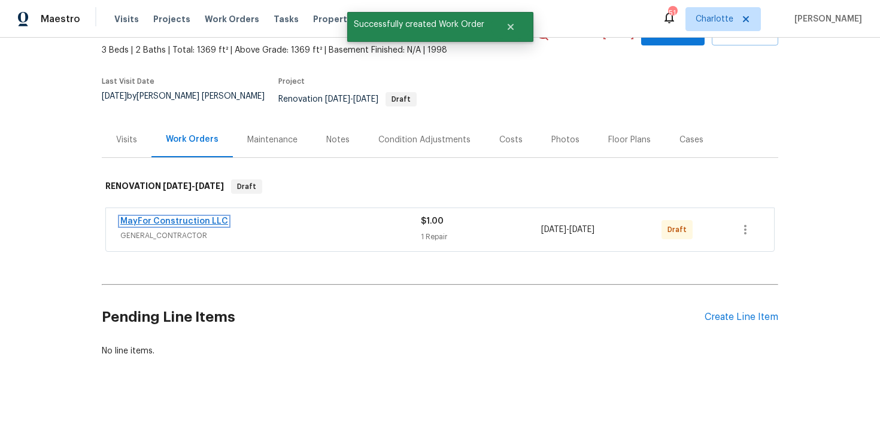
click at [205, 217] on link "MayFor Construction LLC" at bounding box center [174, 221] width 108 height 8
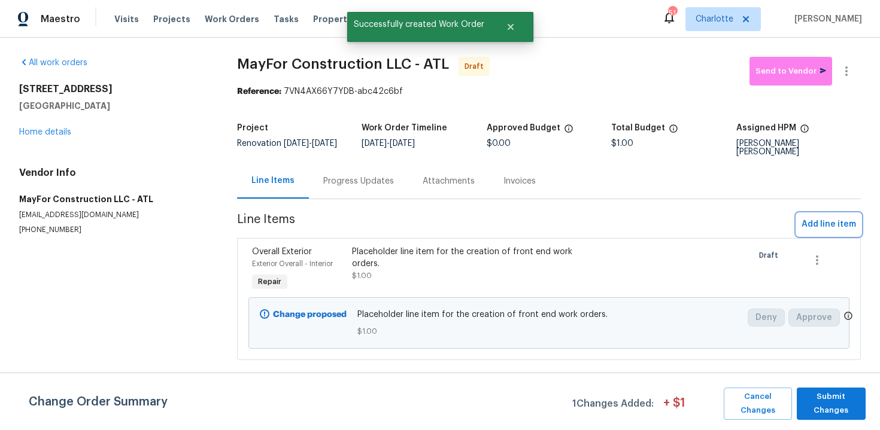
click at [817, 222] on span "Add line item" at bounding box center [829, 224] width 54 height 15
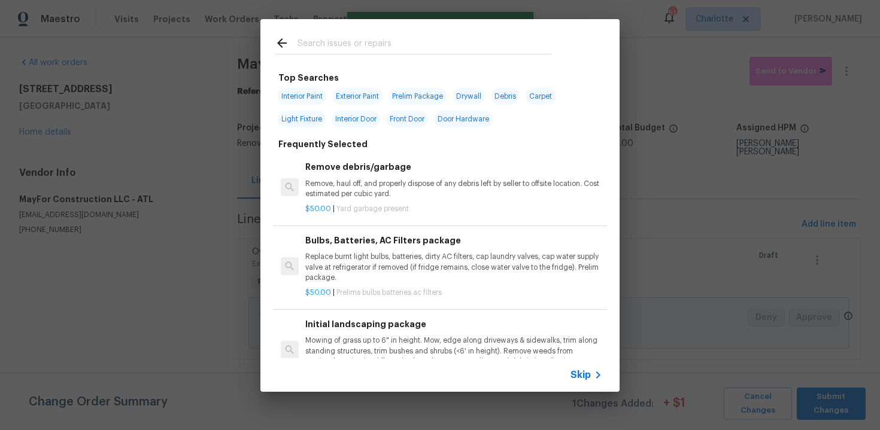
click at [579, 372] on span "Skip" at bounding box center [581, 375] width 20 height 12
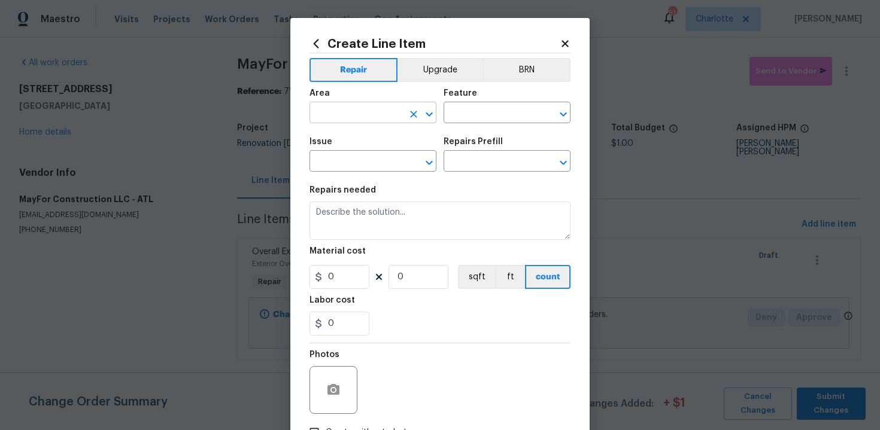
click at [397, 121] on input "text" at bounding box center [356, 114] width 93 height 19
click at [374, 166] on li "Exterior Overall" at bounding box center [373, 161] width 127 height 20
type input "Exterior Overall"
click at [468, 113] on input "text" at bounding box center [490, 114] width 93 height 19
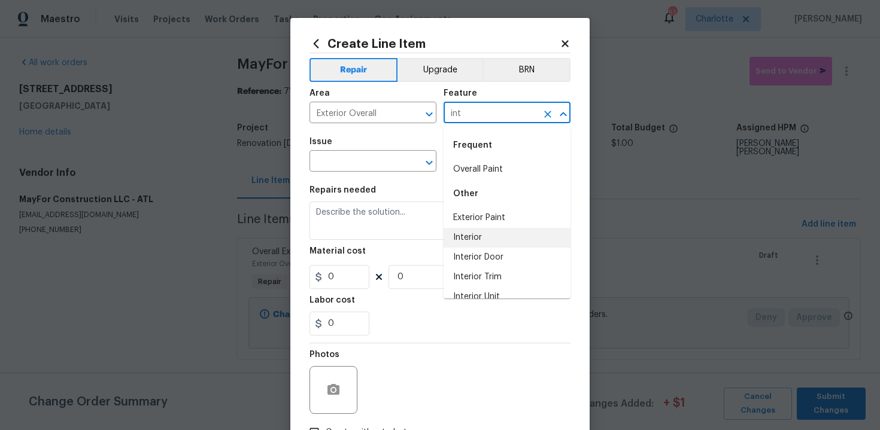
click at [482, 235] on li "Interior" at bounding box center [507, 238] width 127 height 20
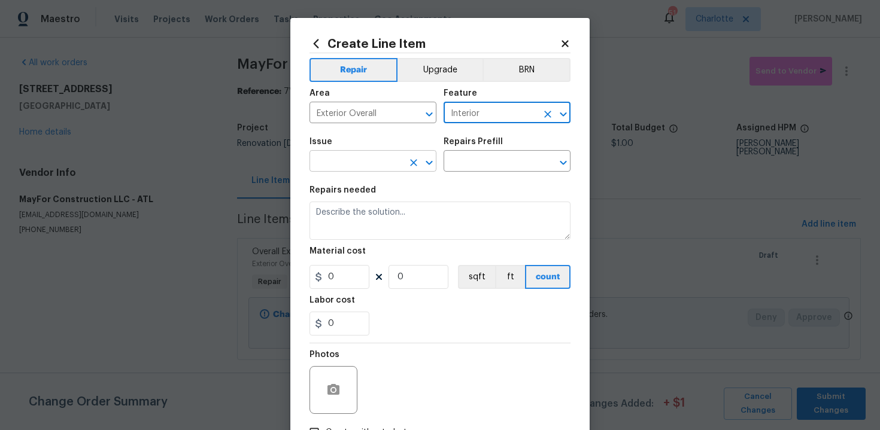
type input "Interior"
click at [368, 164] on input "text" at bounding box center [356, 162] width 93 height 19
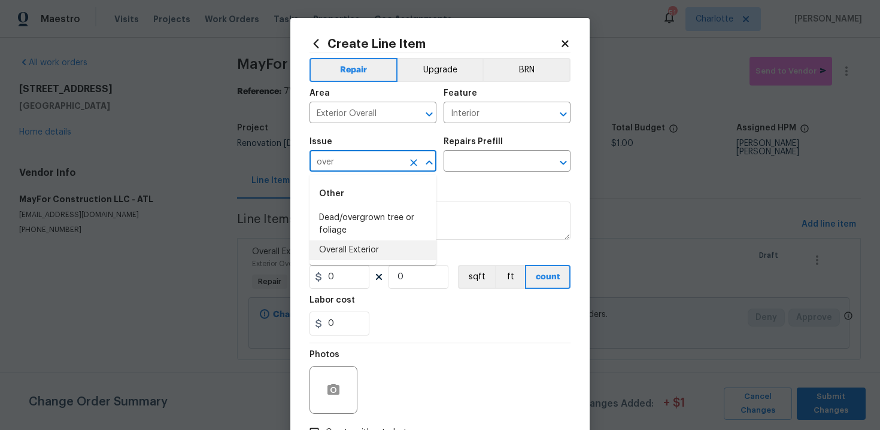
click at [372, 246] on li "Overall Exterior" at bounding box center [373, 251] width 127 height 20
type input "Overall Exterior"
click at [495, 163] on input "text" at bounding box center [490, 162] width 93 height 19
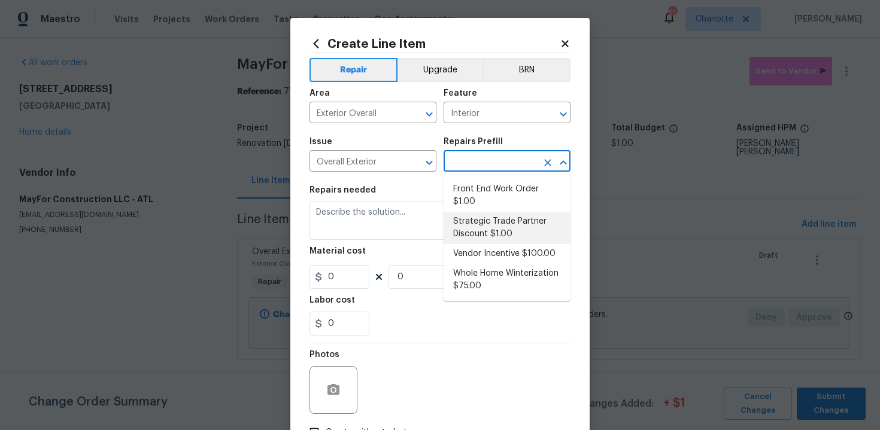
click at [498, 225] on li "Strategic Trade Partner Discount $1.00" at bounding box center [507, 228] width 127 height 32
type input "Strategic Trade Partner Discount $1.00"
type textarea "Calculate and apply 5% STPP discount to the total of the work order as a negati…"
type input "1"
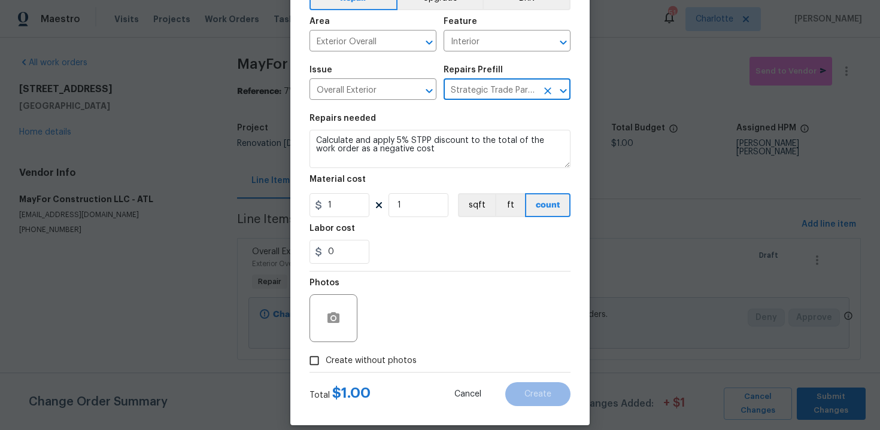
scroll to position [86, 0]
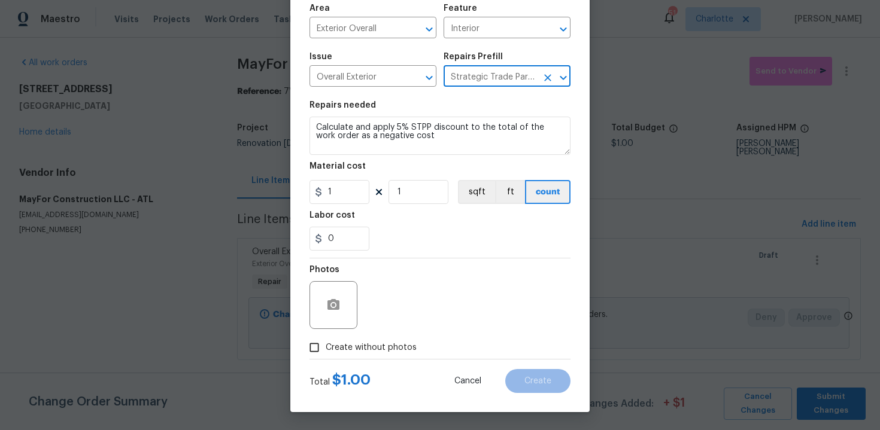
click at [386, 349] on span "Create without photos" at bounding box center [371, 348] width 91 height 13
click at [326, 349] on input "Create without photos" at bounding box center [314, 347] width 23 height 23
checkbox input "true"
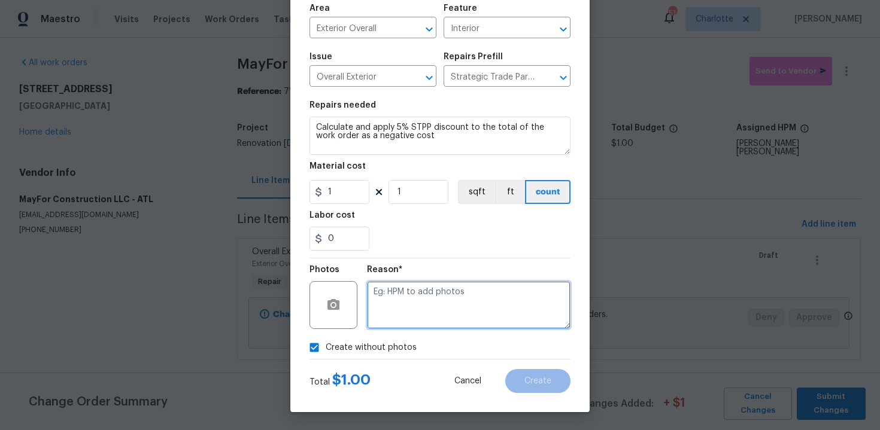
click at [408, 291] on textarea at bounding box center [469, 305] width 204 height 48
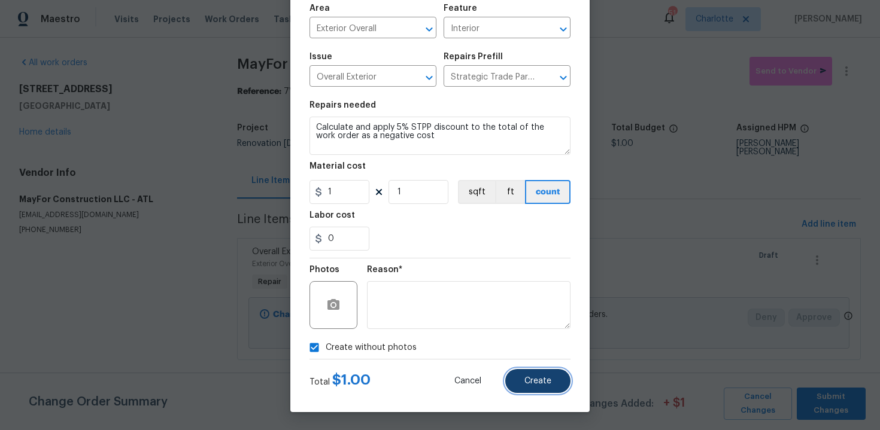
click at [517, 381] on button "Create" at bounding box center [537, 381] width 65 height 24
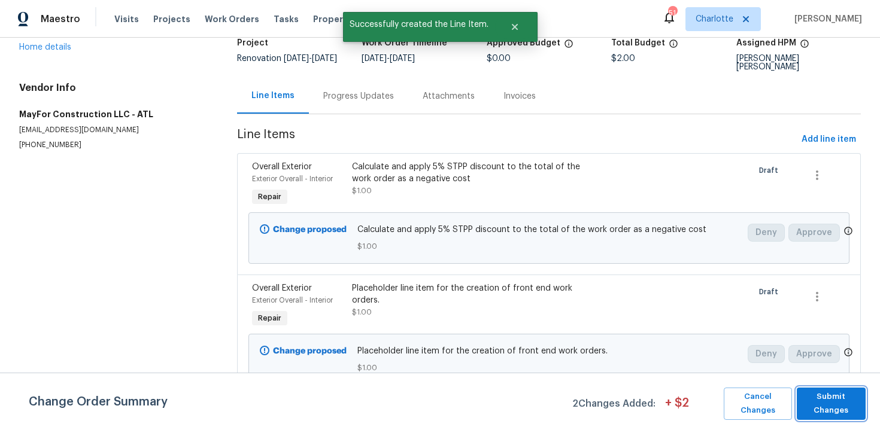
click at [841, 402] on span "Submit Changes" at bounding box center [831, 404] width 57 height 28
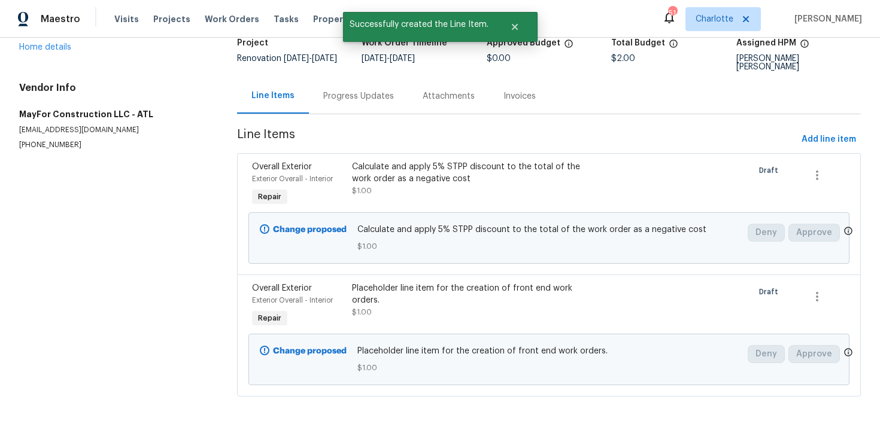
scroll to position [0, 0]
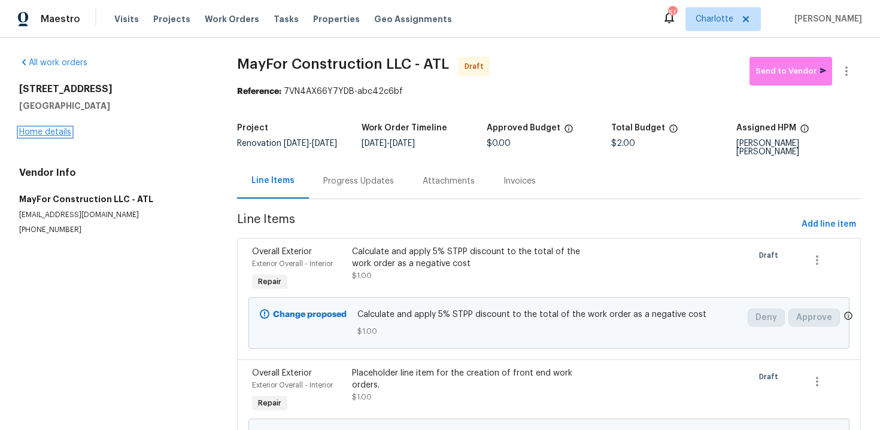
click at [58, 132] on link "Home details" at bounding box center [45, 132] width 52 height 8
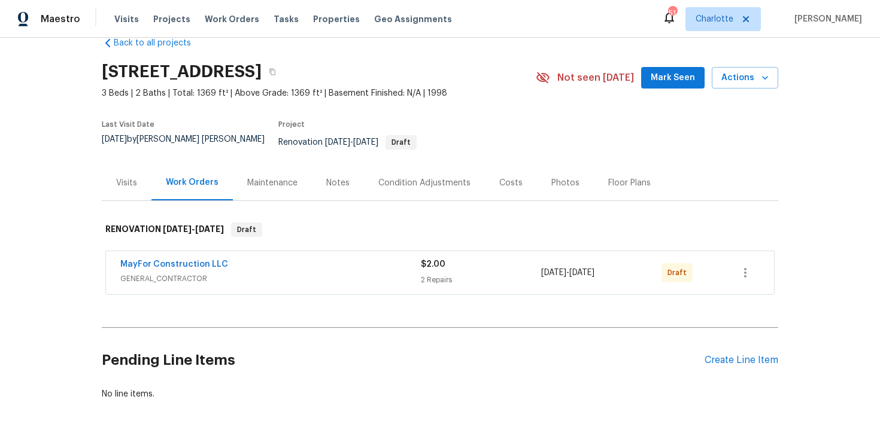
scroll to position [68, 0]
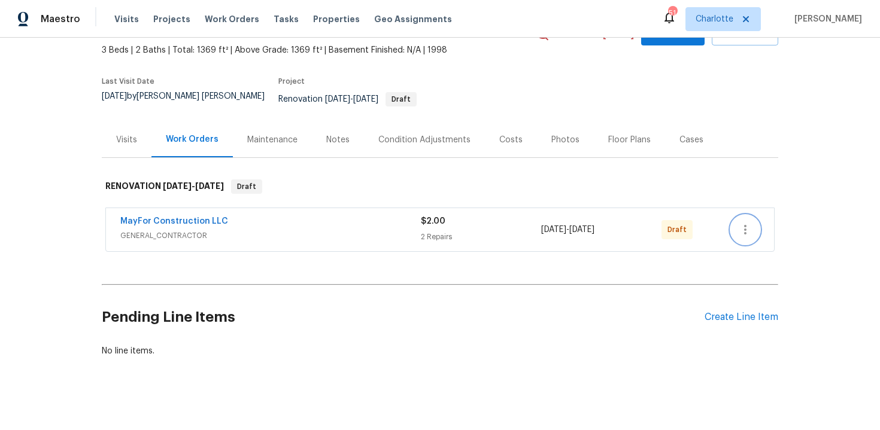
click at [747, 223] on icon "button" at bounding box center [745, 230] width 14 height 14
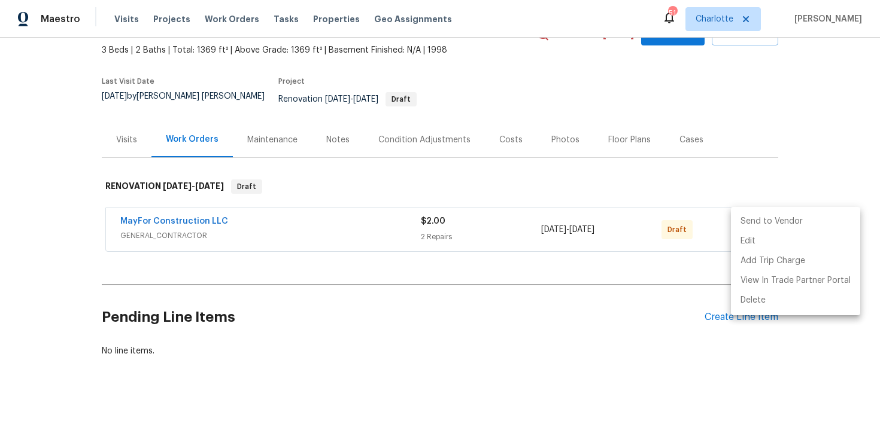
click at [765, 220] on li "Send to Vendor" at bounding box center [795, 222] width 129 height 20
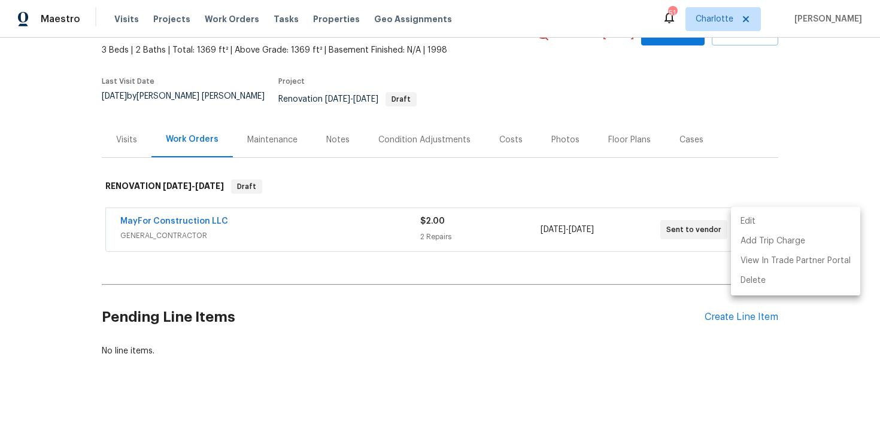
click at [803, 151] on div at bounding box center [440, 215] width 880 height 430
click at [803, 151] on div "Edit Add Trip Charge View In Trade Partner Portal Delete" at bounding box center [440, 215] width 880 height 430
